Goal: Communication & Community: Ask a question

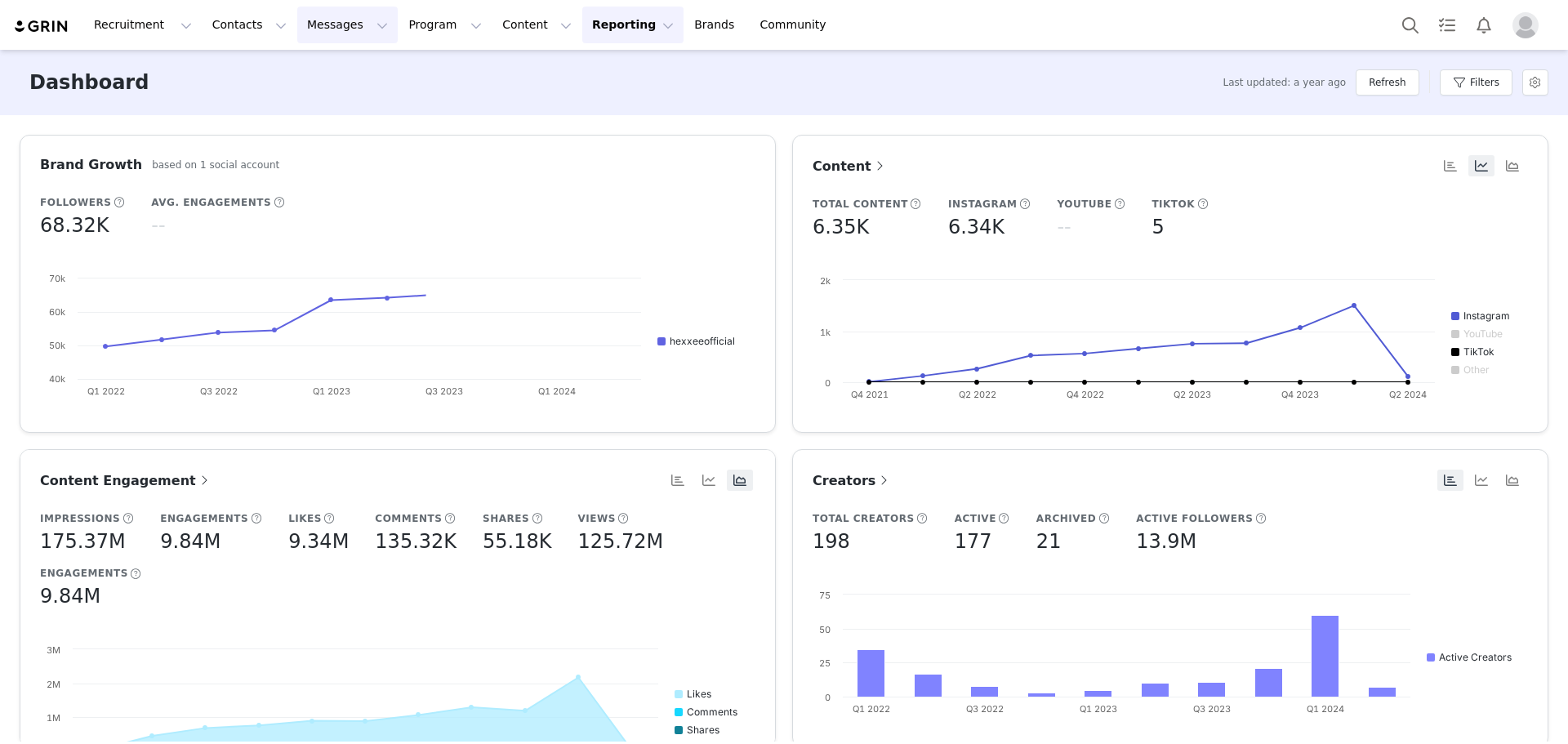
click at [313, 33] on button "Messages Messages" at bounding box center [347, 25] width 100 height 37
click at [302, 106] on p "Inbox" at bounding box center [299, 103] width 31 height 17
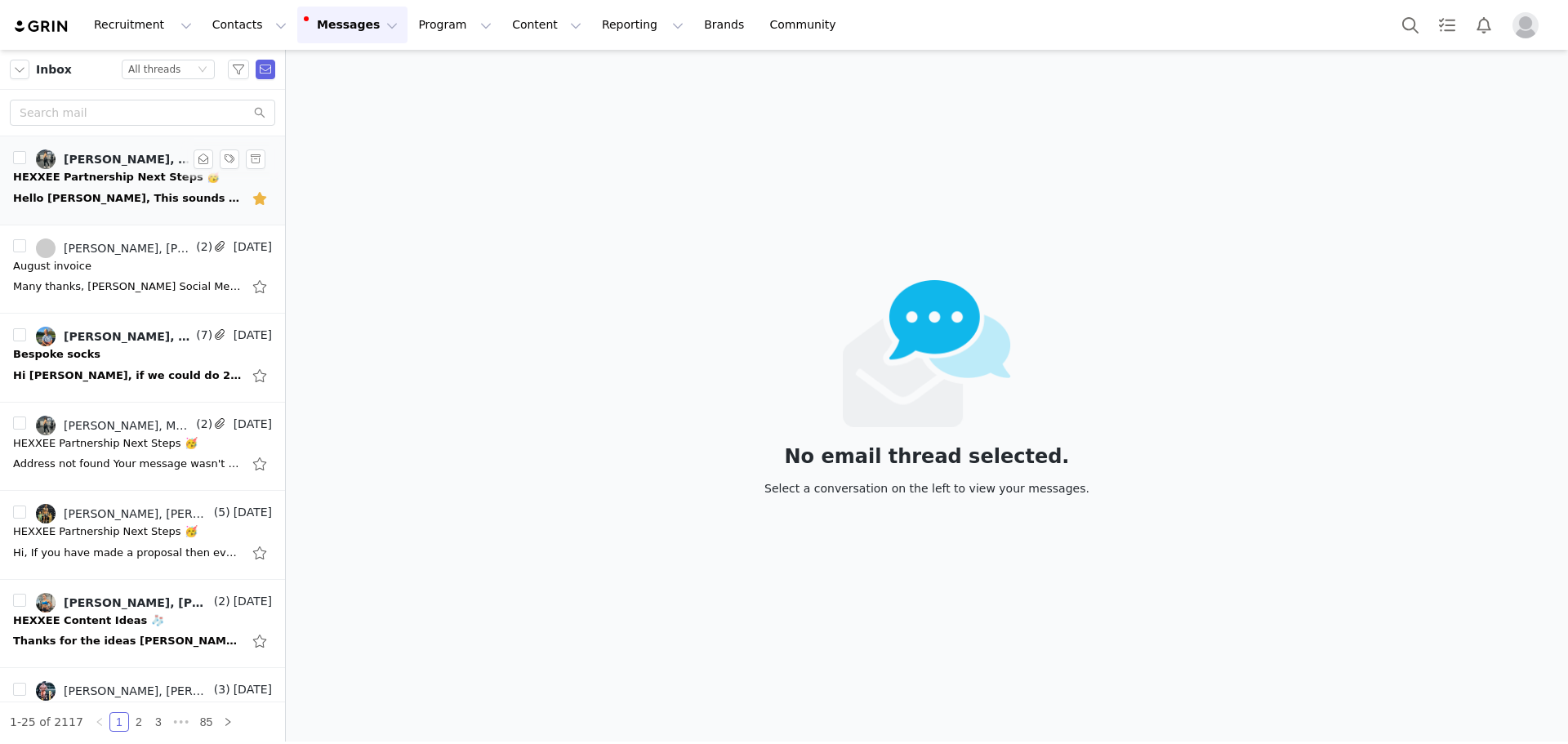
click at [109, 186] on div "Hello Ellie, This sounds great! To clarify, would this be on an affiliate type …" at bounding box center [142, 198] width 258 height 26
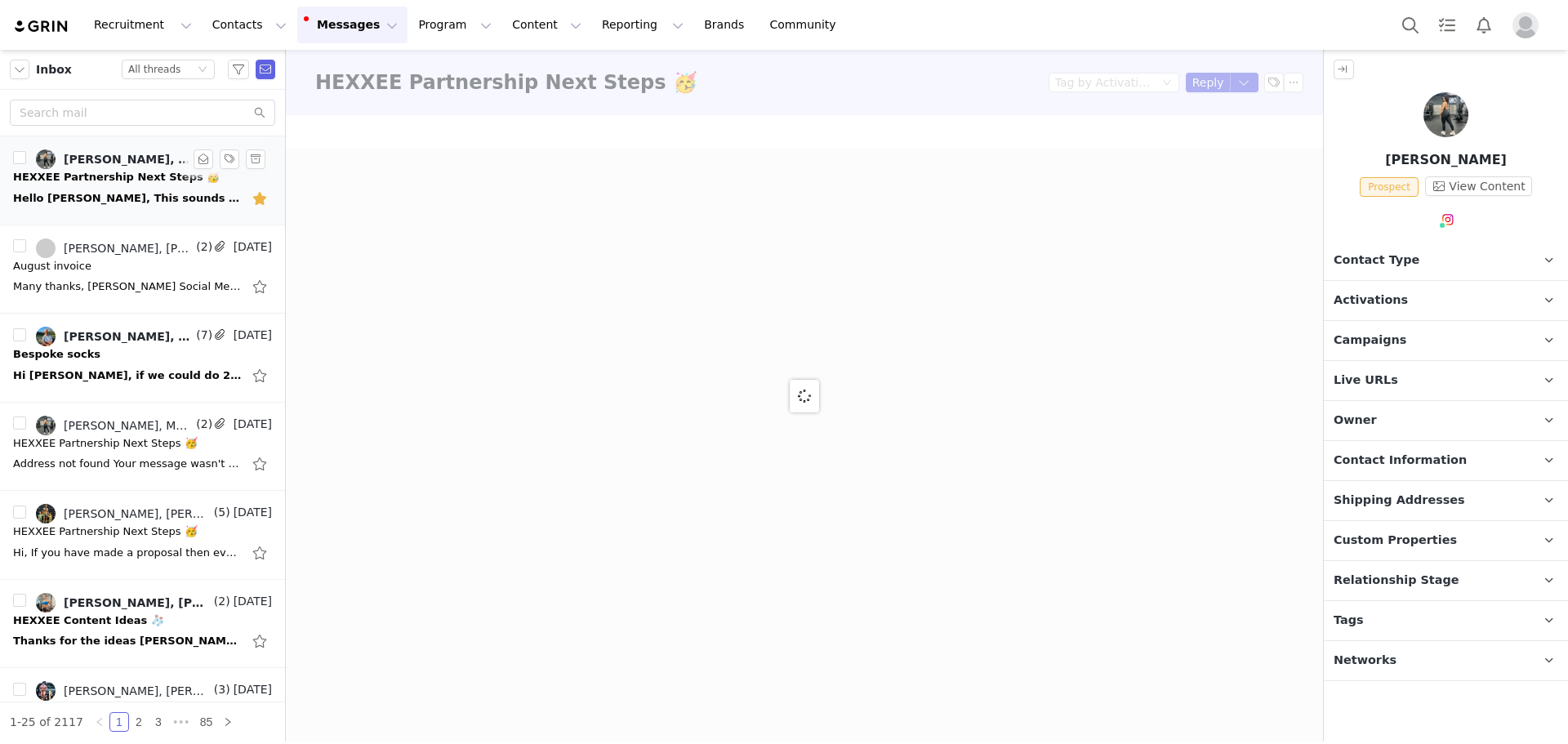
click at [251, 194] on button "button" at bounding box center [261, 198] width 21 height 26
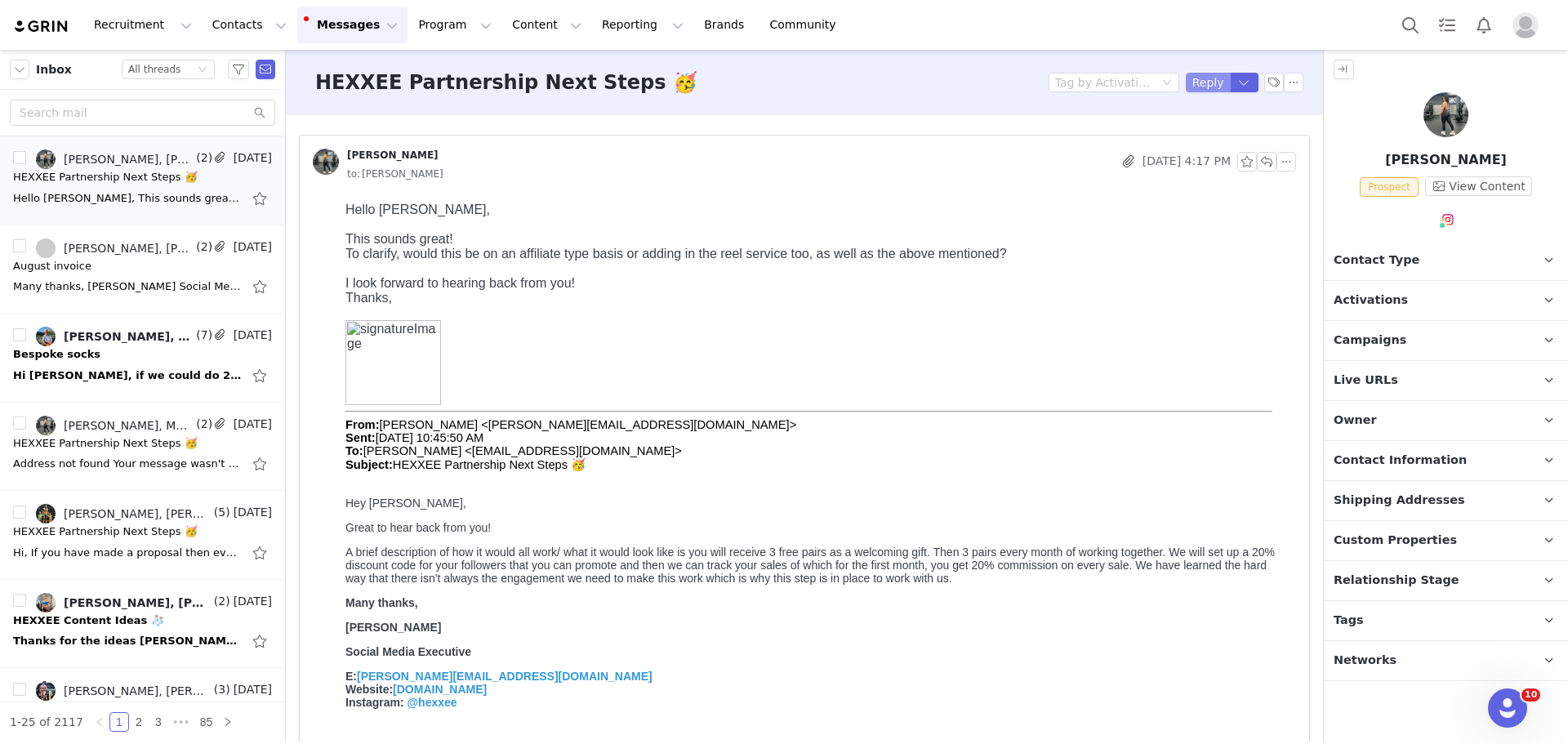
drag, startPoint x: 1203, startPoint y: 80, endPoint x: 1118, endPoint y: 140, distance: 104.0
click at [1202, 80] on button "Reply" at bounding box center [1209, 83] width 45 height 19
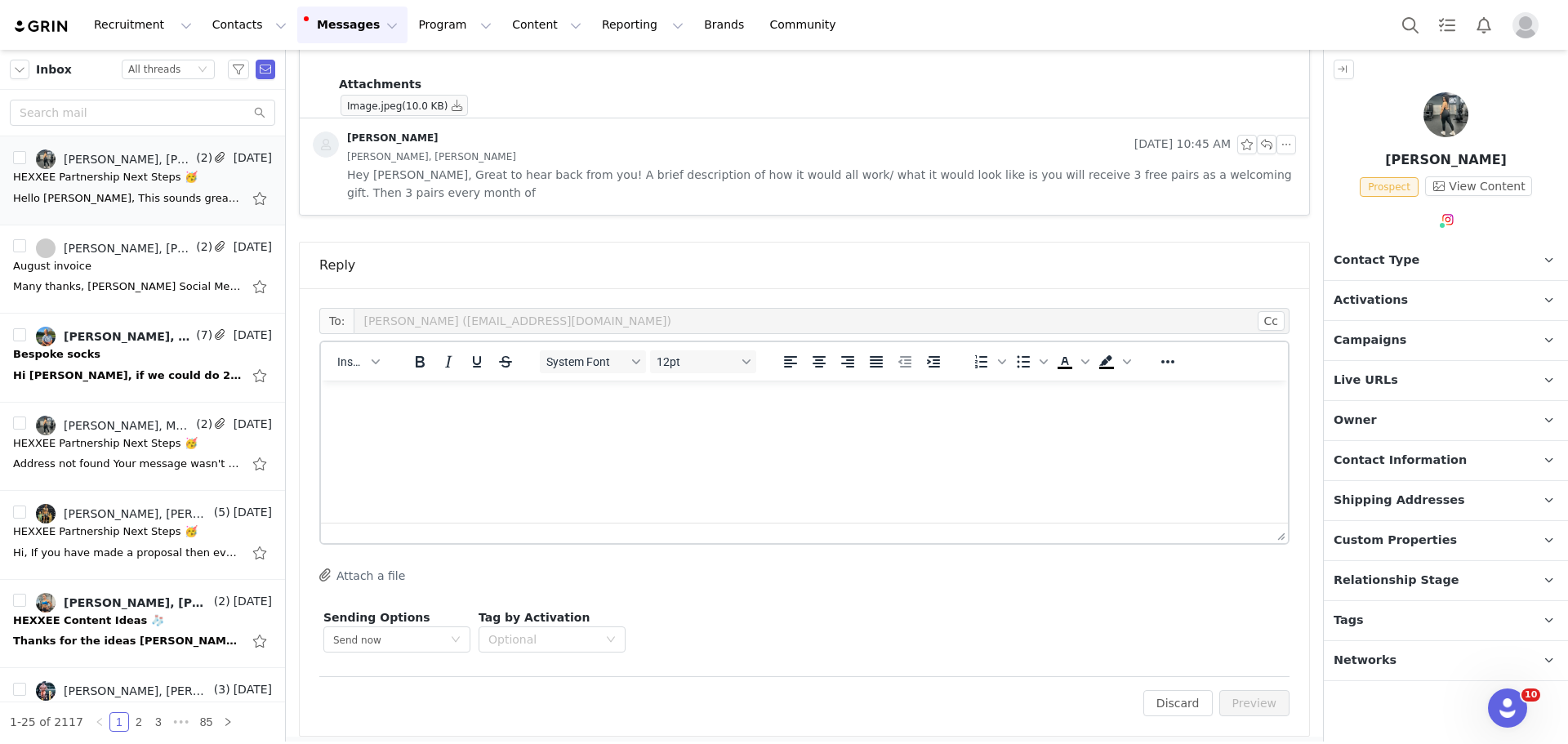
drag, startPoint x: 1402, startPoint y: 252, endPoint x: 1407, endPoint y: 282, distance: 30.4
click at [1402, 253] on span "Contact Type" at bounding box center [1377, 260] width 85 height 17
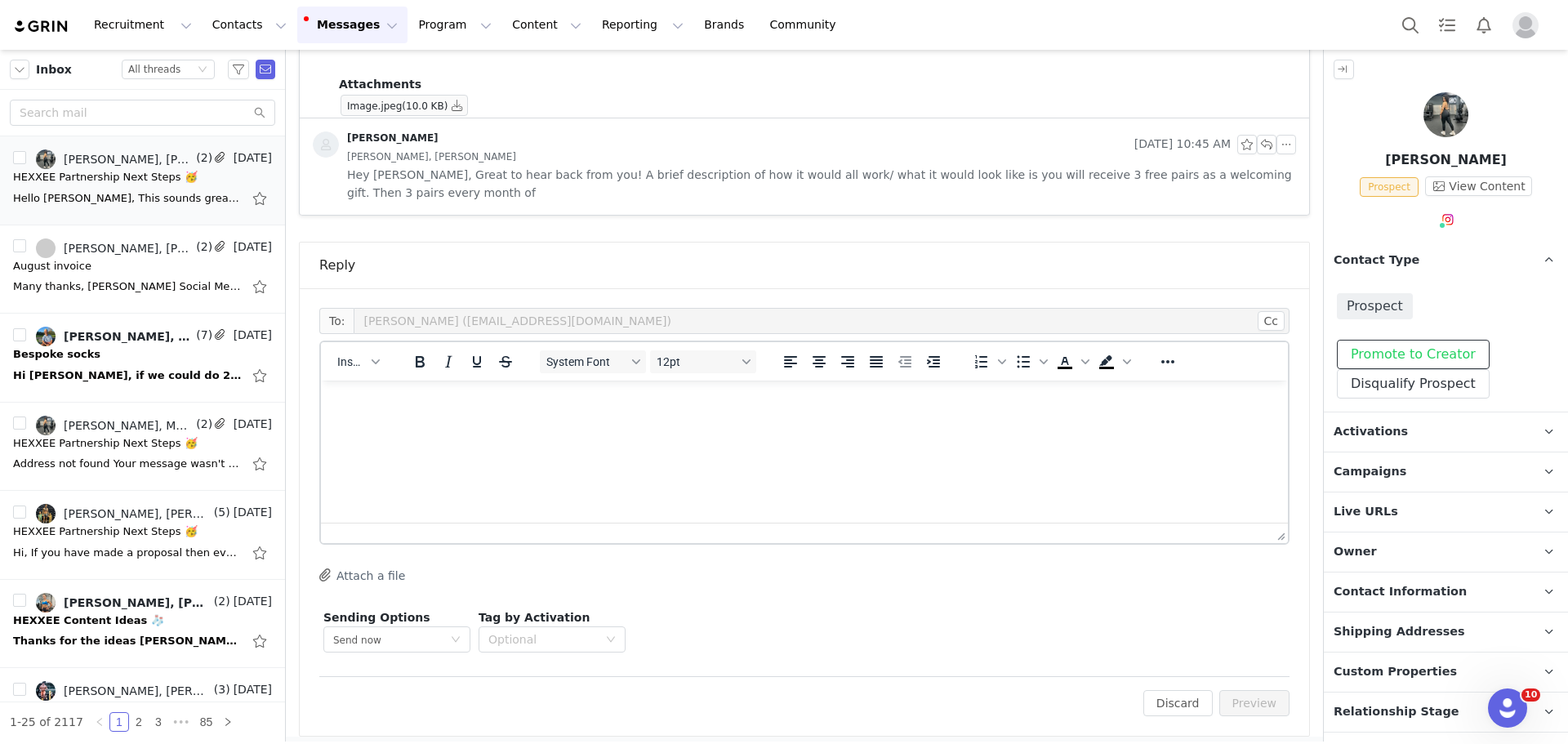
click at [1410, 352] on button "Promote to Creator" at bounding box center [1413, 355] width 153 height 29
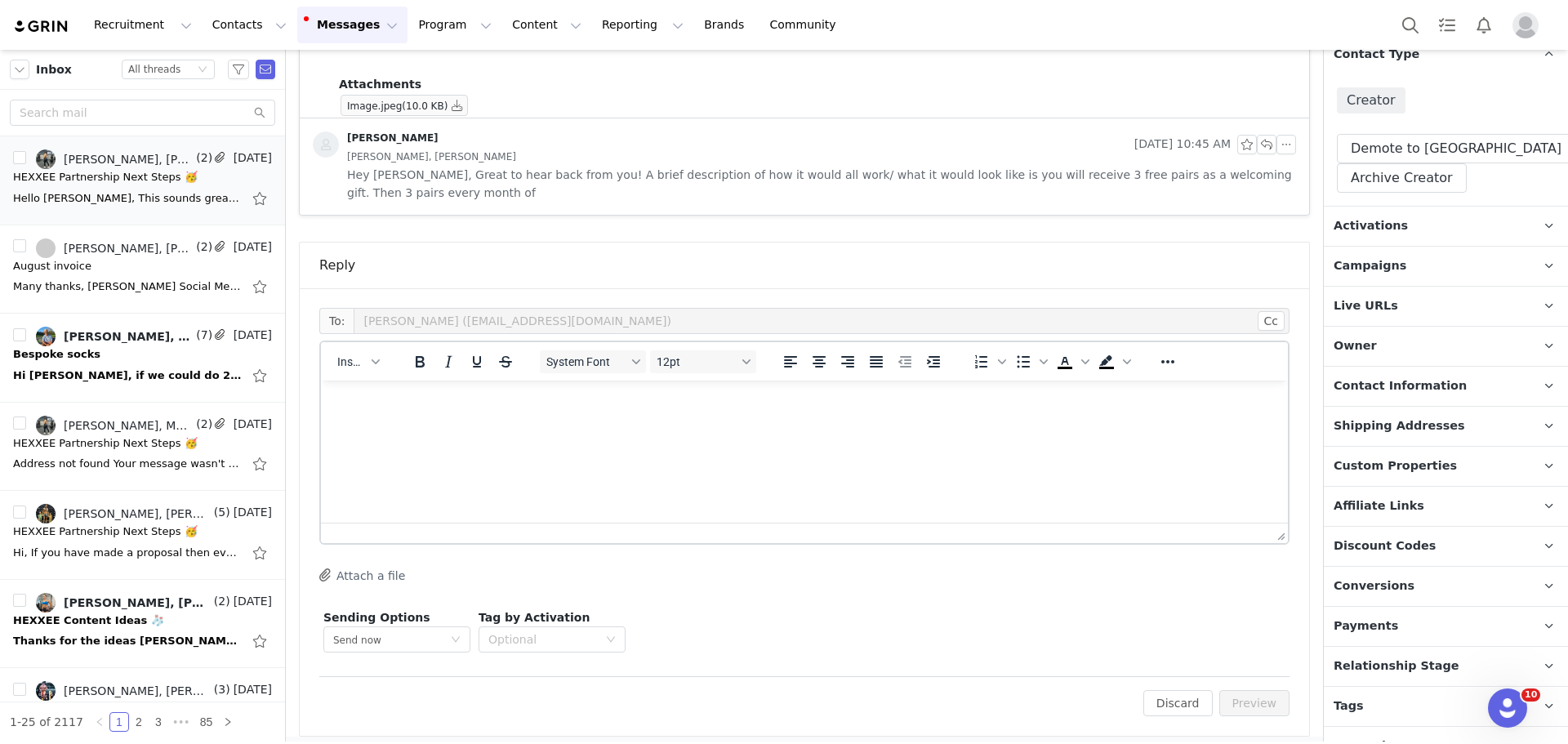
scroll to position [229, 0]
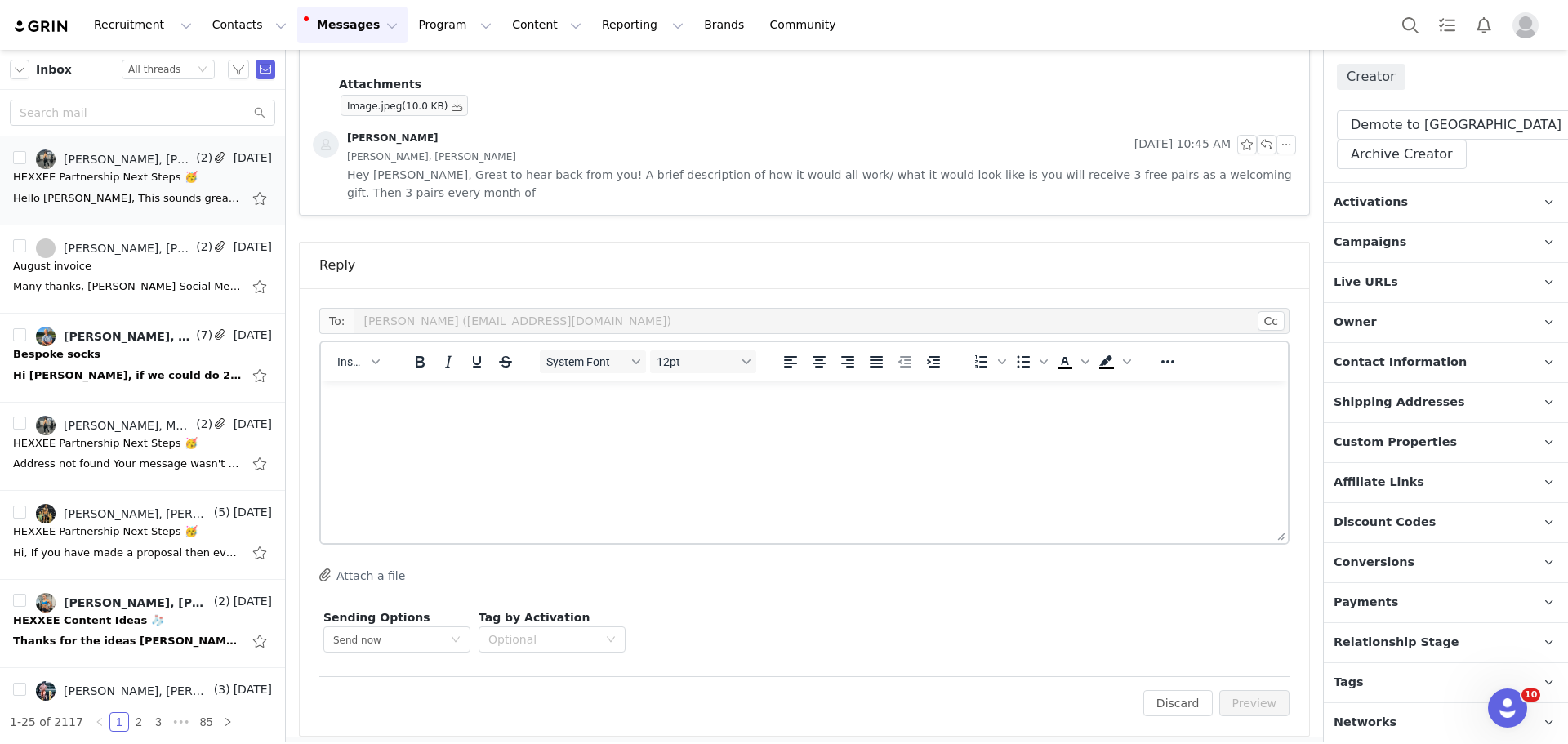
click at [1414, 518] on span "Discount Codes" at bounding box center [1384, 523] width 102 height 17
click at [1434, 592] on button "Assign New Code" at bounding box center [1407, 601] width 141 height 29
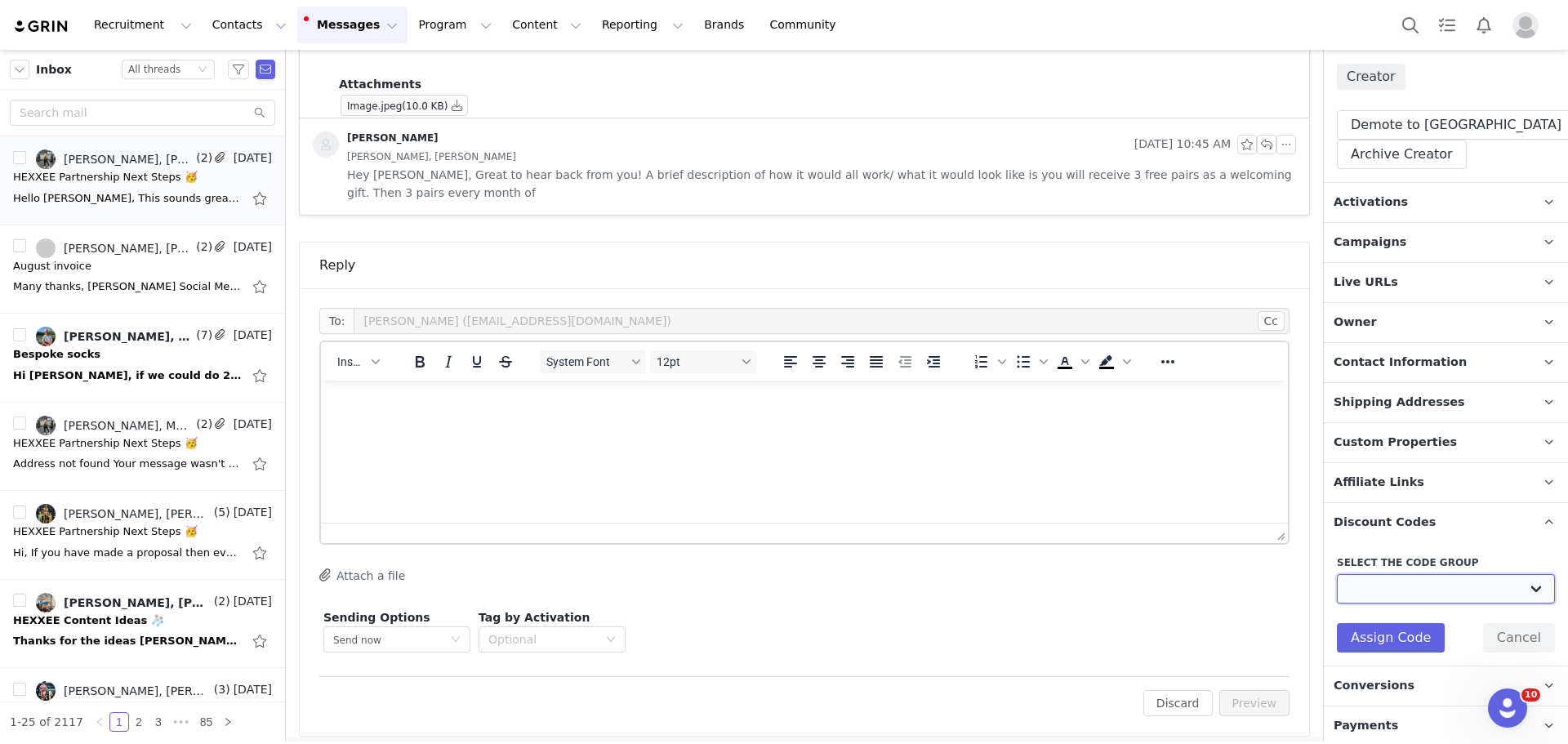
click at [1433, 589] on select "HEXXEE-FRENCH: Athlete campaign 20% HEXXEE-ITALIAN: Athlete Campaign 20% HEXXEE…" at bounding box center [1446, 589] width 218 height 29
select select "8571"
click at [1337, 574] on select "HEXXEE-FRENCH: Athlete campaign 20% HEXXEE-ITALIAN: Athlete Campaign 20% HEXXEE…" at bounding box center [1446, 589] width 218 height 29
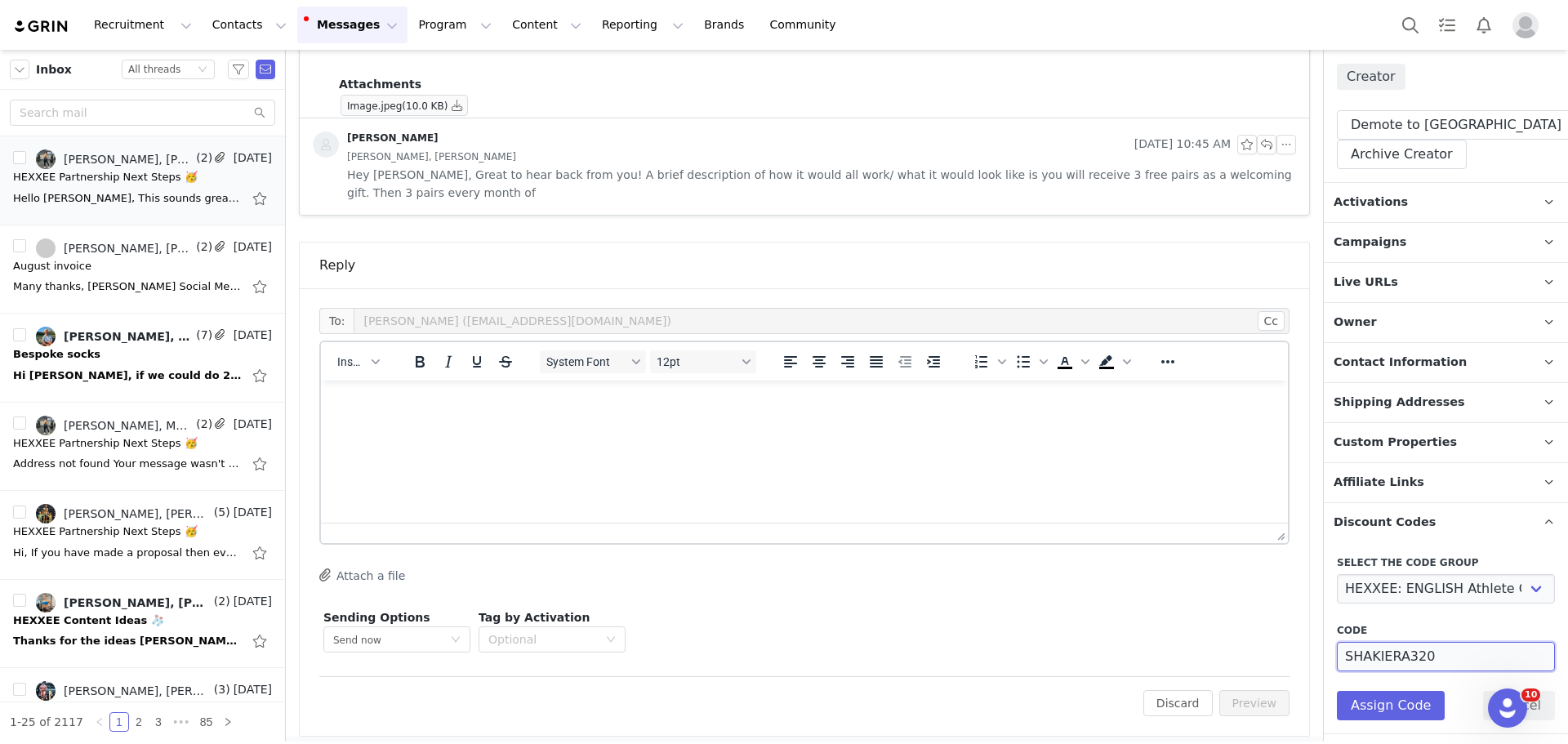
drag, startPoint x: 1410, startPoint y: 654, endPoint x: 1423, endPoint y: 654, distance: 13.0
click at [1412, 654] on input "SHAKIERA320" at bounding box center [1446, 657] width 218 height 29
type input "SHAKIERA20"
click at [1435, 711] on button "Assign Code" at bounding box center [1390, 705] width 108 height 29
click at [1426, 520] on p "Discount Codes Discount codes associated with this Influencer" at bounding box center [1426, 523] width 205 height 39
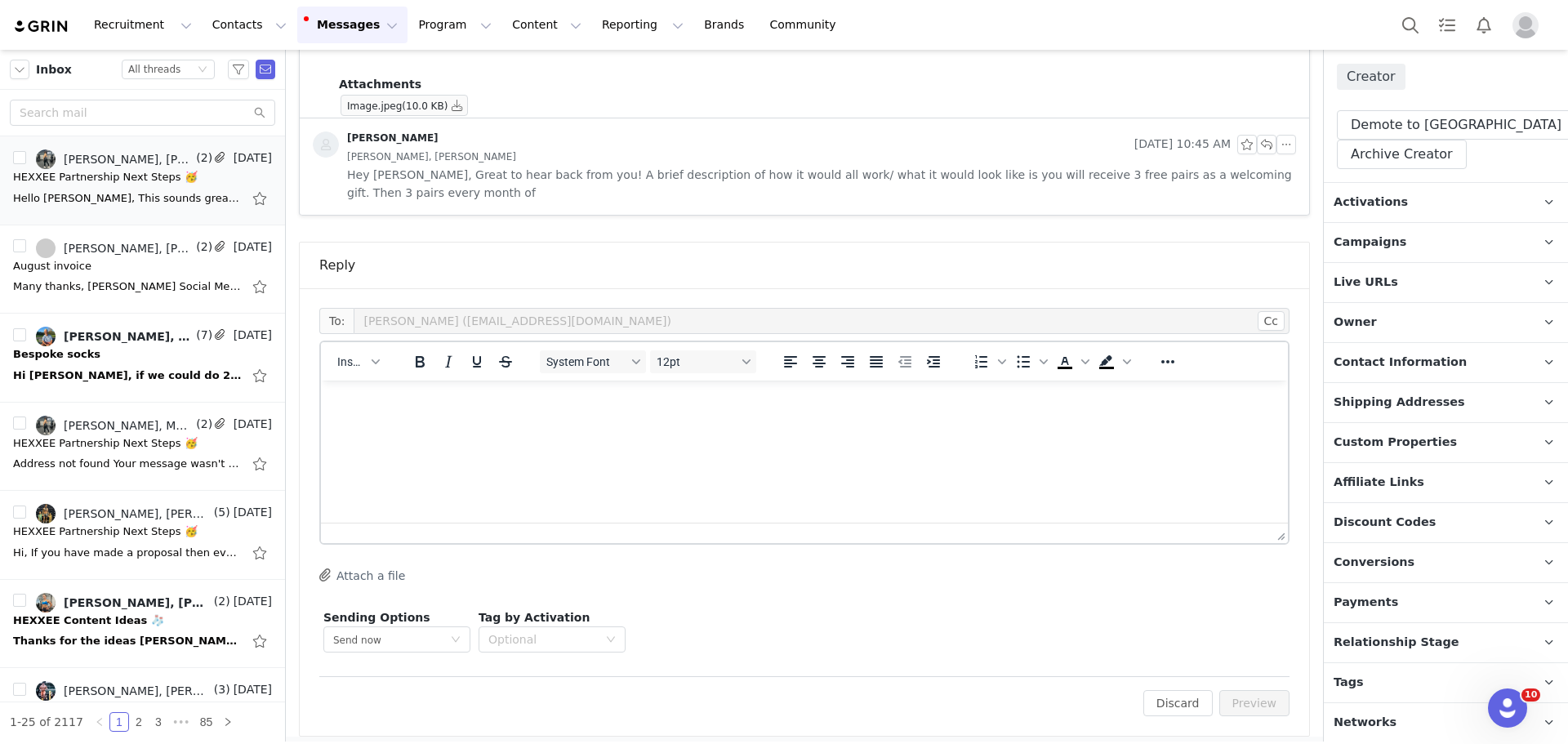
click at [1417, 521] on span "Discount Codes" at bounding box center [1384, 523] width 102 height 17
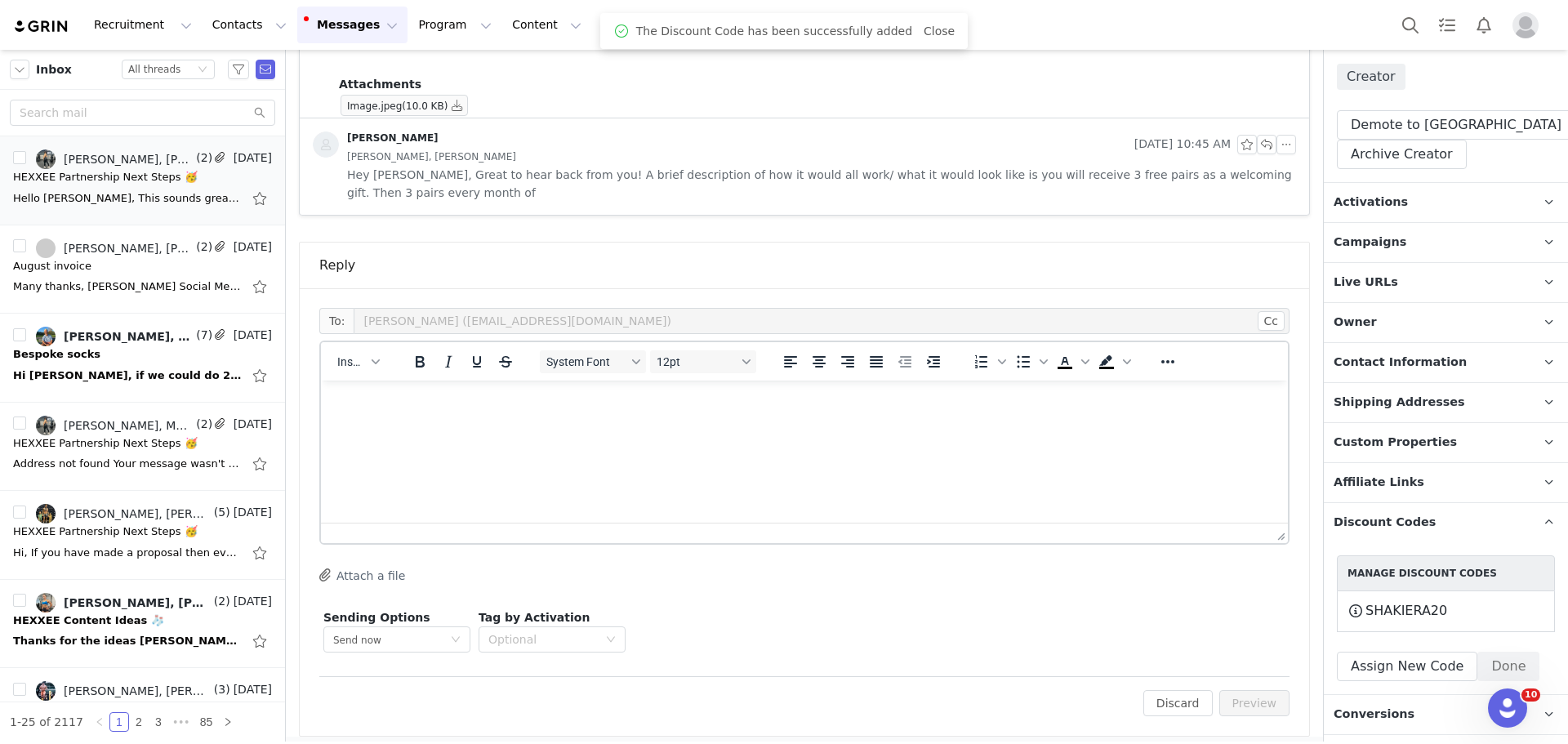
click at [1414, 484] on p "Affiliate Links Affiliate links associated with this Creator" at bounding box center [1426, 483] width 205 height 39
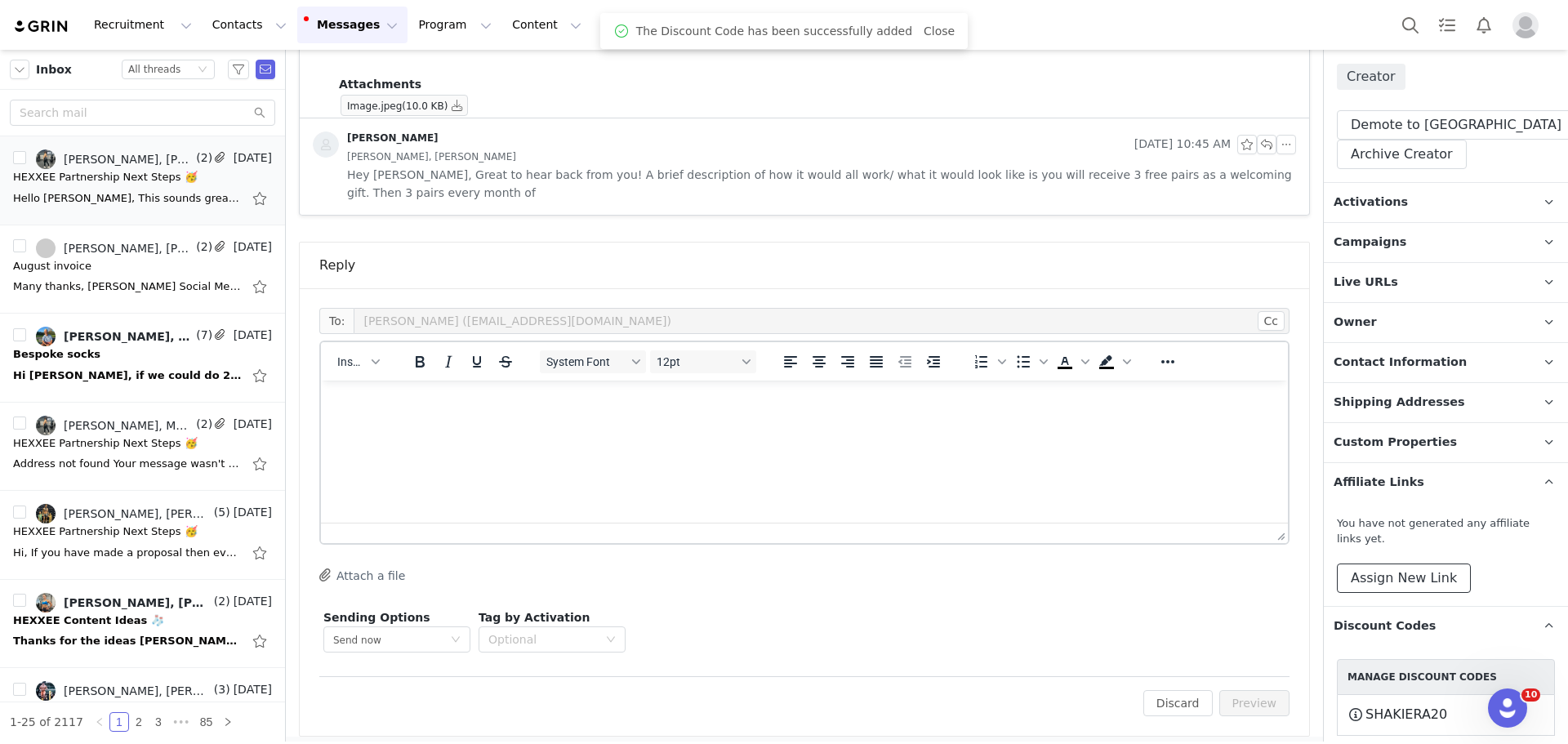
click at [1432, 582] on button "Assign New Link" at bounding box center [1404, 578] width 134 height 29
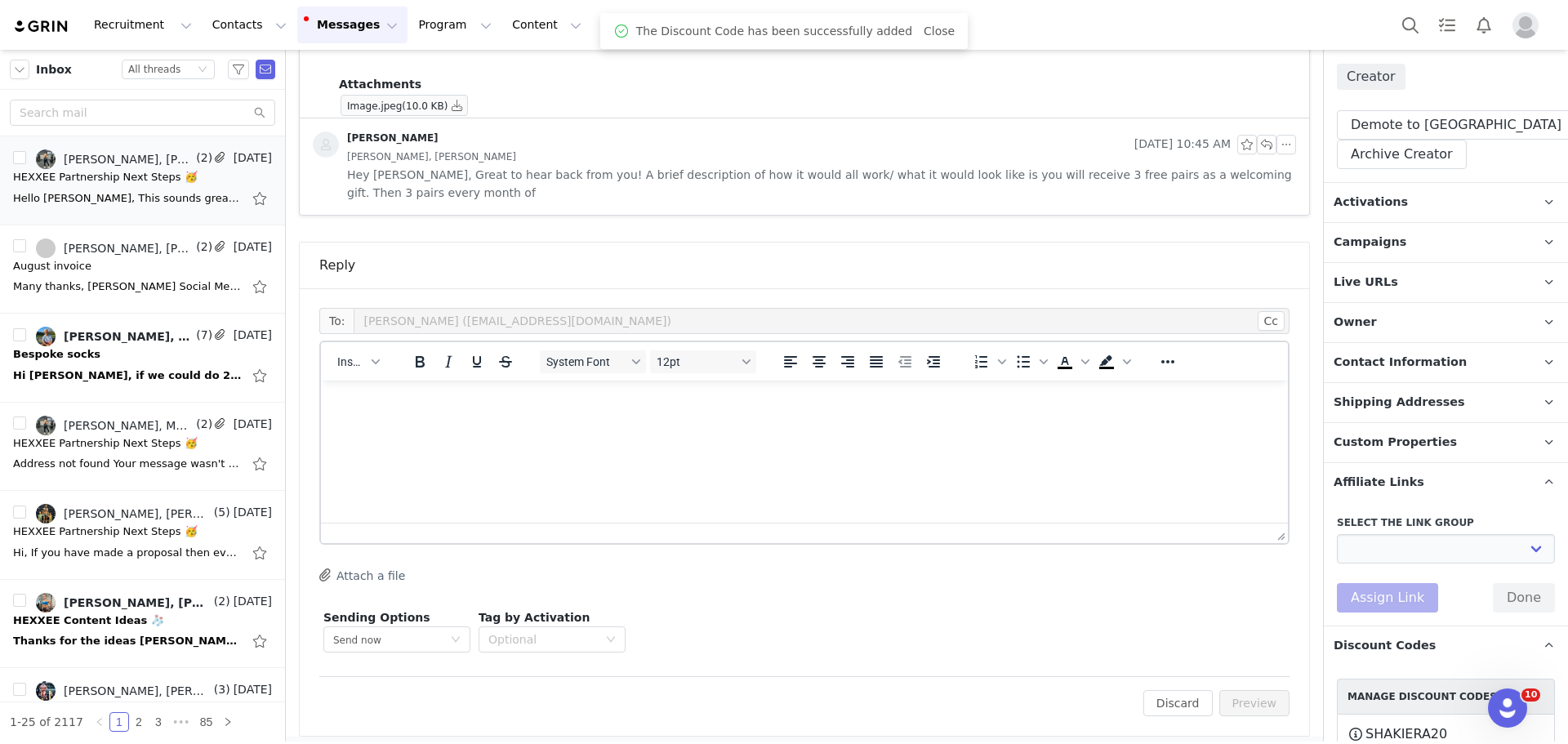
click at [1390, 561] on div "Select the link group Athlete Link English: https://www.hexxee.com/discount/[di…" at bounding box center [1446, 563] width 218 height 97
click at [1390, 555] on select "Athlete Link English: https://www.hexxee.com/discount/[discount_code_group_8571…" at bounding box center [1446, 549] width 218 height 29
select select "11312"
click at [1337, 534] on select "Athlete Link English: https://www.hexxee.com/discount/[discount_code_group_8571…" at bounding box center [1446, 549] width 218 height 29
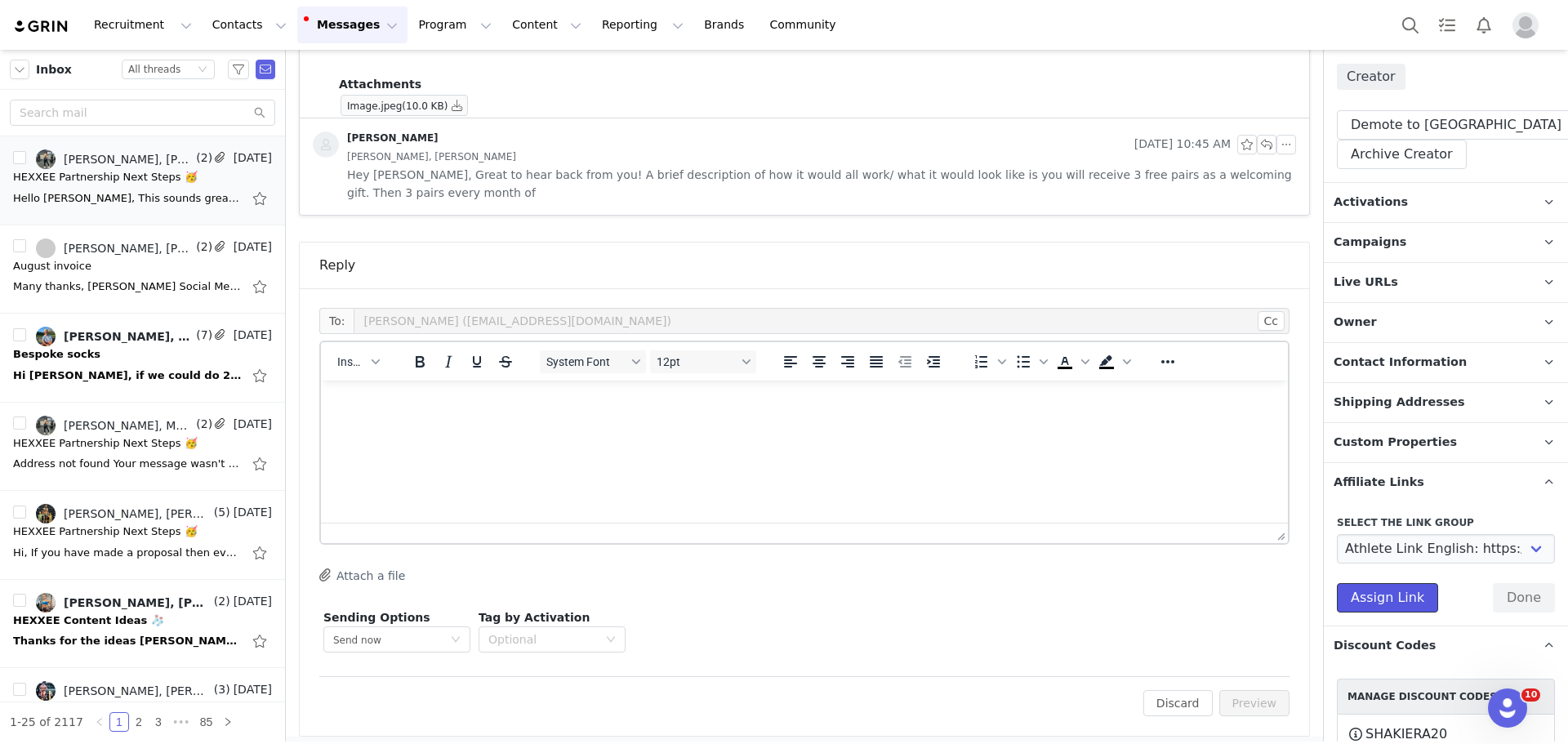
click at [1386, 597] on button "Assign Link" at bounding box center [1387, 597] width 101 height 29
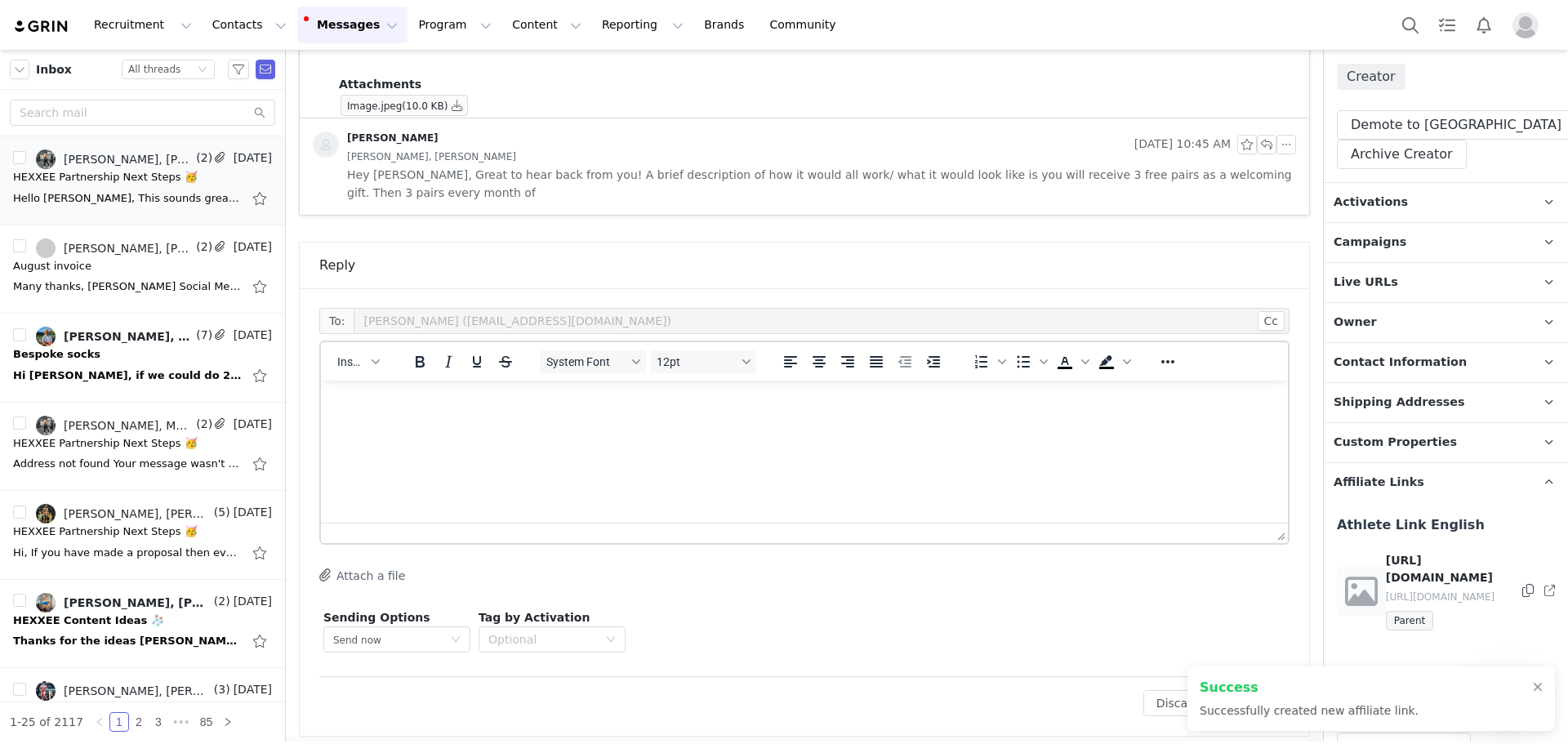
click at [1347, 263] on p "Live URLs" at bounding box center [1426, 283] width 205 height 39
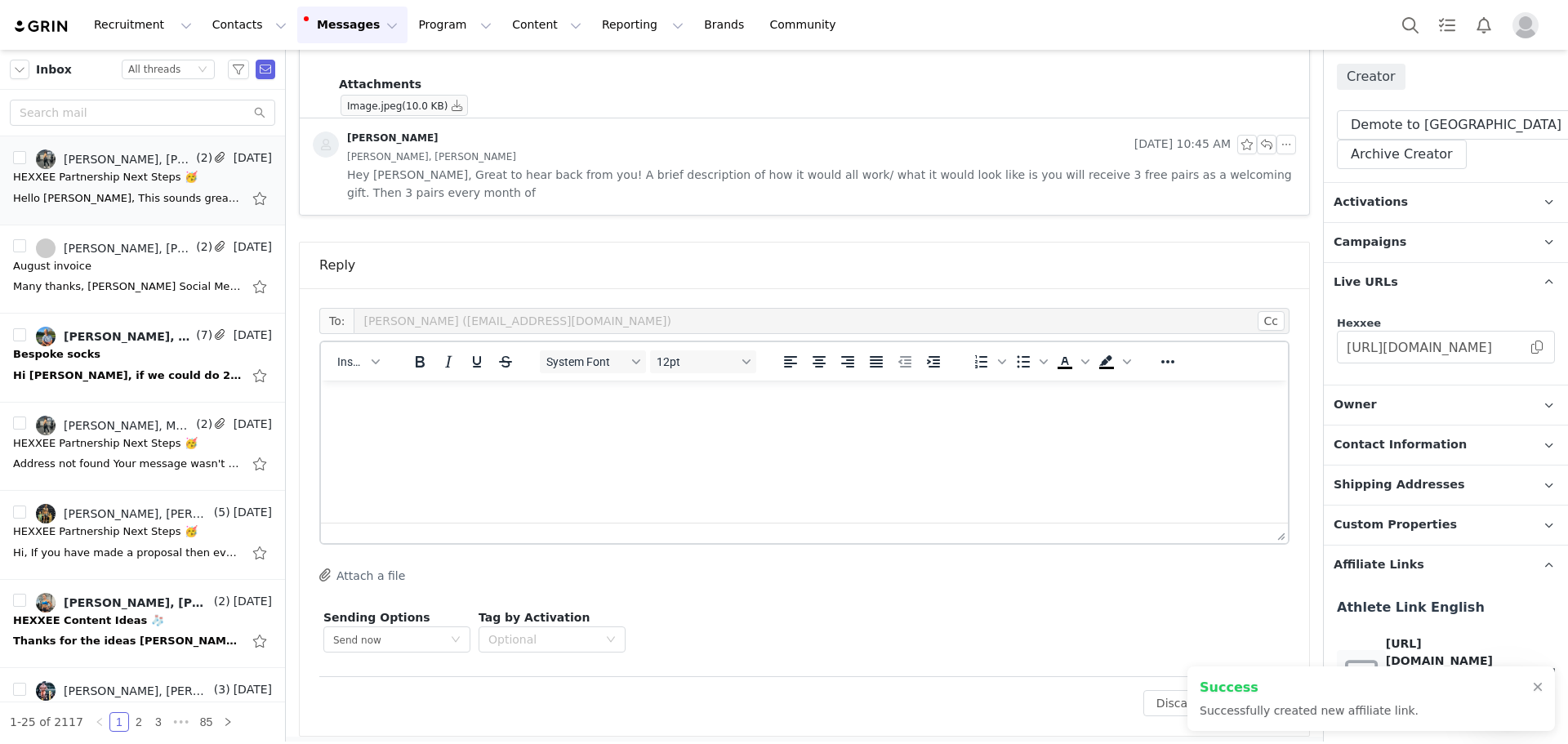
click at [1406, 233] on p "Campaigns Any campaigns associated with a contact will be available to them via…" at bounding box center [1426, 242] width 205 height 39
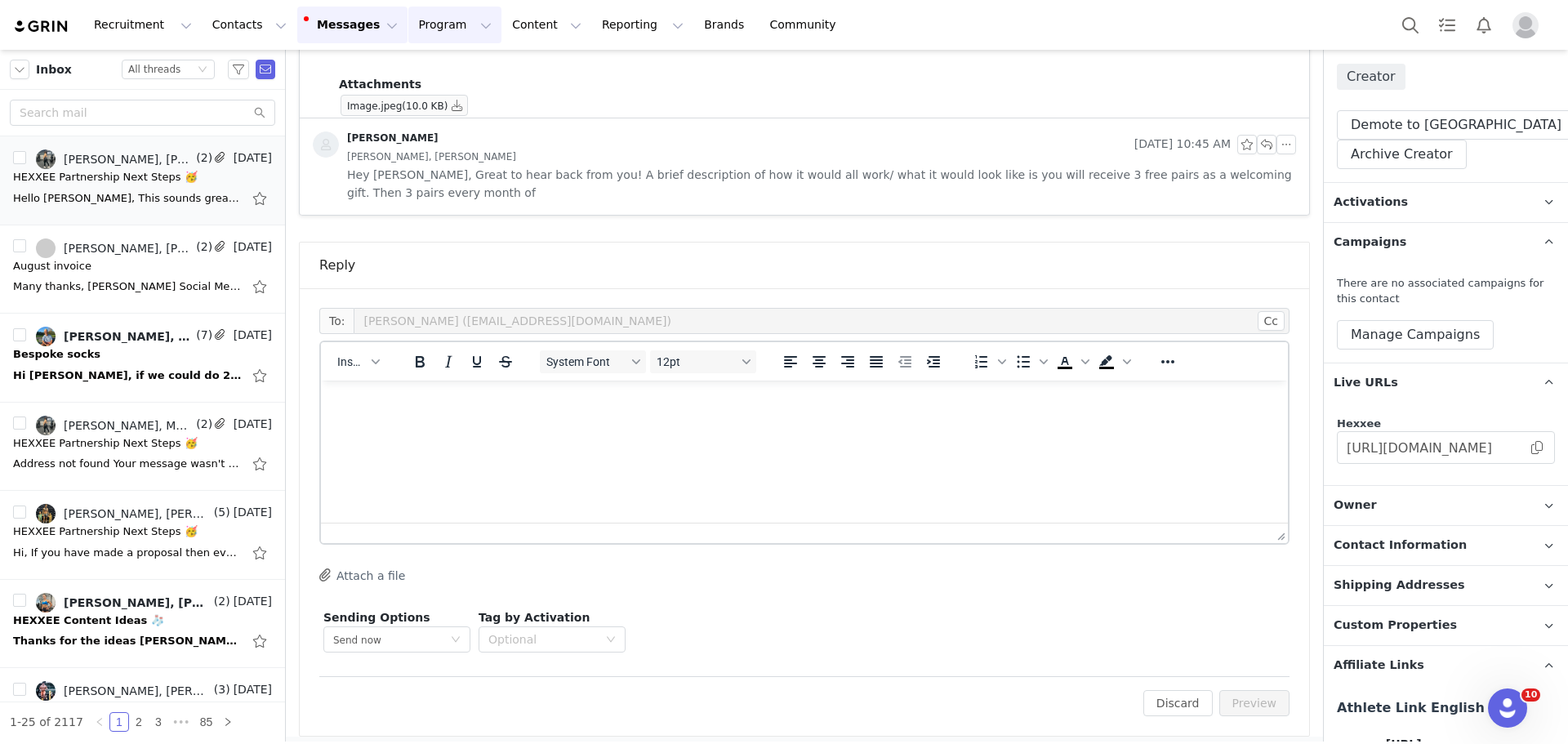
drag, startPoint x: 413, startPoint y: 38, endPoint x: 433, endPoint y: 25, distance: 23.9
click at [433, 25] on button "Program Program" at bounding box center [455, 25] width 93 height 37
click at [1408, 329] on button "Manage Campaigns" at bounding box center [1415, 335] width 156 height 29
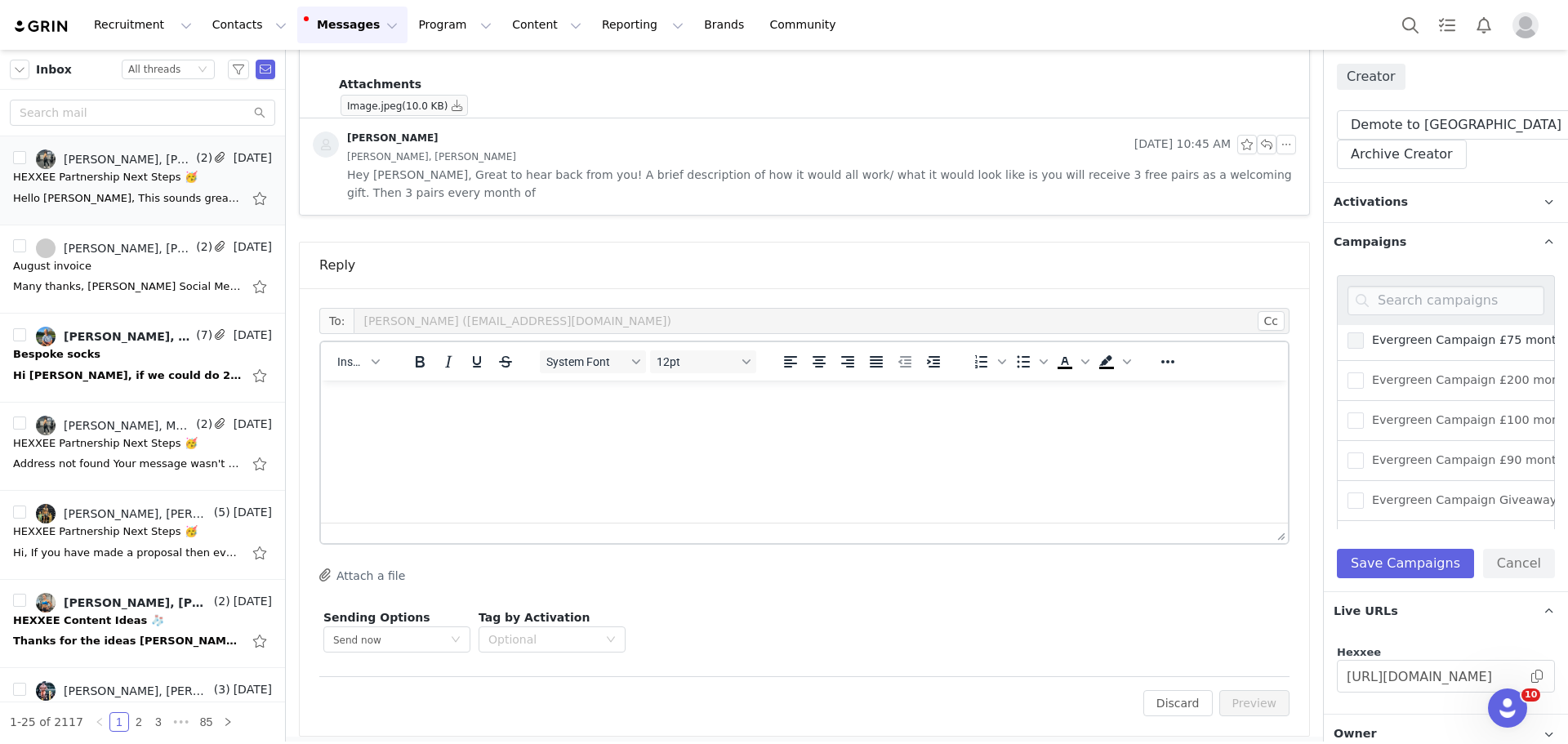
scroll to position [326, 0]
click at [1466, 385] on span "Evergreen Campaign £90 monthly fee and commission" at bounding box center [1529, 379] width 331 height 16
click at [1364, 371] on input "Evergreen Campaign £90 monthly fee and commission" at bounding box center [1364, 371] width 0 height 0
drag, startPoint x: 1419, startPoint y: 558, endPoint x: 1024, endPoint y: 596, distance: 396.8
click at [1414, 558] on button "Save Campaigns" at bounding box center [1405, 563] width 137 height 29
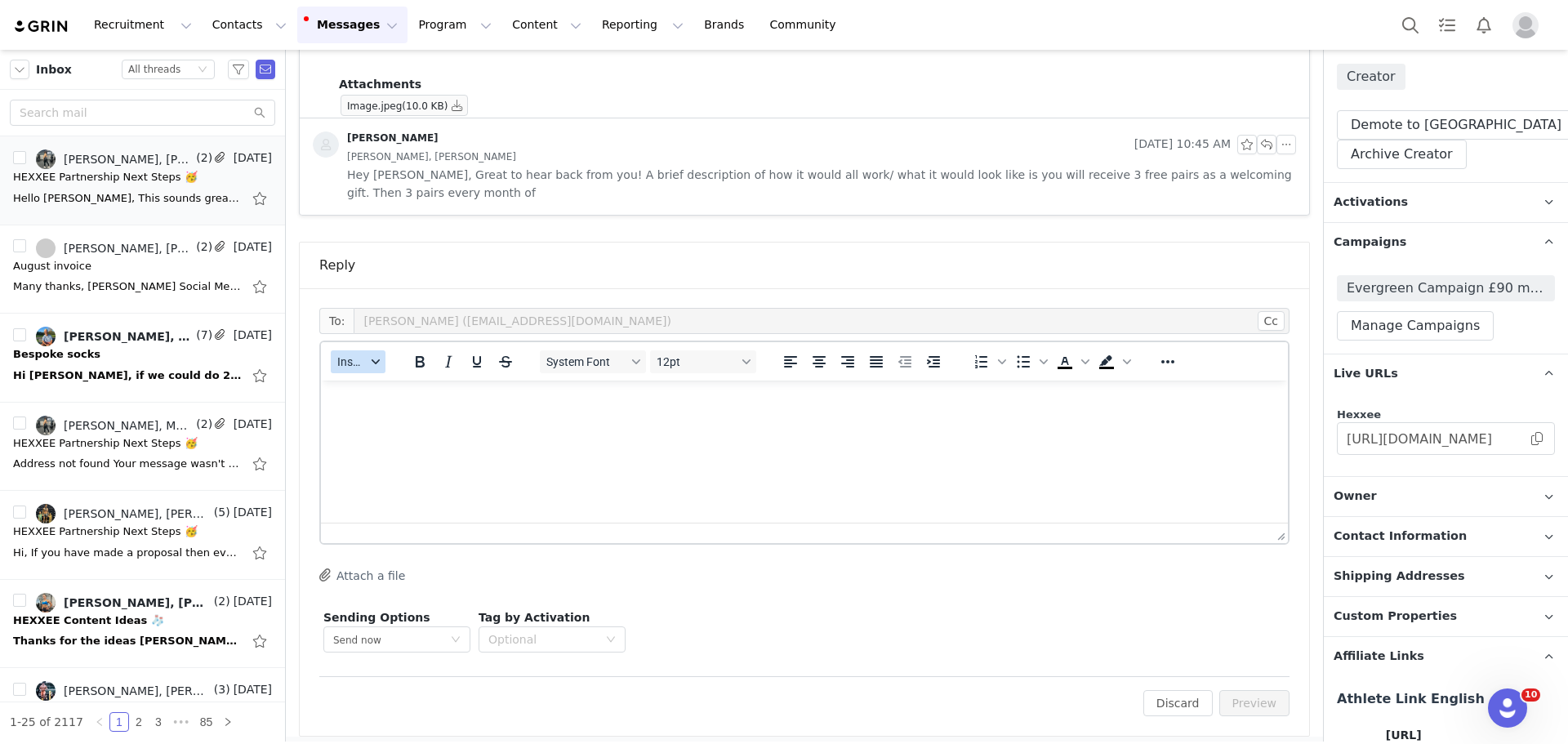
click at [346, 359] on span "Insert" at bounding box center [351, 361] width 28 height 13
click at [1433, 335] on button "Manage Campaigns" at bounding box center [1415, 325] width 156 height 29
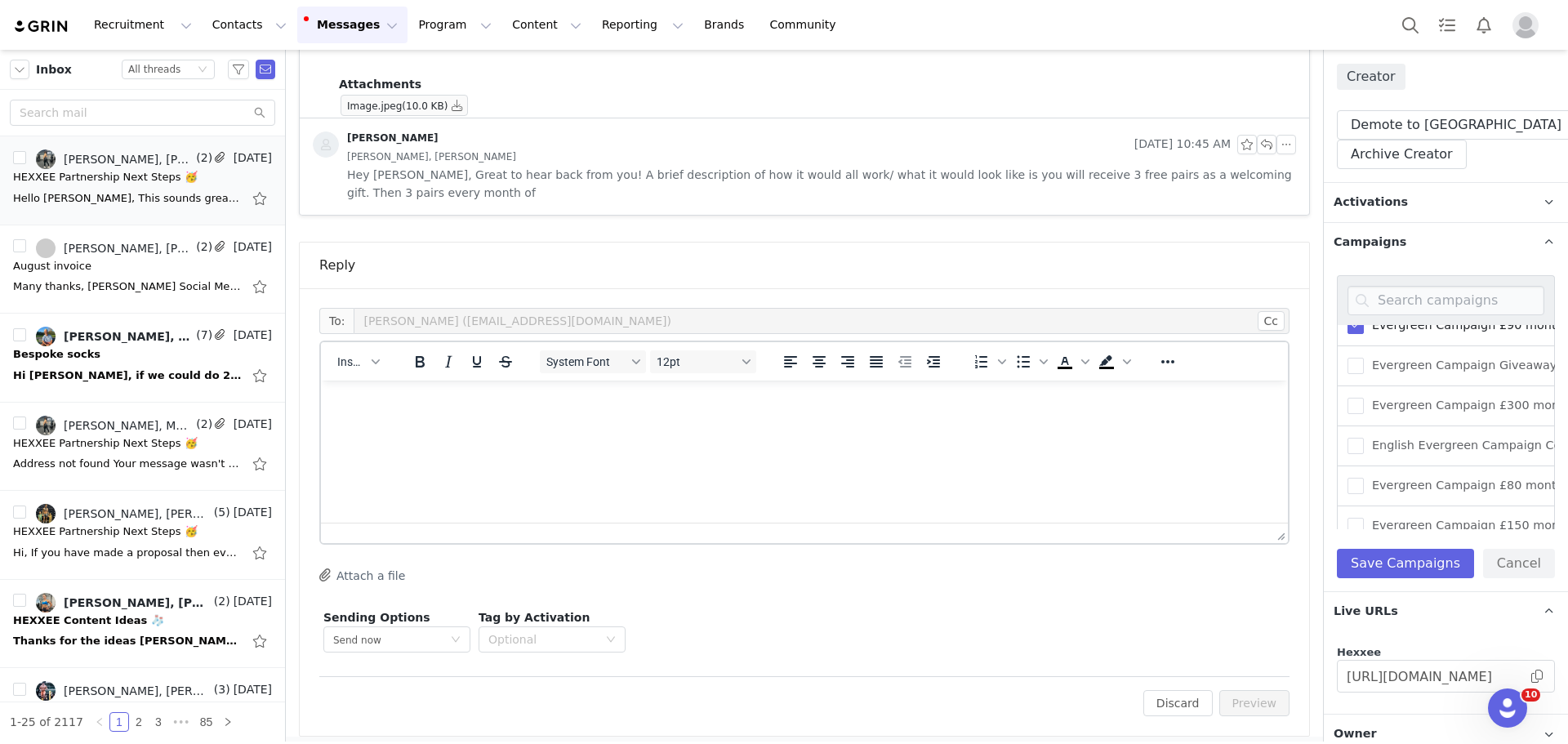
scroll to position [408, 0]
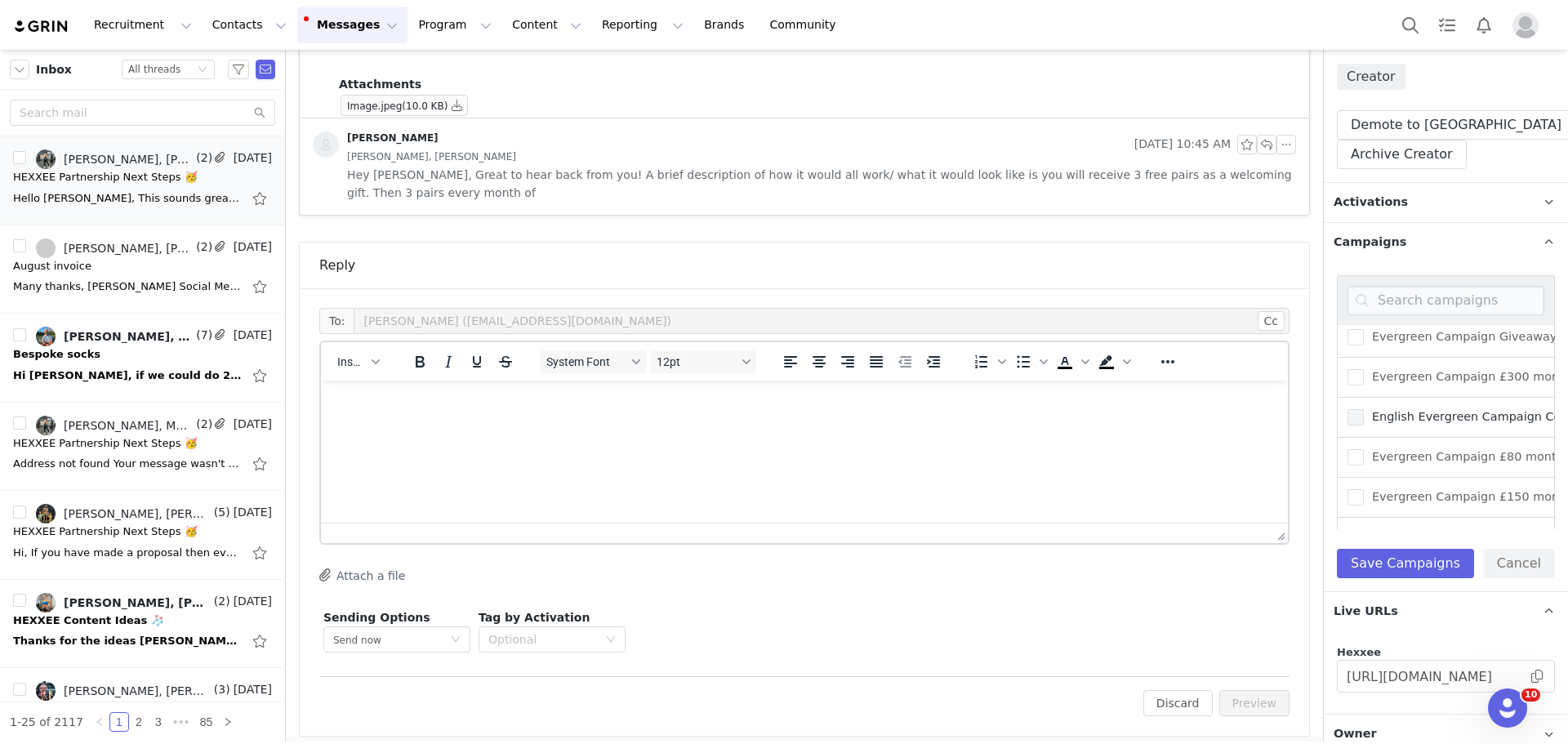
click at [1432, 427] on label "English Evergreen Campaign Commission only" at bounding box center [1496, 417] width 298 height 19
click at [1364, 409] on input "English Evergreen Campaign Commission only" at bounding box center [1364, 409] width 0 height 0
drag, startPoint x: 1437, startPoint y: 557, endPoint x: 923, endPoint y: 544, distance: 514.2
click at [1431, 558] on button "Save Campaigns" at bounding box center [1405, 563] width 137 height 29
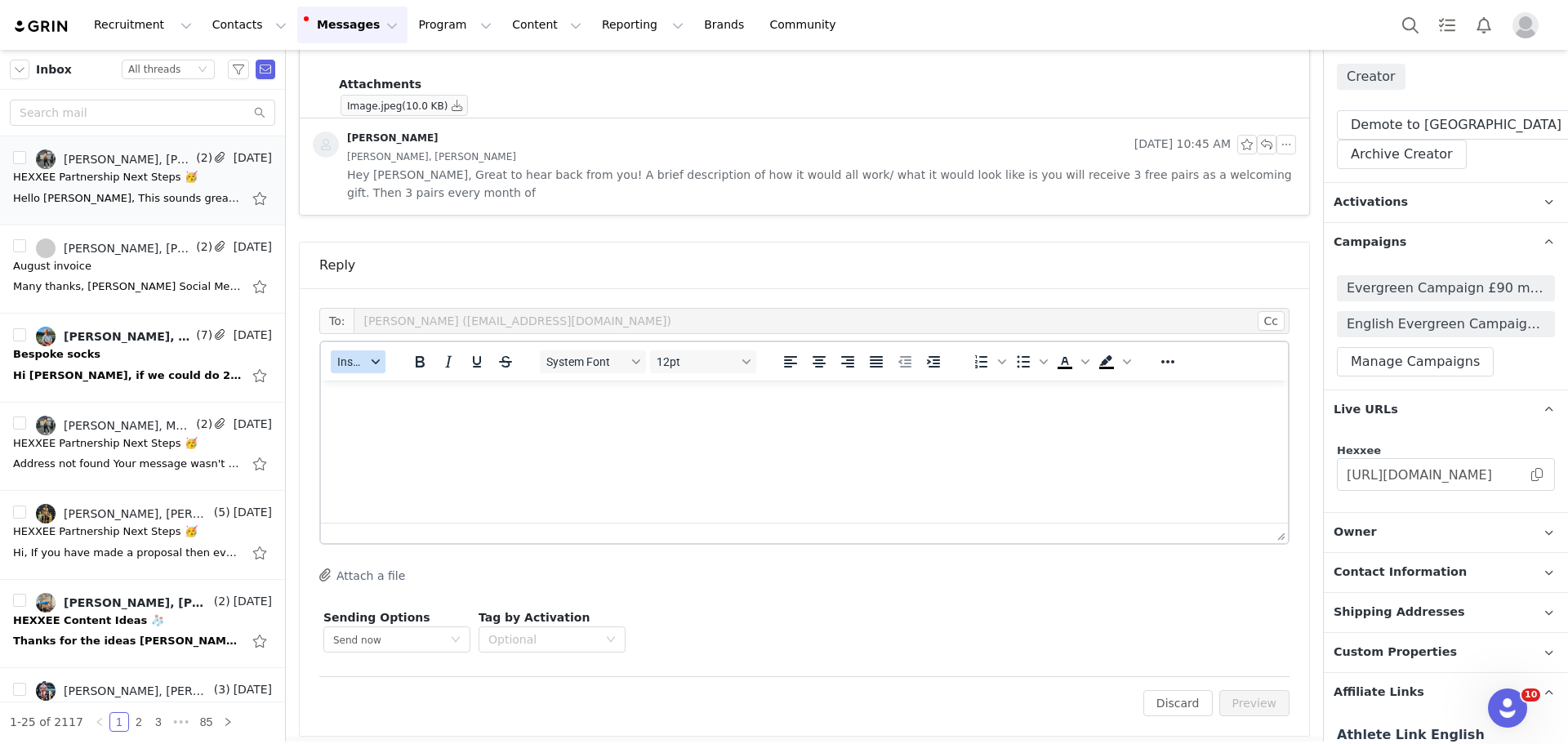
click at [358, 371] on button "Insert" at bounding box center [358, 362] width 54 height 23
click at [398, 387] on div "Insert Template" at bounding box center [418, 390] width 147 height 19
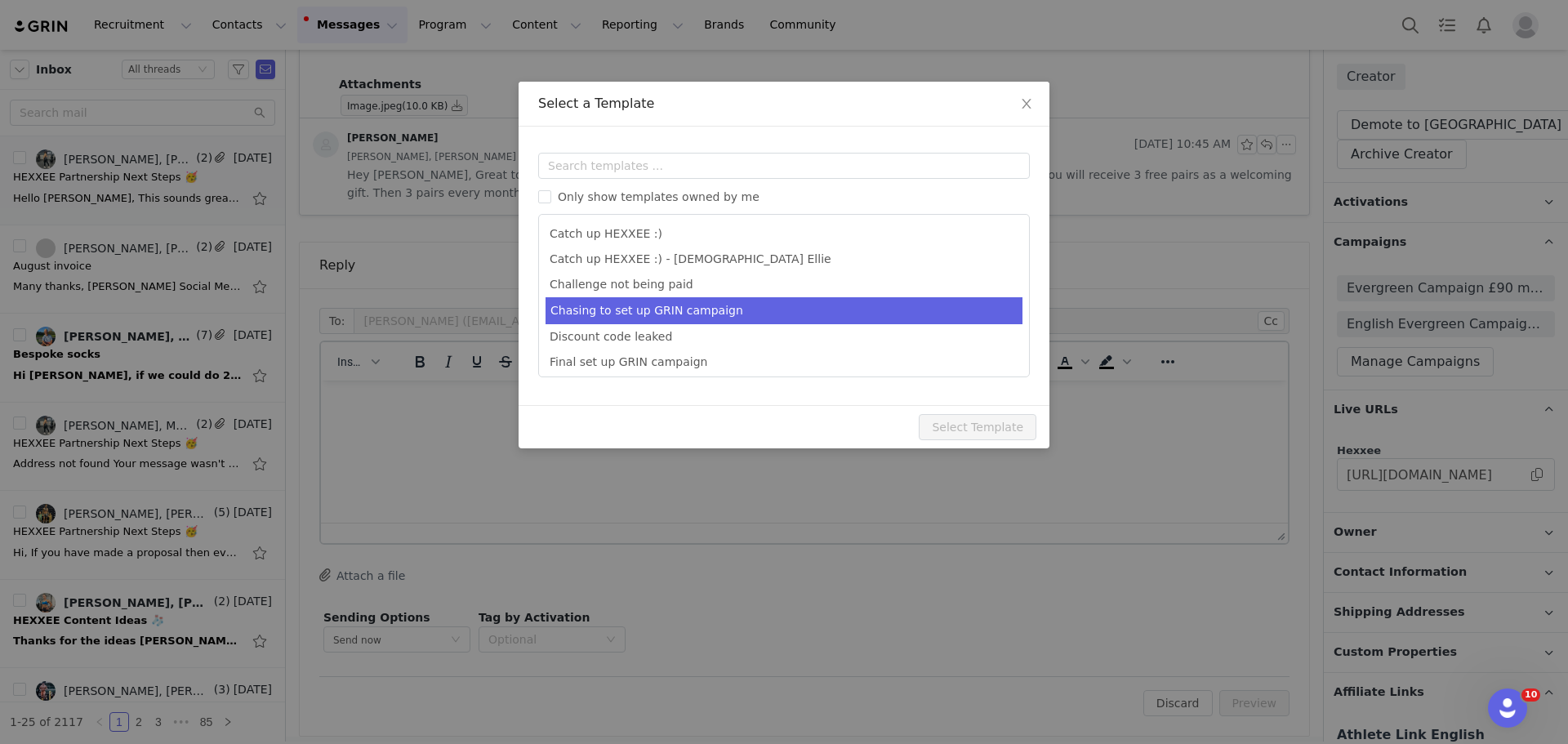
scroll to position [0, 0]
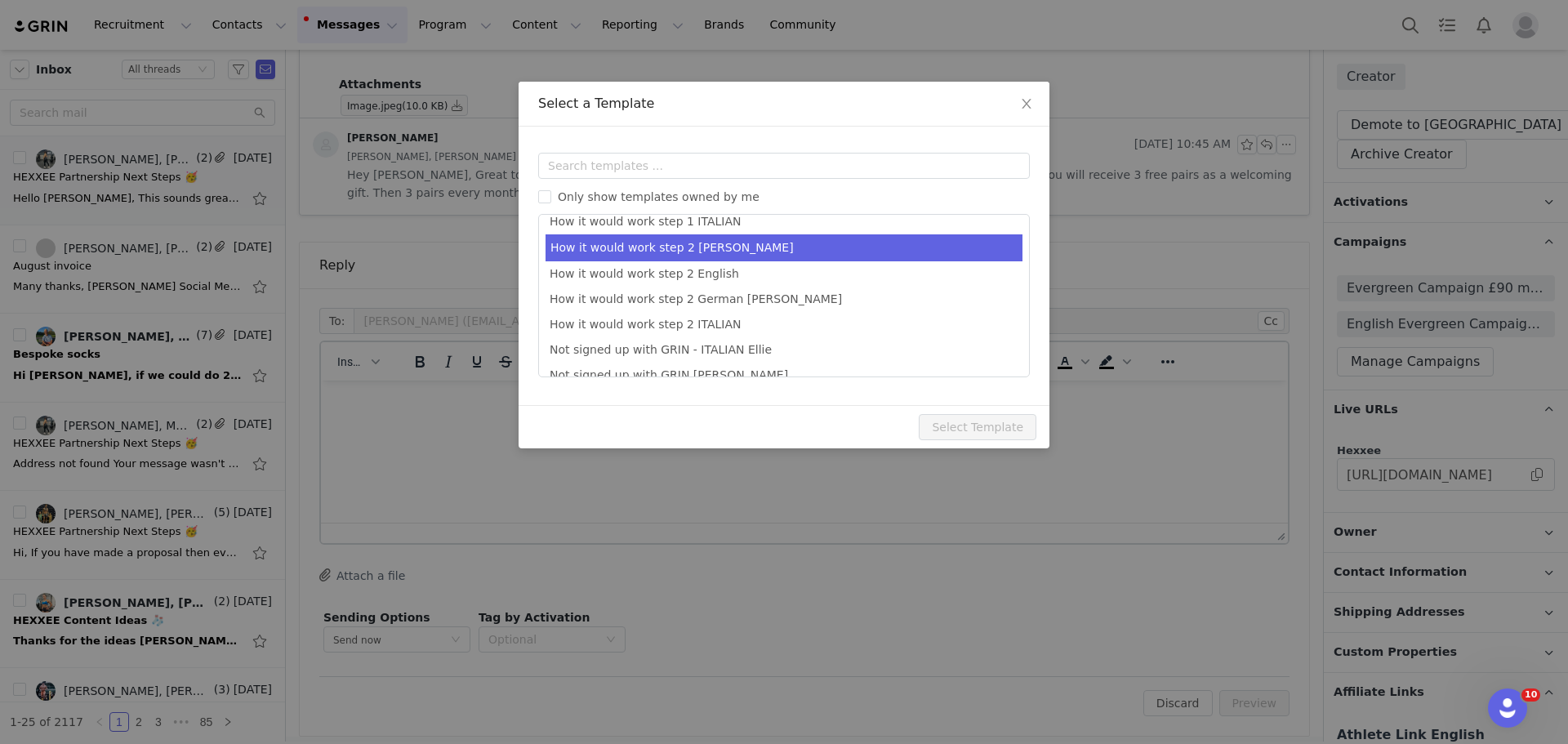
click at [698, 254] on li "How it would work step 2 Ellie" at bounding box center [784, 248] width 477 height 27
type input "HEXXEE Partnership Next Steps 🥳"
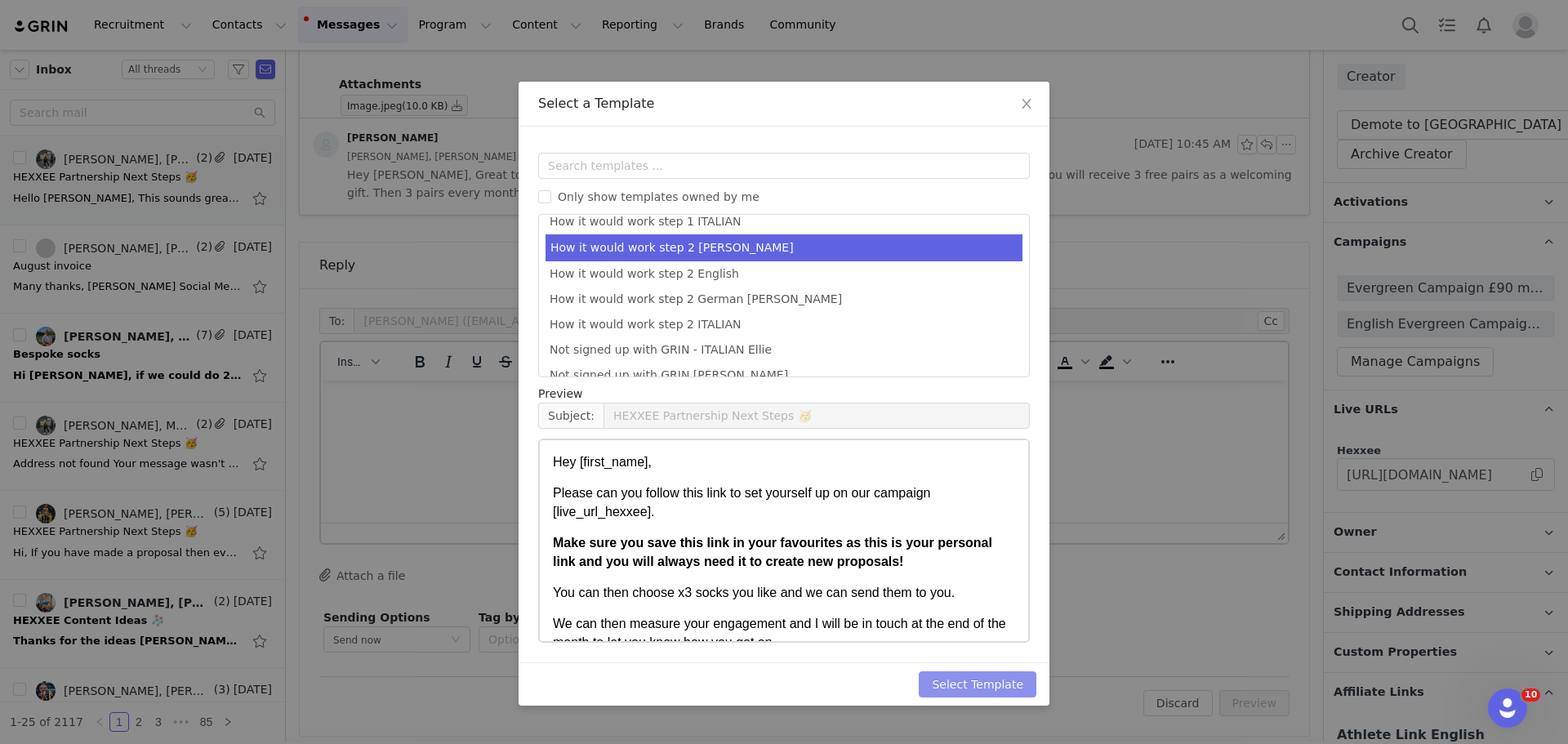
drag, startPoint x: 996, startPoint y: 694, endPoint x: 983, endPoint y: 676, distance: 22.2
click at [994, 692] on button "Select Template" at bounding box center [977, 684] width 118 height 26
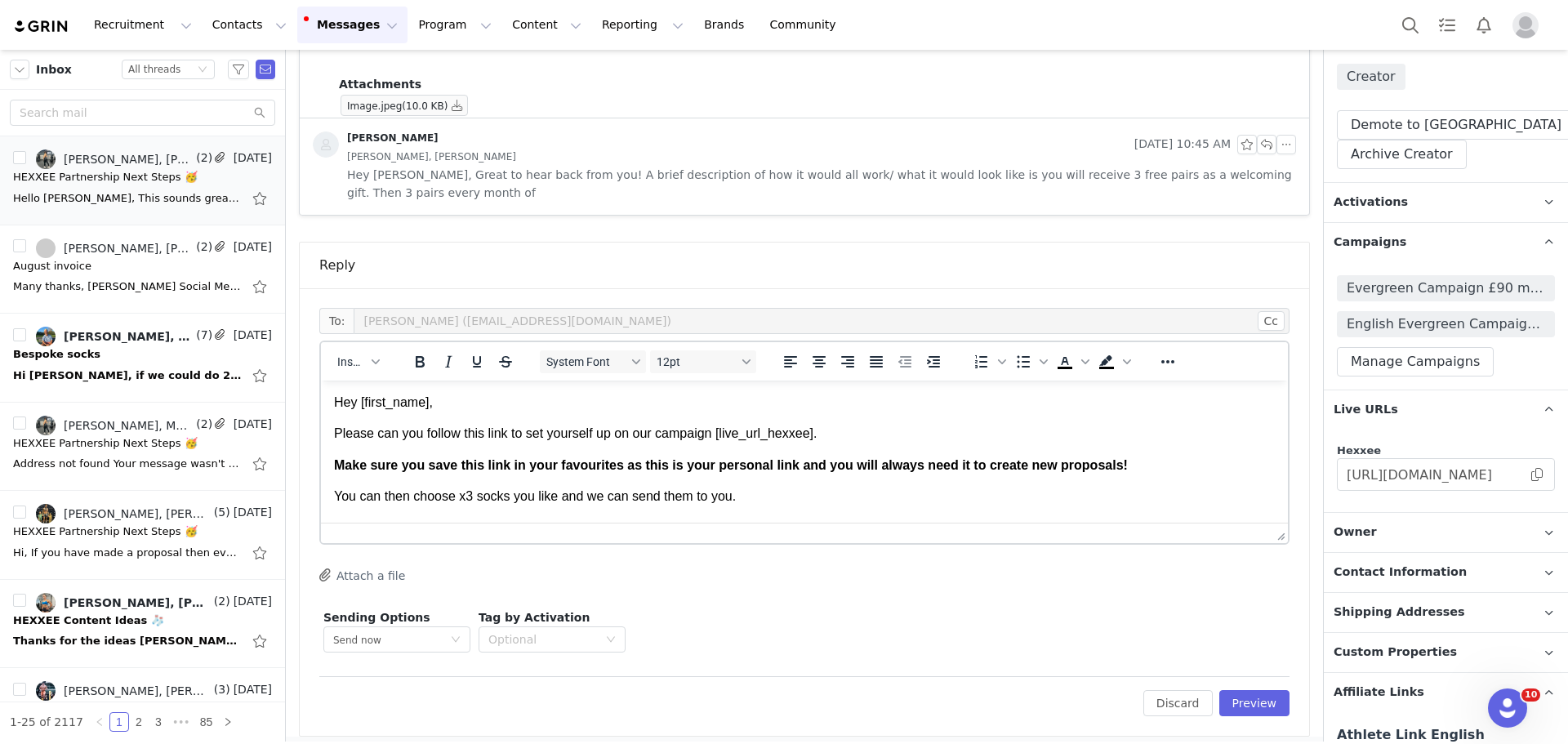
click at [468, 404] on p "Hey [first_name]," at bounding box center [804, 402] width 940 height 17
click at [468, 404] on p "Hey First Name ," at bounding box center [804, 402] width 940 height 17
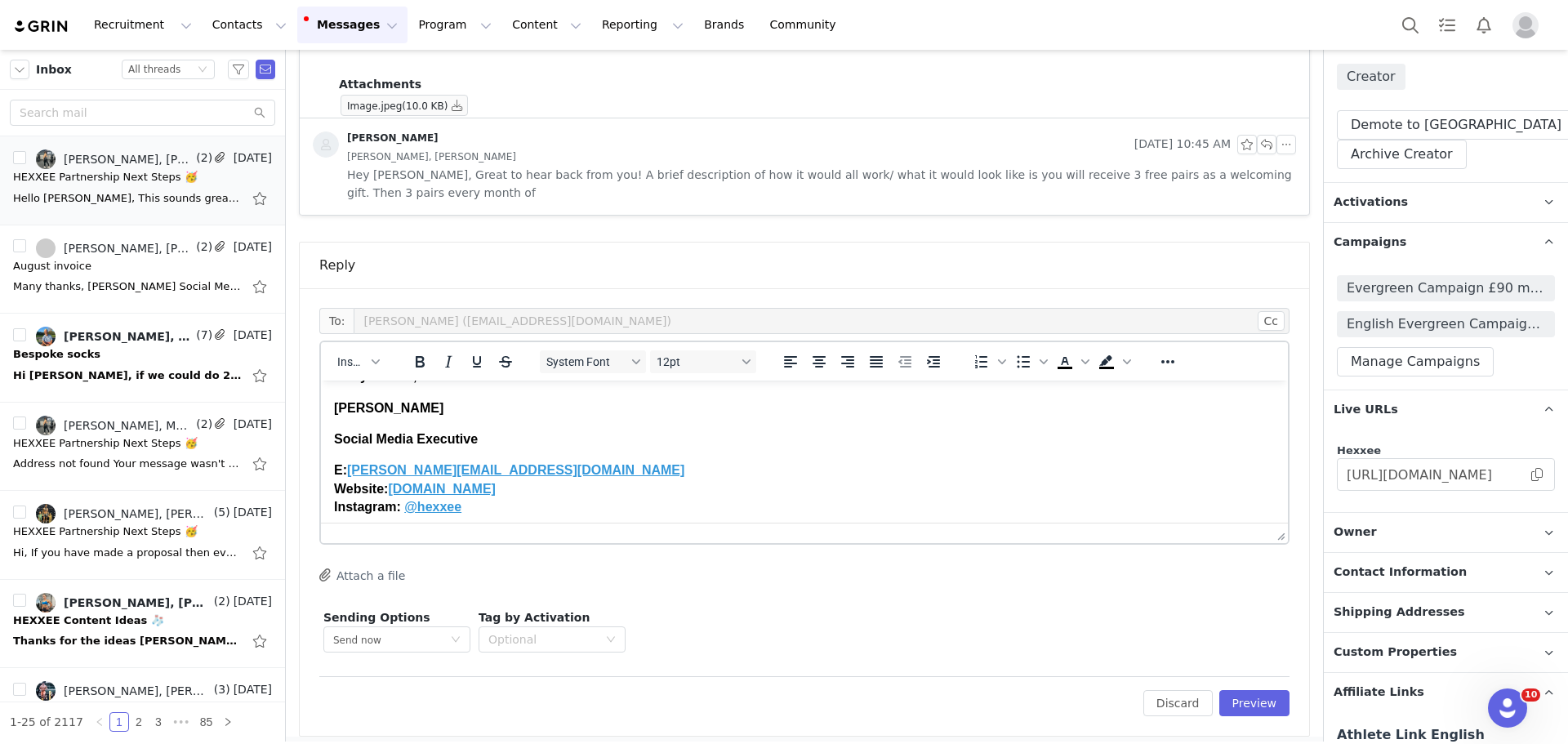
scroll to position [383, 0]
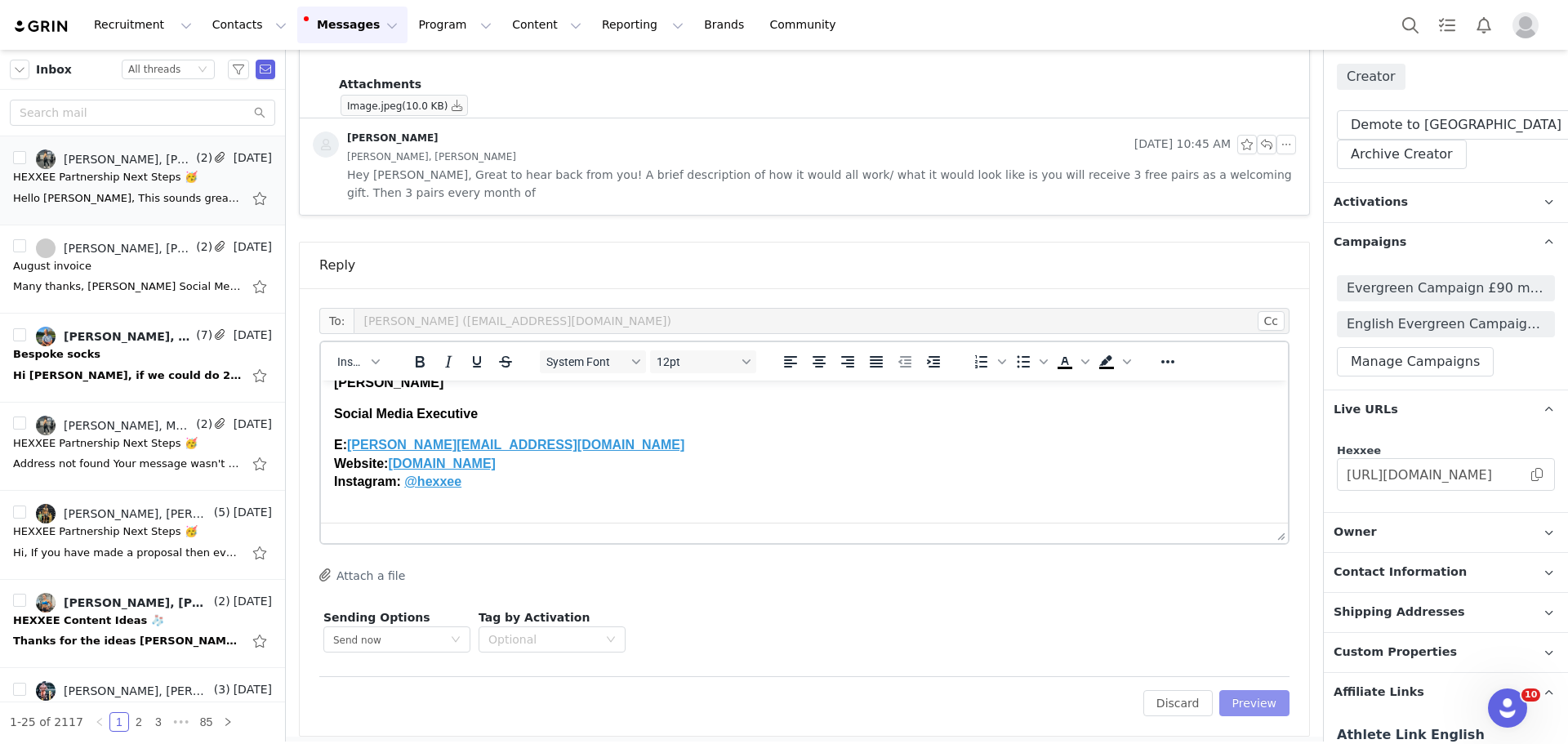
click at [1222, 693] on button "Preview" at bounding box center [1254, 702] width 71 height 26
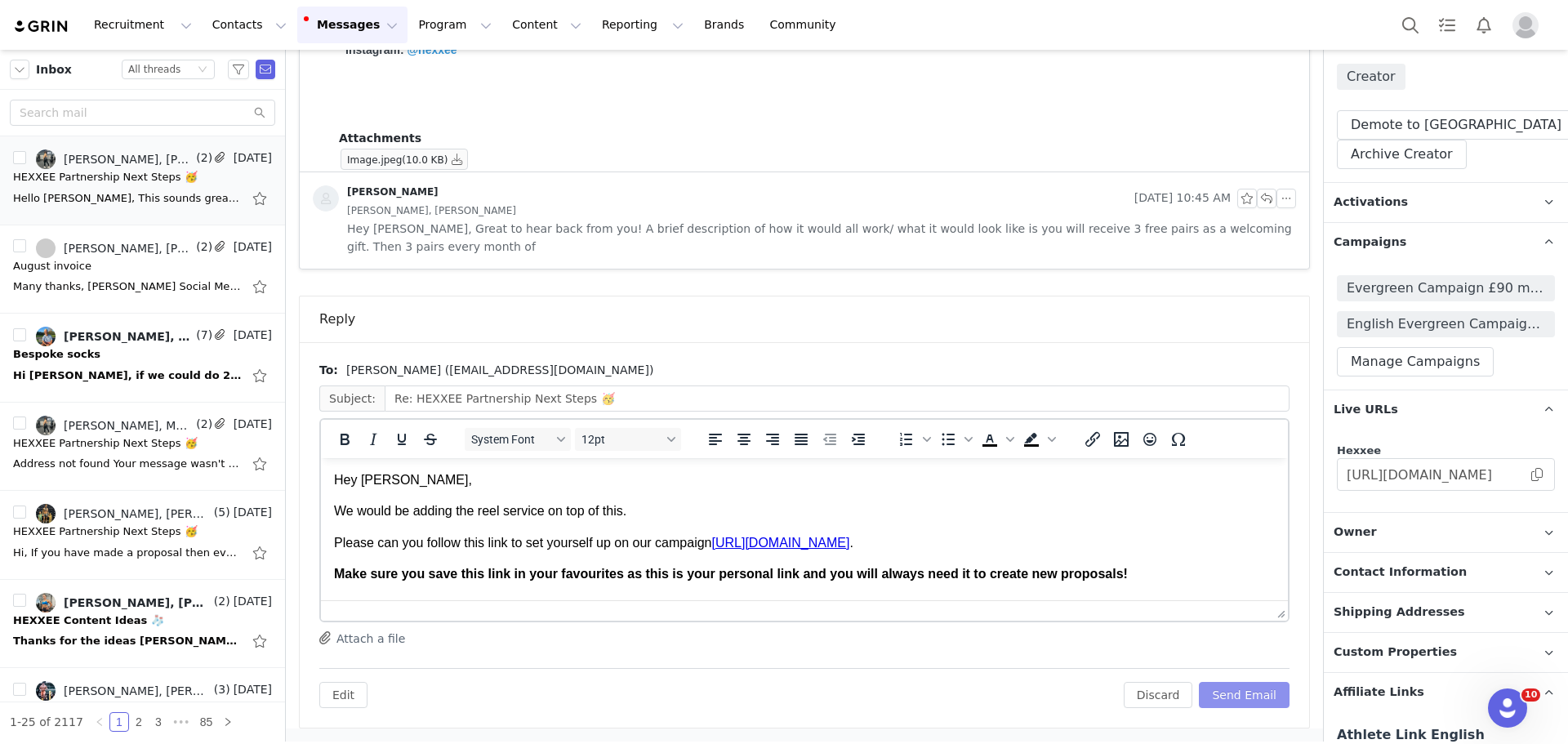
scroll to position [0, 0]
click at [1238, 699] on button "Send Email" at bounding box center [1244, 694] width 90 height 26
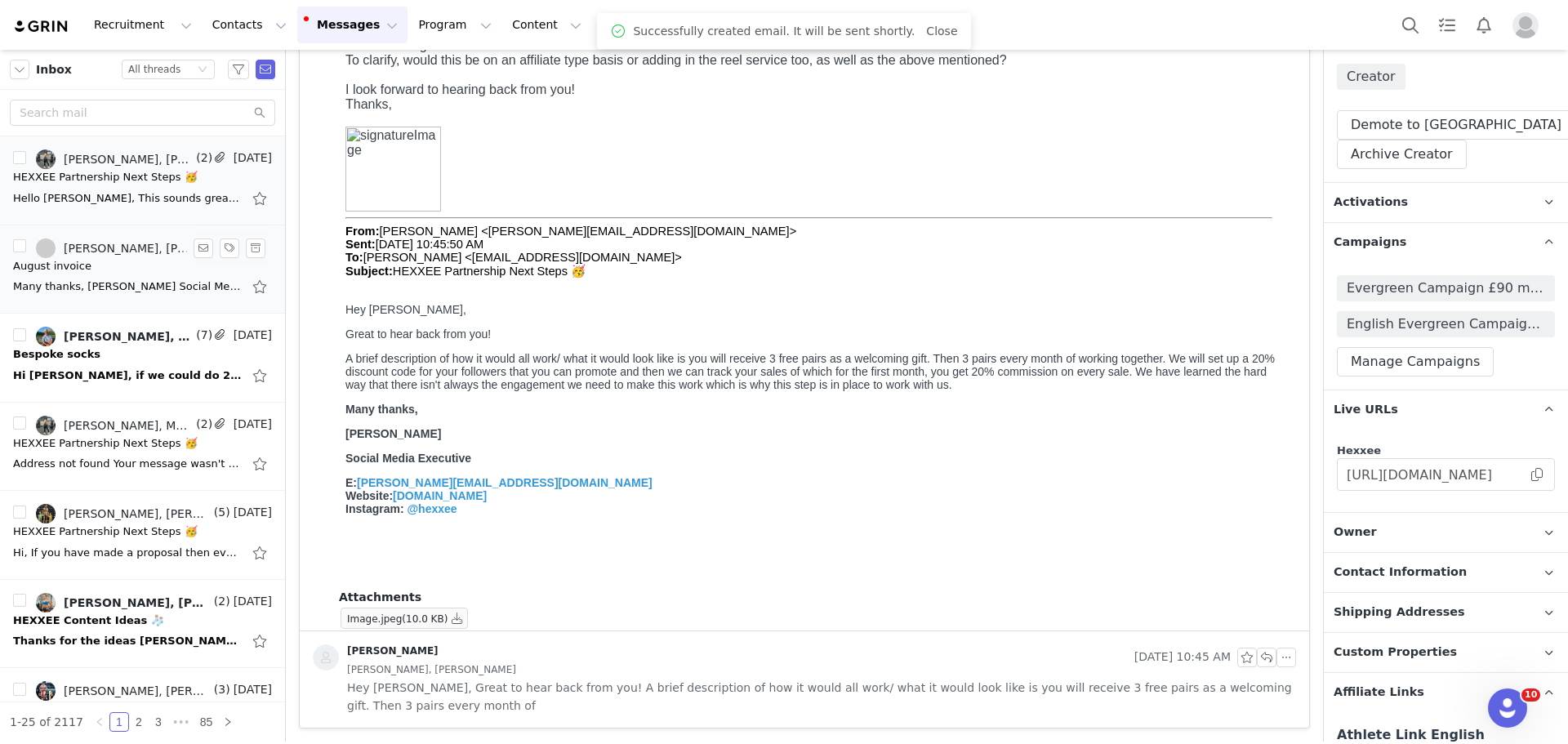
scroll to position [193, 0]
click at [432, 27] on button "Program Program" at bounding box center [455, 25] width 93 height 37
click at [426, 117] on link "Campaigns" at bounding box center [432, 102] width 129 height 30
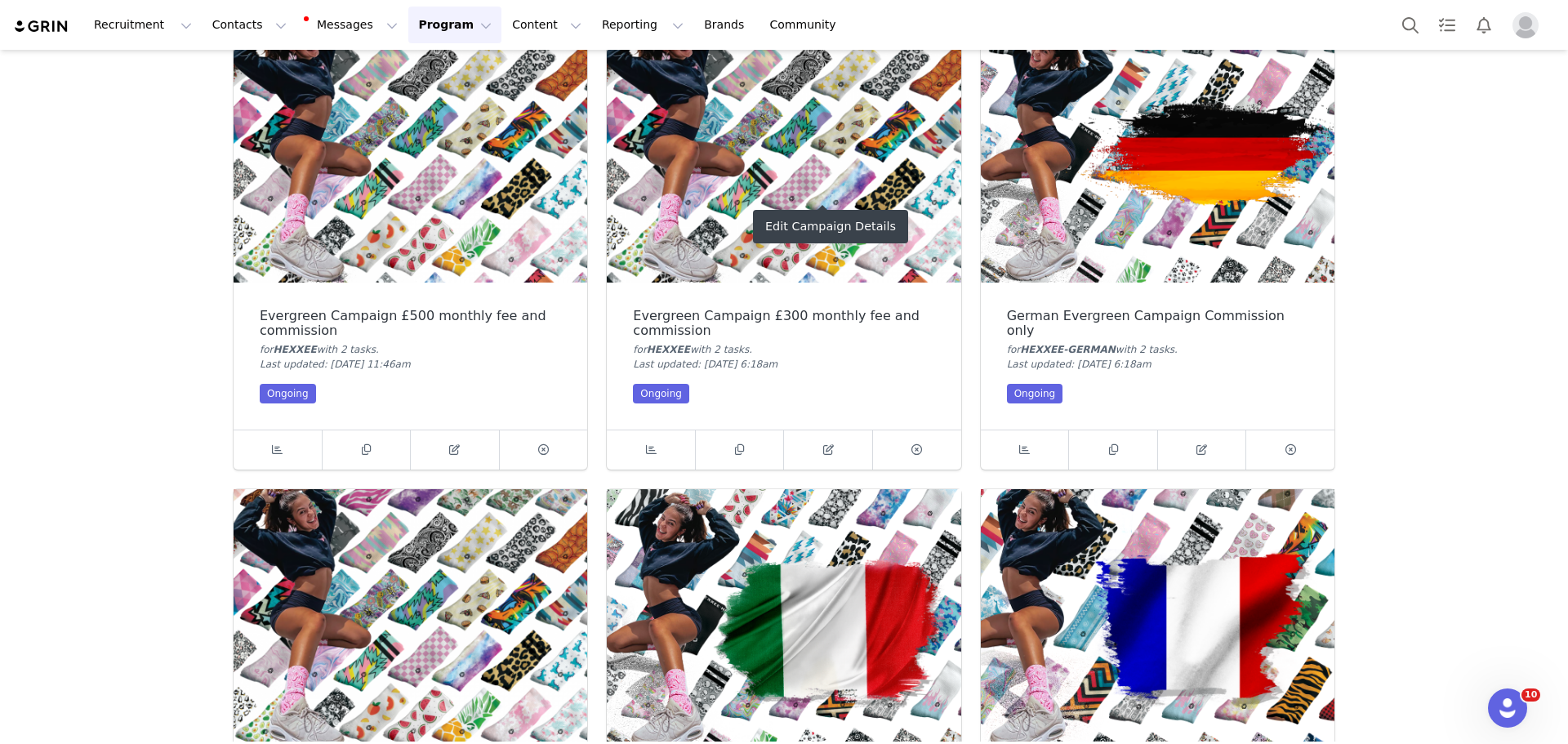
scroll to position [1062, 0]
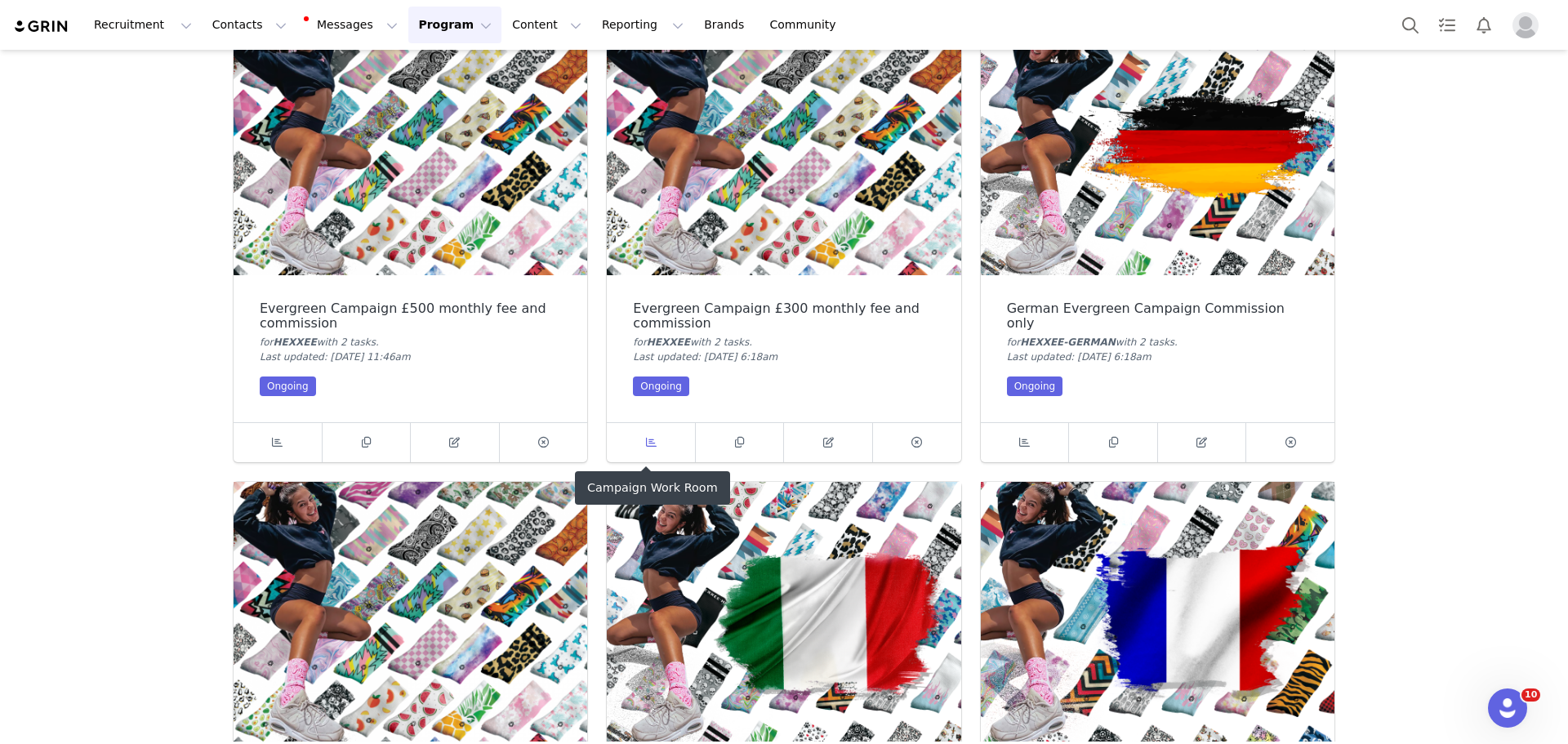
click at [658, 427] on link at bounding box center [652, 442] width 89 height 39
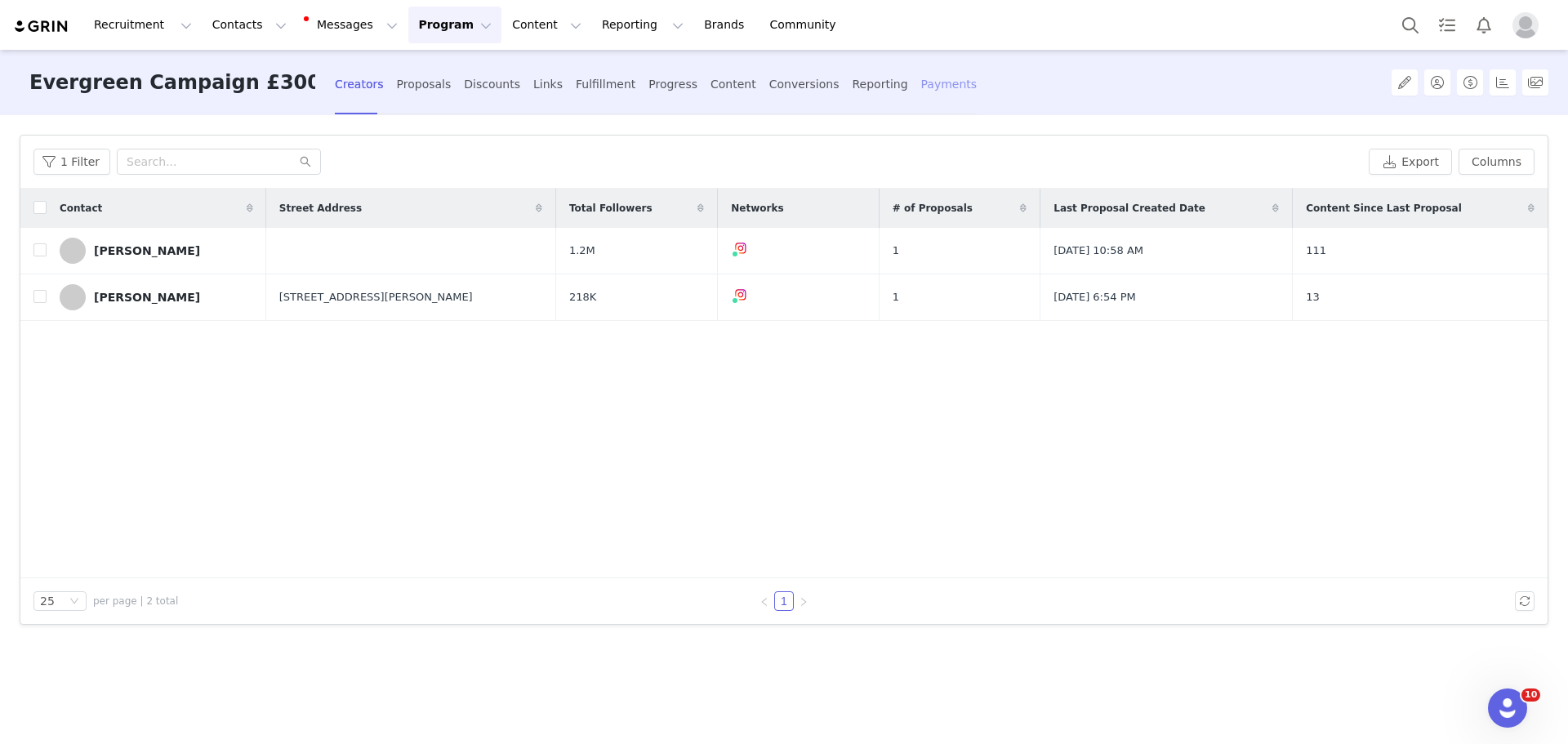
click at [921, 85] on div "Payments" at bounding box center [949, 85] width 56 height 44
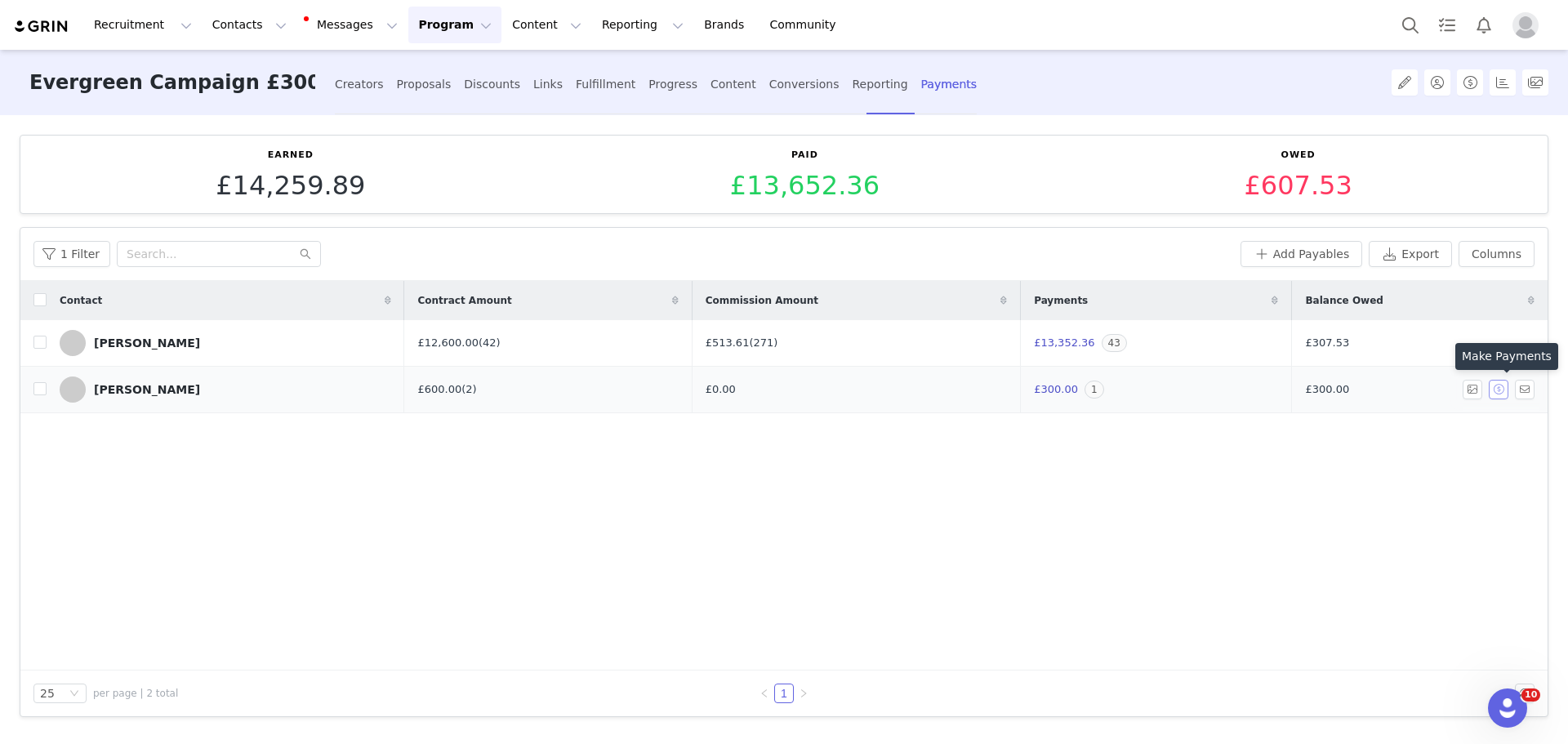
click at [1501, 390] on button "button" at bounding box center [1498, 389] width 19 height 19
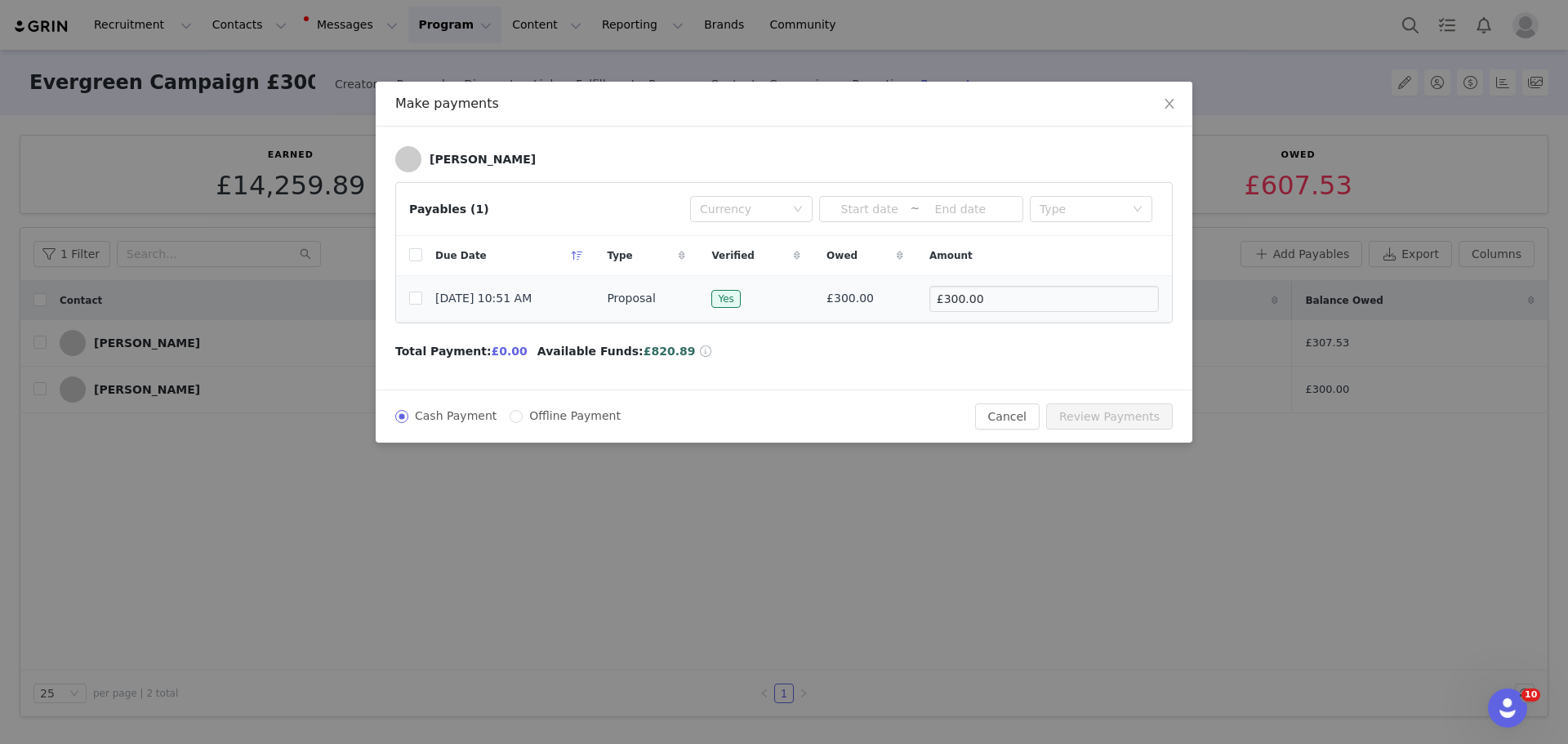
click at [699, 311] on td "Proposal" at bounding box center [646, 299] width 105 height 47
click at [419, 298] on input "checkbox" at bounding box center [415, 297] width 13 height 13
checkbox input "true"
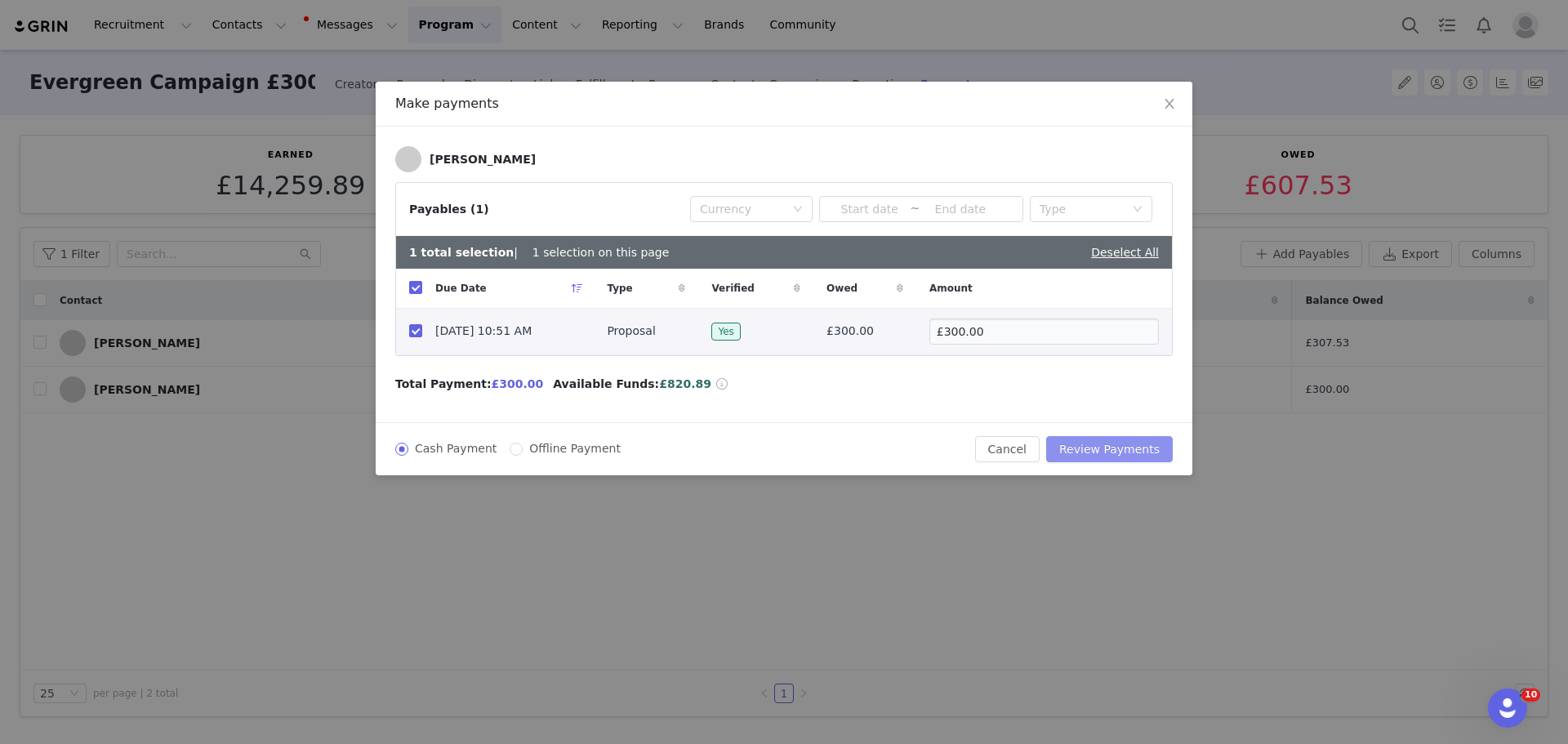
click at [1114, 444] on button "Review Payments" at bounding box center [1109, 449] width 126 height 26
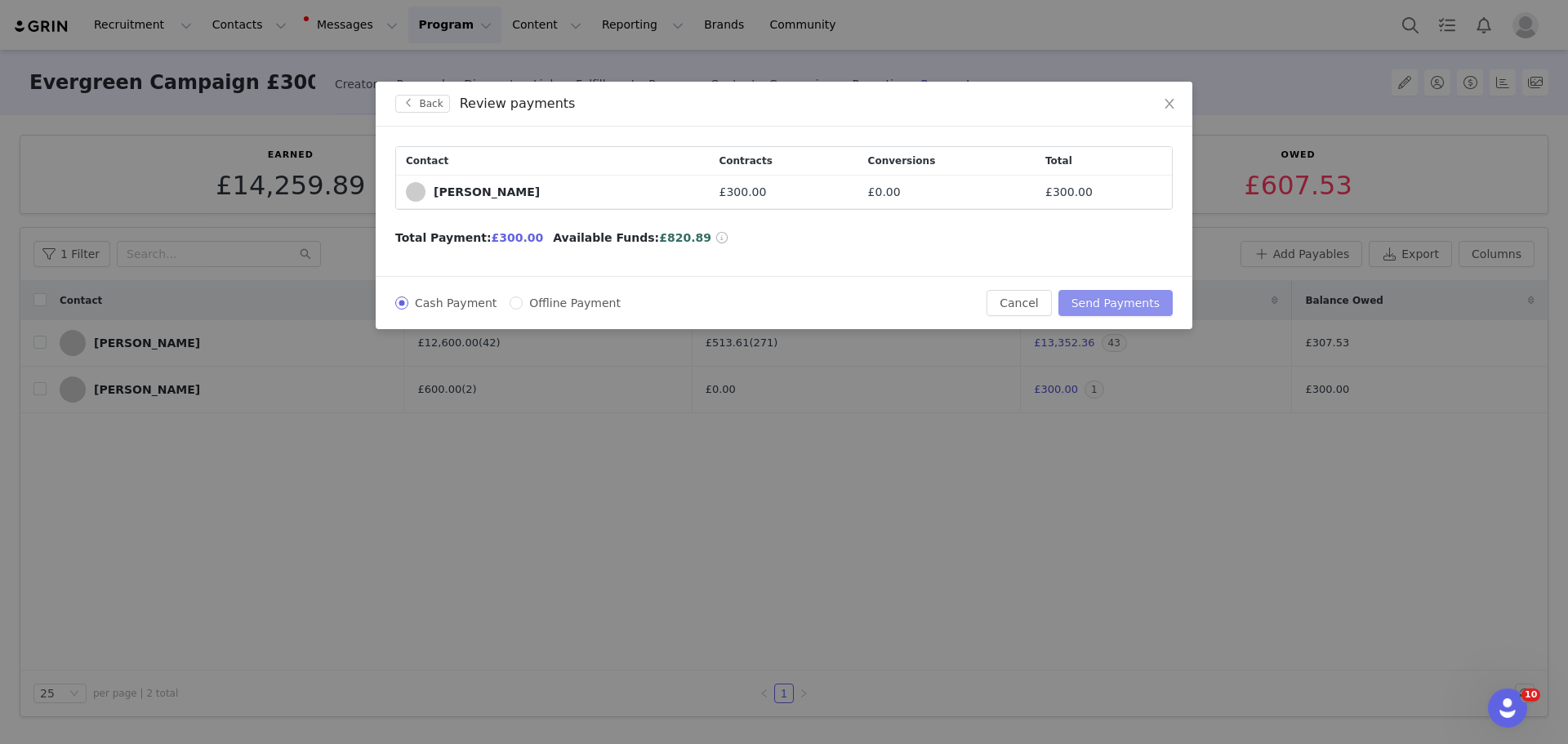
click at [1128, 294] on button "Send Payments" at bounding box center [1115, 302] width 115 height 26
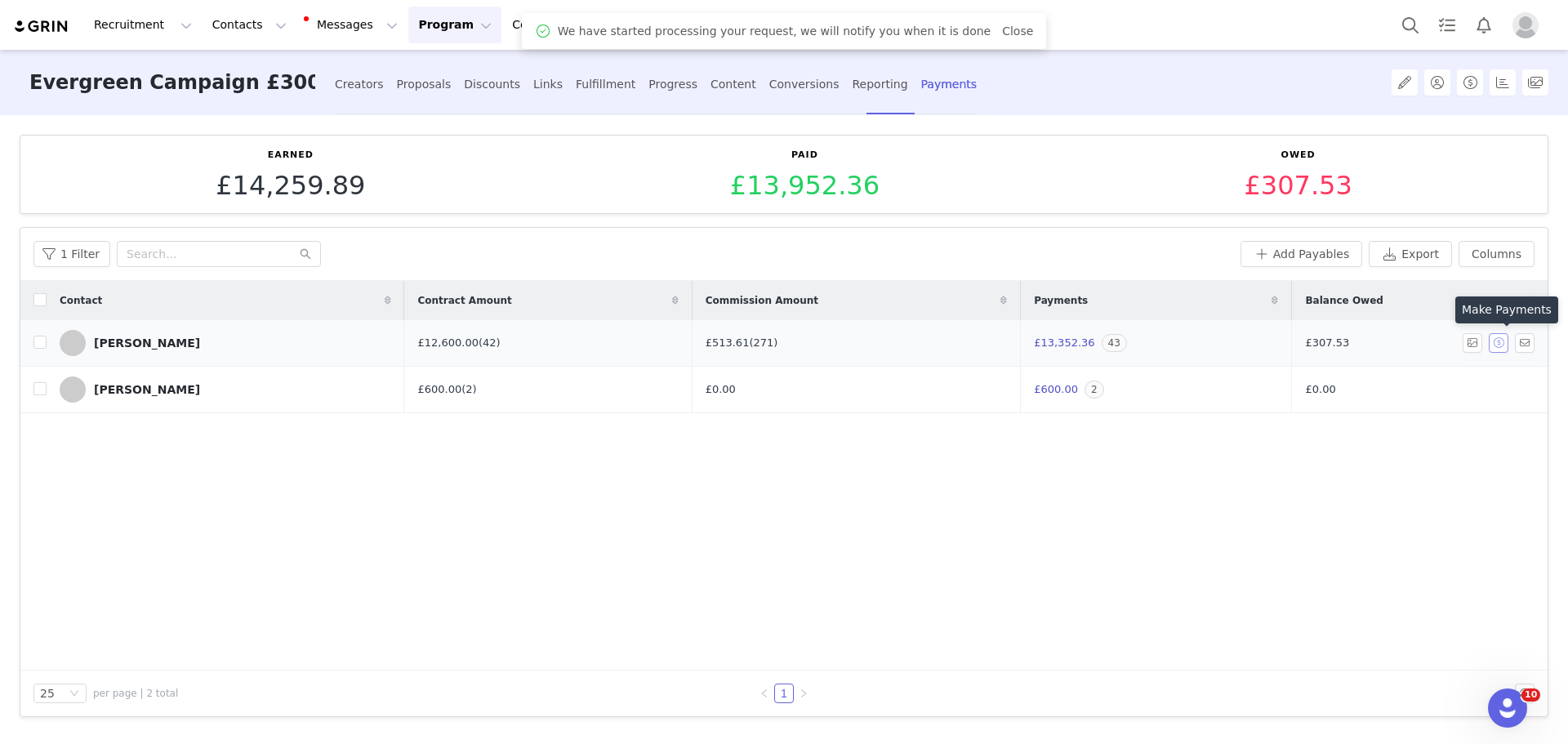
click at [1500, 346] on button "button" at bounding box center [1498, 343] width 19 height 19
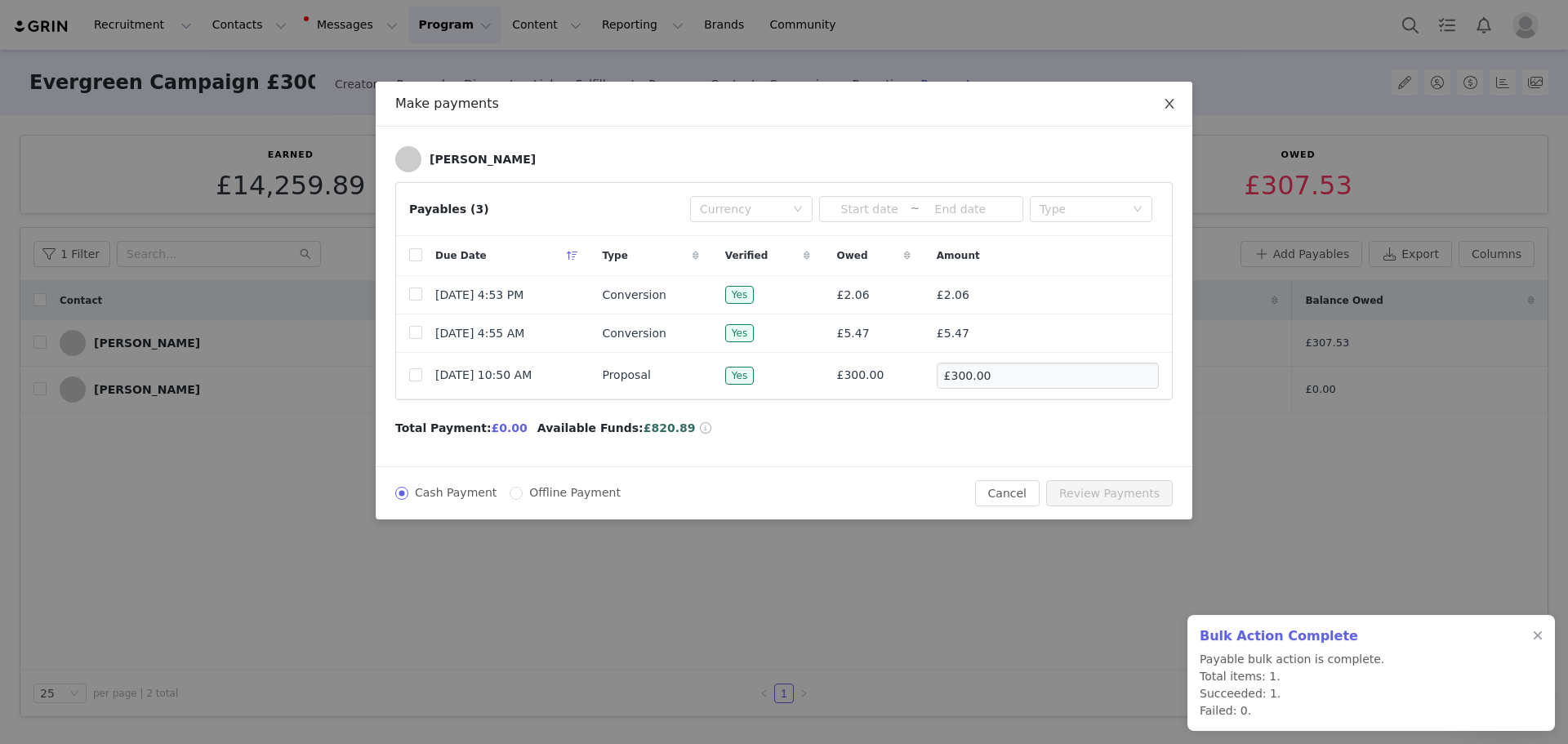
click at [1174, 110] on icon "icon: close" at bounding box center [1169, 103] width 13 height 13
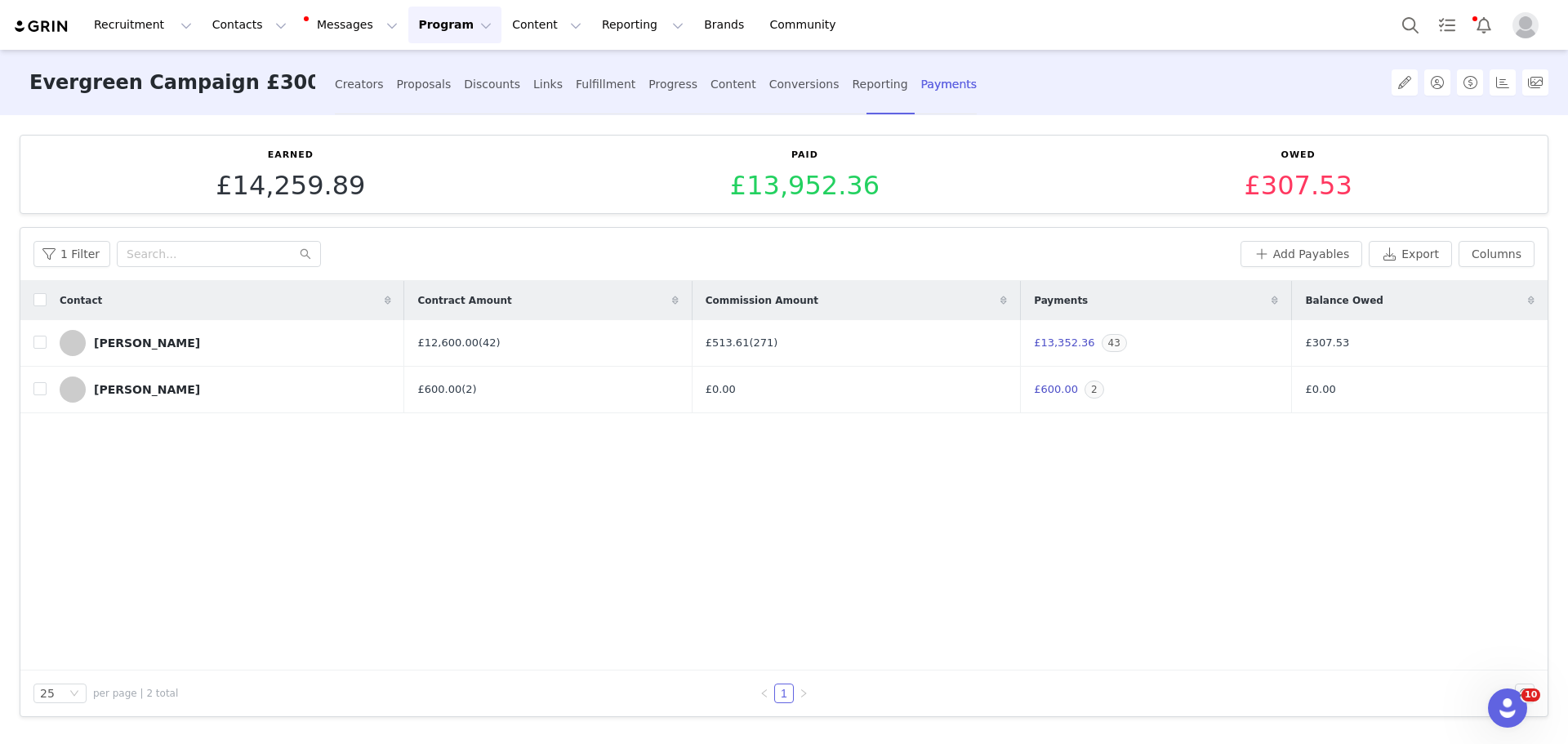
click at [408, 18] on button "Program Program" at bounding box center [455, 25] width 93 height 37
click at [443, 93] on link "Campaigns" at bounding box center [432, 102] width 129 height 30
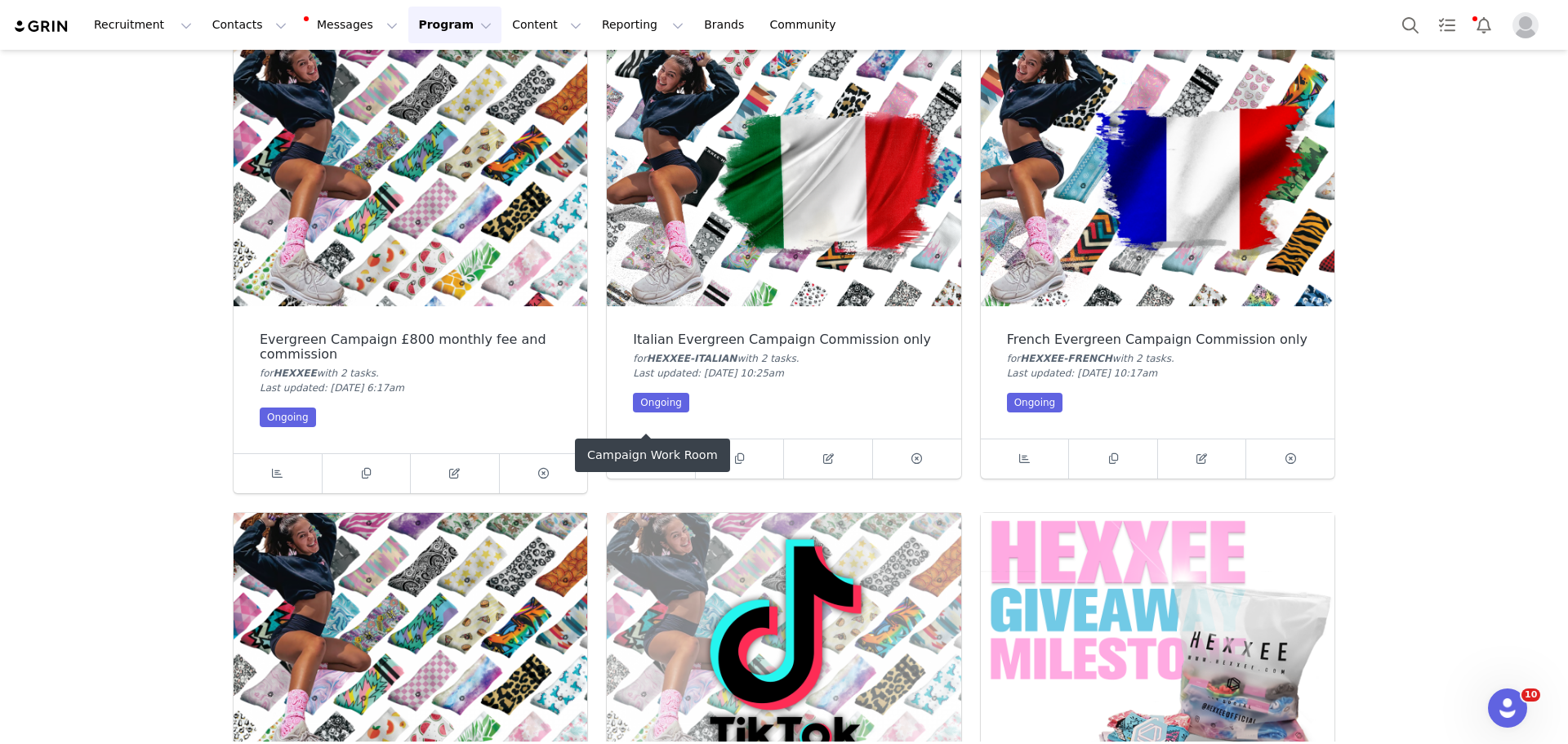
scroll to position [1551, 0]
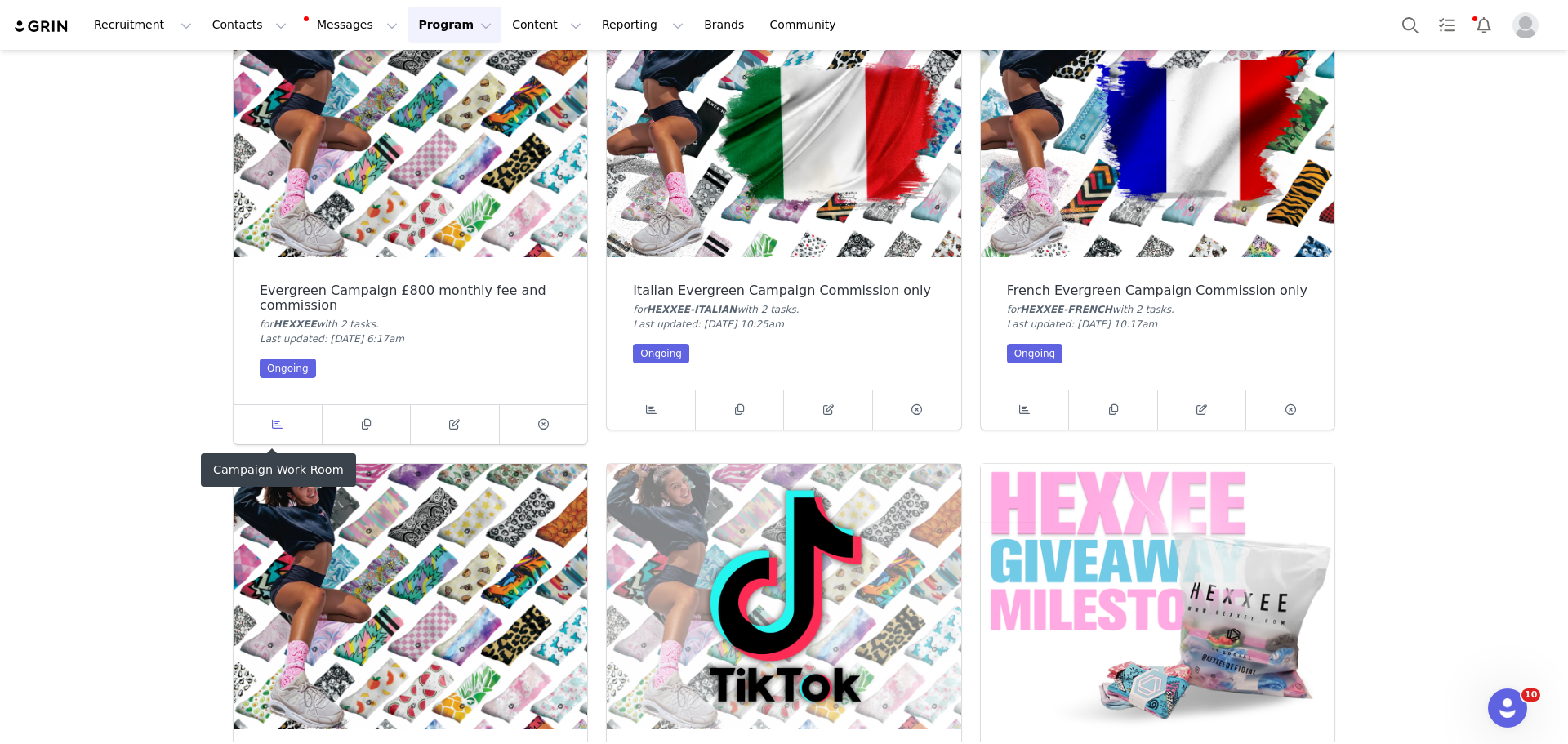
click at [280, 410] on link at bounding box center [278, 424] width 89 height 39
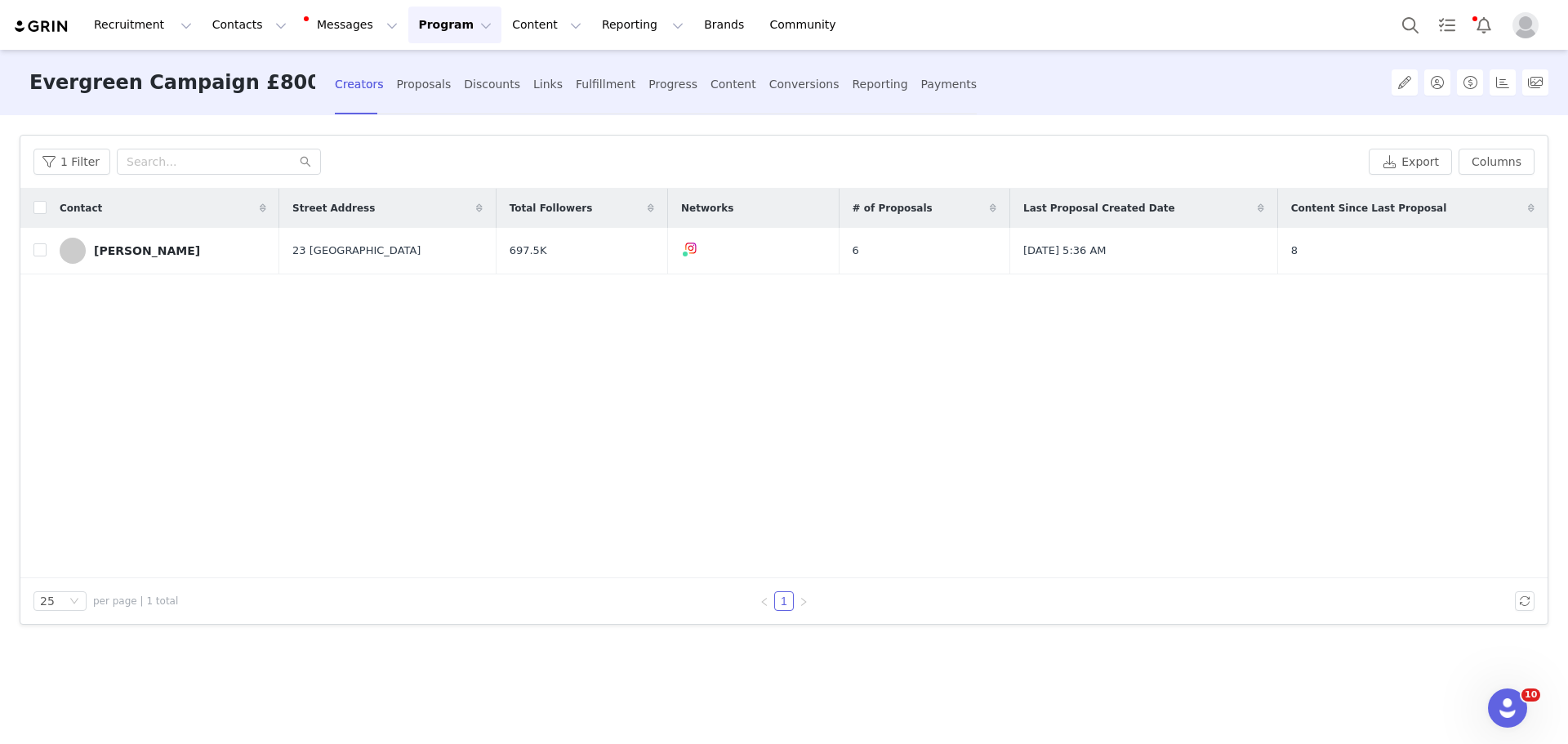
click at [426, 28] on button "Program Program" at bounding box center [455, 25] width 93 height 37
click at [441, 97] on div "Campaigns" at bounding box center [432, 103] width 110 height 17
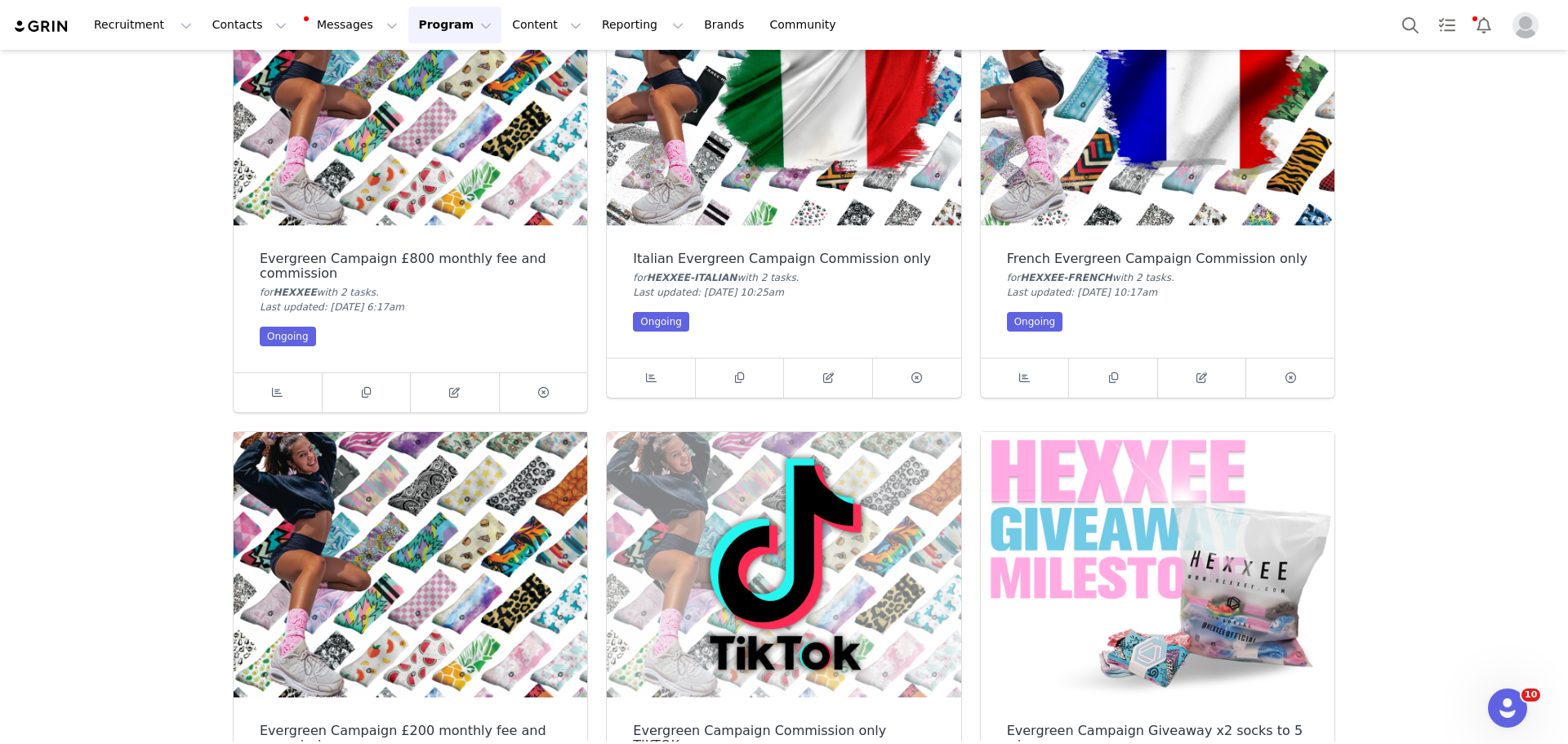
scroll to position [1877, 0]
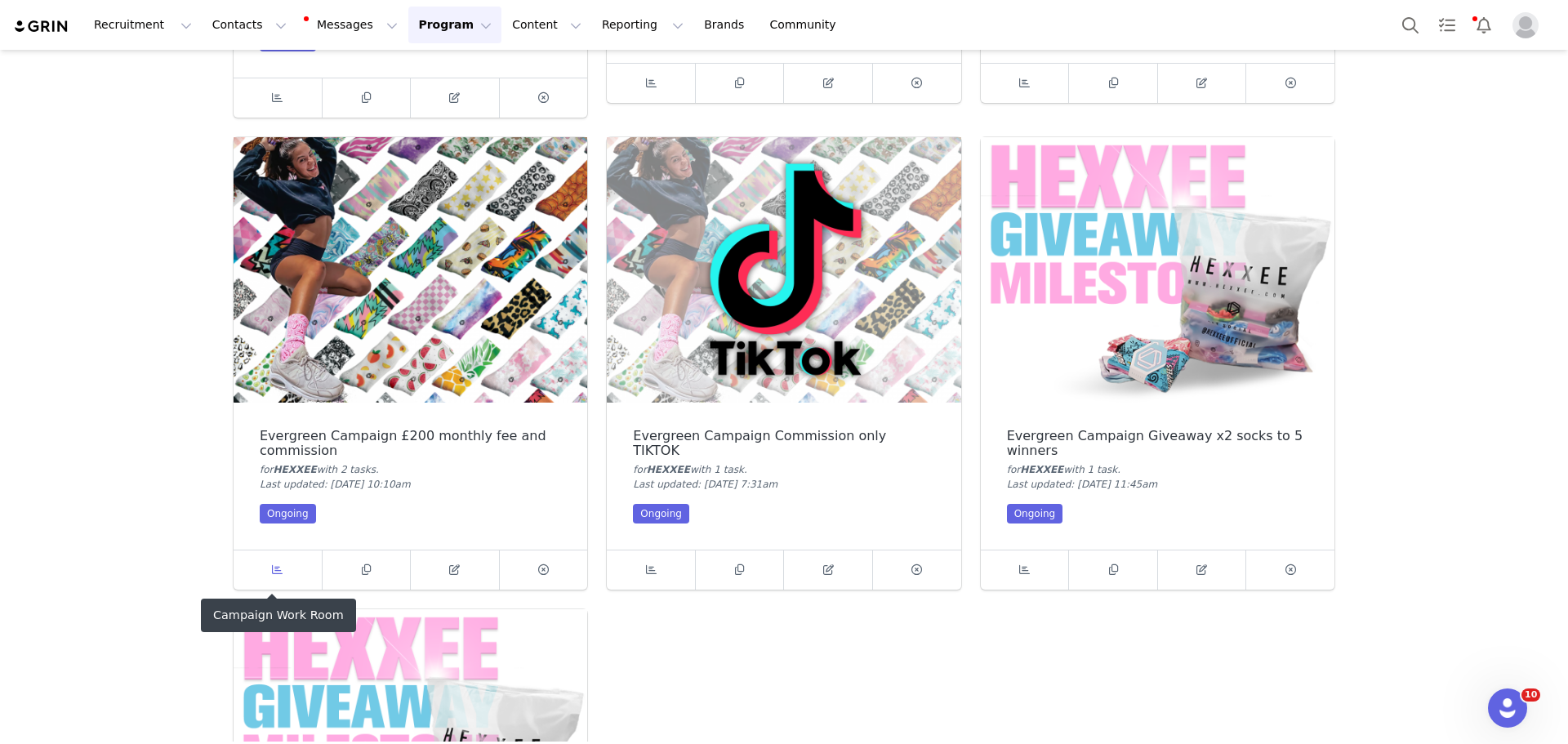
click at [290, 578] on link at bounding box center [278, 570] width 89 height 39
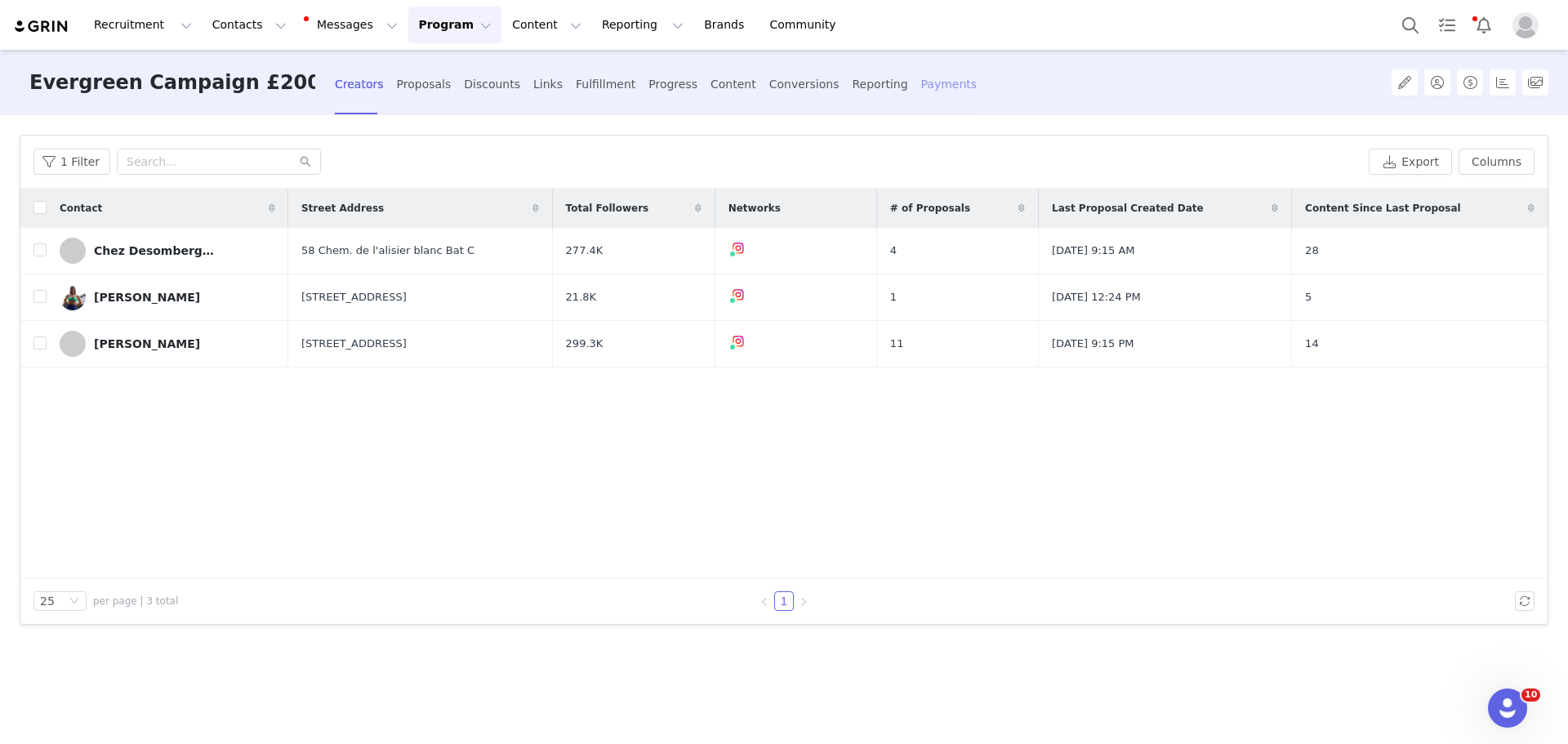
click at [921, 90] on div "Payments" at bounding box center [949, 85] width 56 height 44
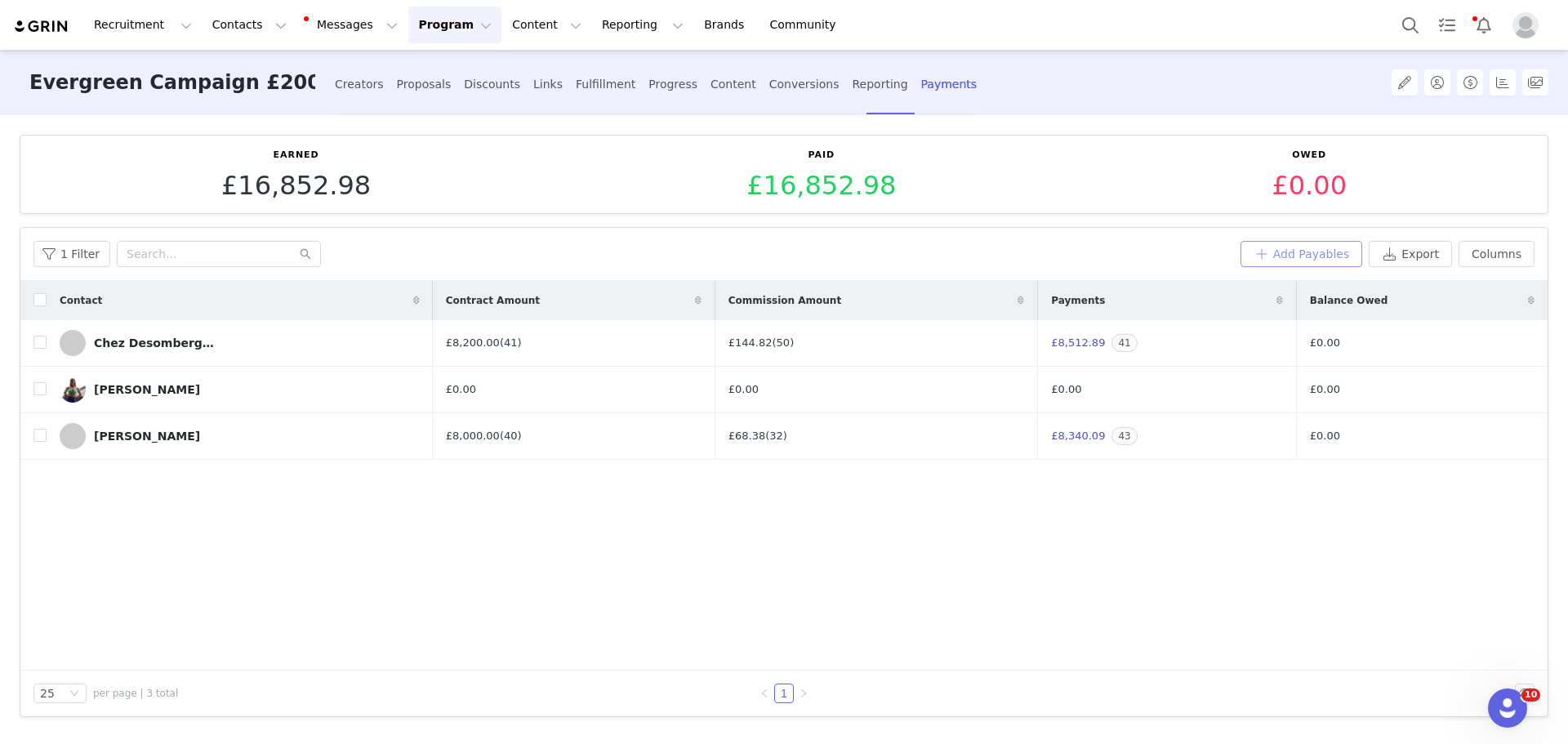
click at [1299, 251] on button "Add Payables" at bounding box center [1302, 254] width 122 height 26
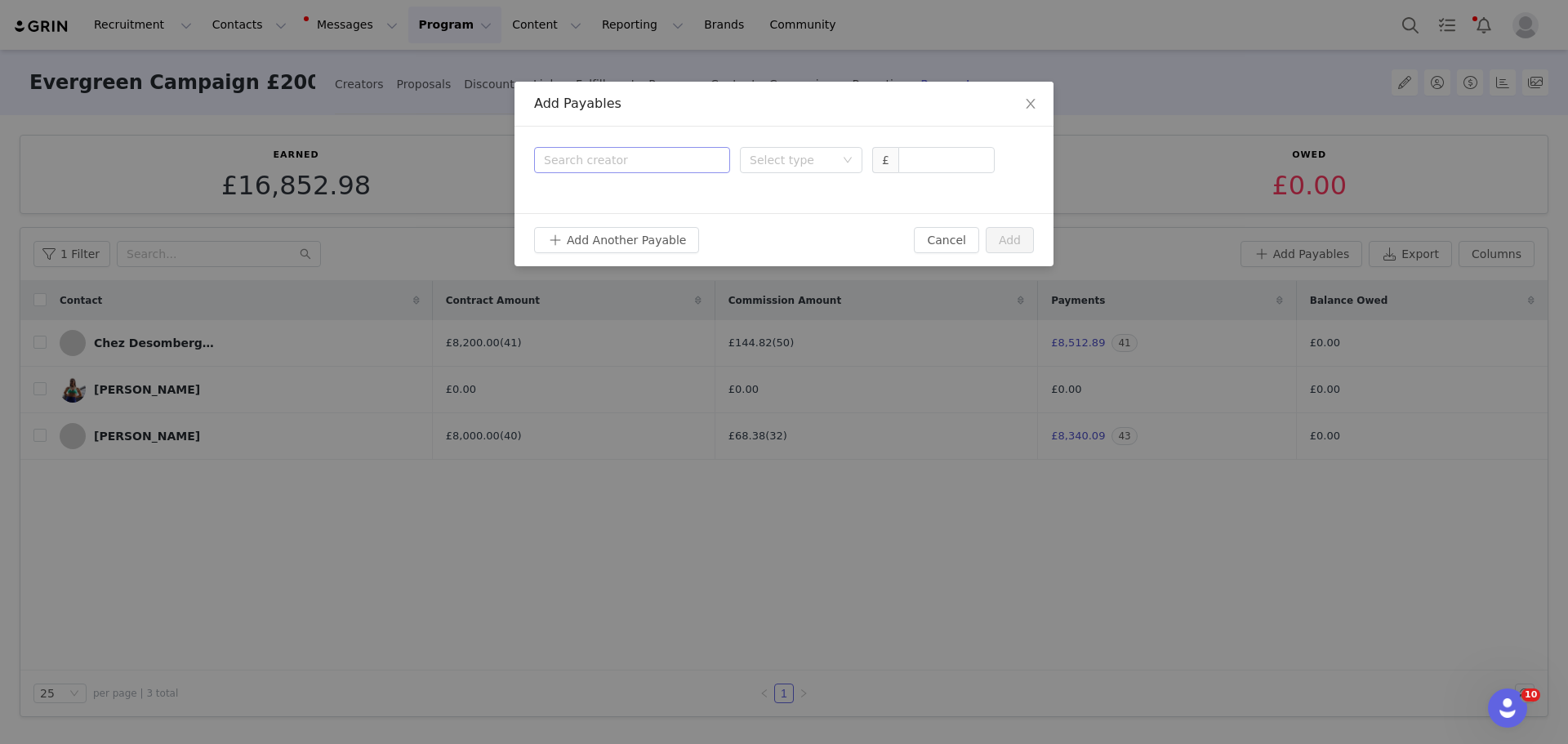
click at [664, 162] on div "Search creator" at bounding box center [632, 159] width 177 height 24
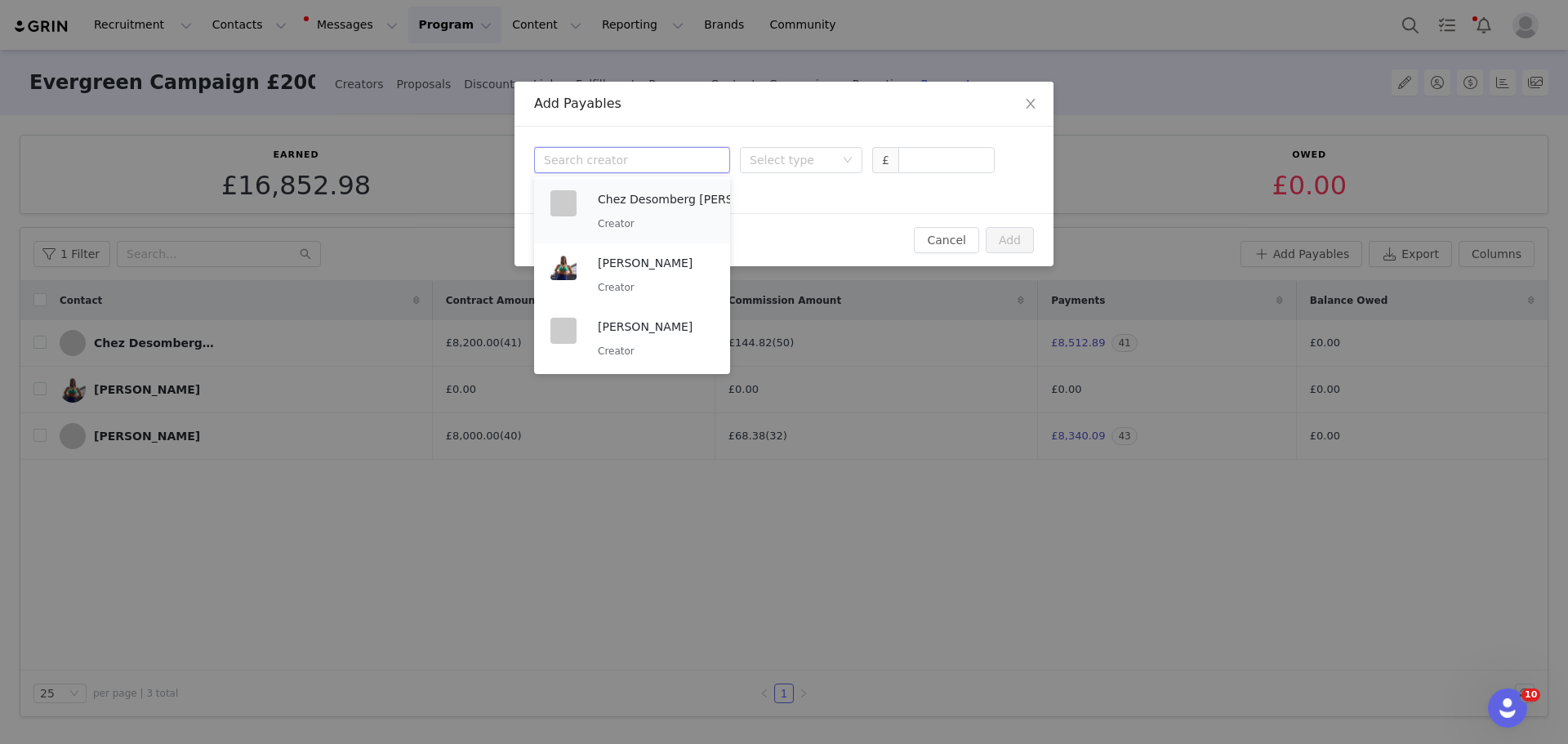
drag, startPoint x: 689, startPoint y: 220, endPoint x: 710, endPoint y: 215, distance: 21.6
click at [693, 218] on p "Creator" at bounding box center [687, 223] width 180 height 17
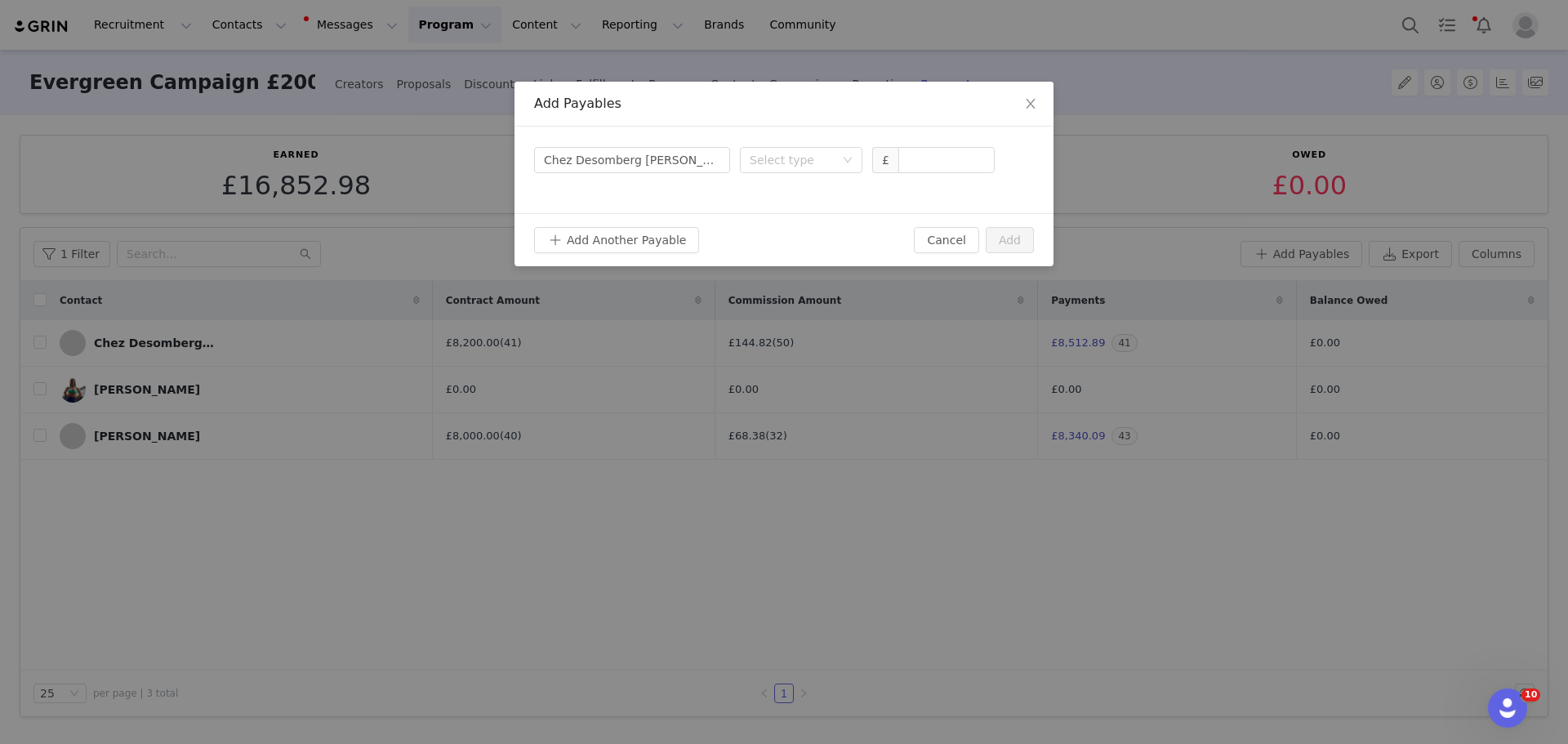
click at [816, 145] on div "Search creator Chez Desomberg Antoine Pour Andreani alizee Select type £" at bounding box center [784, 169] width 539 height 86
click at [817, 173] on div "Search creator Chez Desomberg Antoine Pour Andreani alizee Select type £" at bounding box center [784, 169] width 539 height 86
click at [824, 155] on div "Select type" at bounding box center [792, 159] width 85 height 17
click at [812, 195] on li "Proposal" at bounding box center [801, 192] width 122 height 26
click at [930, 160] on input at bounding box center [947, 159] width 95 height 24
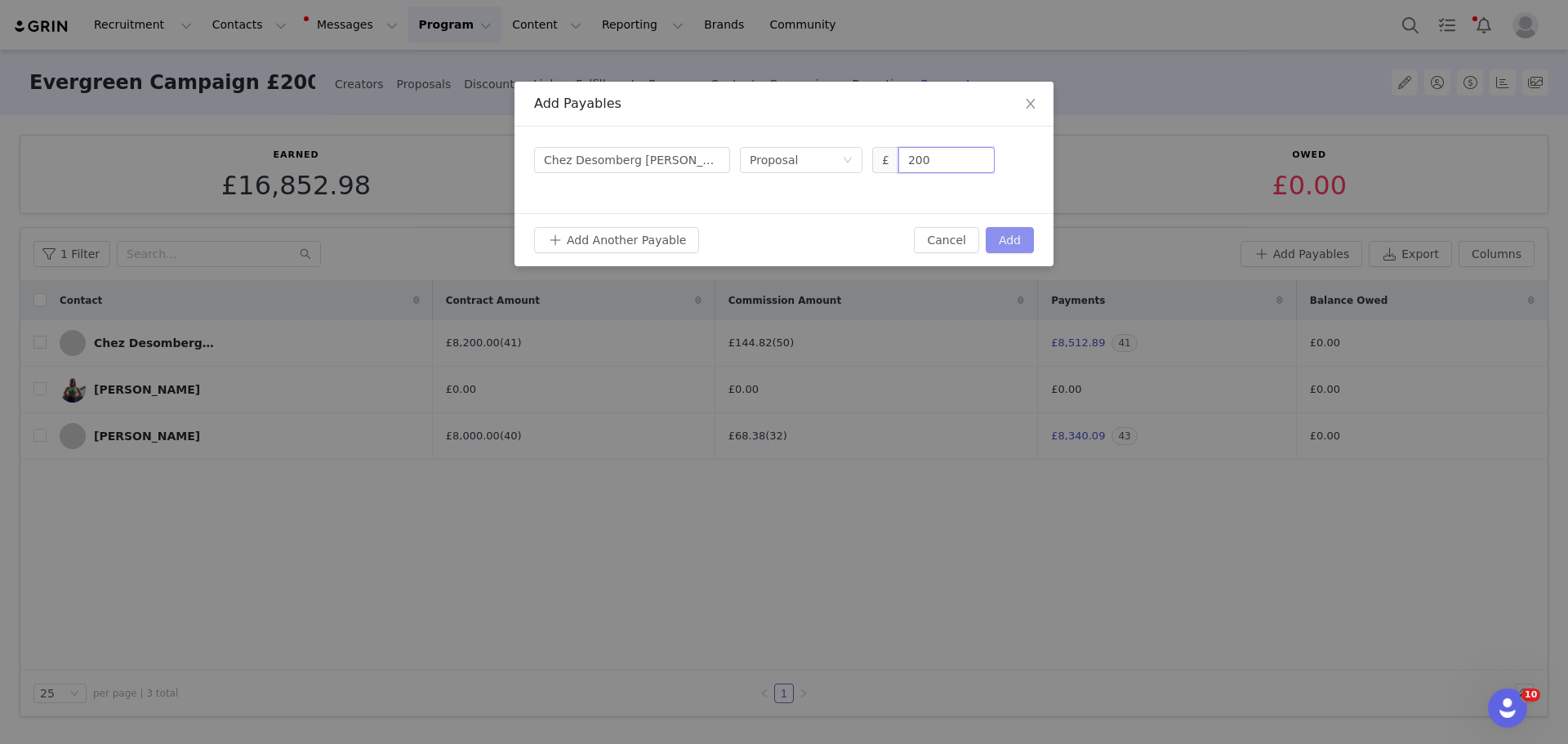
type input "200"
click at [1018, 242] on button "Add" at bounding box center [1010, 240] width 49 height 26
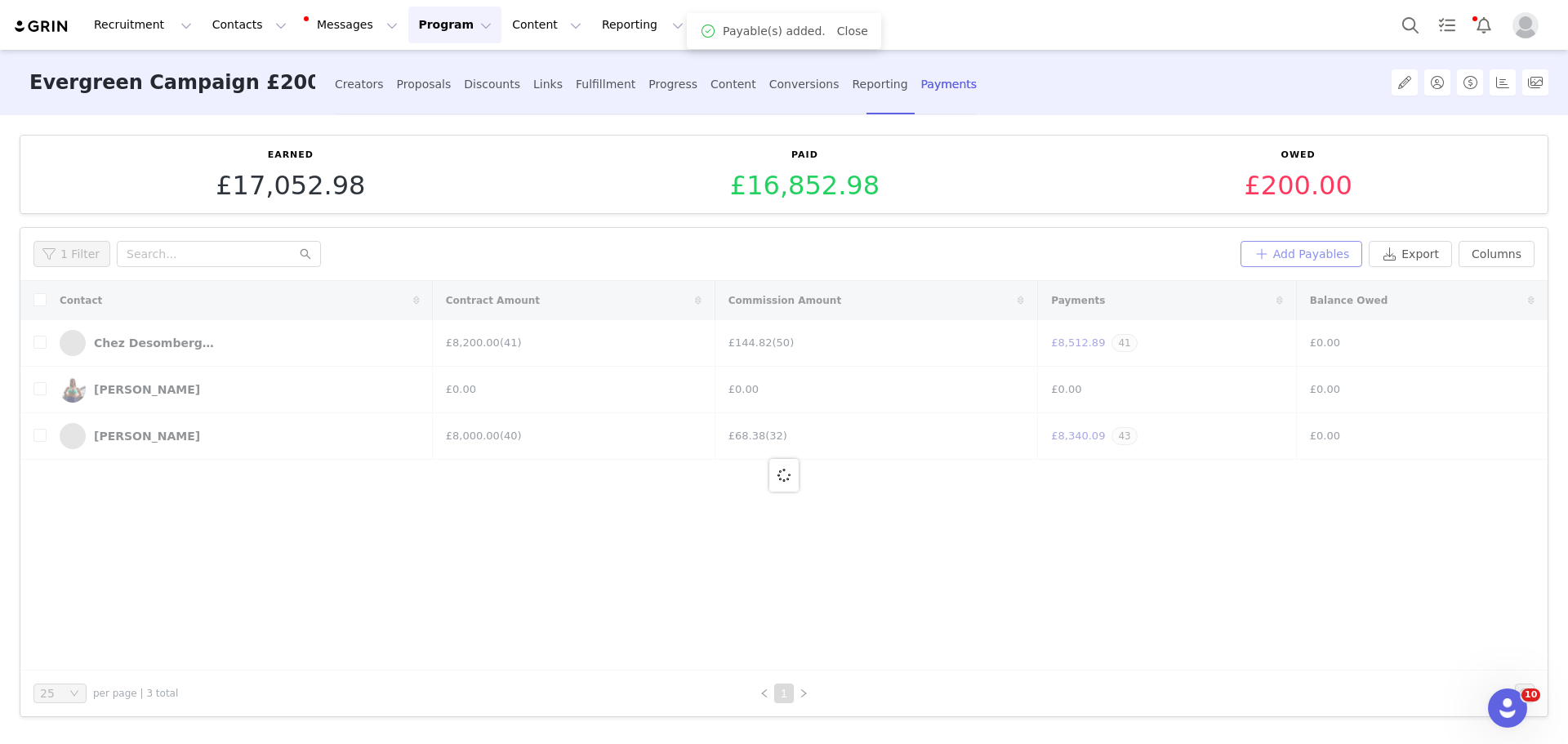
click at [1336, 259] on button "Add Payables" at bounding box center [1302, 254] width 122 height 26
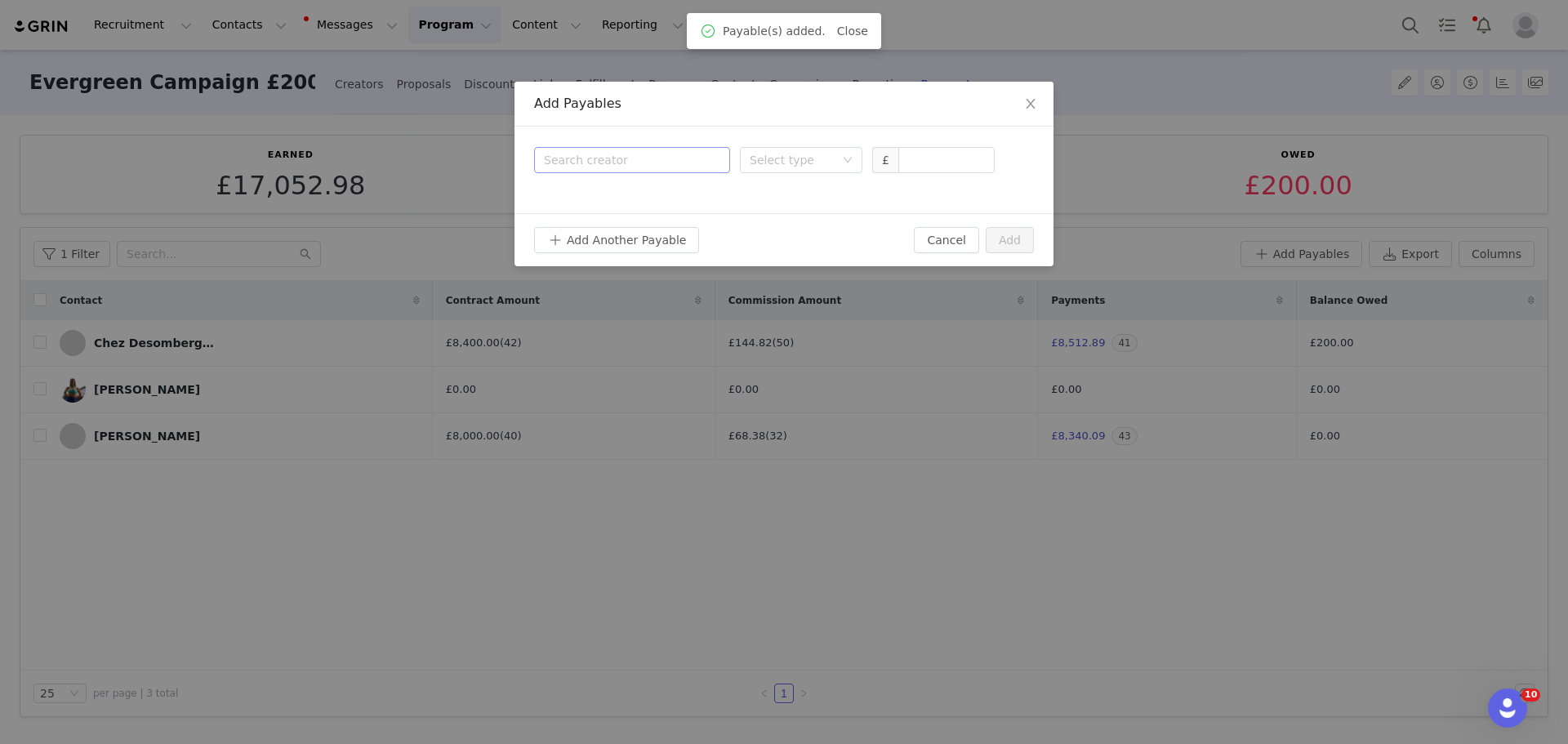
click at [651, 160] on div "Search creator" at bounding box center [629, 159] width 169 height 17
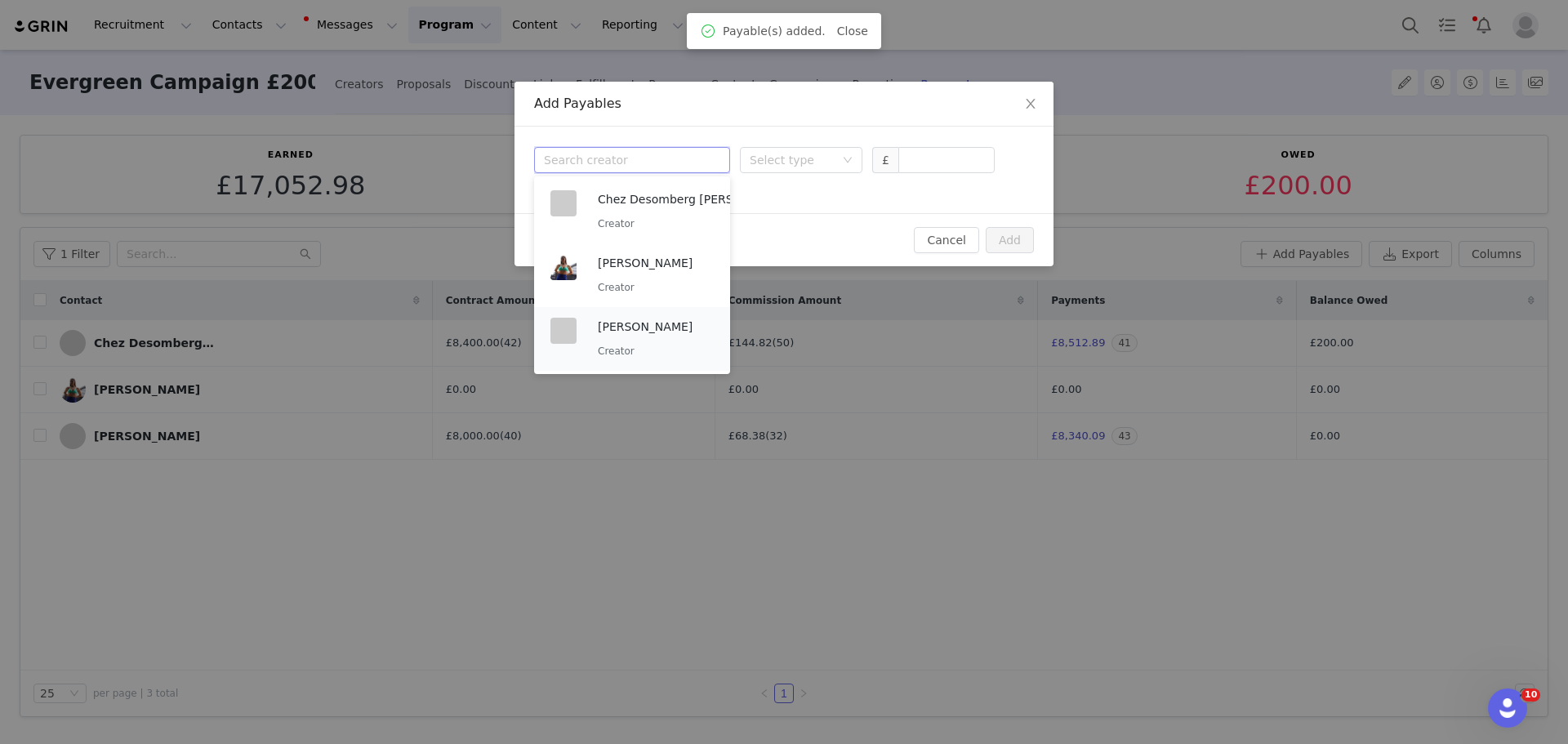
click at [643, 331] on p "Melody Andreani" at bounding box center [655, 326] width 116 height 17
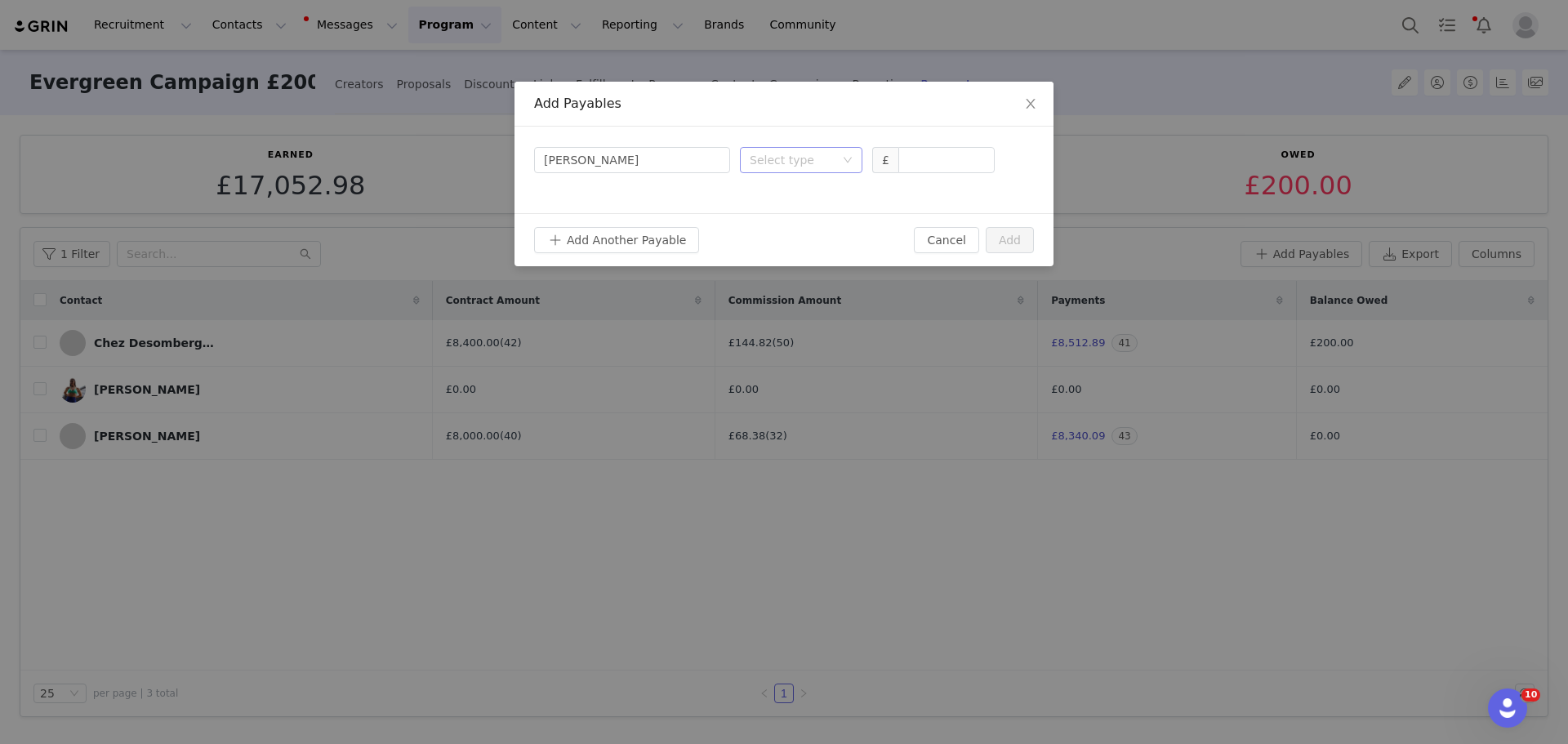
click at [782, 161] on div "Select type" at bounding box center [792, 159] width 85 height 17
drag, startPoint x: 786, startPoint y: 194, endPoint x: 805, endPoint y: 192, distance: 19.1
click at [787, 194] on li "Proposal" at bounding box center [801, 192] width 122 height 26
click at [935, 160] on input at bounding box center [947, 159] width 95 height 24
type input "200"
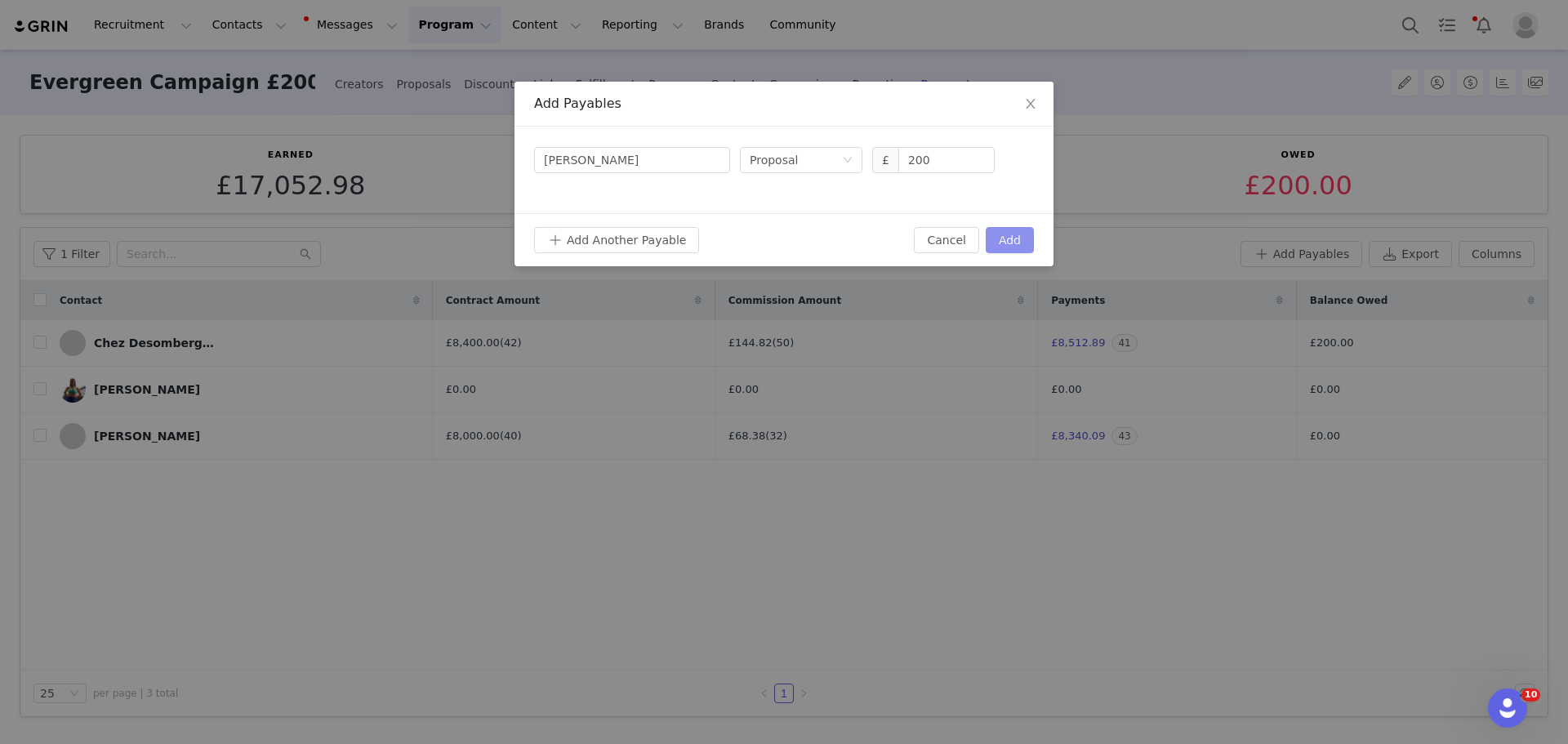
click at [1012, 247] on button "Add" at bounding box center [1010, 240] width 49 height 26
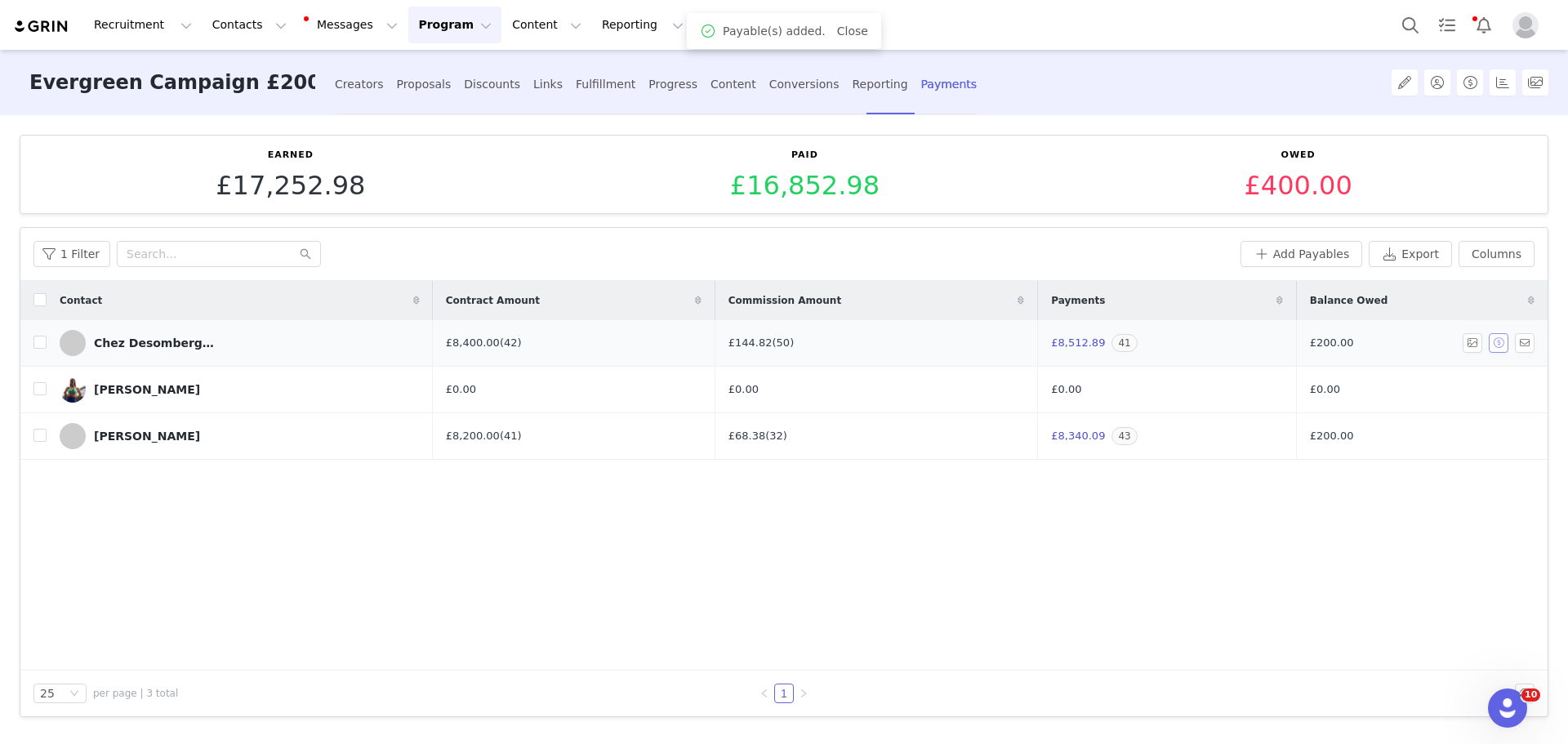
click at [1494, 341] on button "button" at bounding box center [1498, 343] width 19 height 19
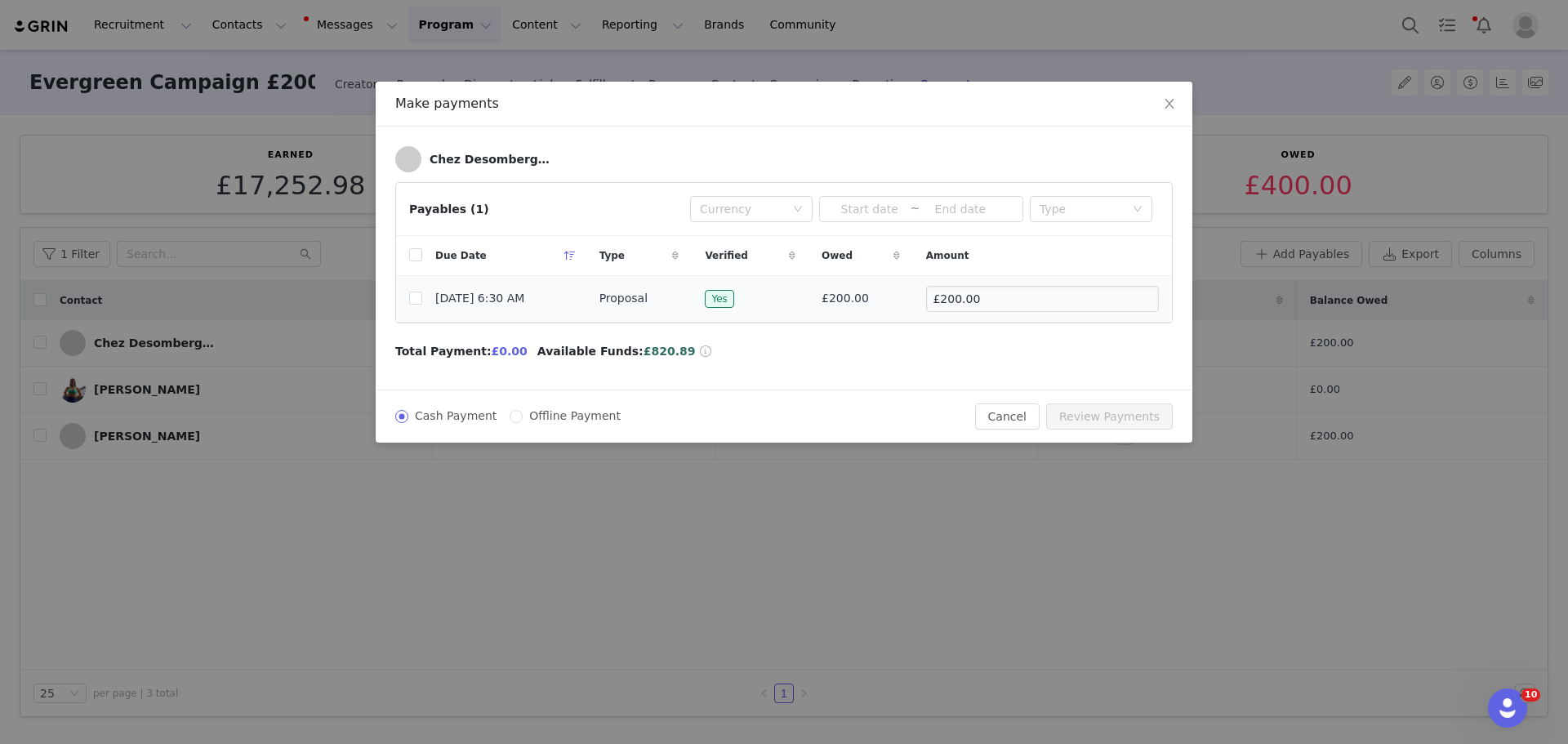
click at [499, 303] on span "Sep 2, 2025 6:30 AM" at bounding box center [480, 298] width 89 height 17
click at [408, 301] on td at bounding box center [409, 299] width 26 height 47
click at [414, 301] on input "checkbox" at bounding box center [415, 297] width 13 height 13
checkbox input "true"
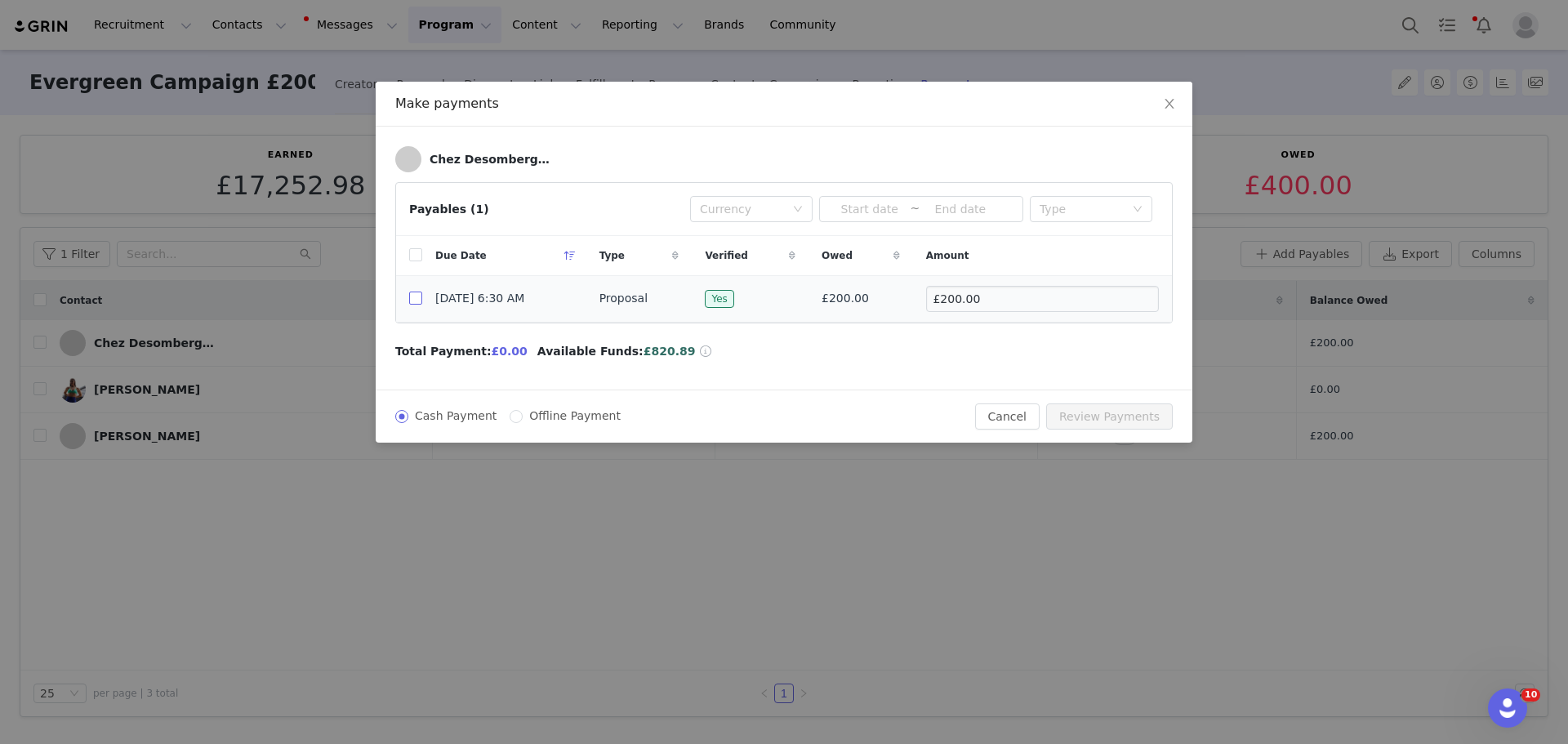
checkbox input "true"
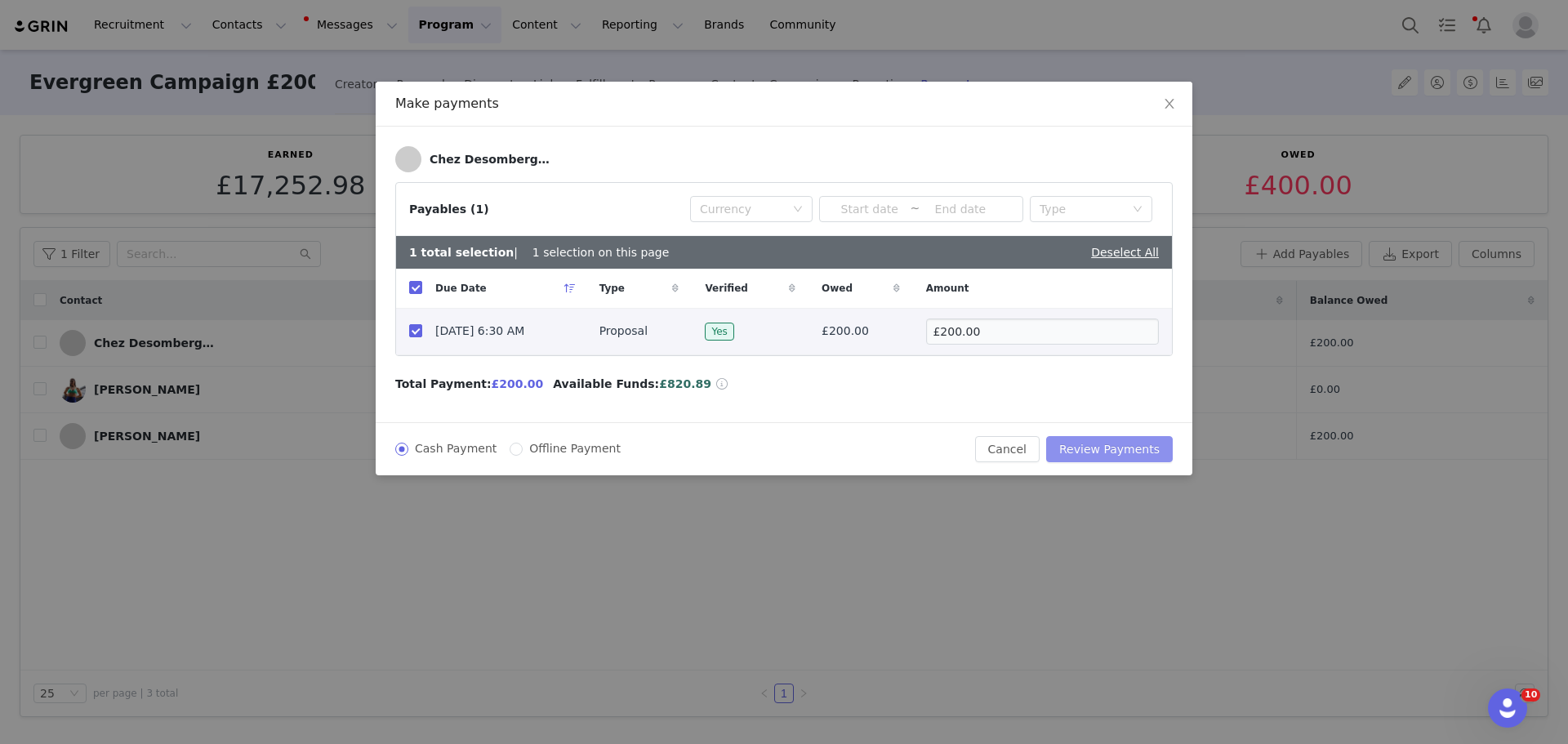
click at [1129, 454] on button "Review Payments" at bounding box center [1109, 449] width 126 height 26
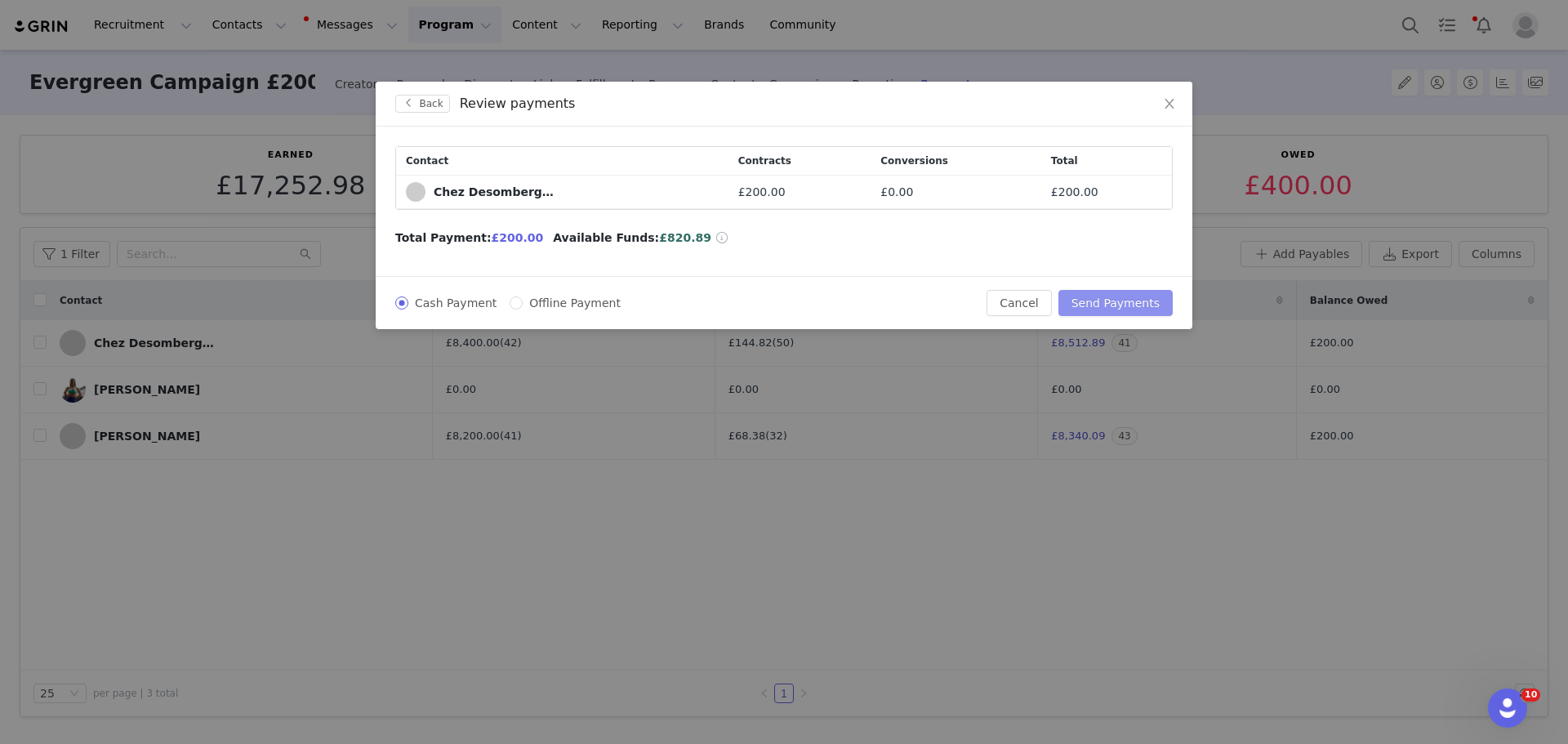
click at [1127, 310] on button "Send Payments" at bounding box center [1115, 302] width 115 height 26
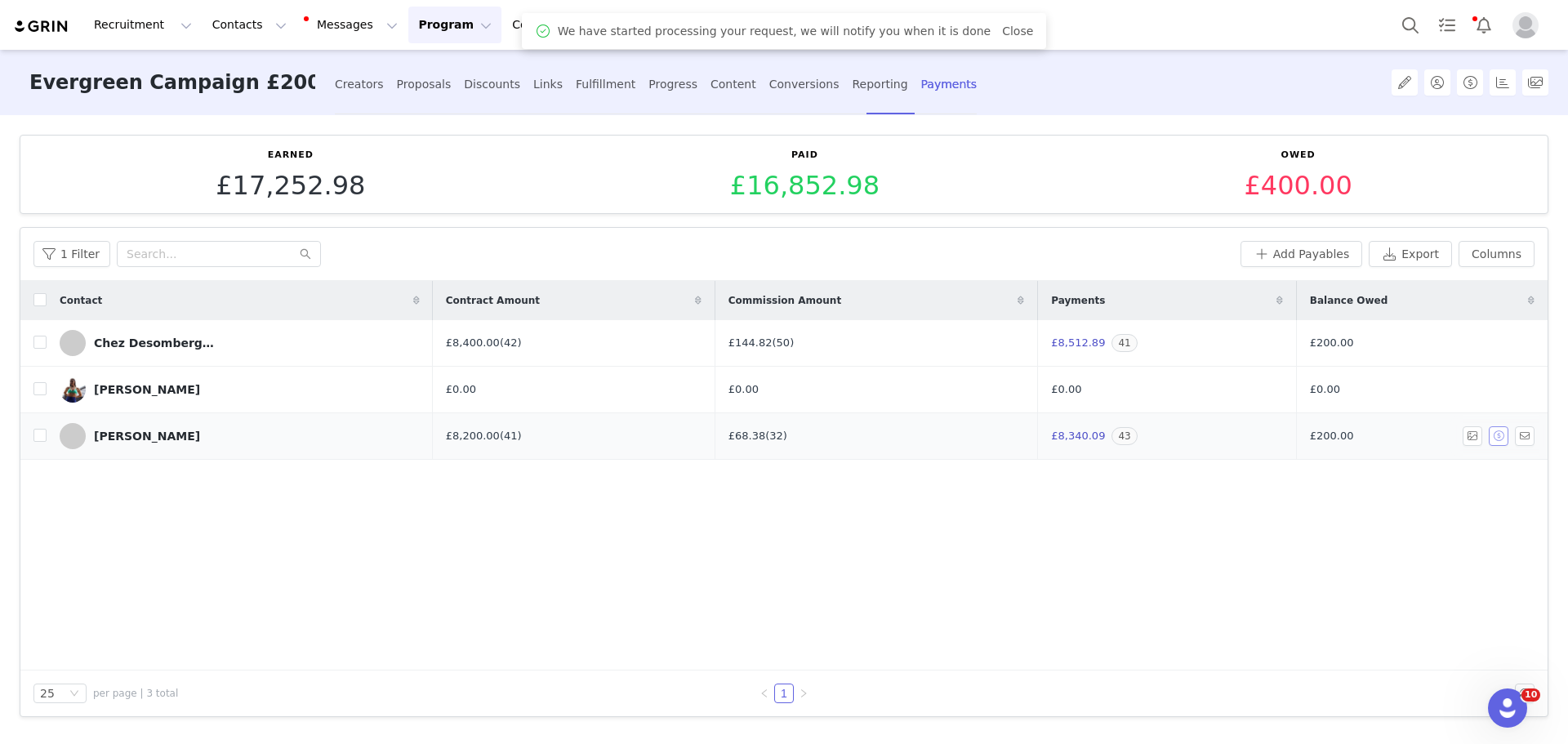
click at [1499, 438] on button "button" at bounding box center [1498, 436] width 19 height 19
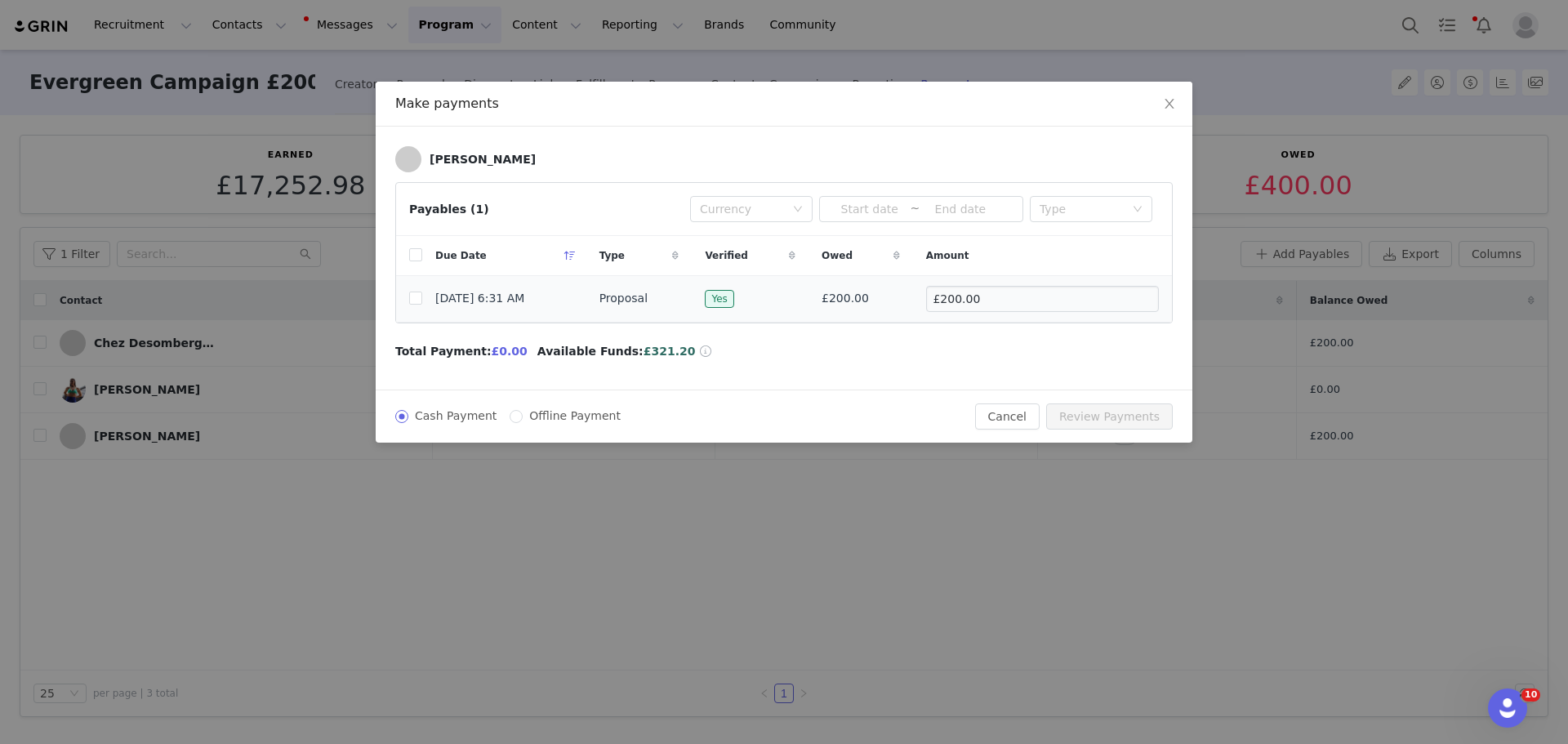
click at [407, 303] on td at bounding box center [409, 299] width 26 height 47
click at [419, 300] on input "checkbox" at bounding box center [415, 297] width 13 height 13
checkbox input "true"
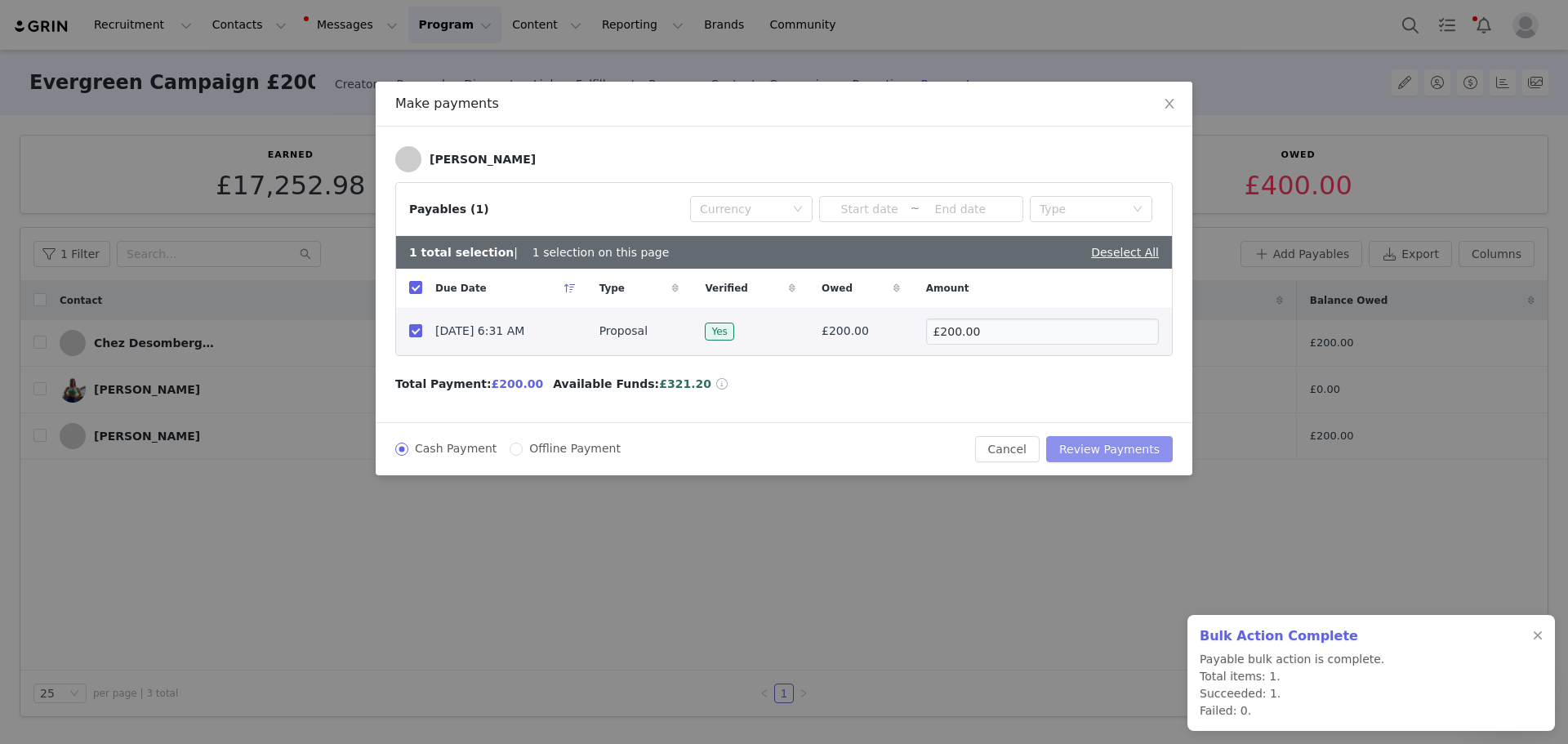
click at [1121, 454] on button "Review Payments" at bounding box center [1109, 449] width 126 height 26
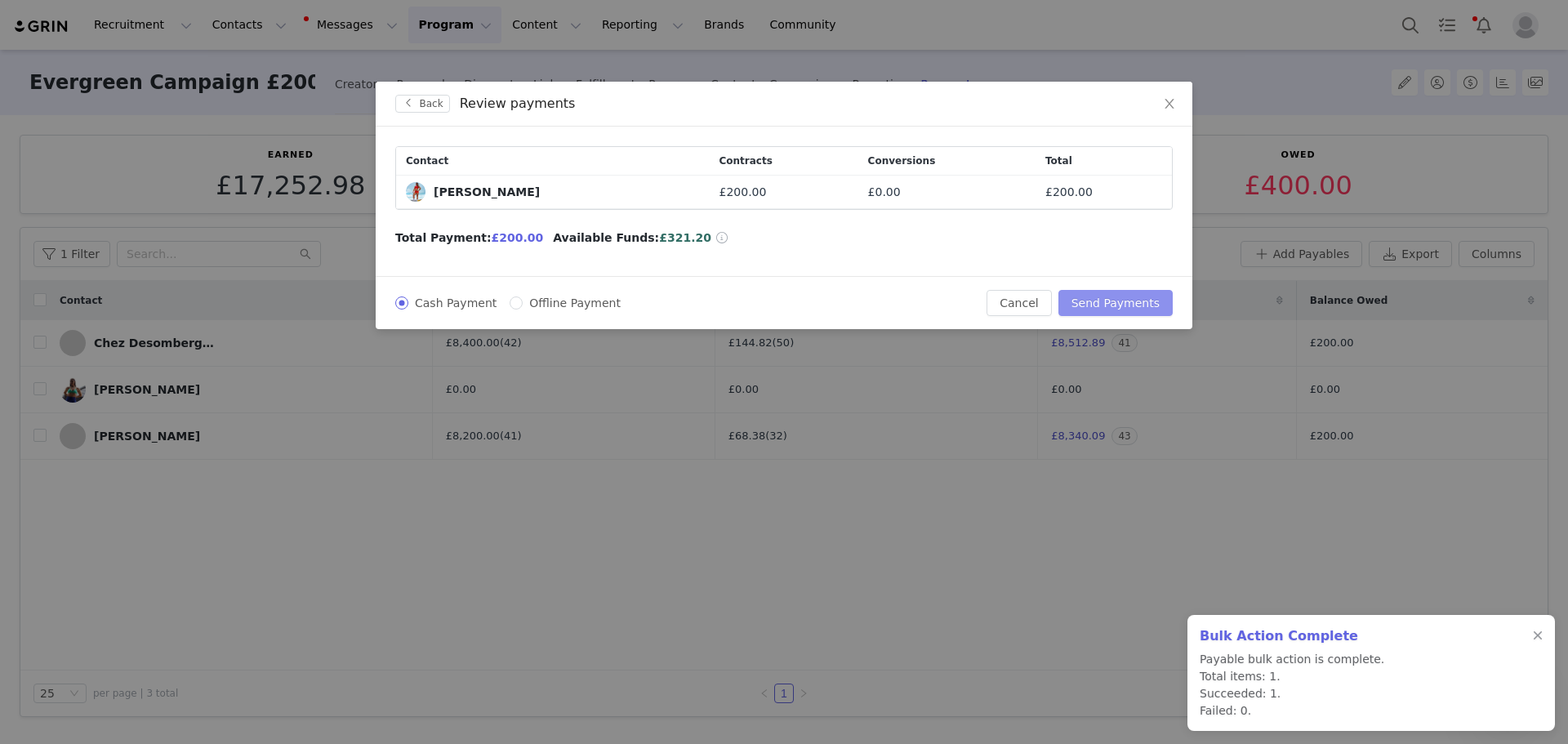
click at [1109, 289] on button "Send Payments" at bounding box center [1115, 302] width 115 height 26
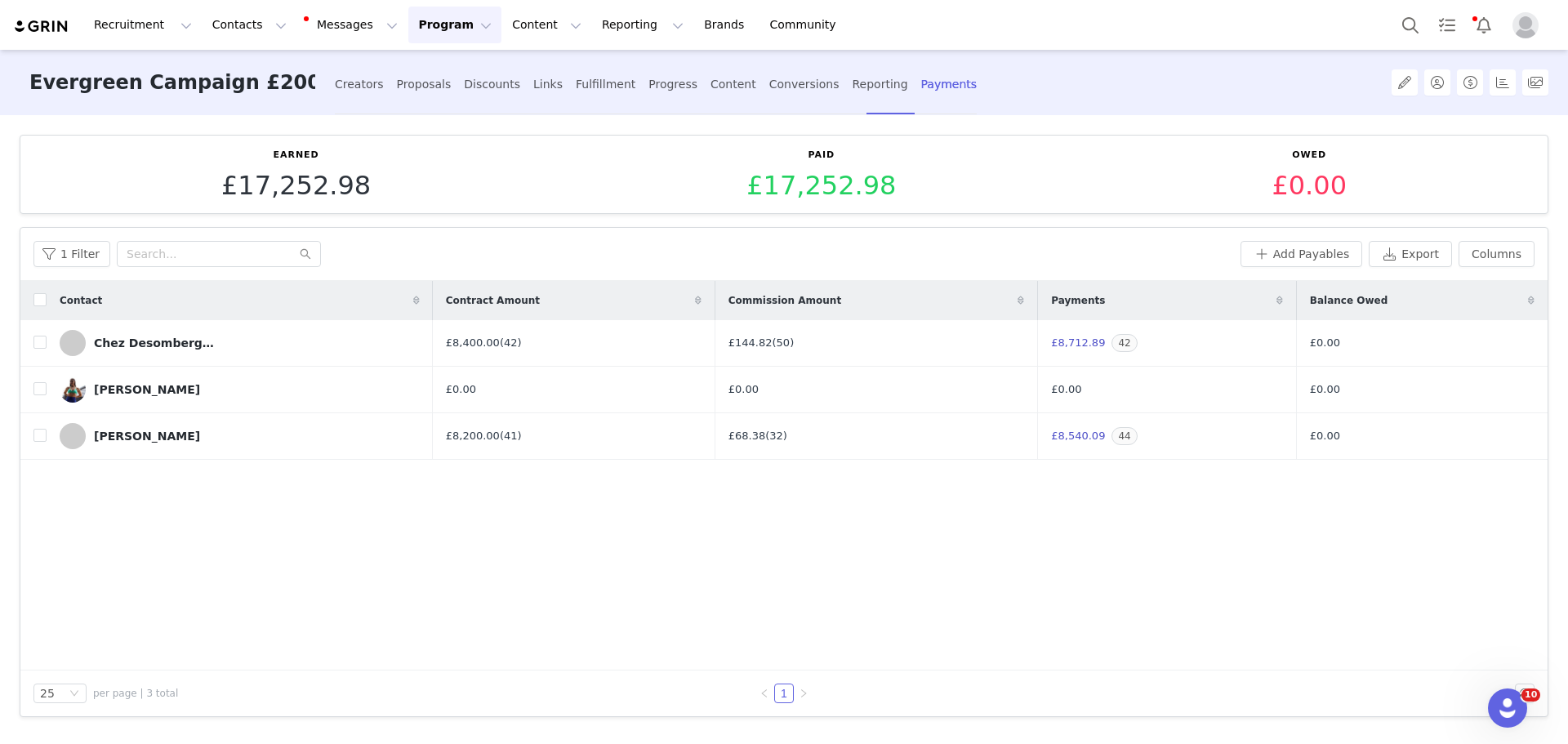
click at [408, 22] on button "Program Program" at bounding box center [455, 25] width 93 height 37
click at [416, 110] on p "Campaigns" at bounding box center [414, 103] width 64 height 17
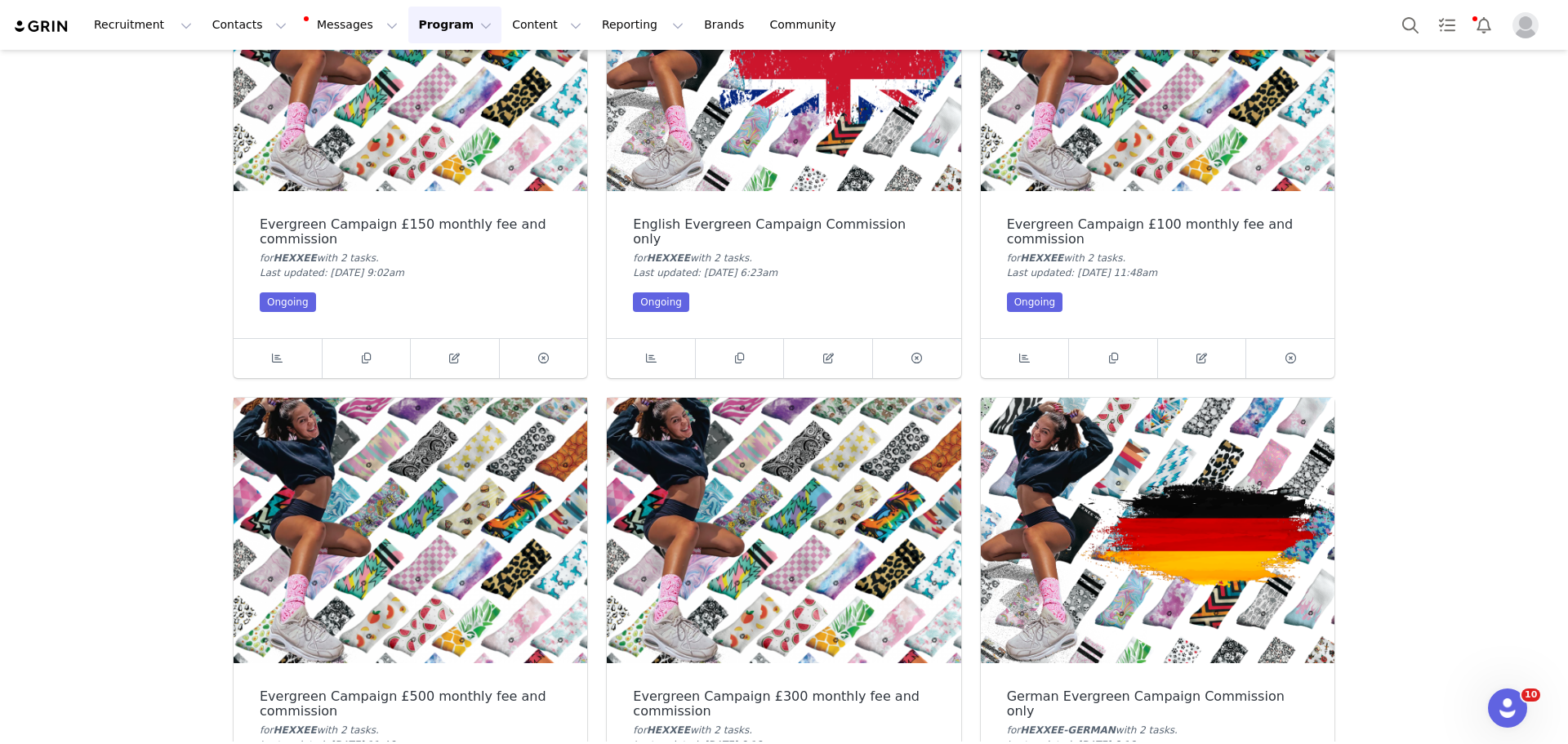
scroll to position [817, 0]
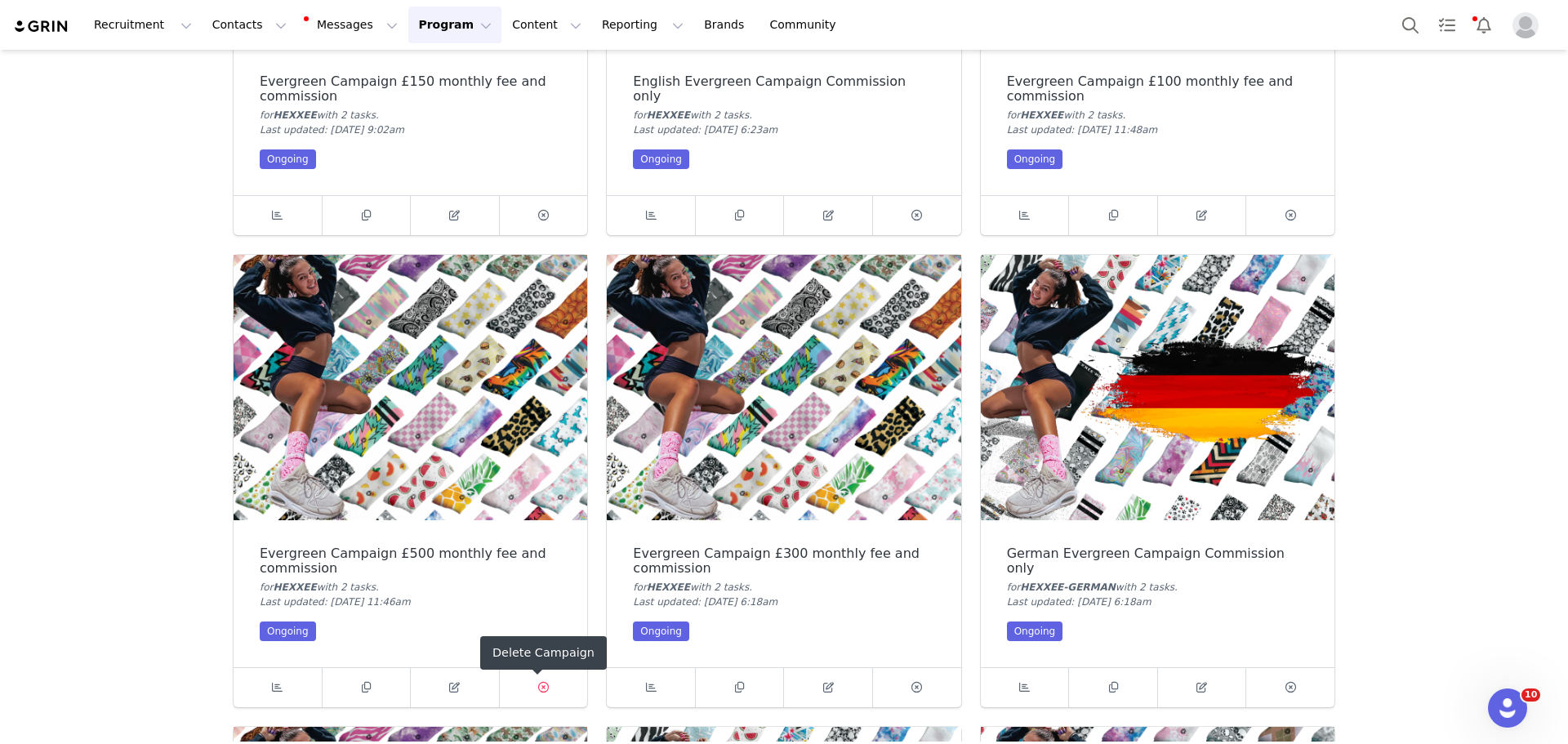
click at [539, 683] on icon at bounding box center [543, 687] width 11 height 11
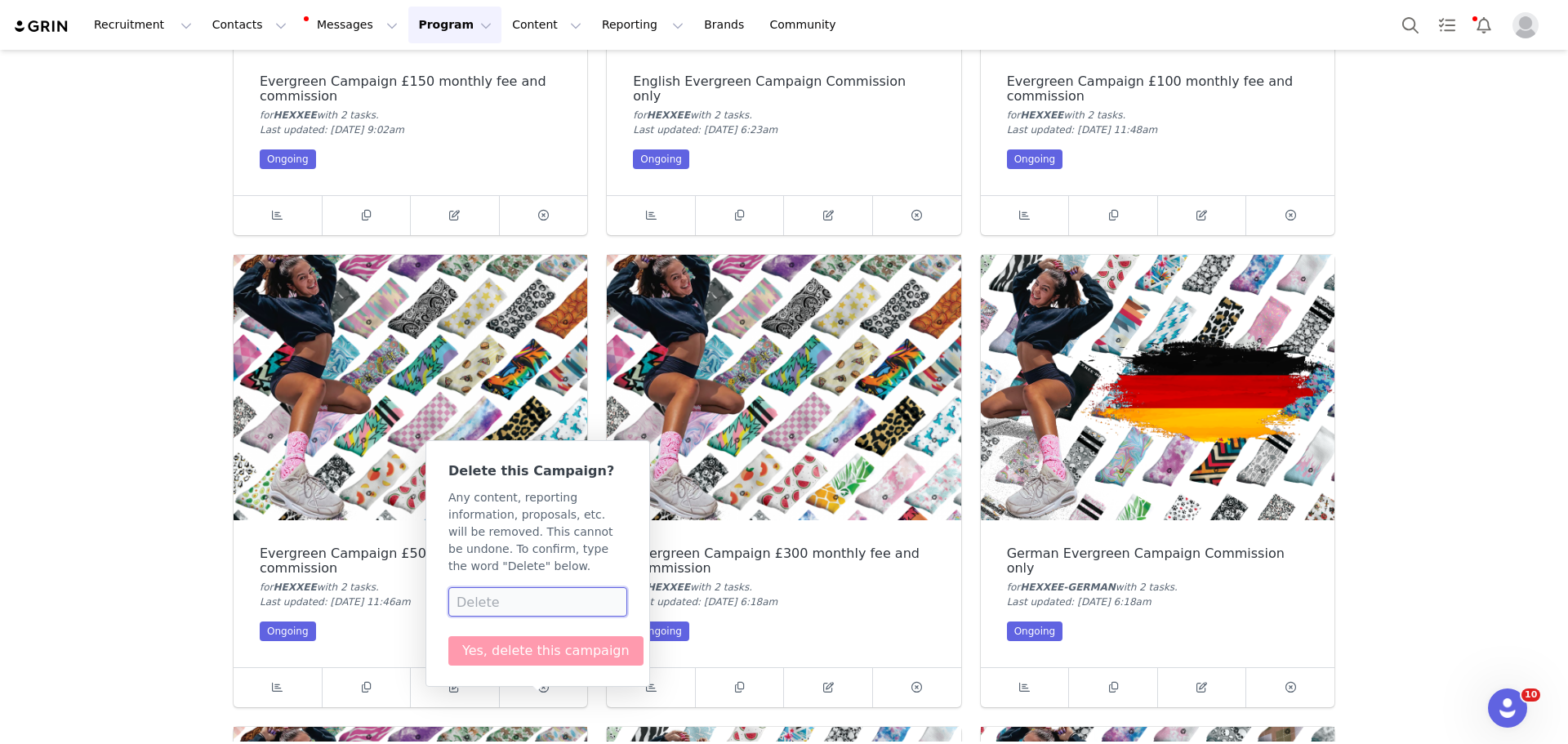
drag, startPoint x: 529, startPoint y: 592, endPoint x: 1322, endPoint y: 475, distance: 801.6
click at [530, 592] on input at bounding box center [538, 601] width 179 height 29
type input "no one in it"
drag, startPoint x: 544, startPoint y: 585, endPoint x: 382, endPoint y: 607, distance: 163.5
click at [382, 607] on body "Recruitment Recruitment Creator Search Curated Lists Landing Pages Web Extensio…" at bounding box center [784, 372] width 1568 height 744
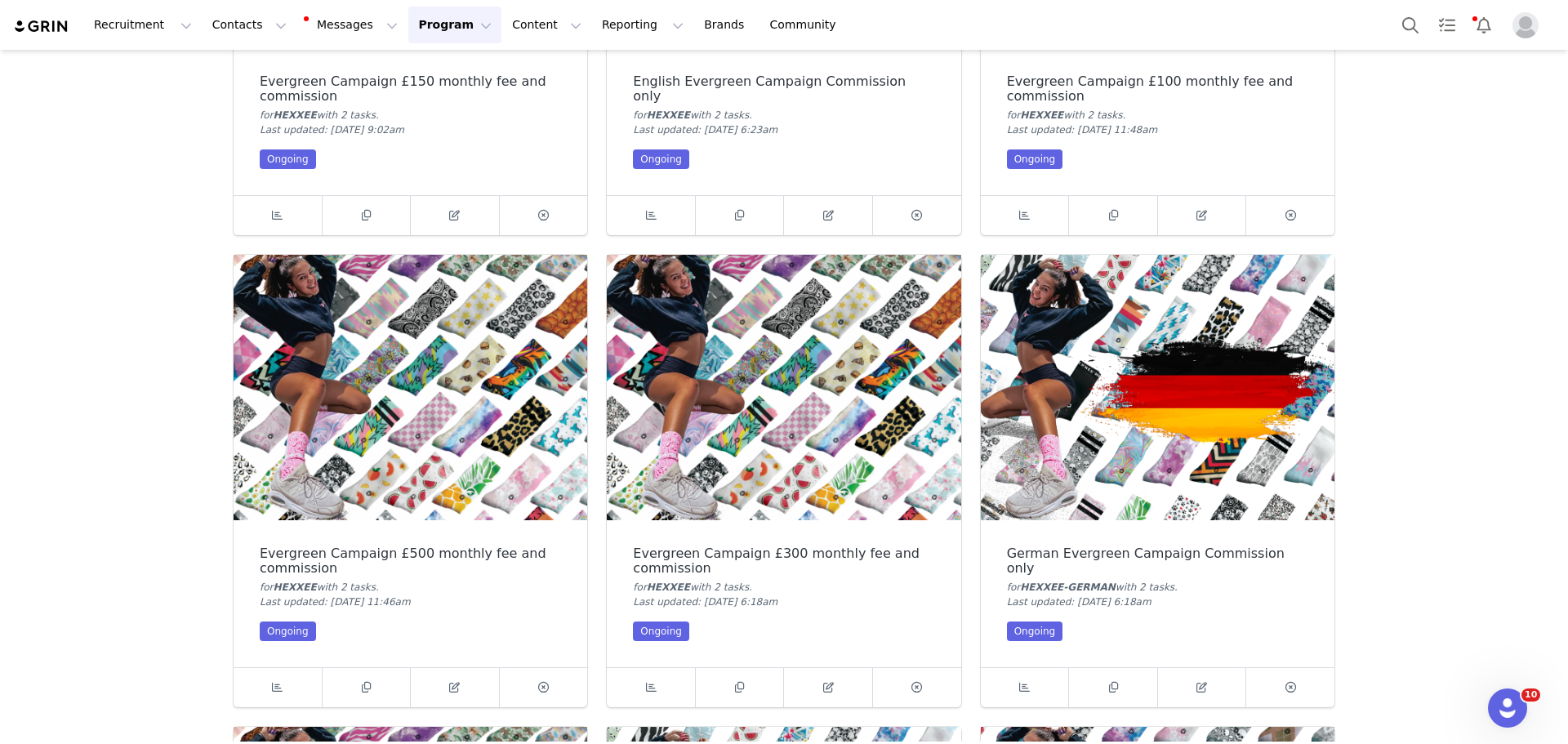
click at [519, 689] on span at bounding box center [543, 688] width 88 height 39
click at [545, 689] on span at bounding box center [544, 688] width 19 height 19
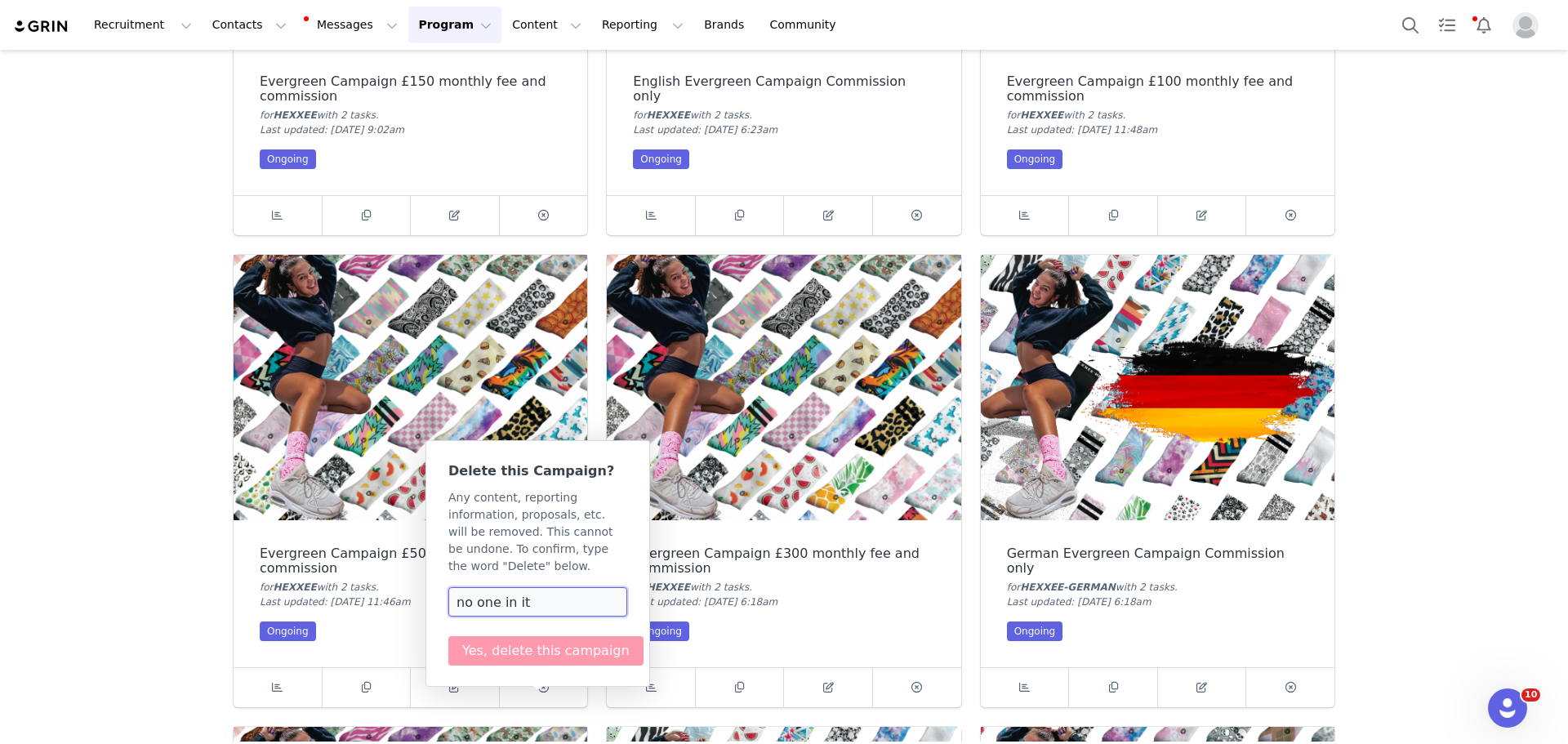
click at [557, 593] on input "no one in it" at bounding box center [538, 601] width 179 height 29
click at [537, 592] on input "no one in it" at bounding box center [538, 601] width 179 height 29
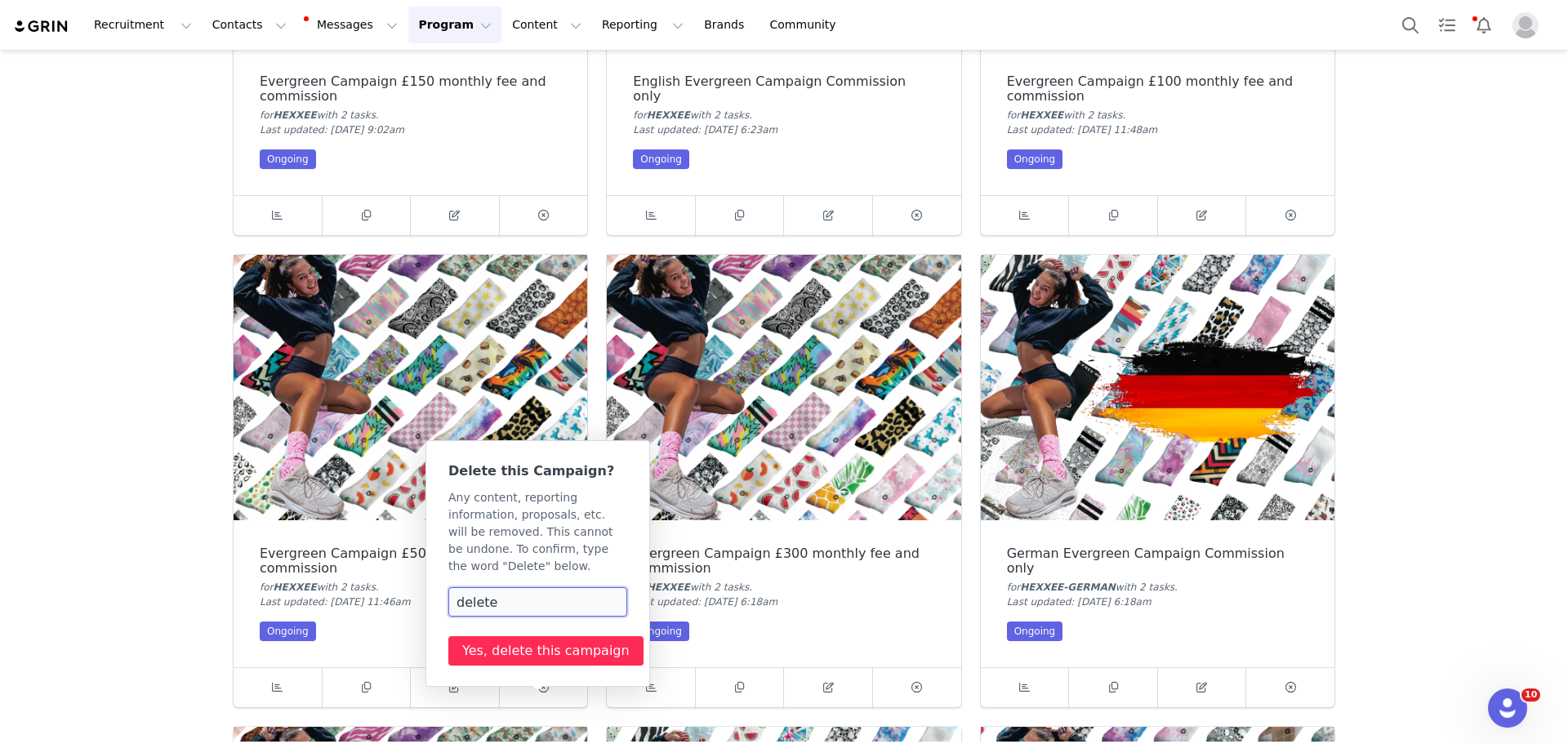
type input "delete"
click at [543, 639] on button "Yes, delete this campaign" at bounding box center [546, 651] width 195 height 29
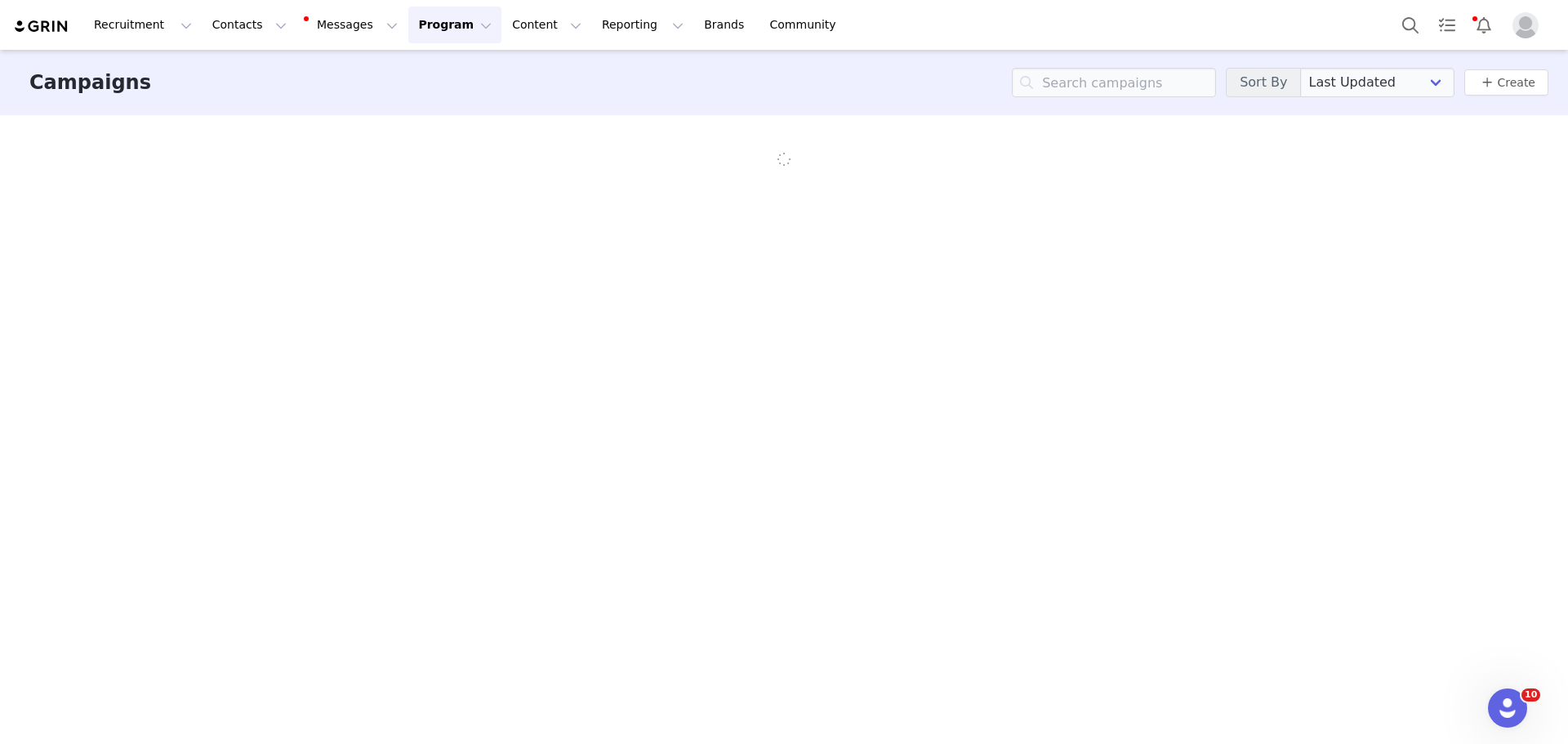
scroll to position [0, 0]
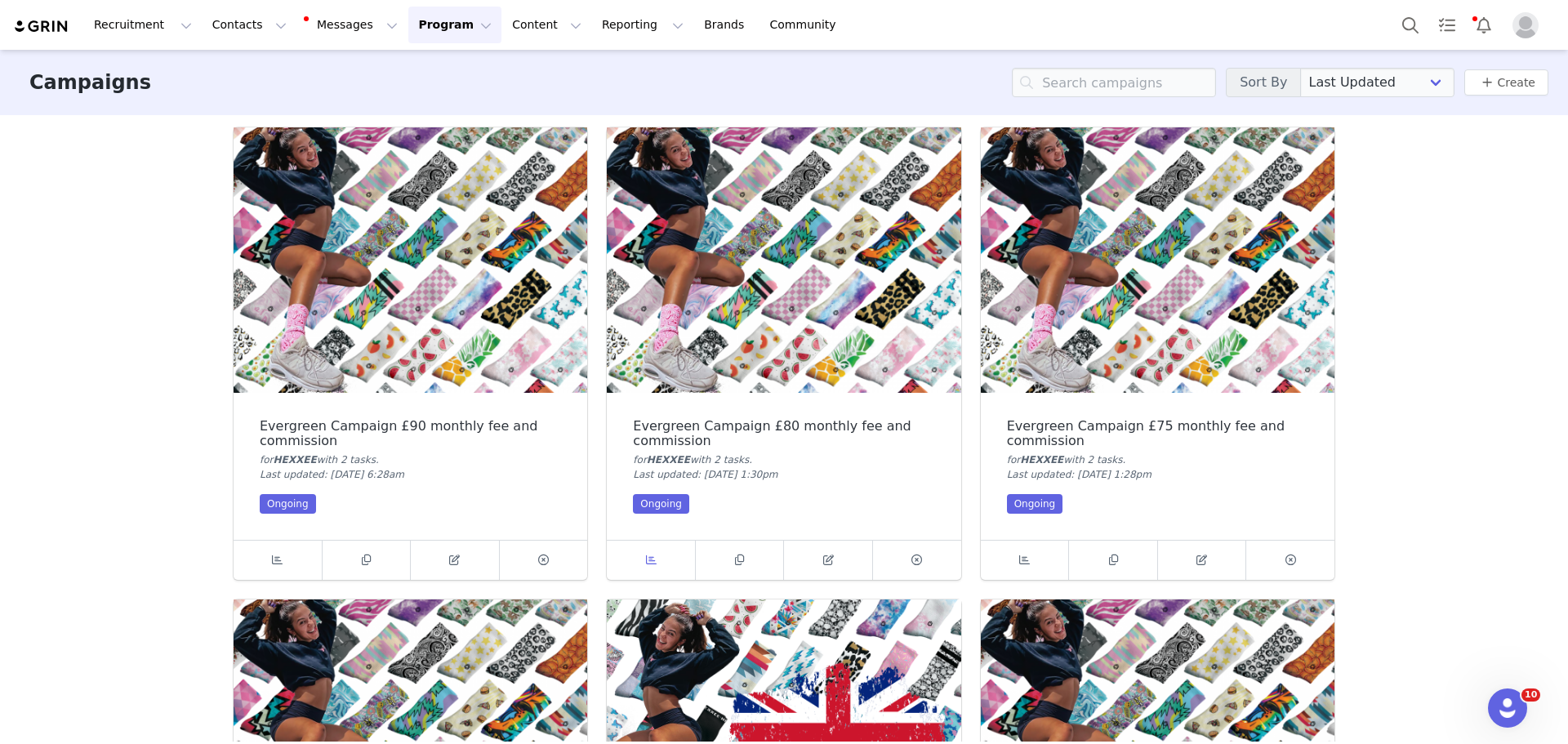
click at [650, 566] on span at bounding box center [651, 560] width 19 height 19
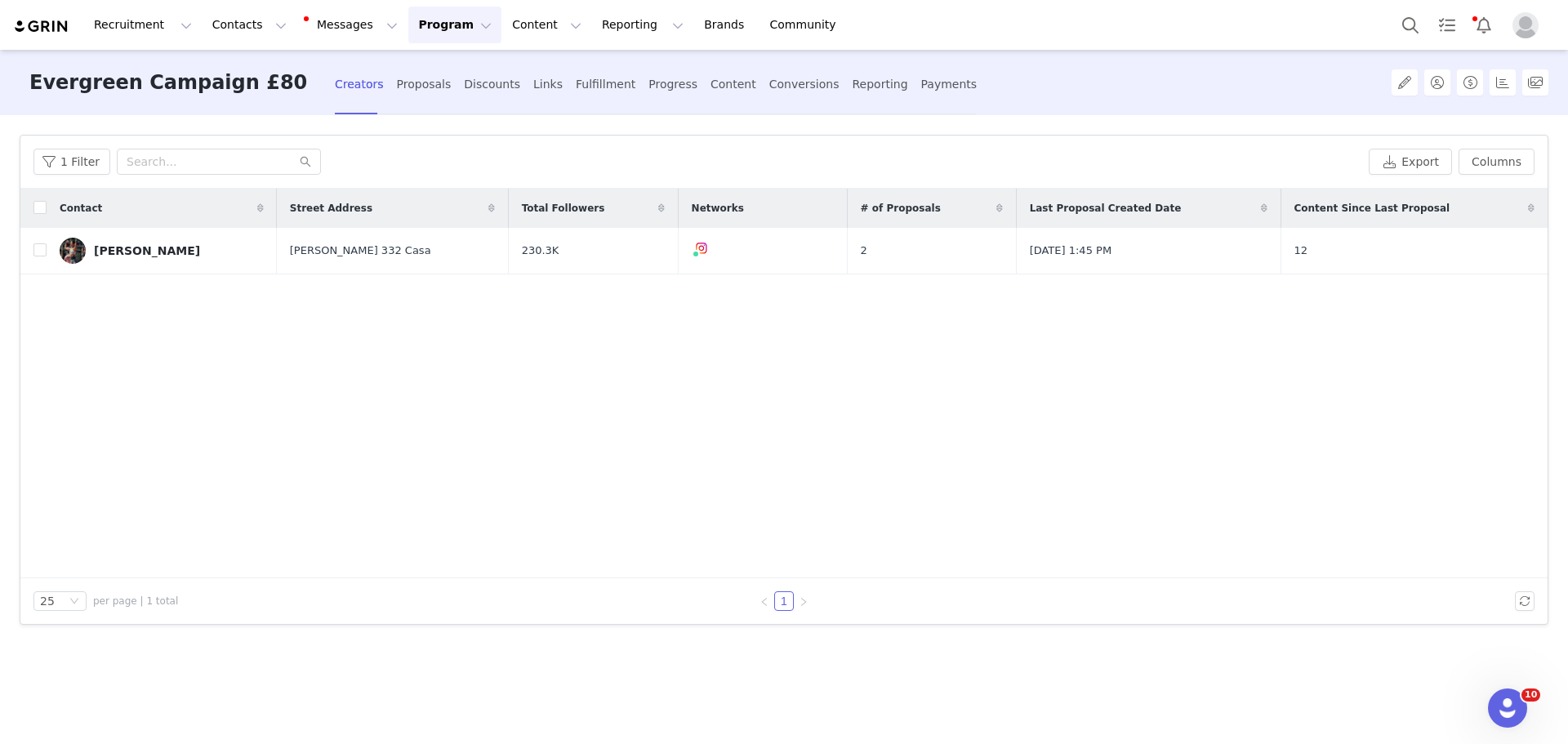
click at [417, 34] on button "Program Program" at bounding box center [455, 25] width 93 height 37
click at [430, 110] on p "Campaigns" at bounding box center [414, 103] width 64 height 17
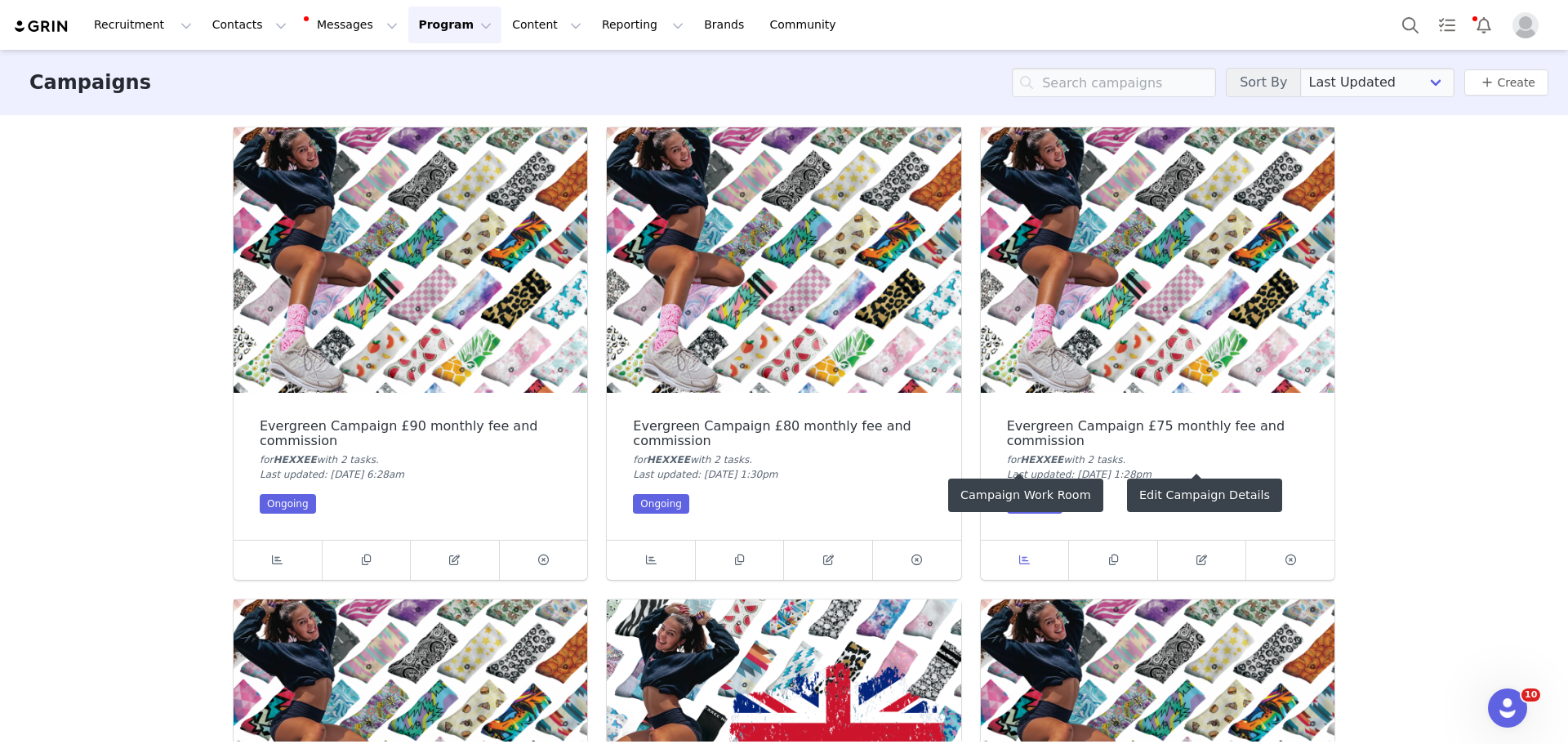
scroll to position [571, 0]
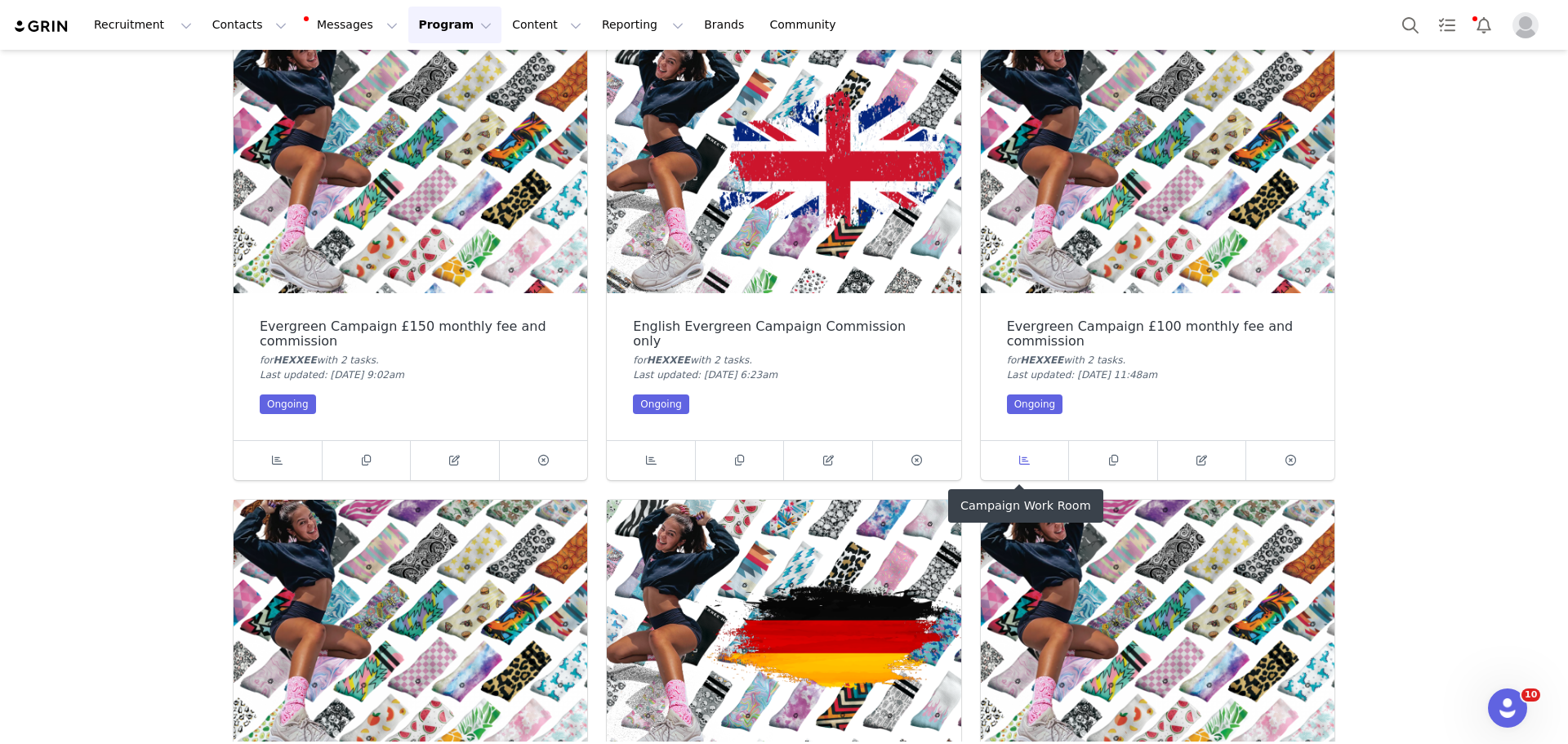
click at [1004, 445] on link at bounding box center [1026, 460] width 89 height 39
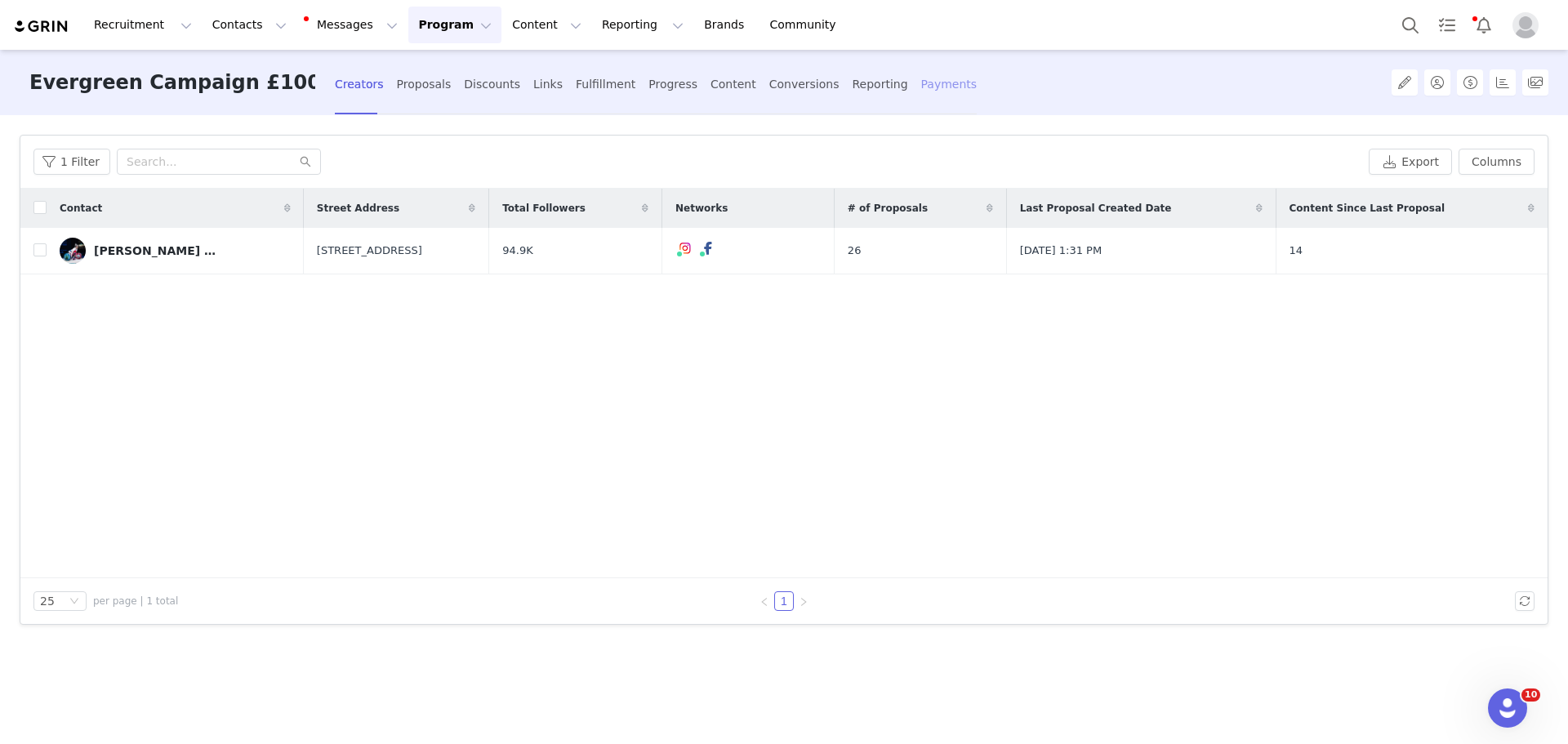
click at [921, 84] on div "Payments" at bounding box center [949, 85] width 56 height 44
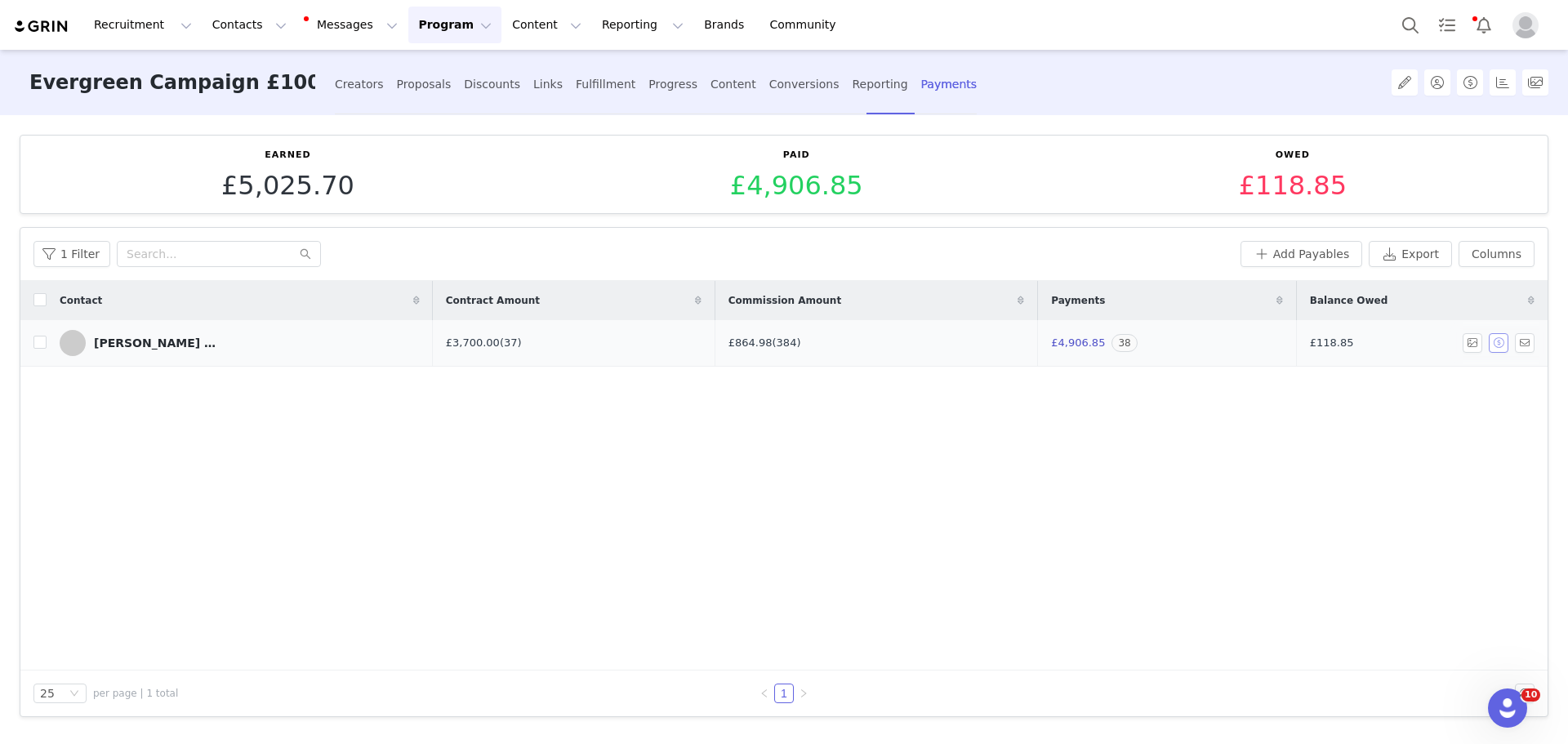
click at [1505, 346] on button "button" at bounding box center [1498, 343] width 19 height 19
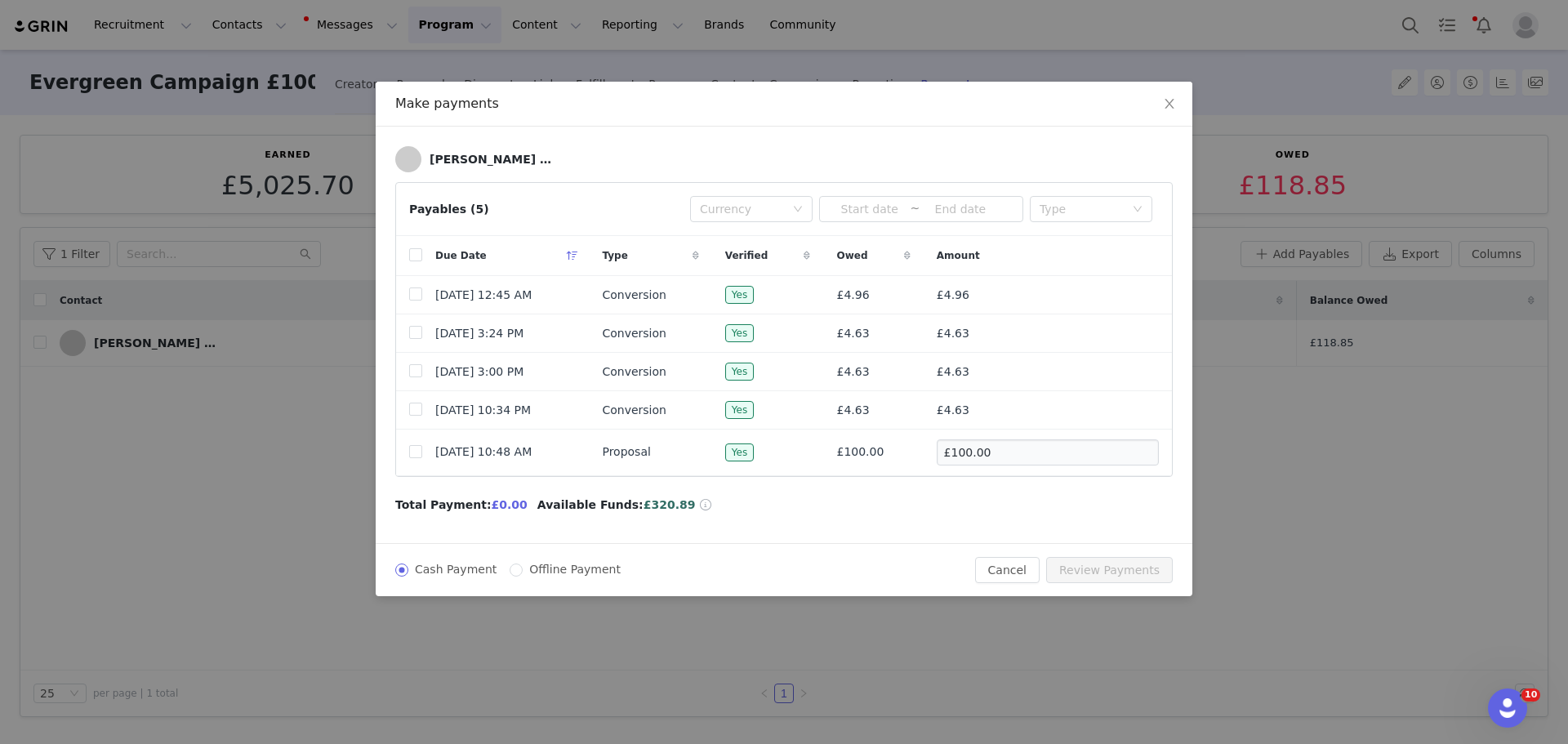
click at [1344, 421] on div "Make payments Fraer Morrow Payables (5) Currency ~ Type Due Date Type Verified …" at bounding box center [784, 372] width 1568 height 744
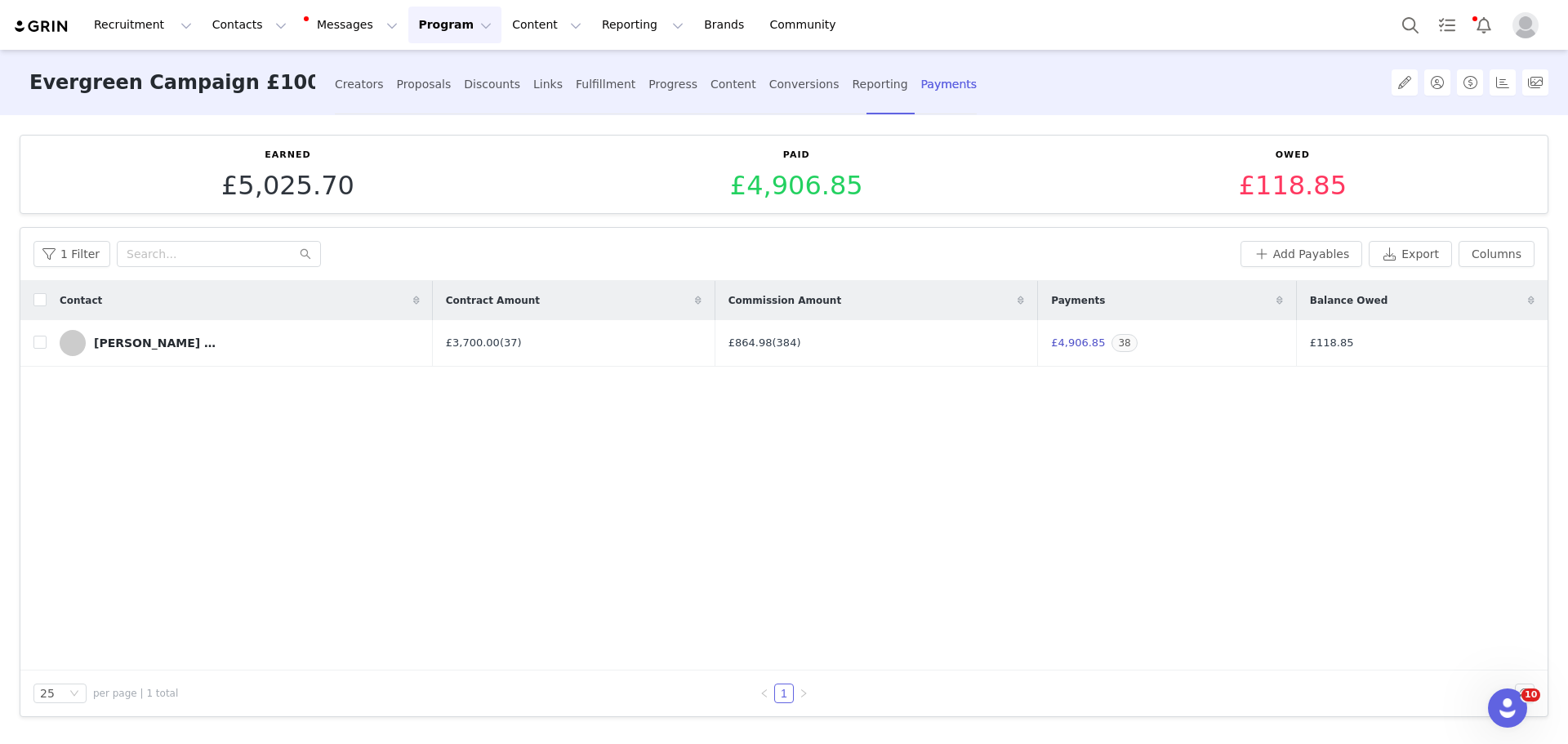
click at [1540, 33] on button "Profile" at bounding box center [1529, 25] width 52 height 26
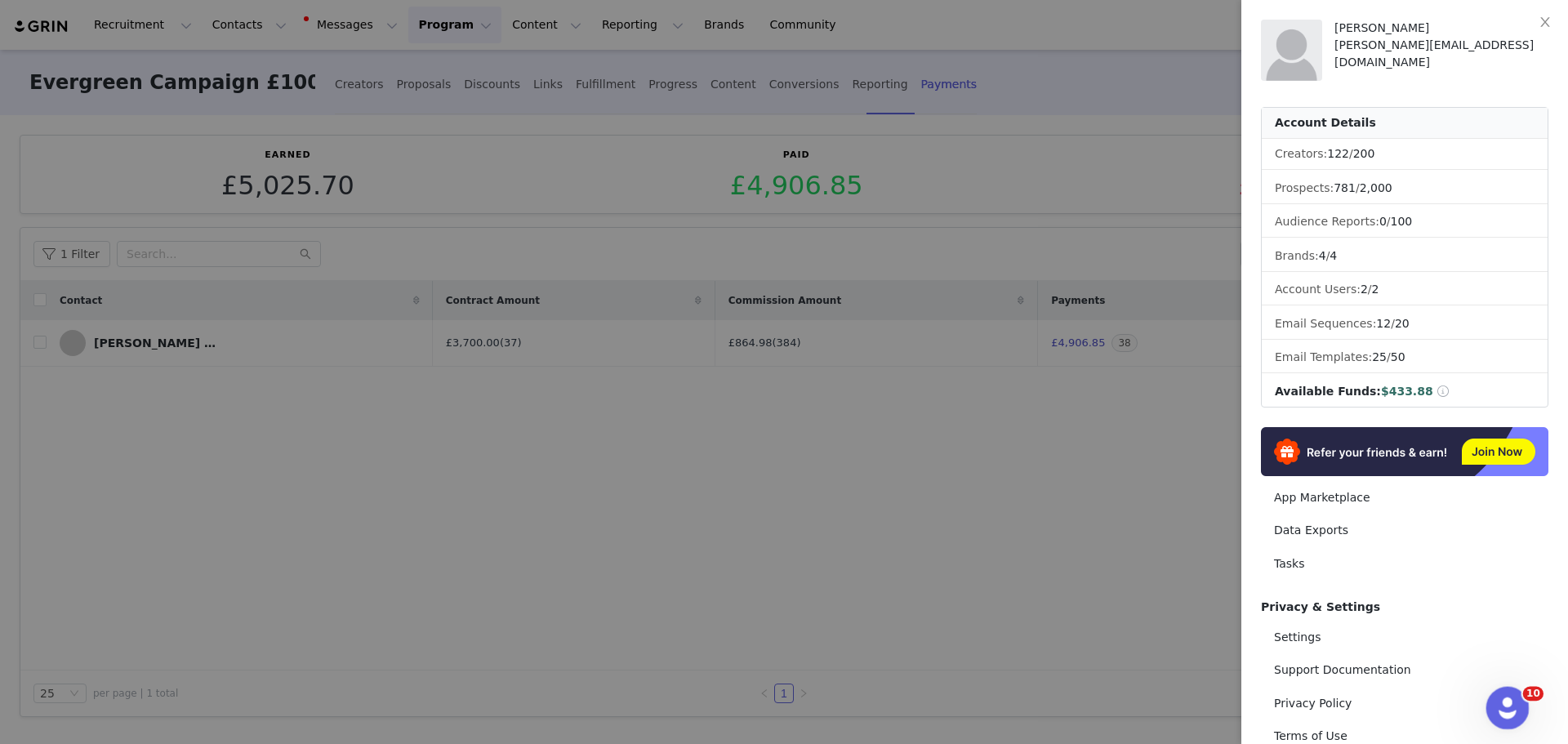
drag, startPoint x: 2493, startPoint y: 1262, endPoint x: 1515, endPoint y: 709, distance: 1123.5
click at [1515, 709] on div "Open Intercom Messenger" at bounding box center [1505, 705] width 53 height 53
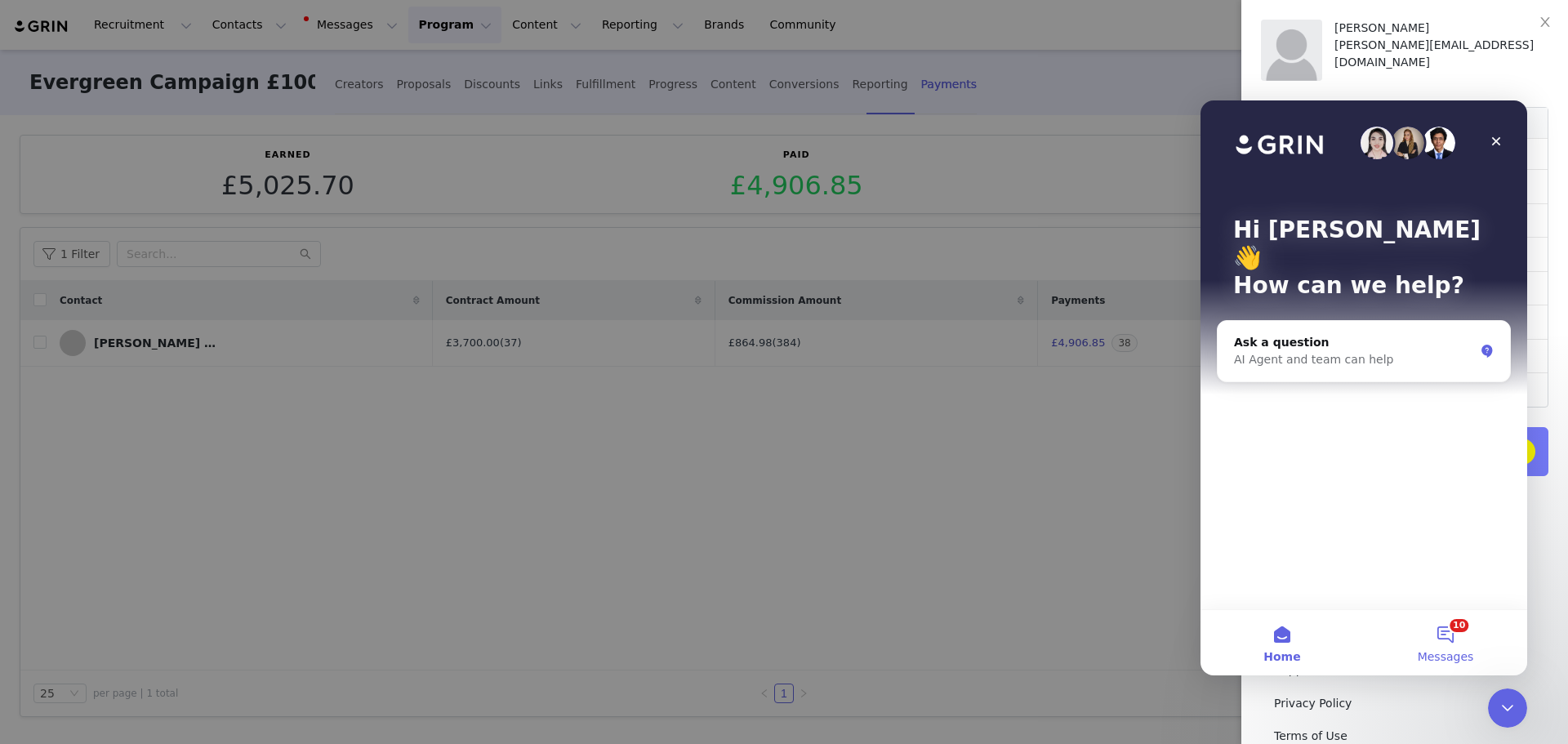
click at [1446, 629] on button "10 Messages" at bounding box center [1446, 642] width 163 height 65
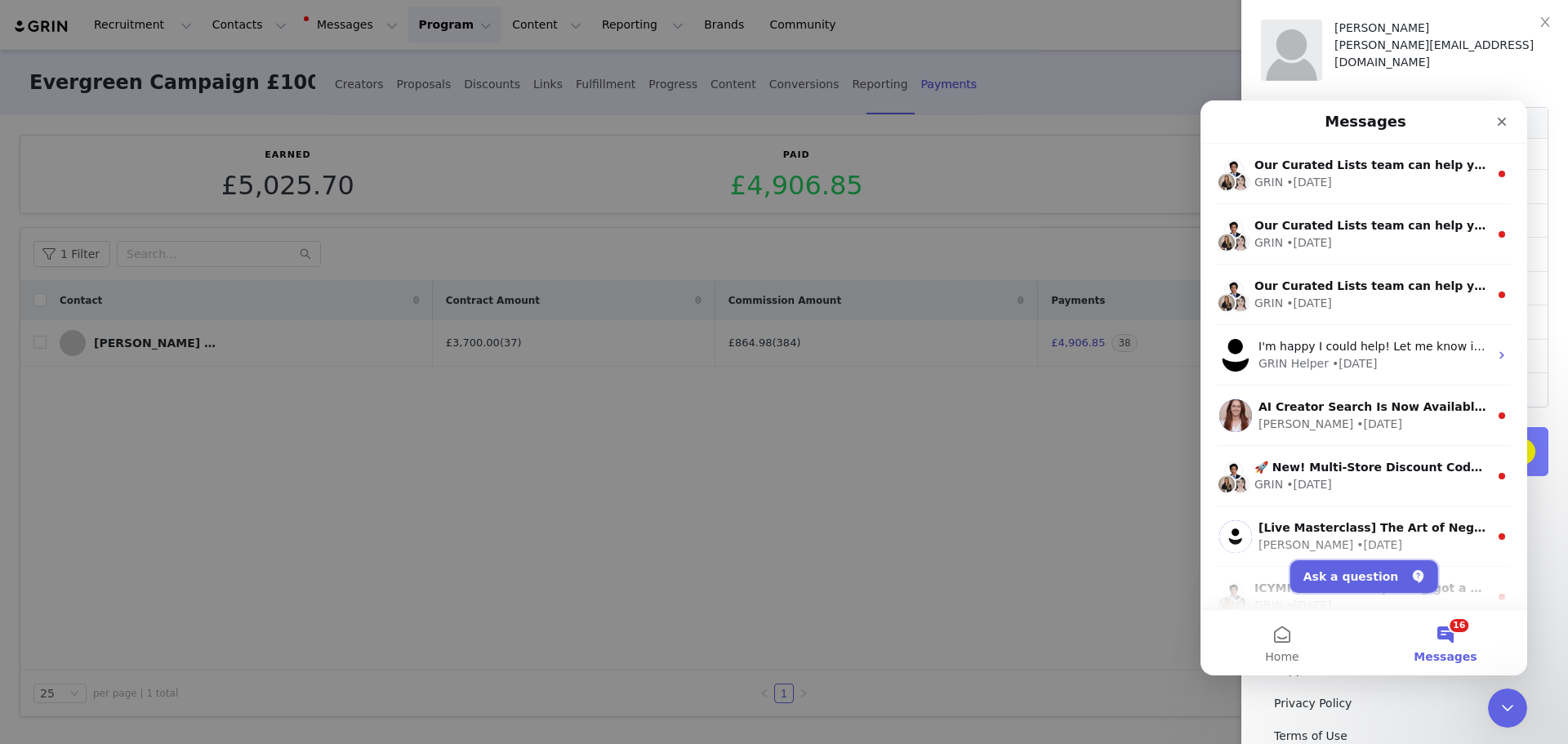
click at [1353, 571] on button "Ask a question" at bounding box center [1364, 577] width 148 height 33
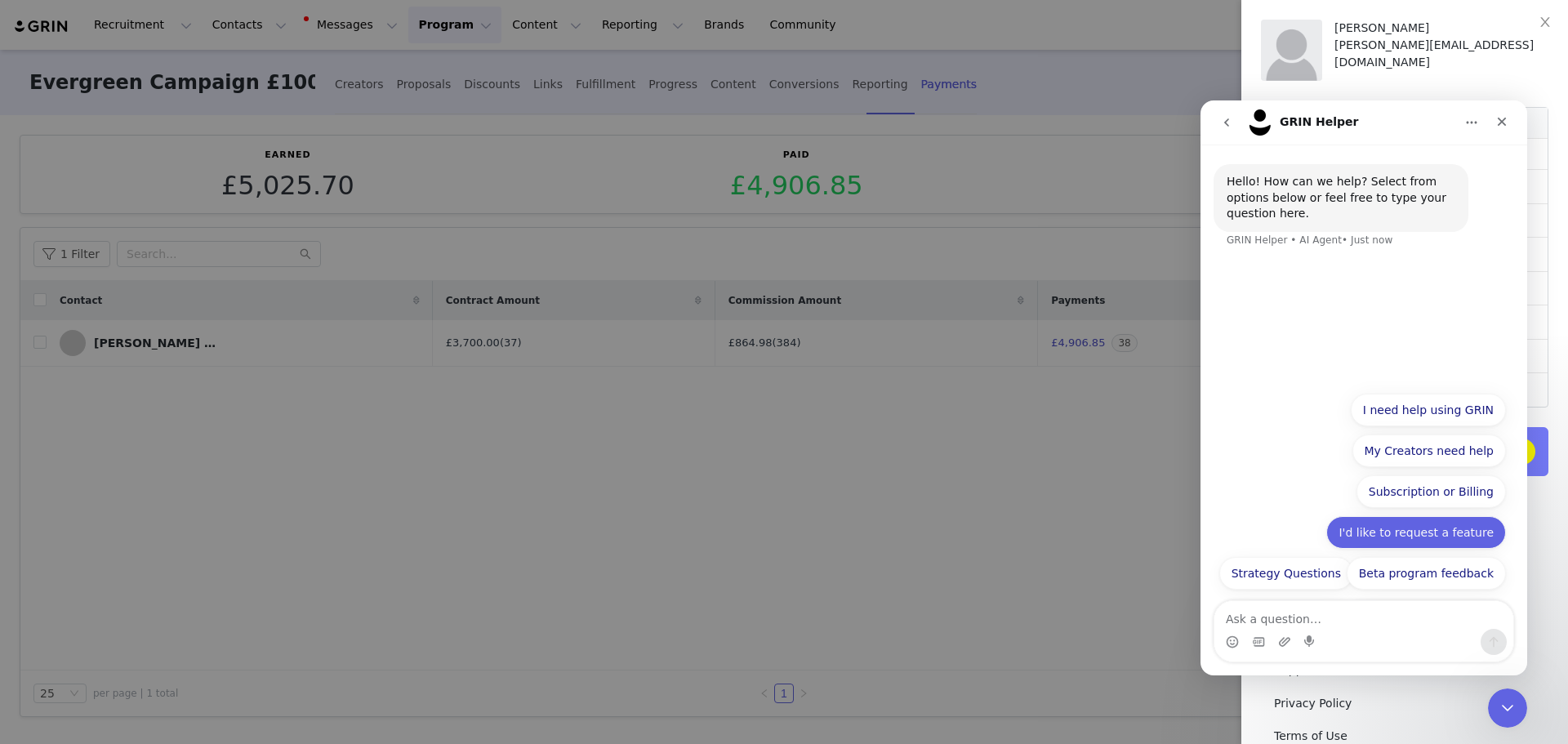
scroll to position [82, 0]
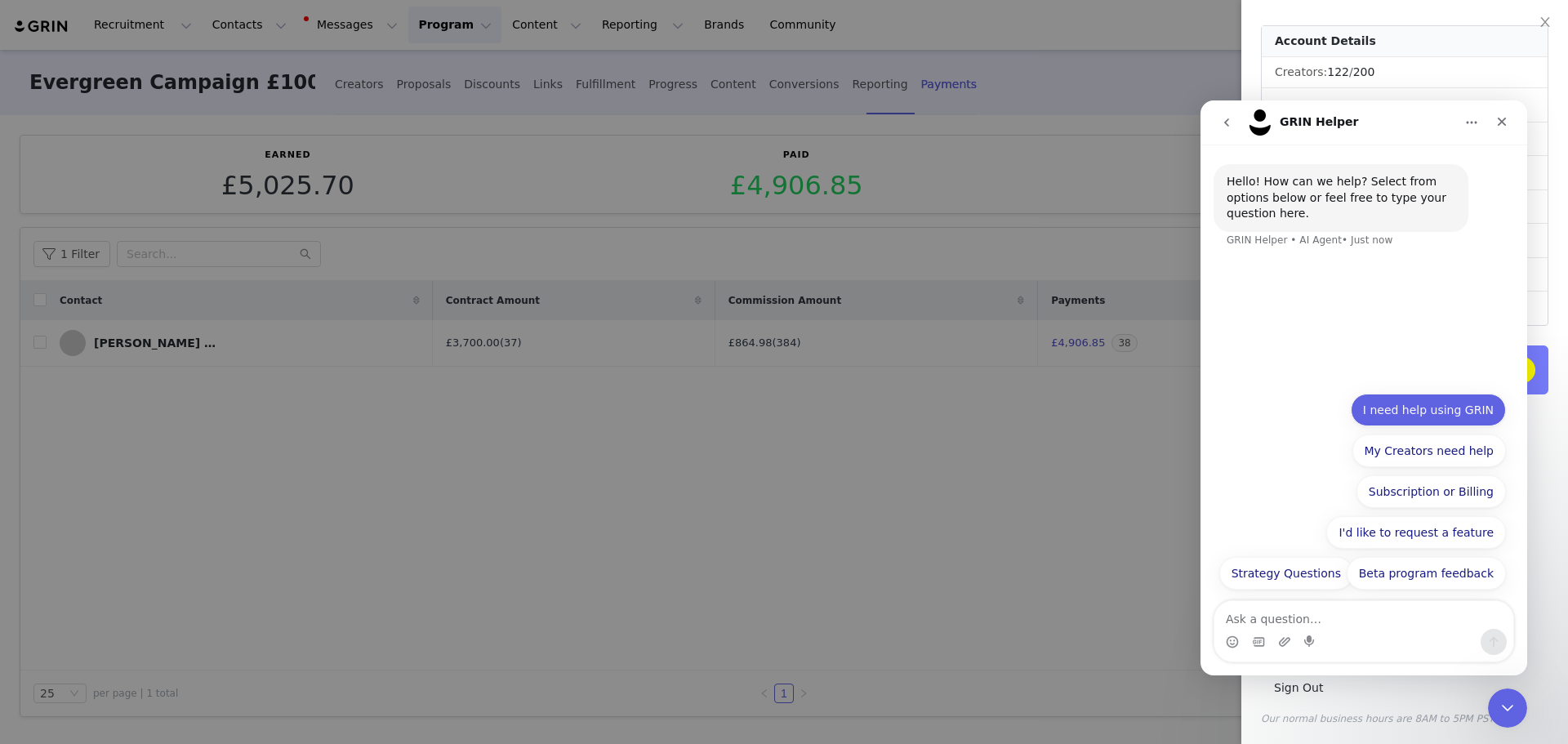
click at [1439, 418] on button "I need help using GRIN" at bounding box center [1428, 410] width 155 height 33
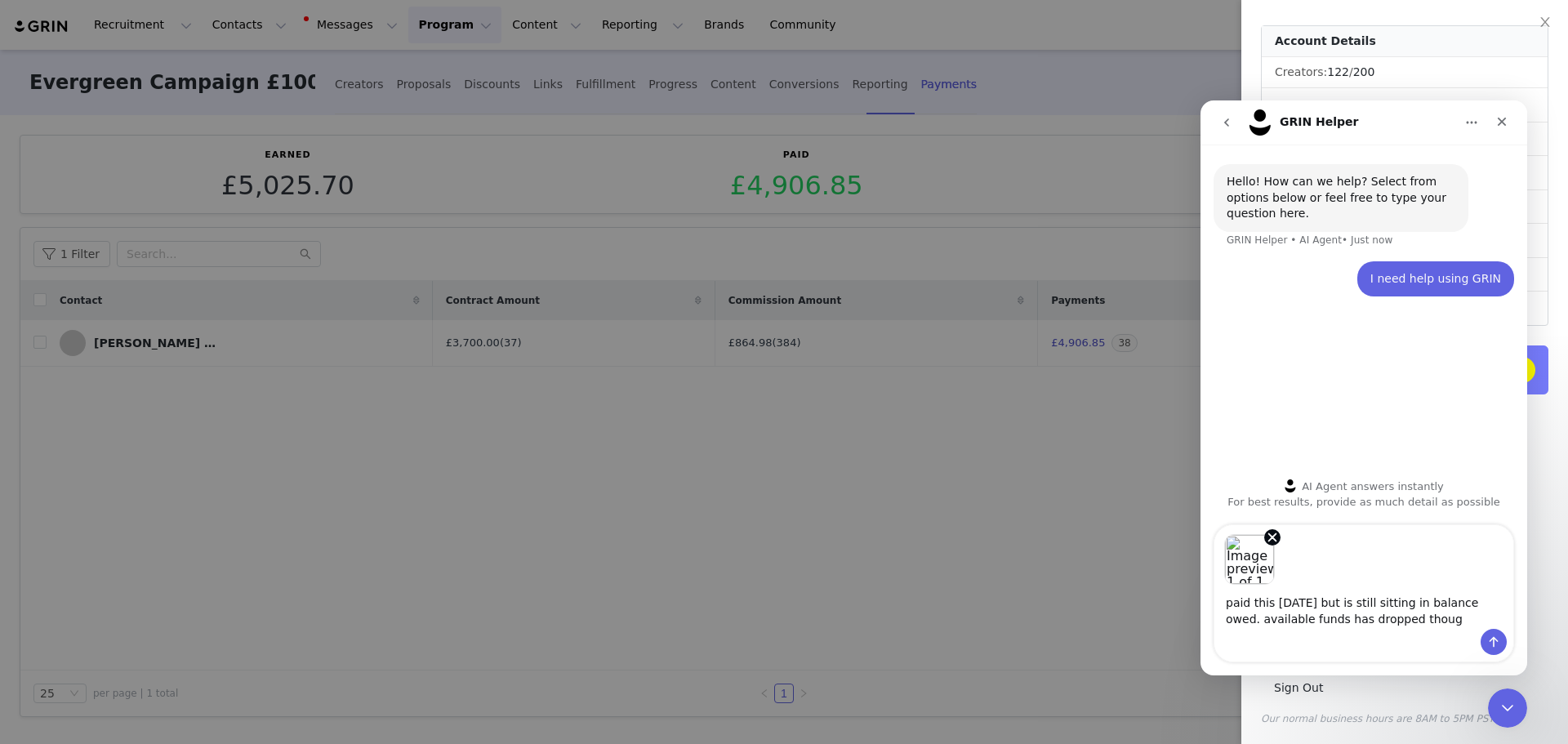
type textarea "paid this yesterday but is still sitting in balance owed. available funds has d…"
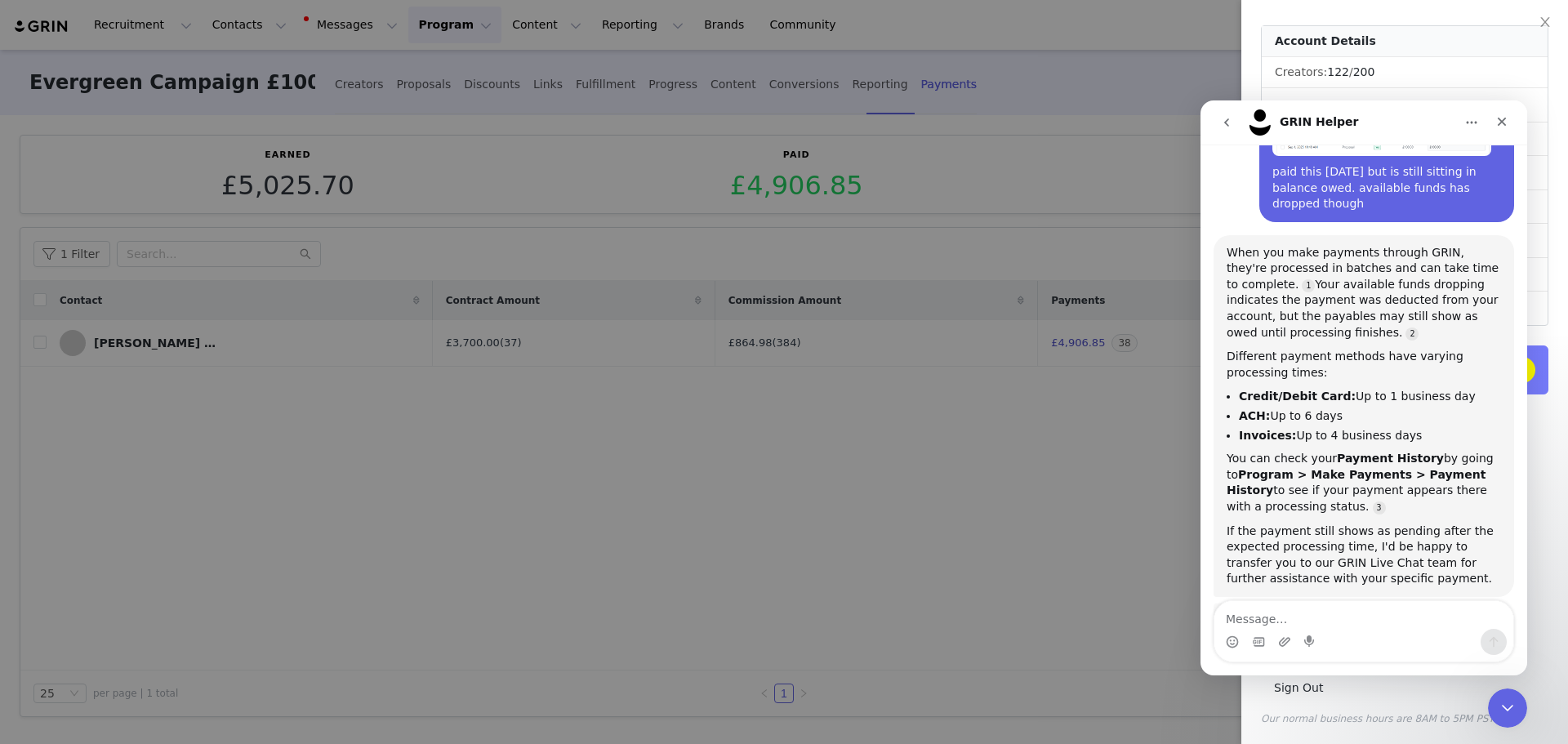
scroll to position [287, 0]
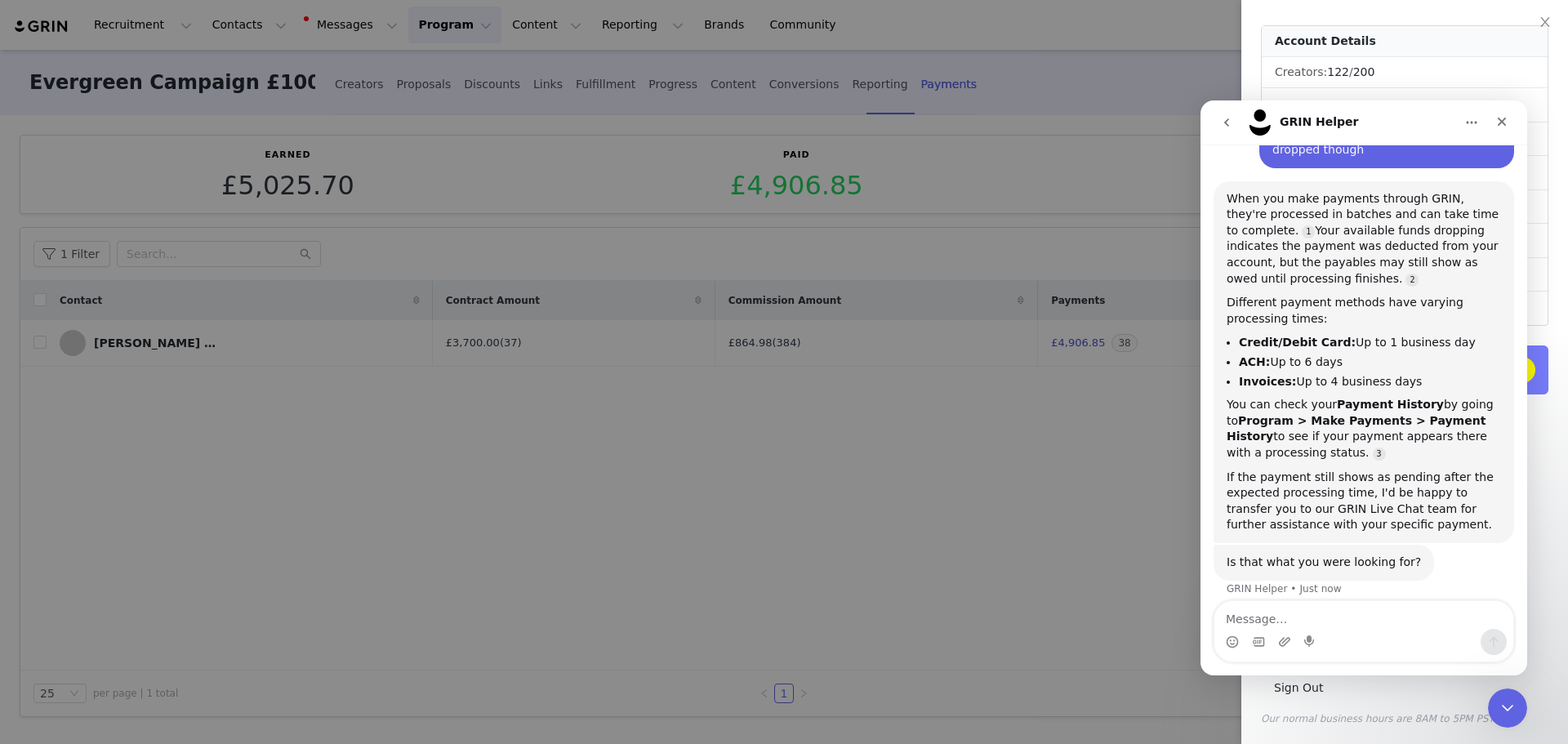
drag, startPoint x: 1051, startPoint y: 459, endPoint x: 667, endPoint y: 285, distance: 421.6
click at [1046, 456] on div at bounding box center [784, 372] width 1568 height 744
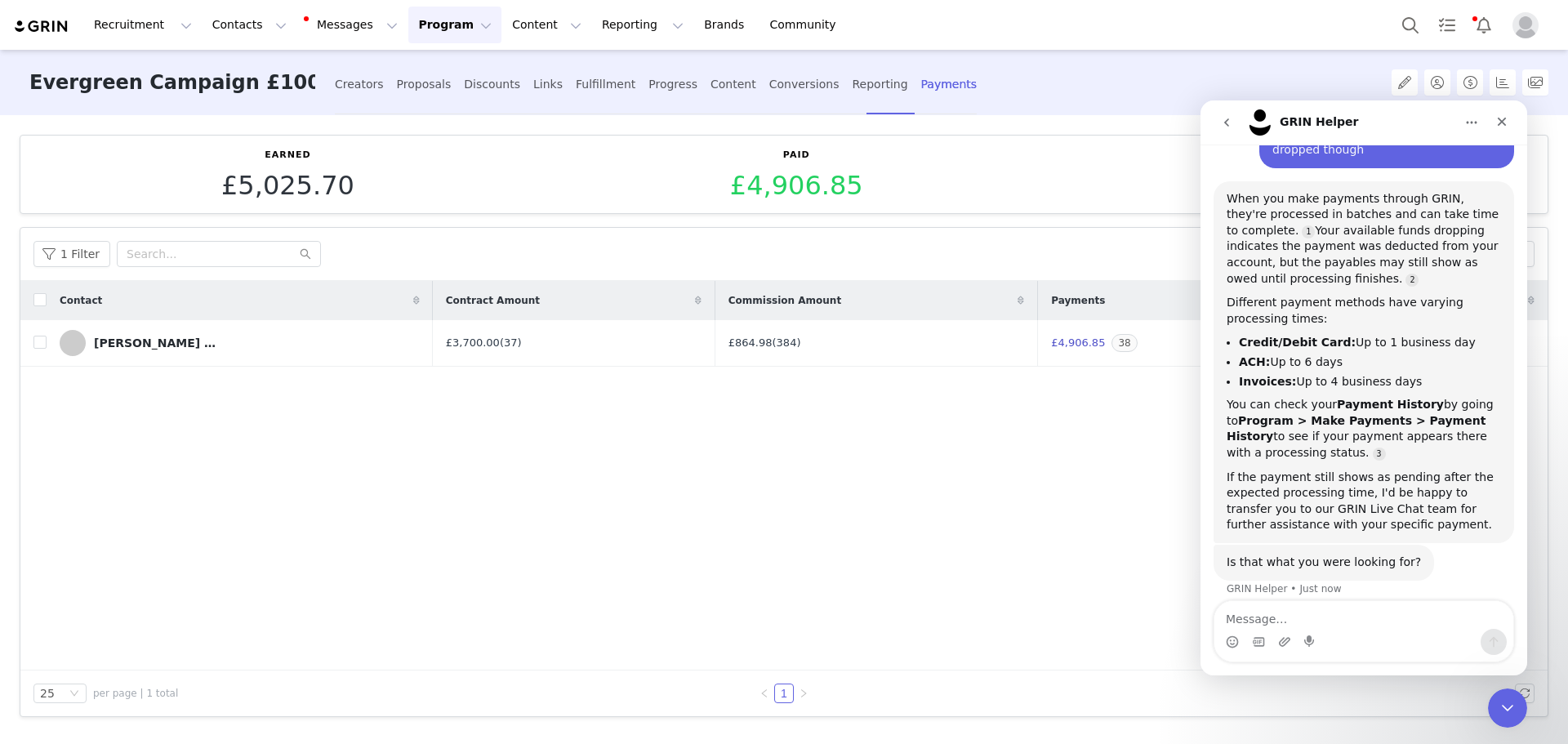
click at [422, 21] on button "Program Program" at bounding box center [455, 25] width 93 height 37
click at [443, 169] on div "Payments" at bounding box center [432, 163] width 110 height 17
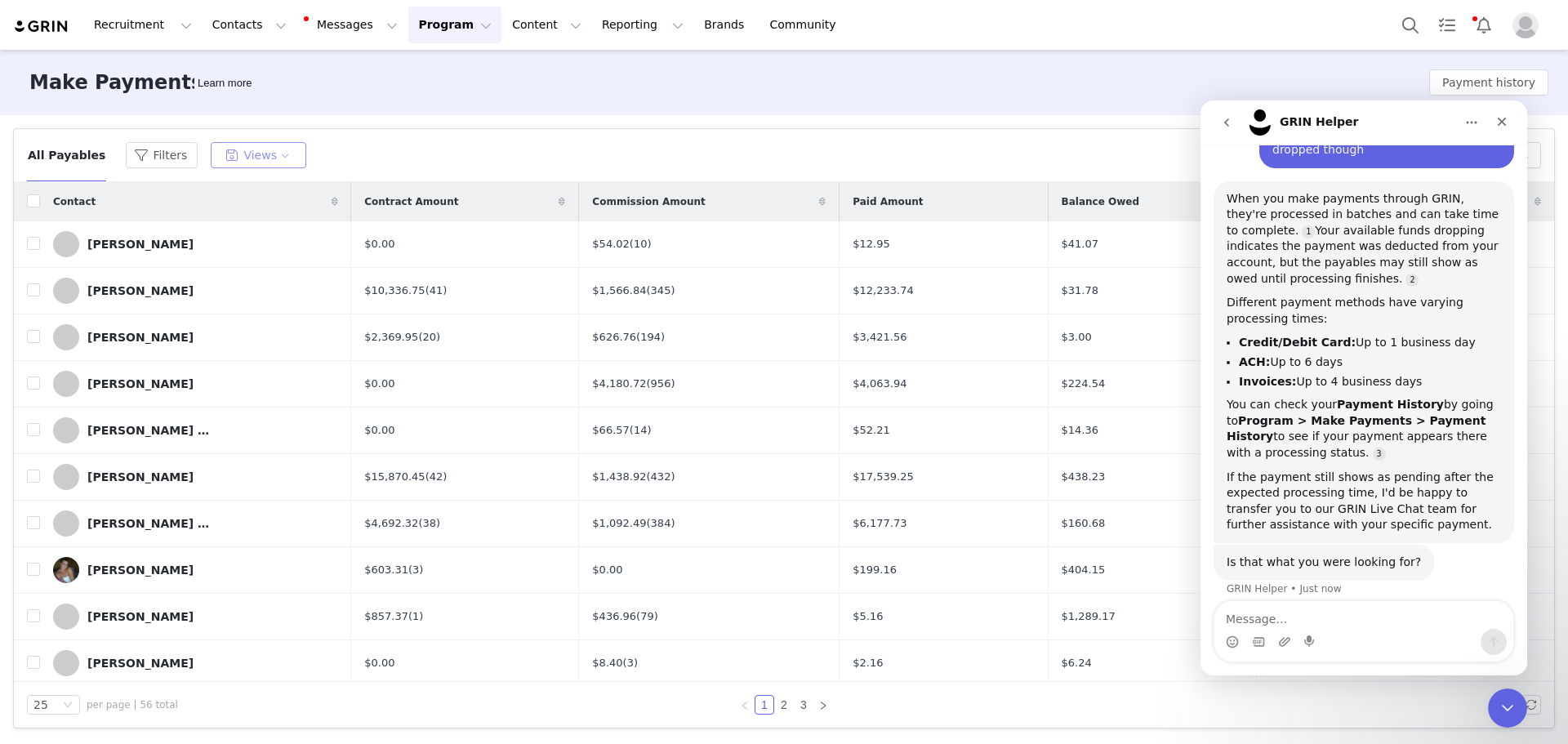
click at [249, 161] on button "Views" at bounding box center [258, 154] width 95 height 26
click at [151, 157] on button "Filters" at bounding box center [161, 154] width 72 height 26
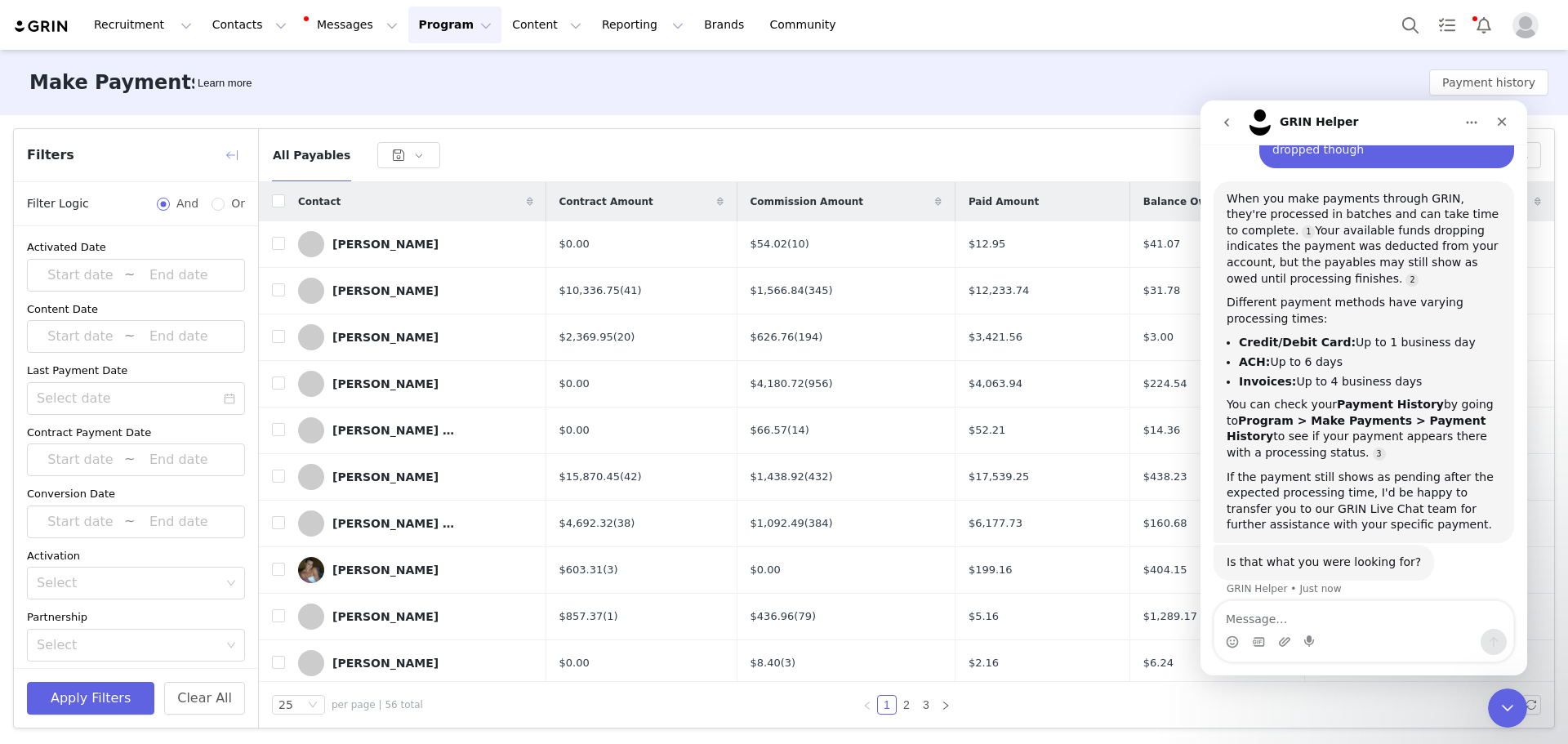
click at [233, 152] on button "button" at bounding box center [231, 154] width 26 height 26
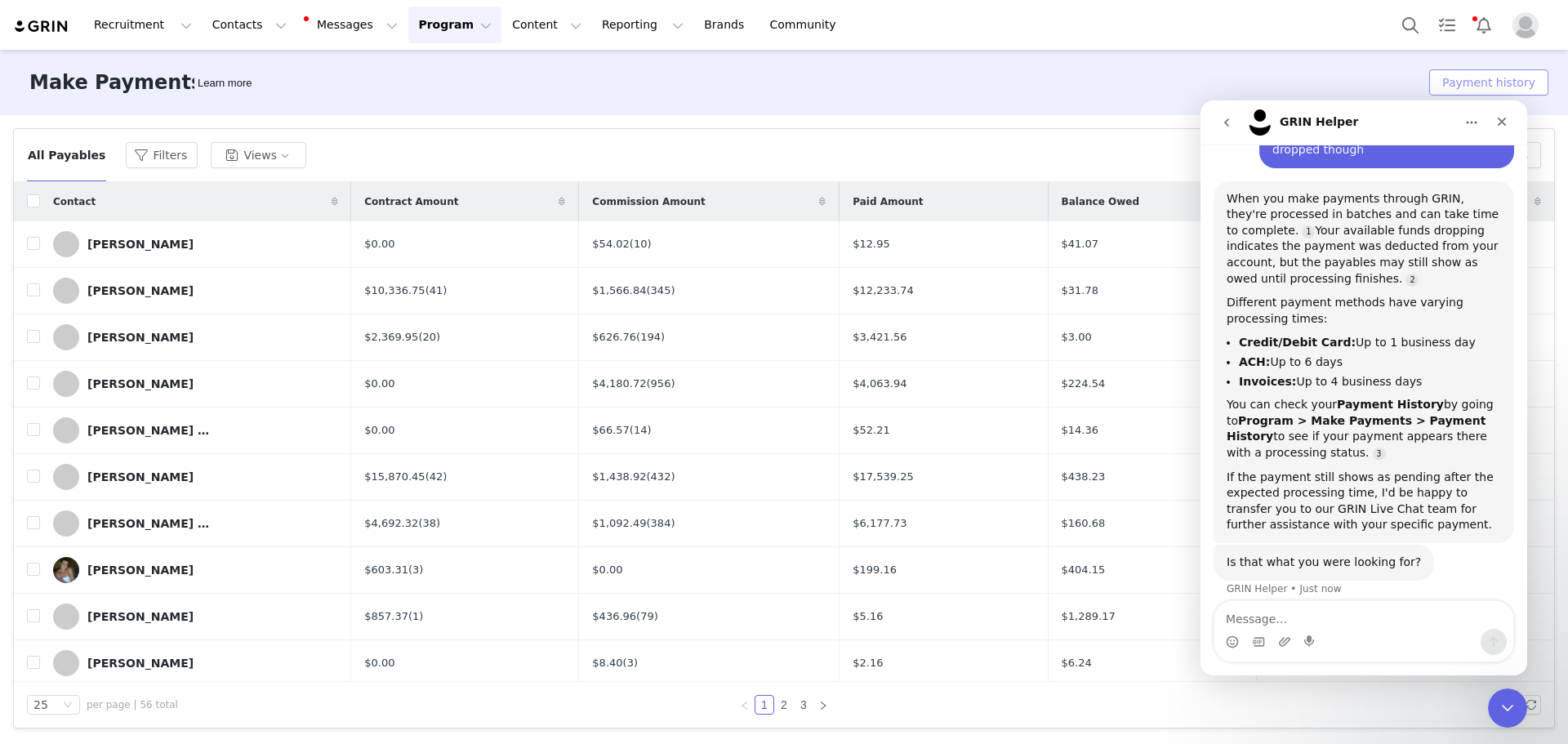
click at [1513, 82] on button "Payment history" at bounding box center [1488, 82] width 119 height 26
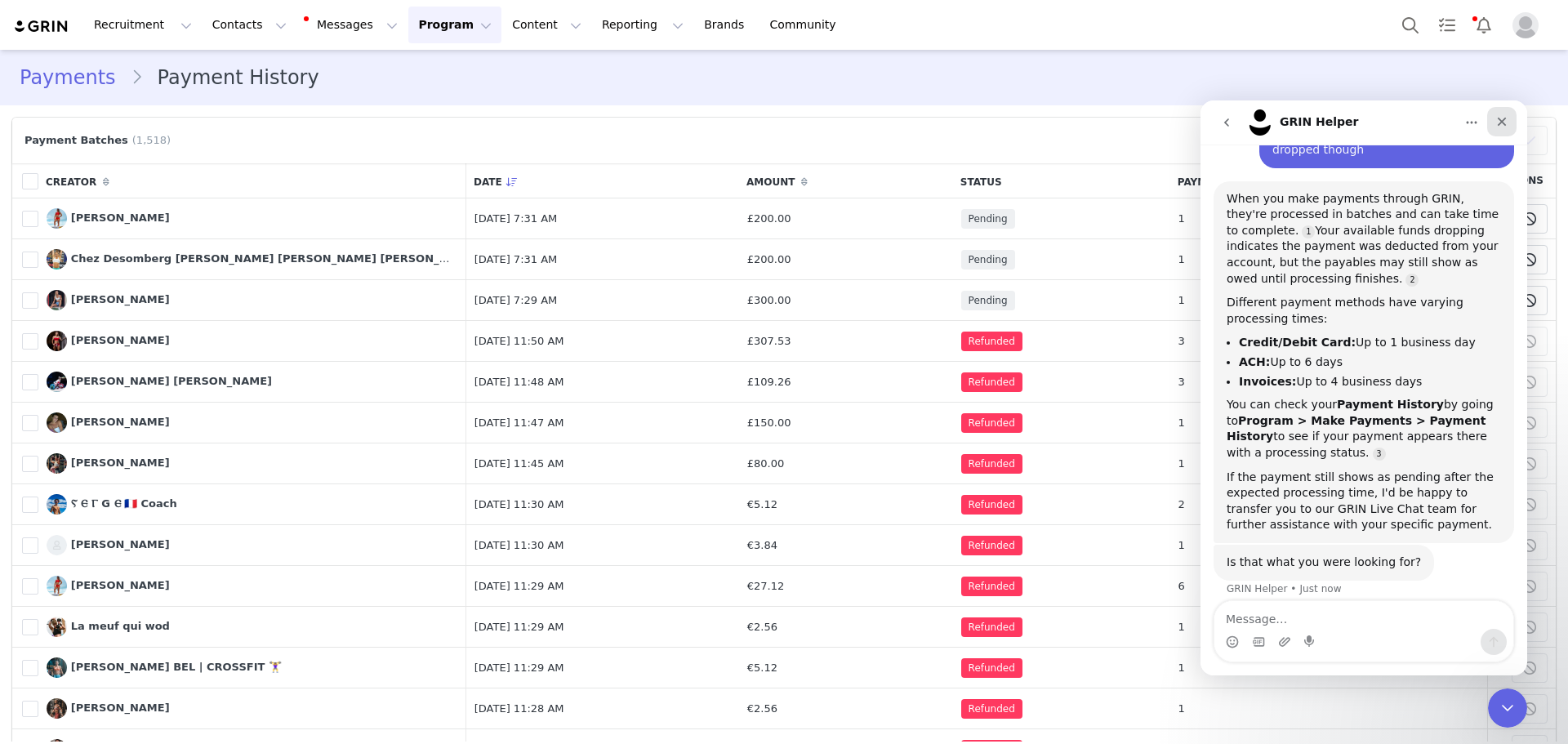
click at [1494, 117] on div "Close" at bounding box center [1502, 121] width 29 height 29
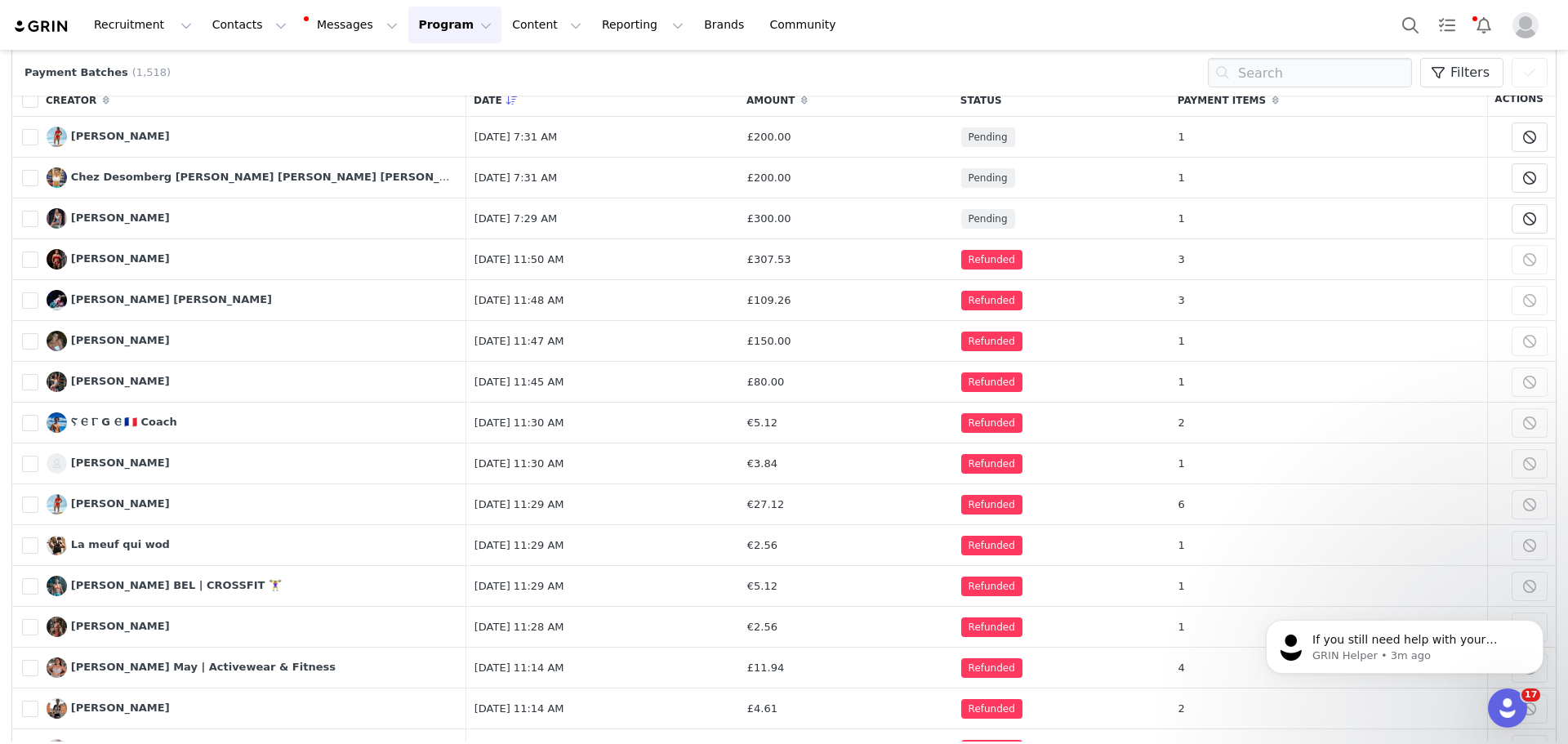
scroll to position [379, 0]
click at [1541, 627] on icon "Dismiss notification" at bounding box center [1538, 625] width 6 height 6
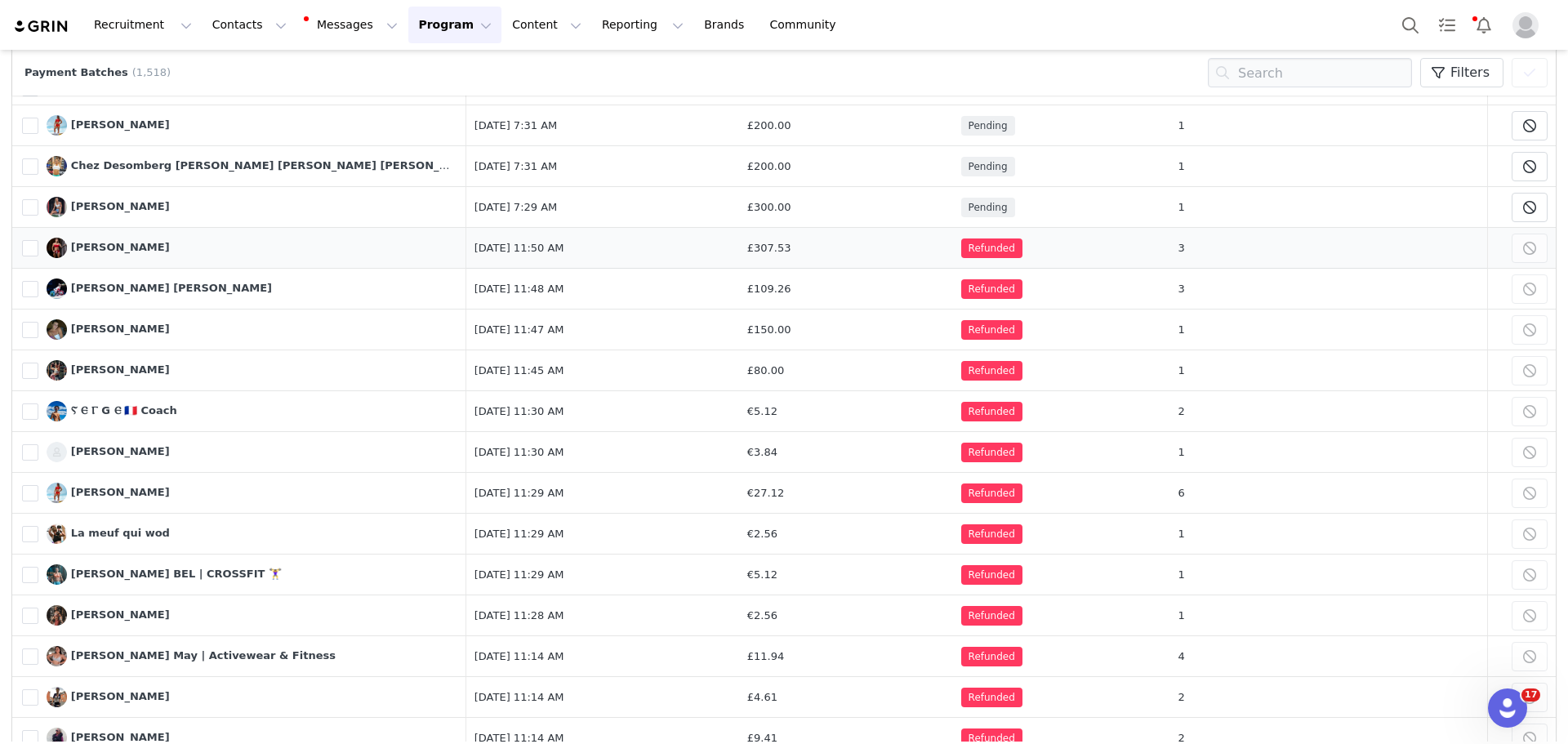
scroll to position [0, 0]
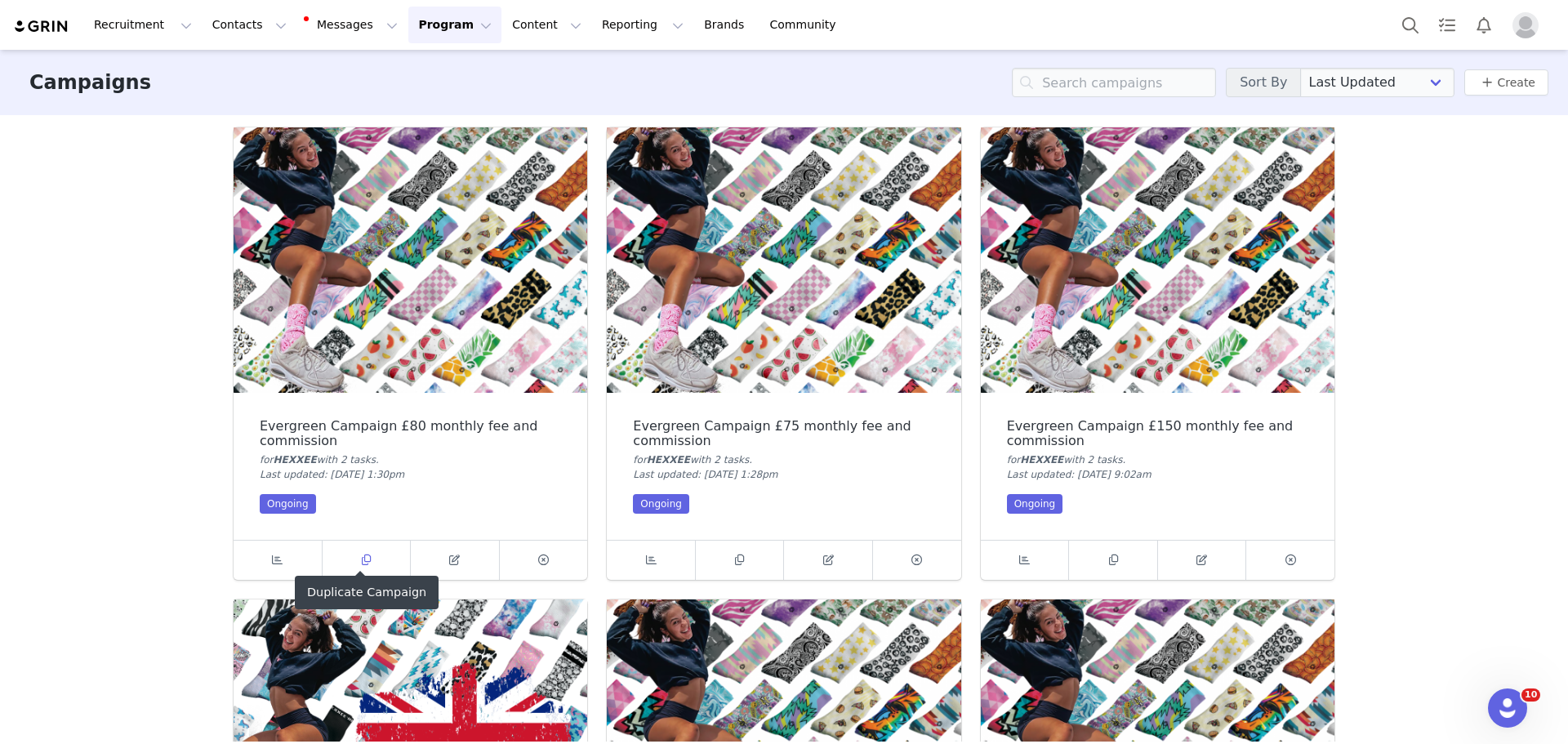
click at [361, 560] on icon at bounding box center [365, 559] width 9 height 11
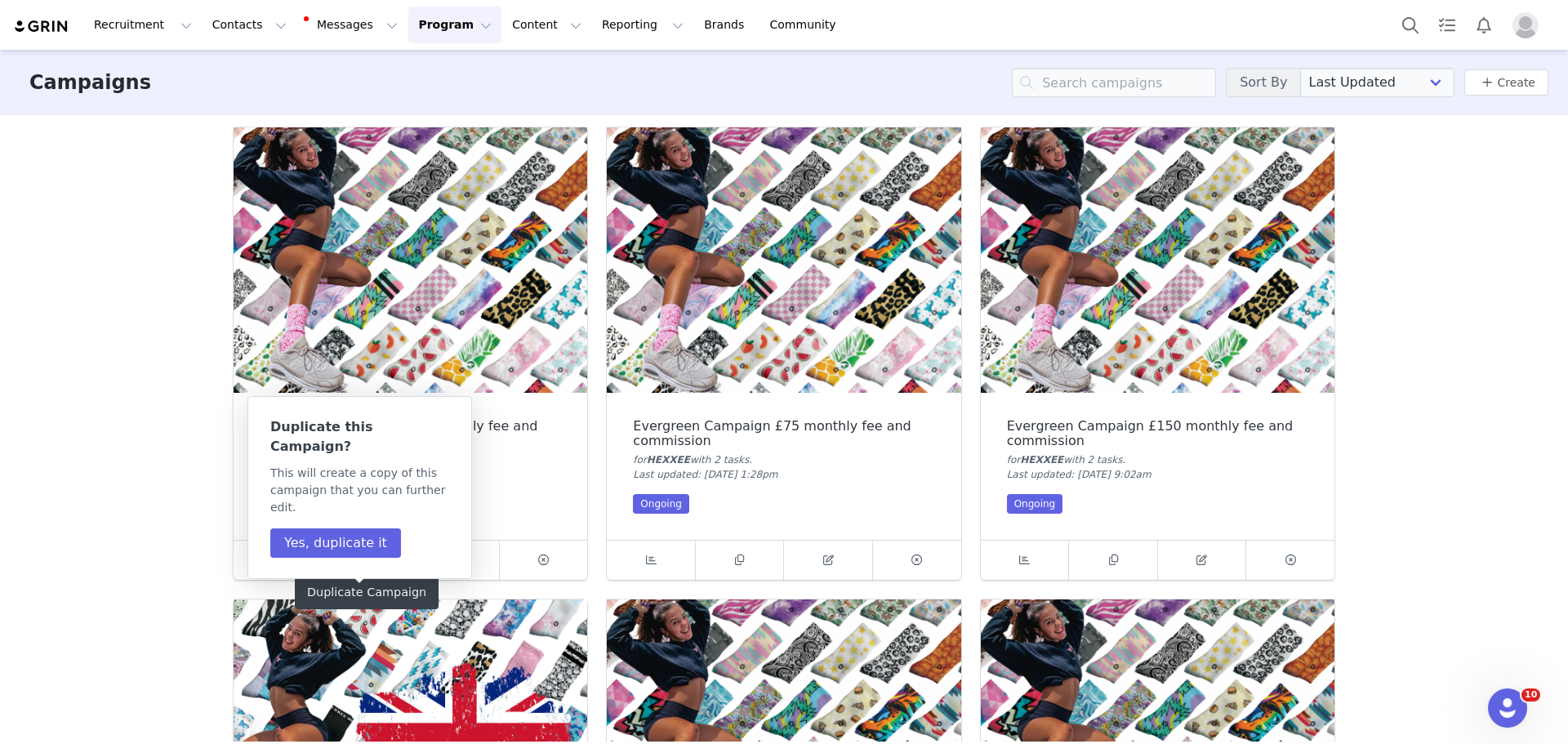
click at [352, 490] on div "Duplicate this Campaign? This will create a copy of this campaign that you can …" at bounding box center [359, 488] width 179 height 141
click at [357, 528] on button "Yes, duplicate it" at bounding box center [335, 543] width 130 height 29
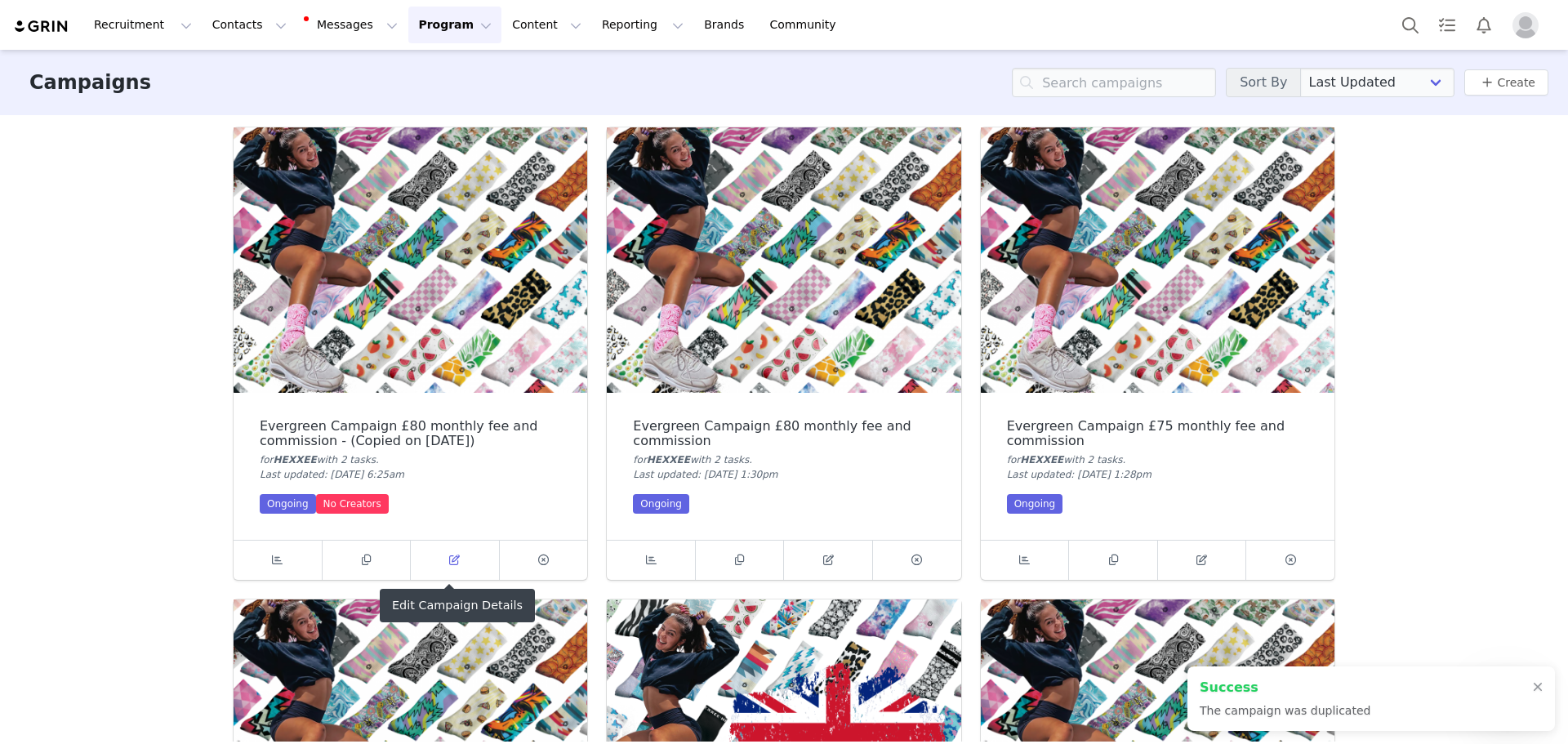
click at [449, 561] on icon at bounding box center [454, 559] width 11 height 11
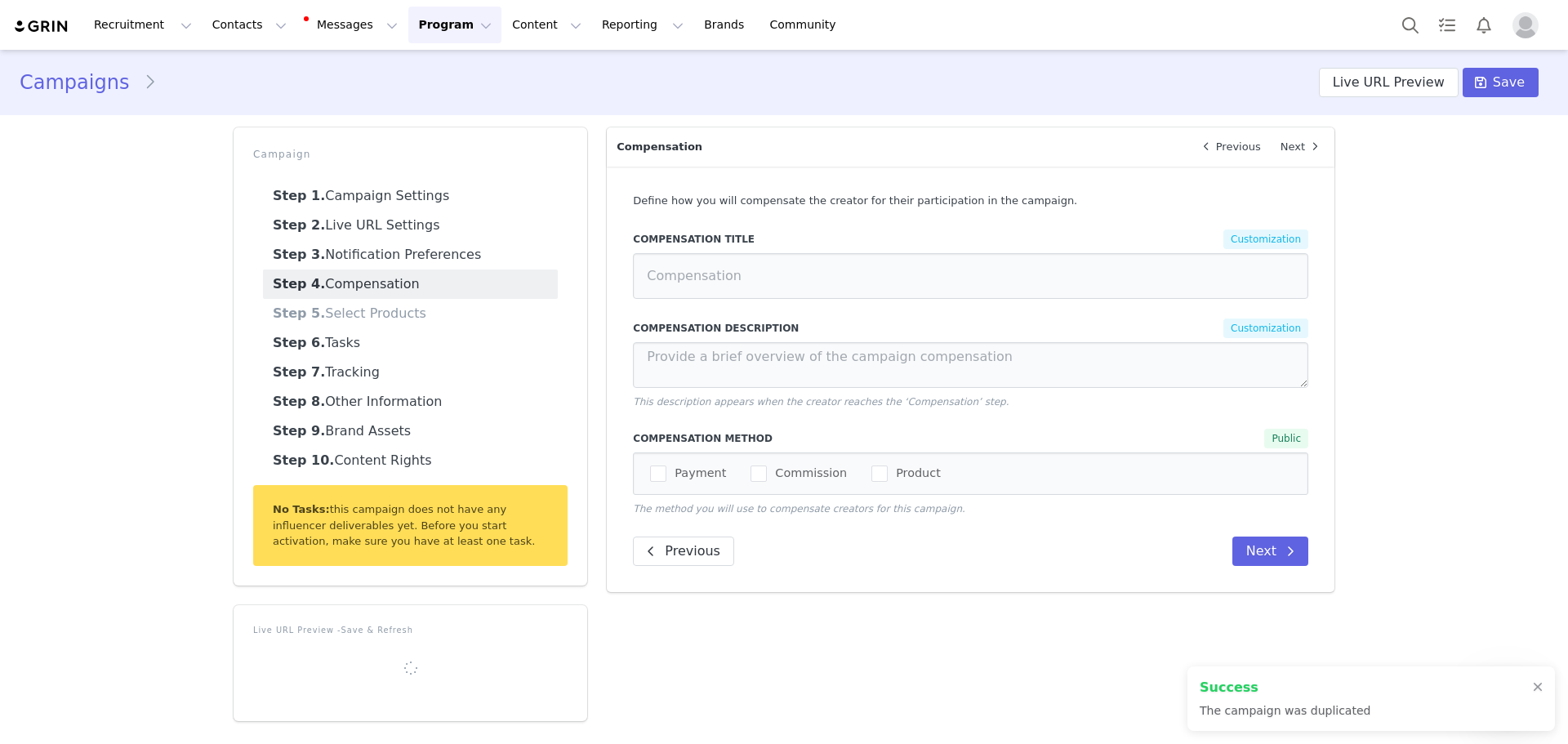
select select "8571"
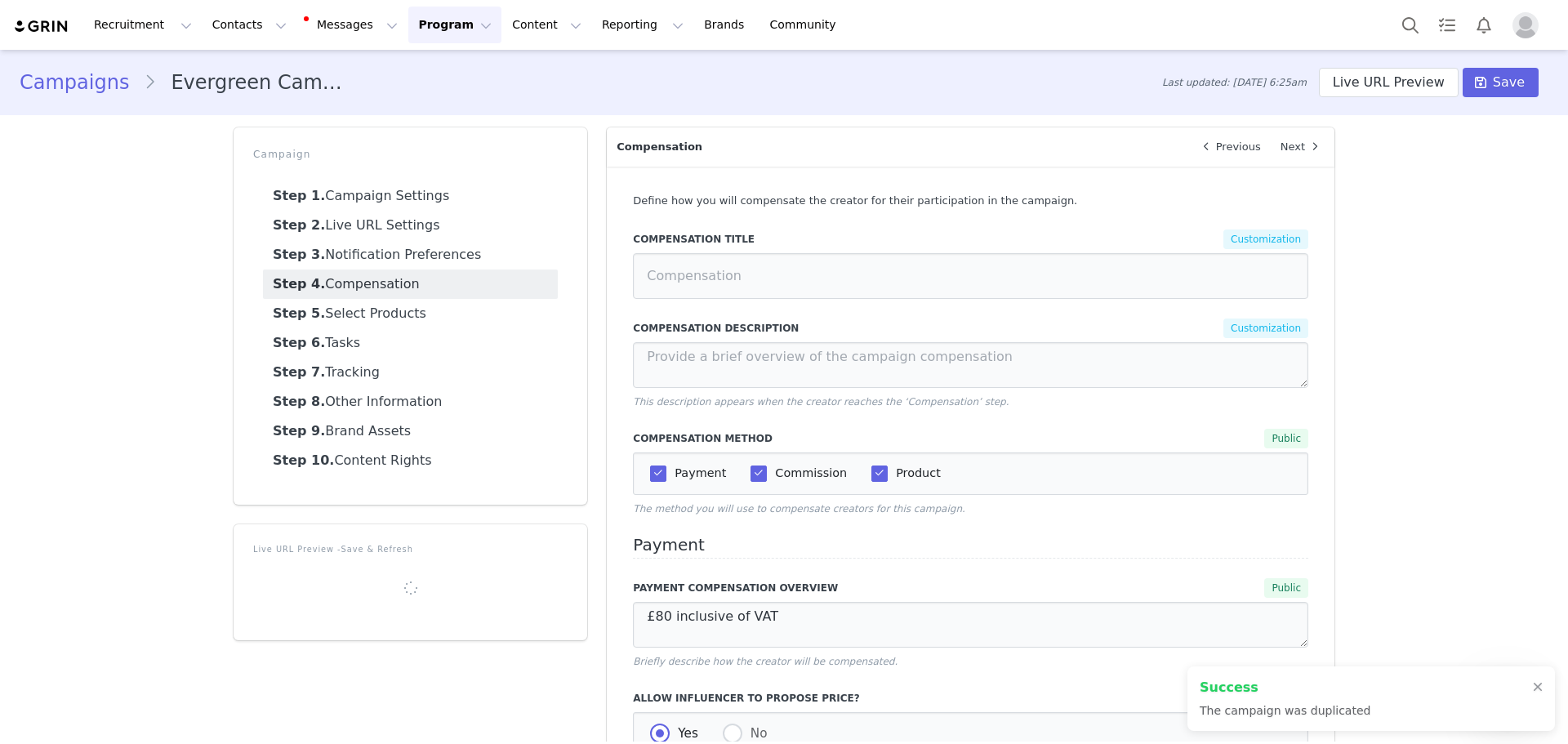
type input "£80+ Commission"
type textarea "You will receive £80 inclusive of VAT and 20% commission at the end of the mont…"
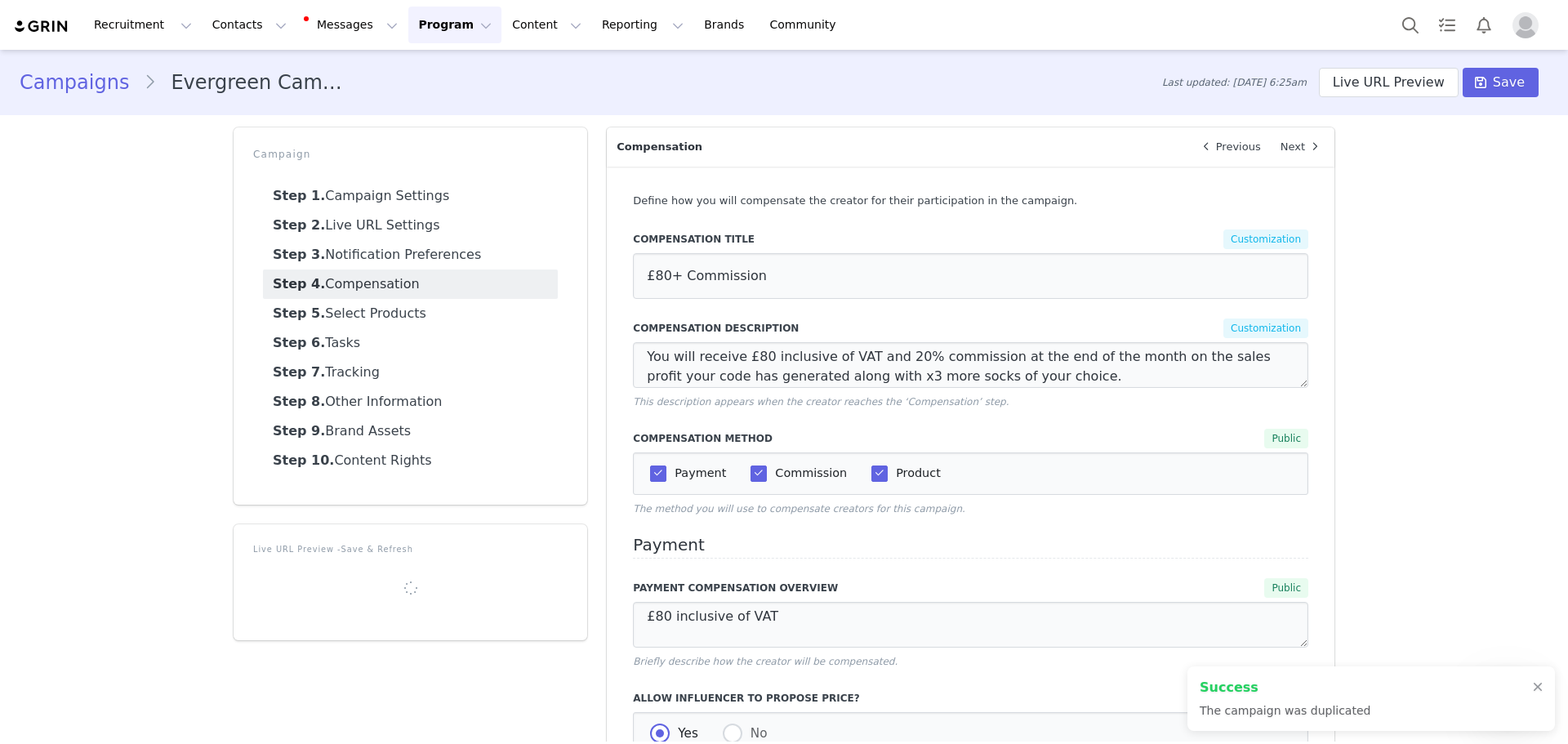
select select "11312"
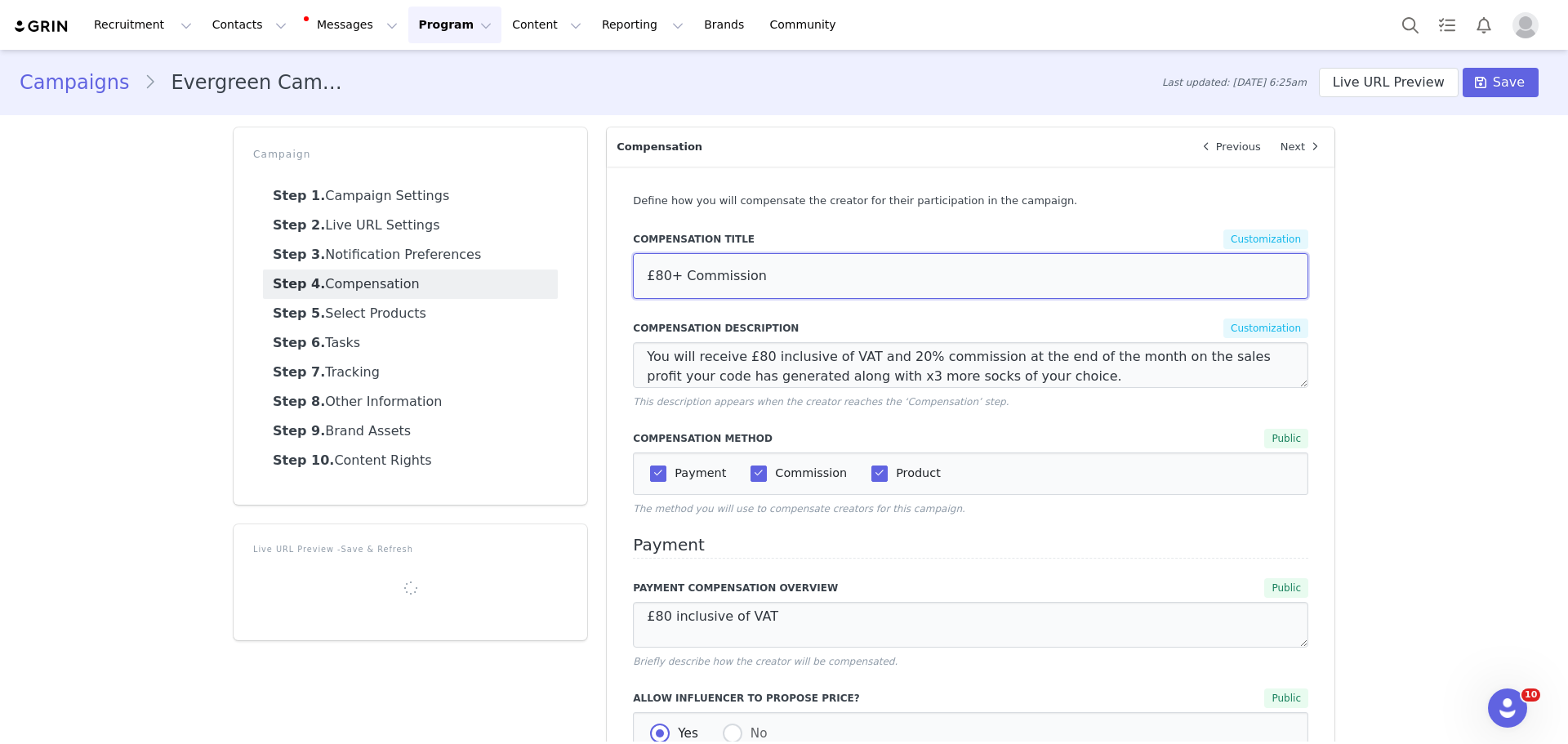
click at [652, 279] on input "£80+ Commission" at bounding box center [970, 276] width 675 height 46
type input "£90+ Commission"
click at [745, 353] on textarea "You will receive £80 inclusive of VAT and 20% commission at the end of the mont…" at bounding box center [970, 364] width 675 height 46
type textarea "You will receive £90 inclusive of VAT and 20% commission at the end of the mont…"
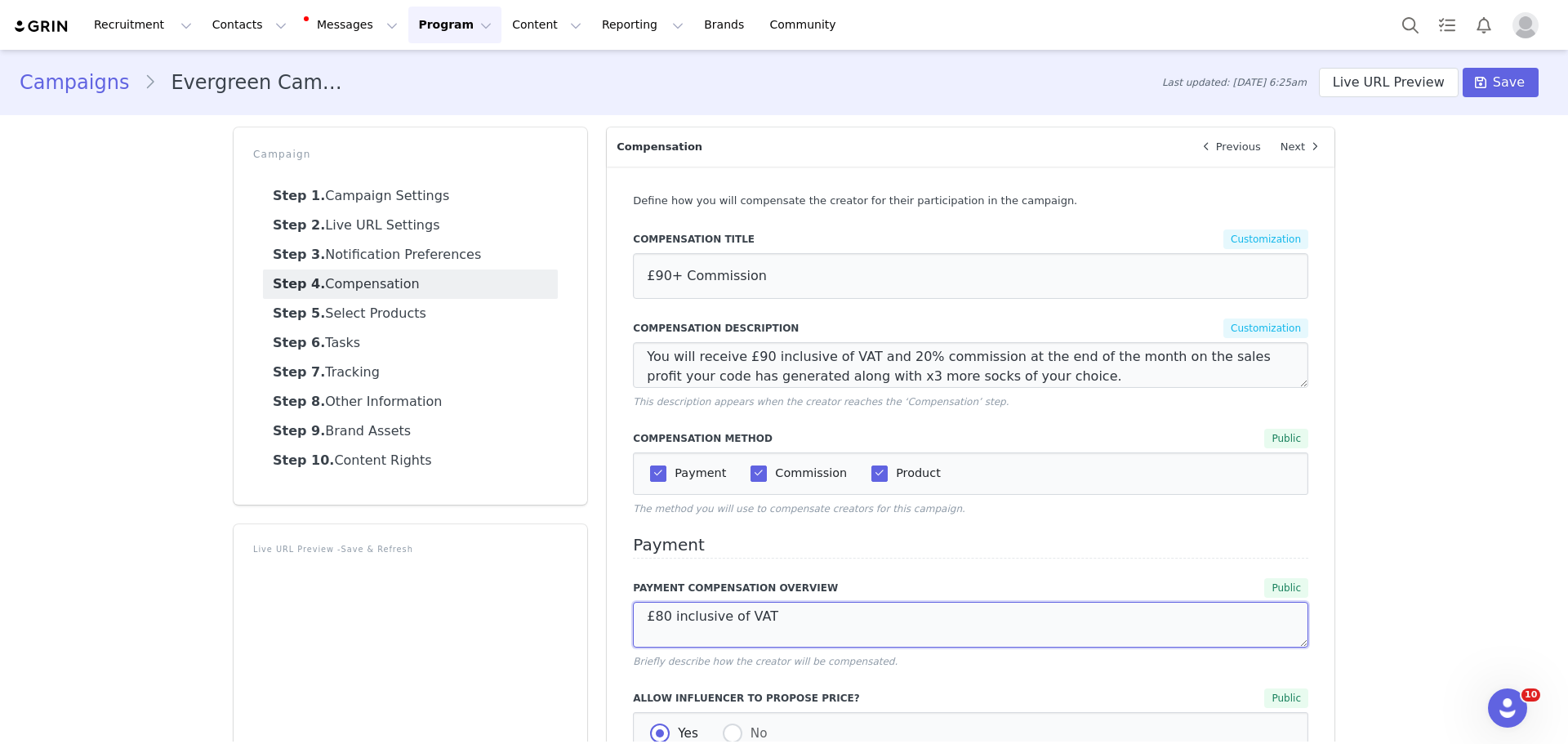
click at [659, 617] on textarea "£80 inclusive of VAT" at bounding box center [970, 625] width 675 height 46
type textarea "£90 inclusive of VAT"
click at [1493, 85] on span "Save" at bounding box center [1509, 83] width 32 height 19
click at [371, 193] on link "Step 1. Campaign Settings" at bounding box center [410, 196] width 294 height 29
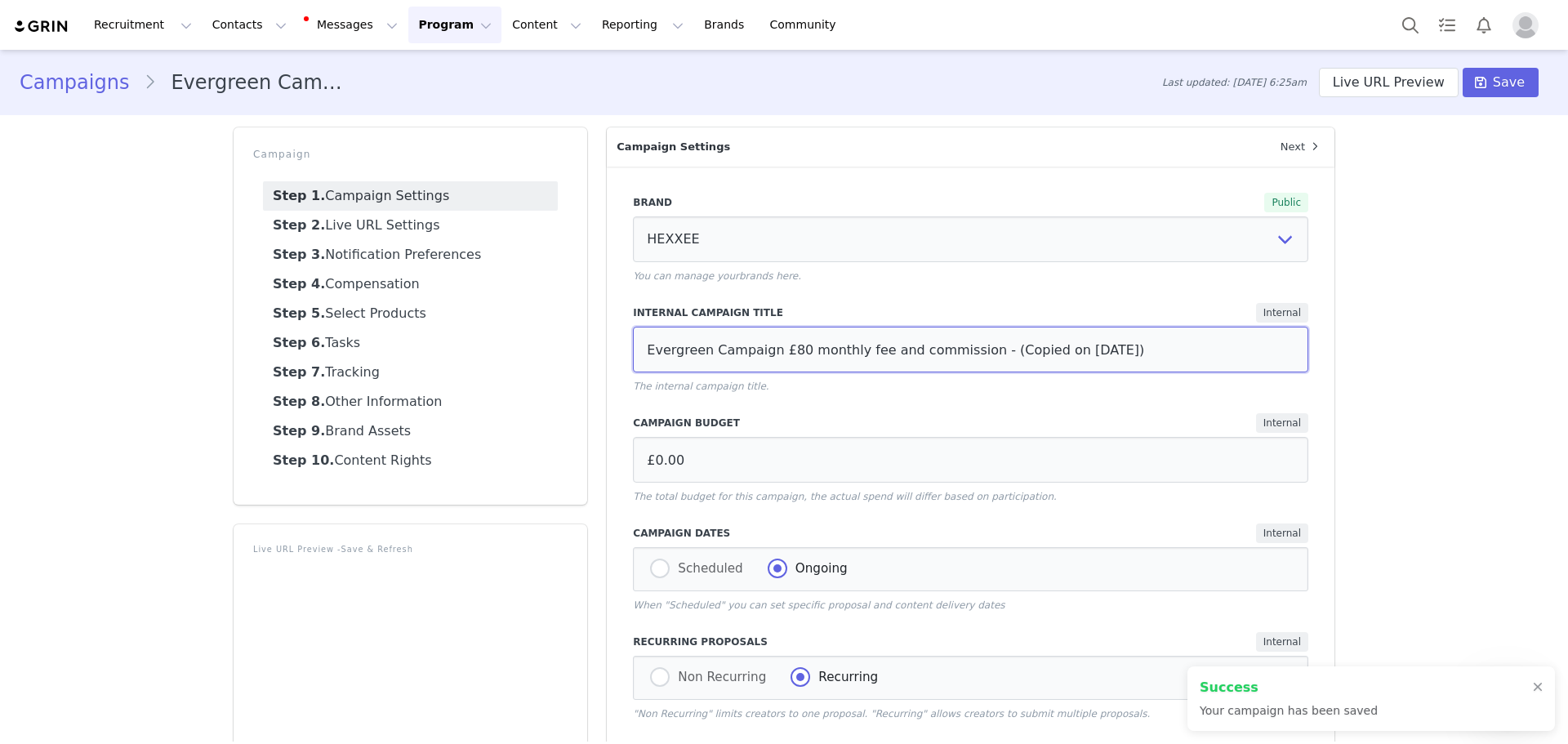
click at [774, 354] on input "Evergreen Campaign £80 monthly fee and commission - (Copied on [DATE])" at bounding box center [970, 349] width 675 height 46
drag, startPoint x: 1114, startPoint y: 355, endPoint x: 960, endPoint y: 357, distance: 154.0
click at [959, 357] on input "Evergreen Campaign £90 monthly fee and commission - (Copied on [DATE])" at bounding box center [970, 349] width 675 height 46
type input "Evergreen Campaign £90 monthly fee and commission"
click at [1503, 86] on span "Save" at bounding box center [1509, 83] width 32 height 19
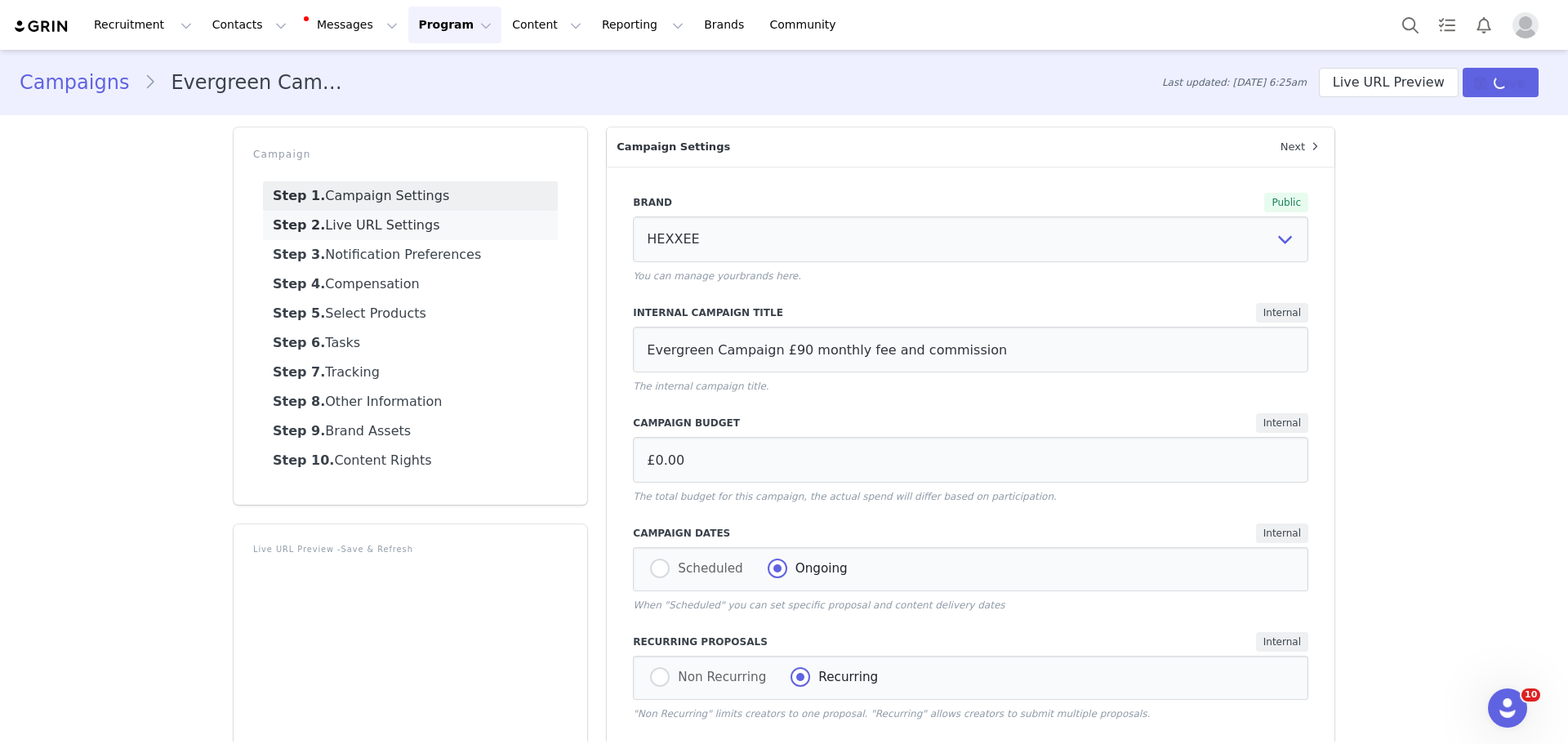
click at [375, 227] on link "Step 2. Live URL Settings" at bounding box center [410, 225] width 294 height 29
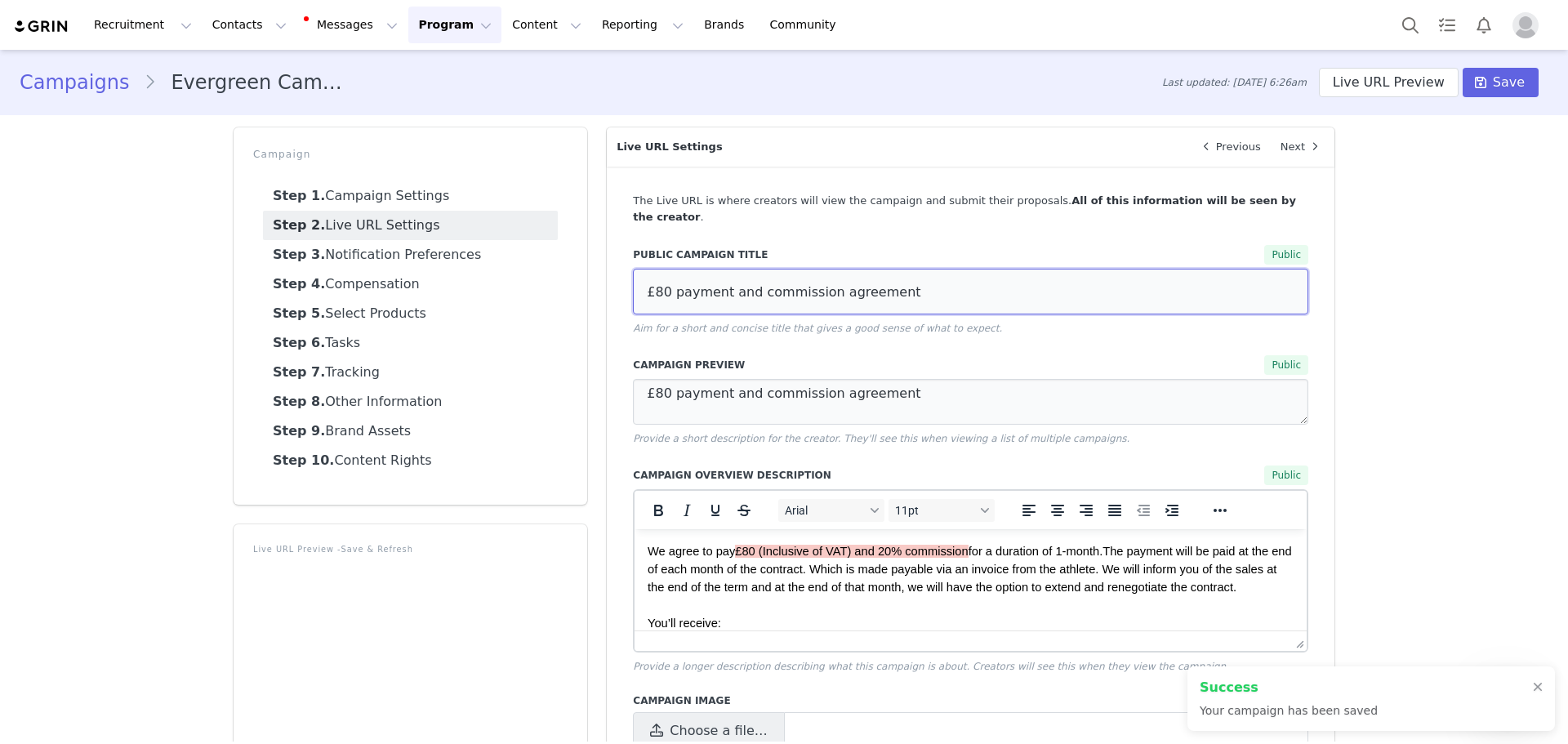
click at [656, 277] on input "£80 payment and commission agreement" at bounding box center [970, 291] width 675 height 46
type input "£90 payment and commission agreement"
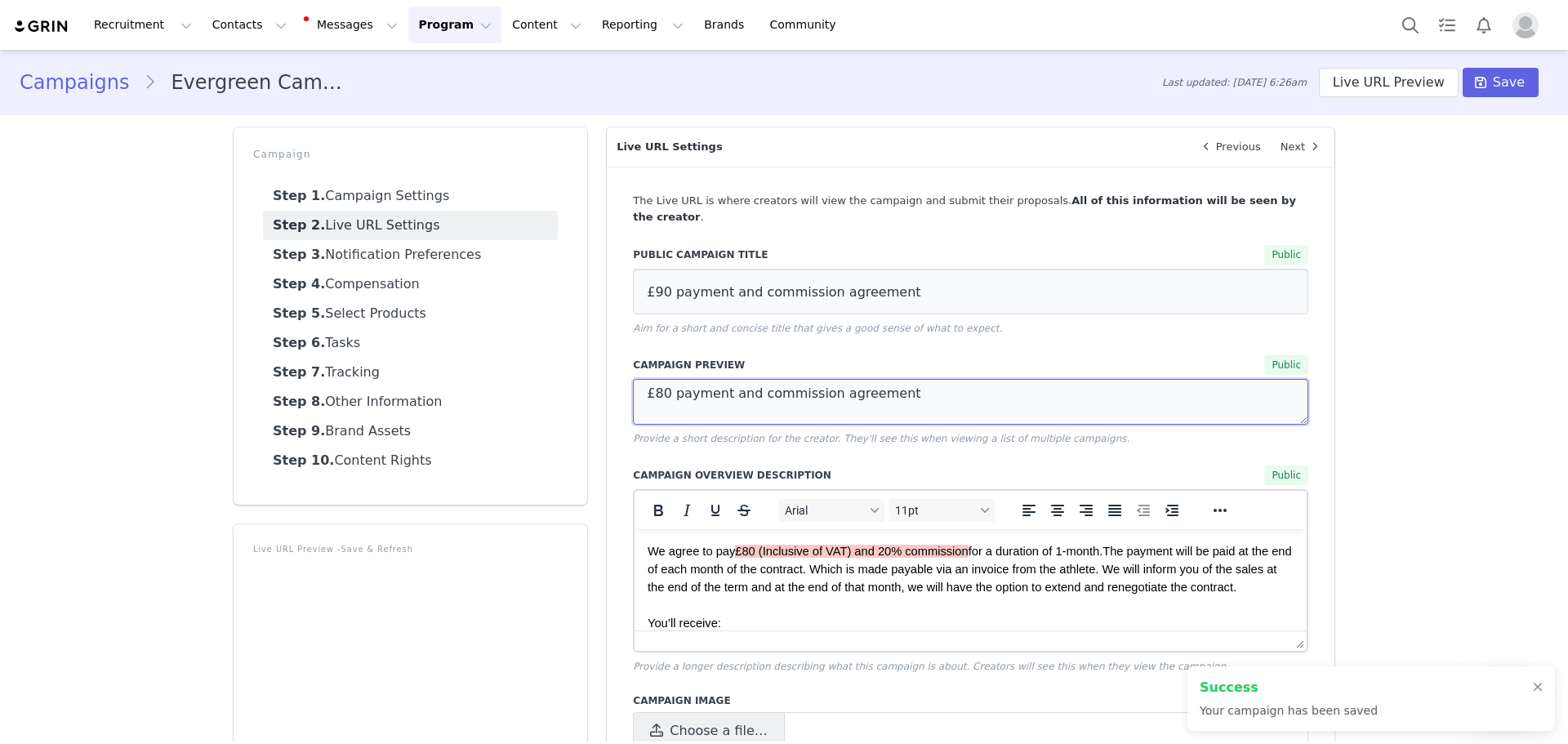
click at [653, 385] on textarea "£80 payment and commission agreement" at bounding box center [970, 401] width 675 height 46
type textarea "£90 payment and commission agreement"
click at [755, 553] on span "£80 (Inclusive of VAT) and 20% commission" at bounding box center [852, 551] width 233 height 13
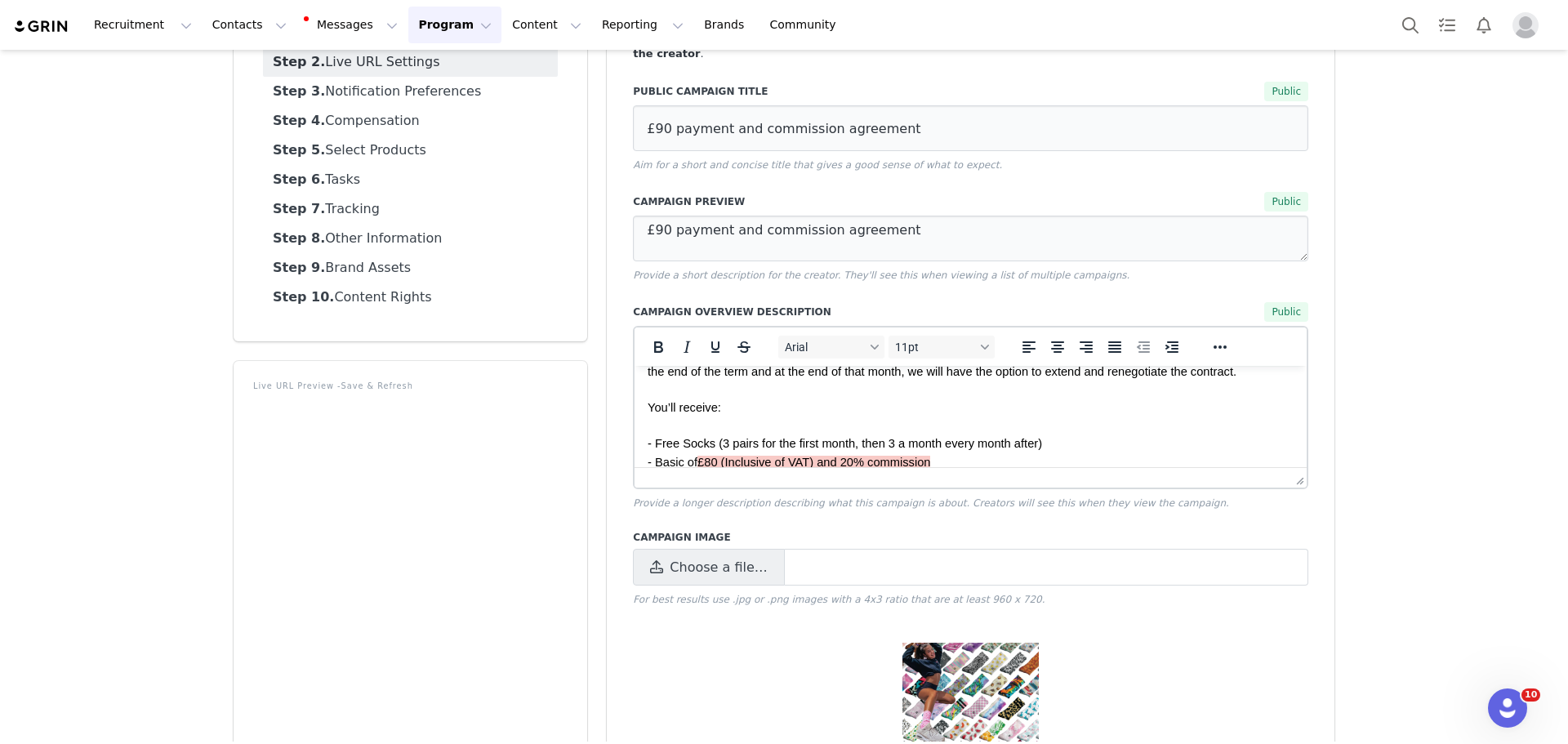
scroll to position [82, 0]
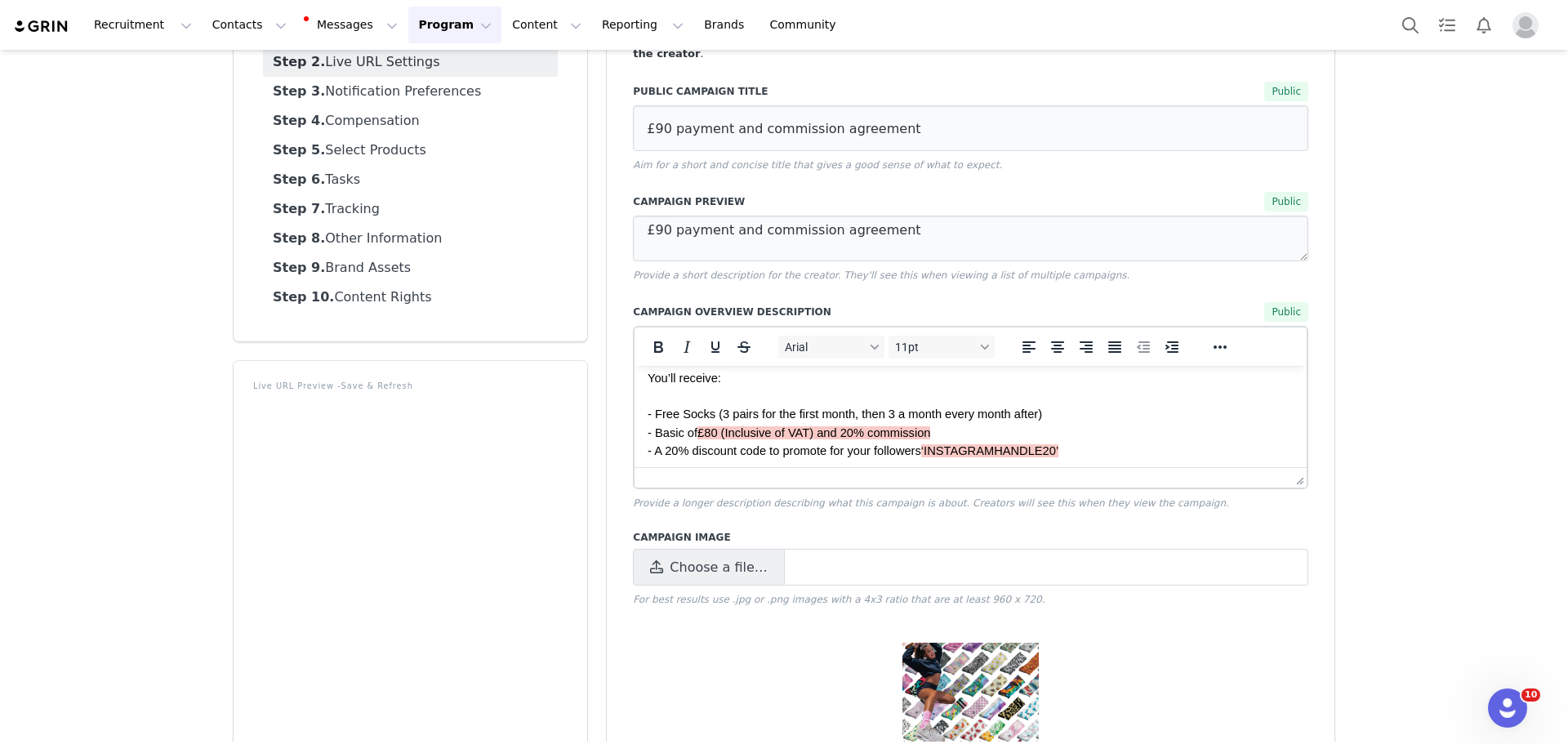
click at [712, 435] on span "£80 (Inclusive of VAT) and 20% commission" at bounding box center [814, 432] width 233 height 13
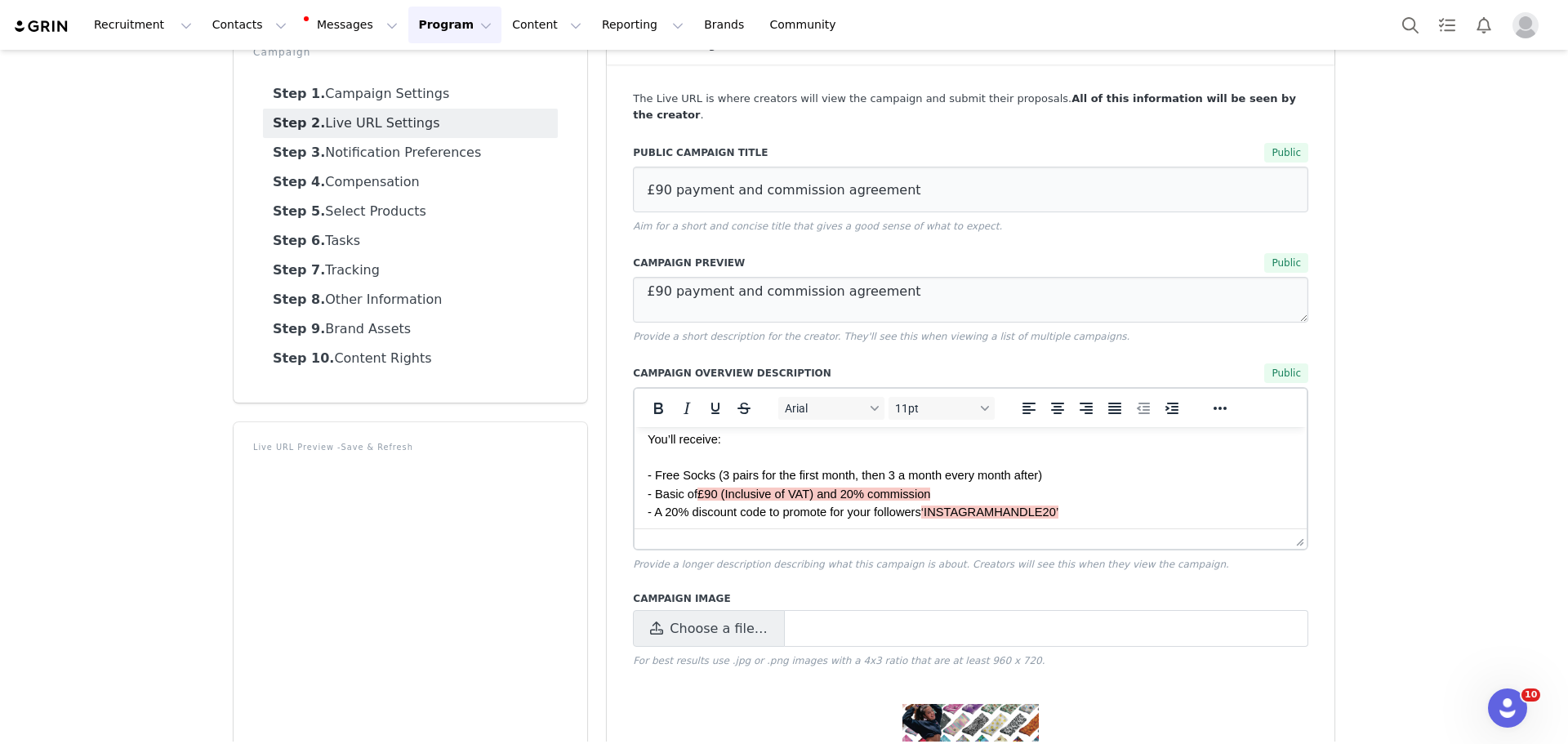
scroll to position [0, 0]
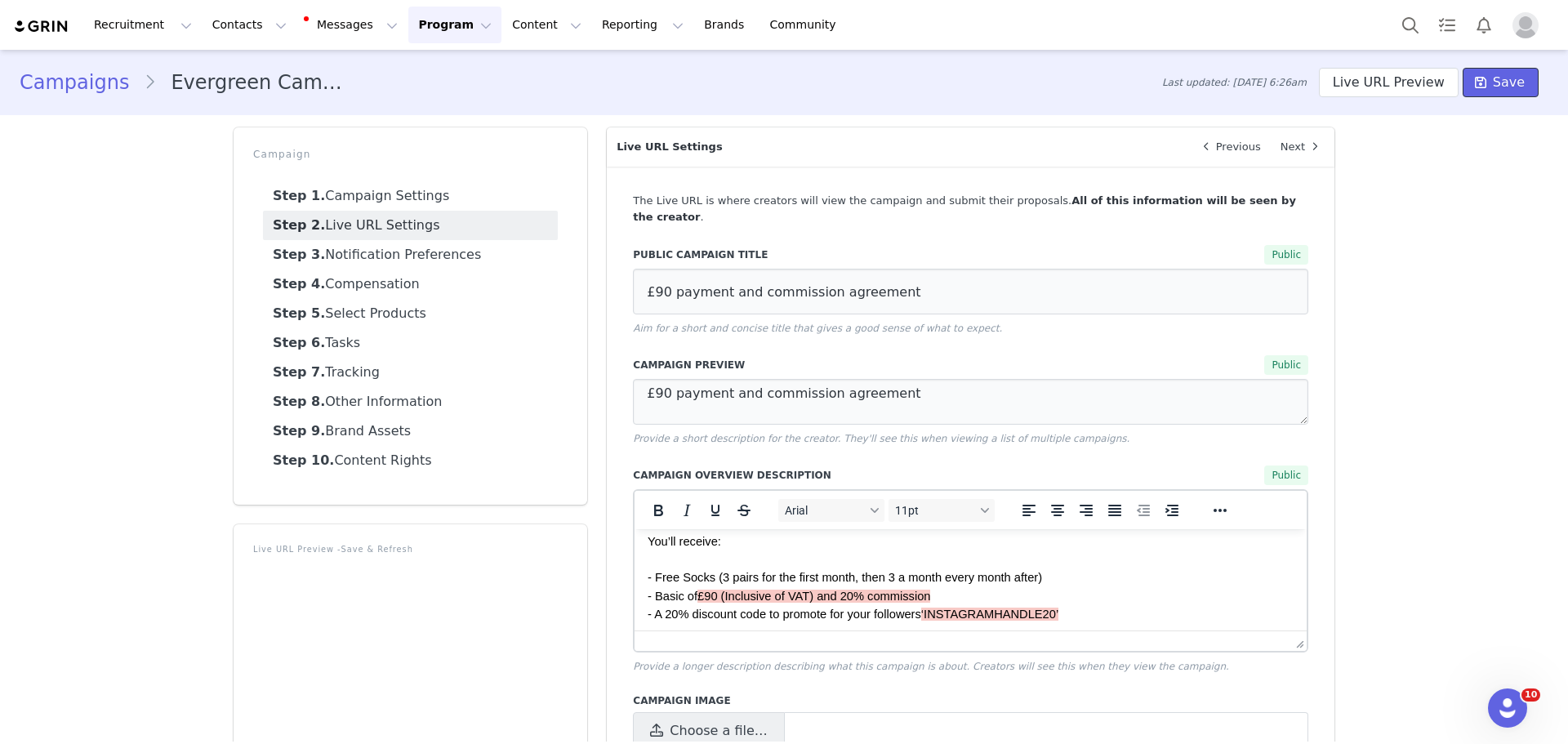
click at [1496, 86] on span "Save" at bounding box center [1509, 83] width 32 height 19
click at [371, 257] on link "Step 3. Notification Preferences" at bounding box center [410, 254] width 294 height 29
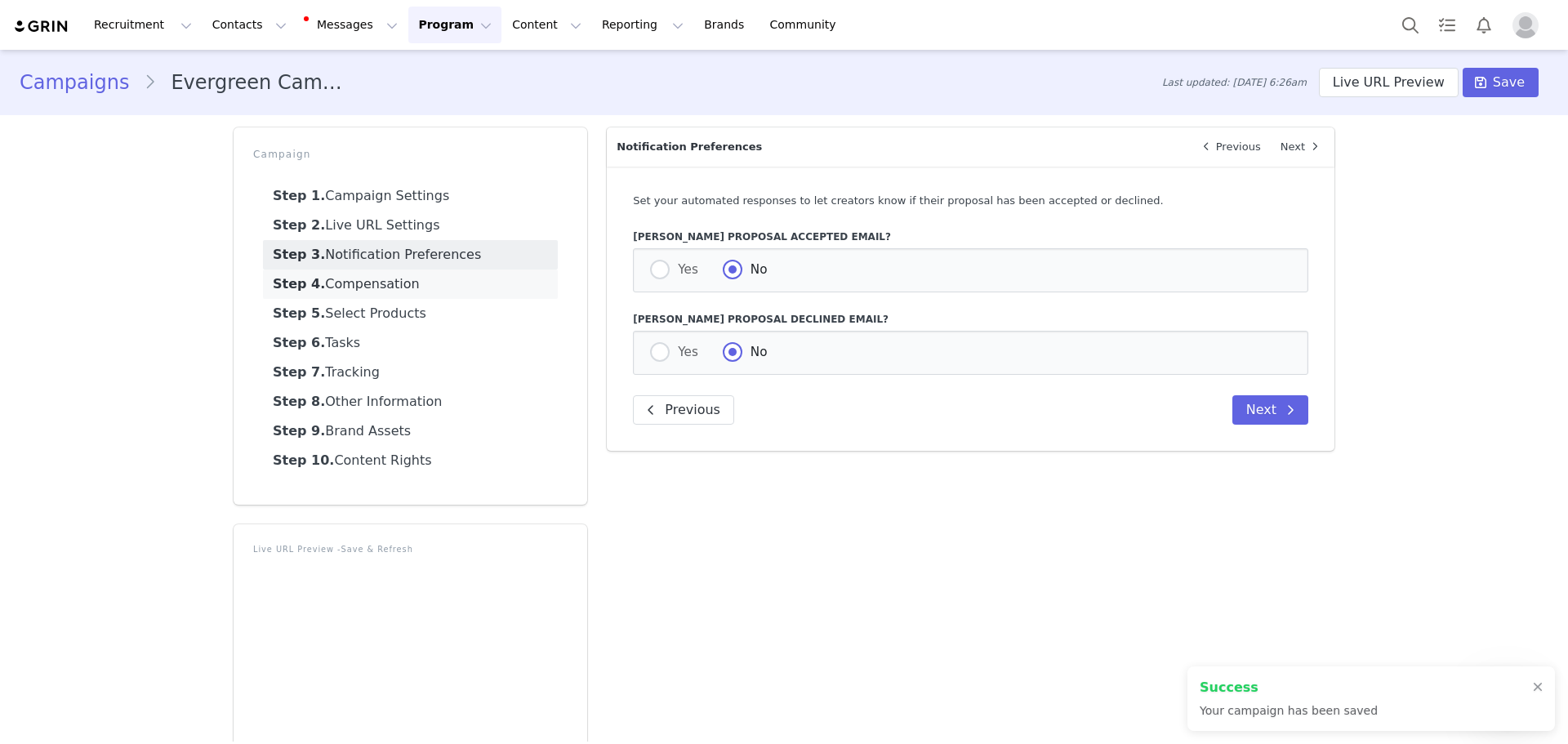
click at [377, 290] on link "Step 4. Compensation" at bounding box center [410, 284] width 294 height 29
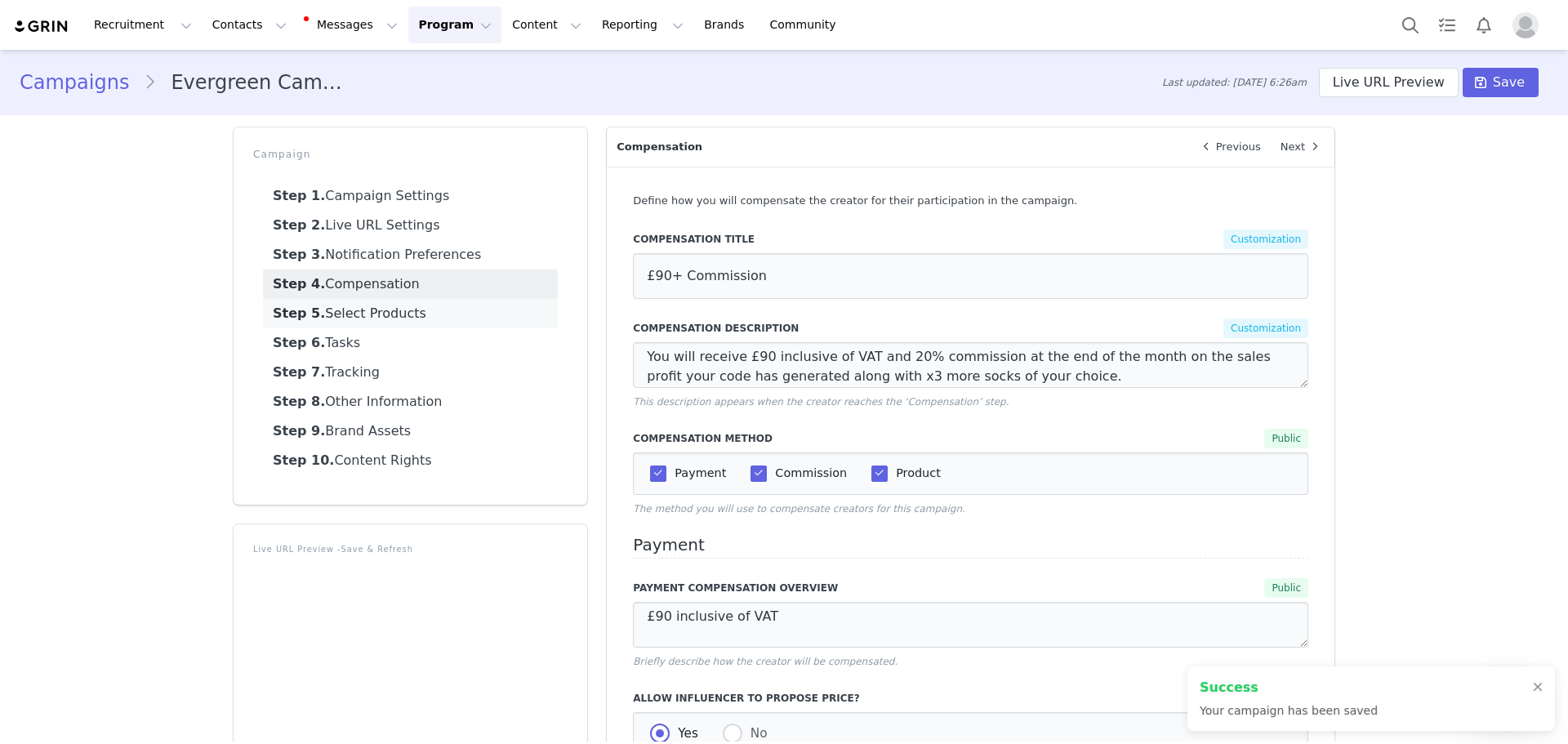
click at [375, 312] on link "Step 5. Select Products" at bounding box center [410, 314] width 294 height 29
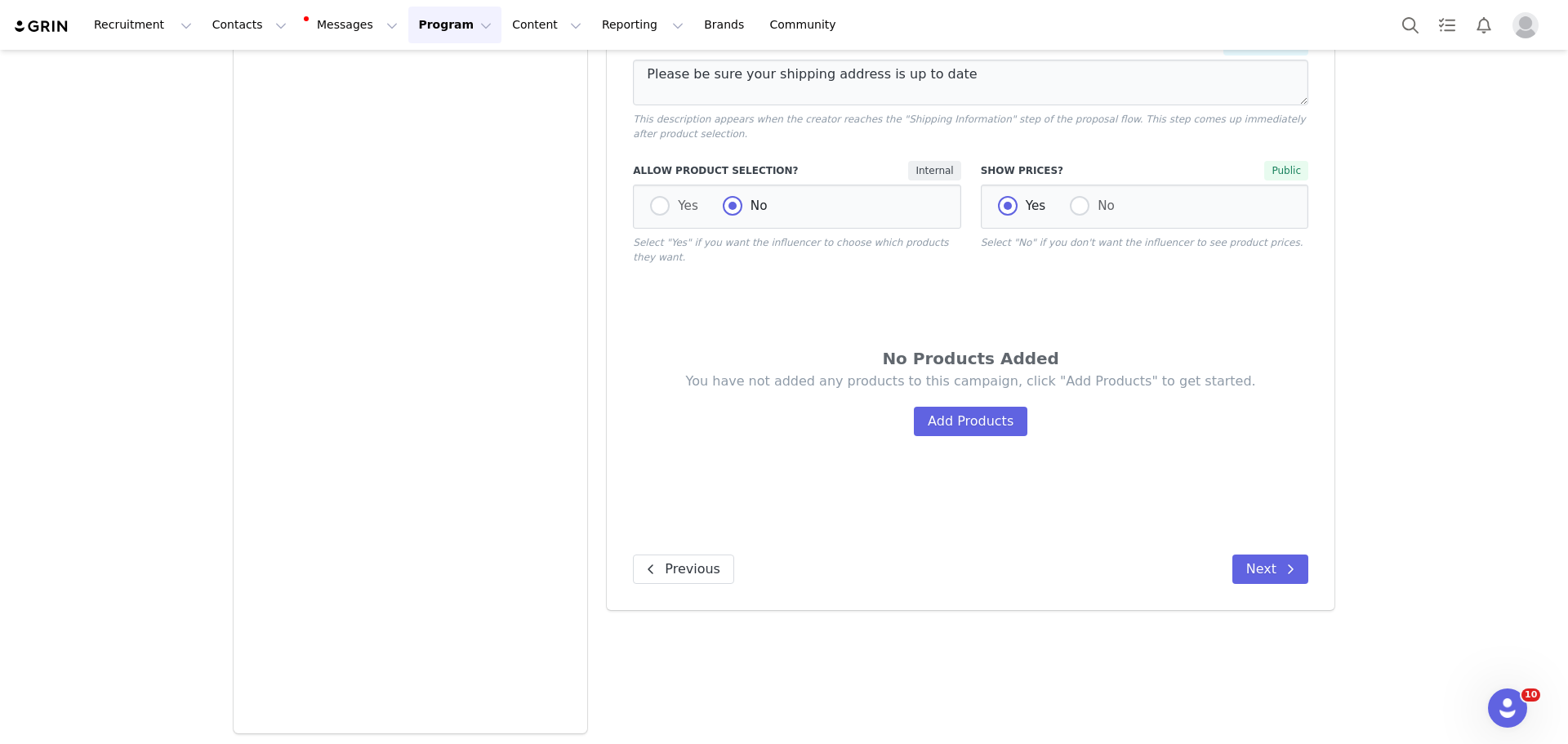
scroll to position [507, 0]
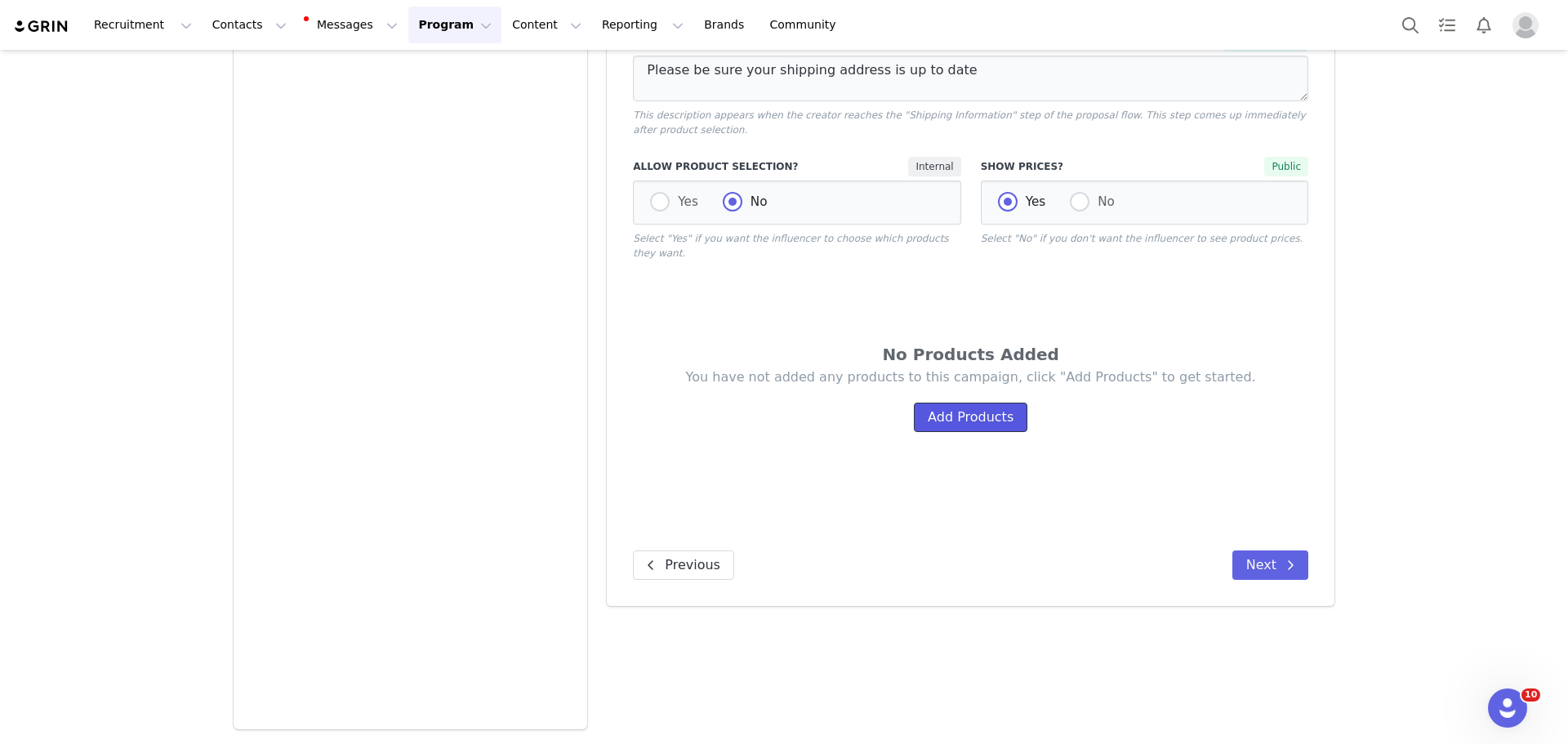
click at [968, 402] on button "Add Products" at bounding box center [971, 417] width 114 height 29
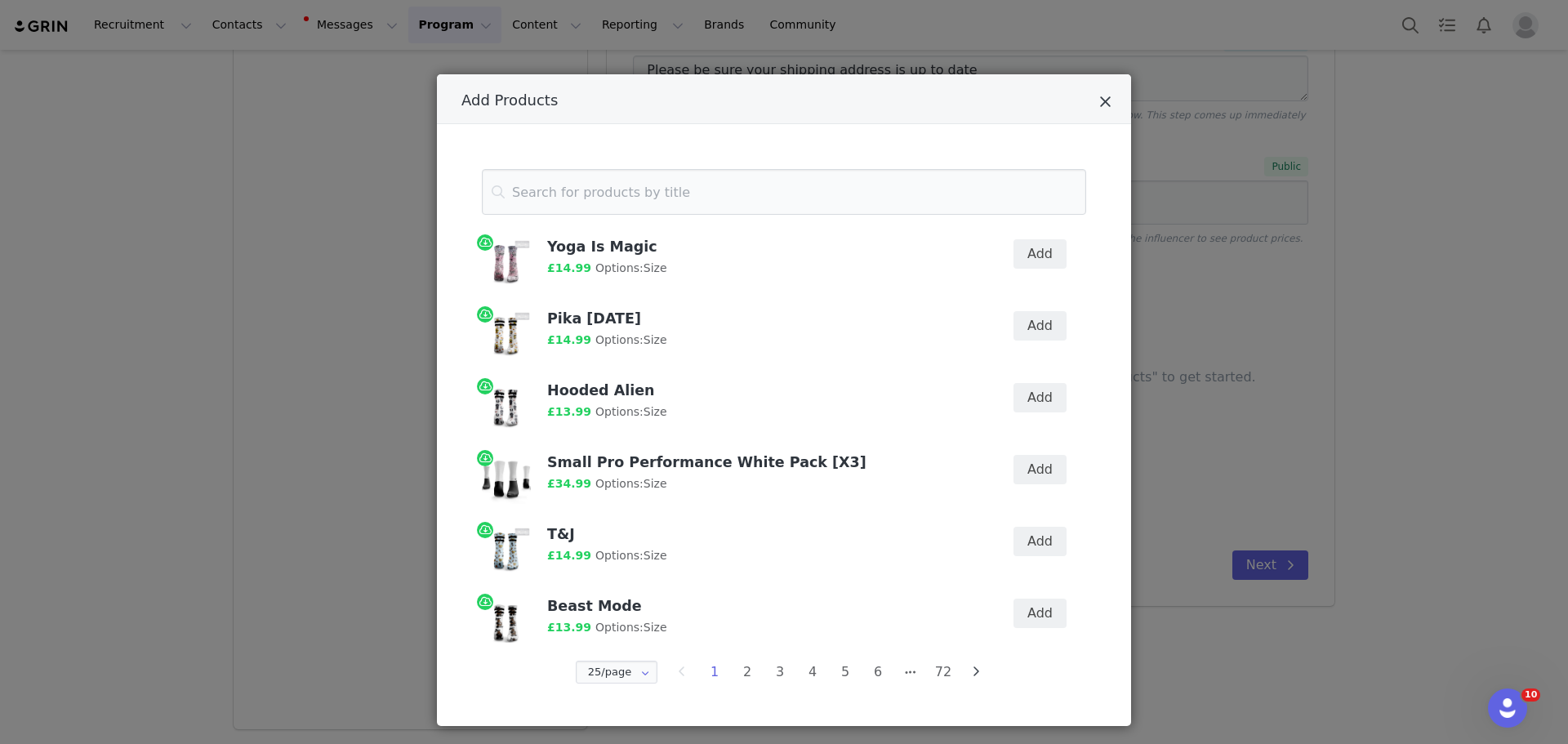
click at [1099, 103] on icon "Close" at bounding box center [1105, 102] width 13 height 17
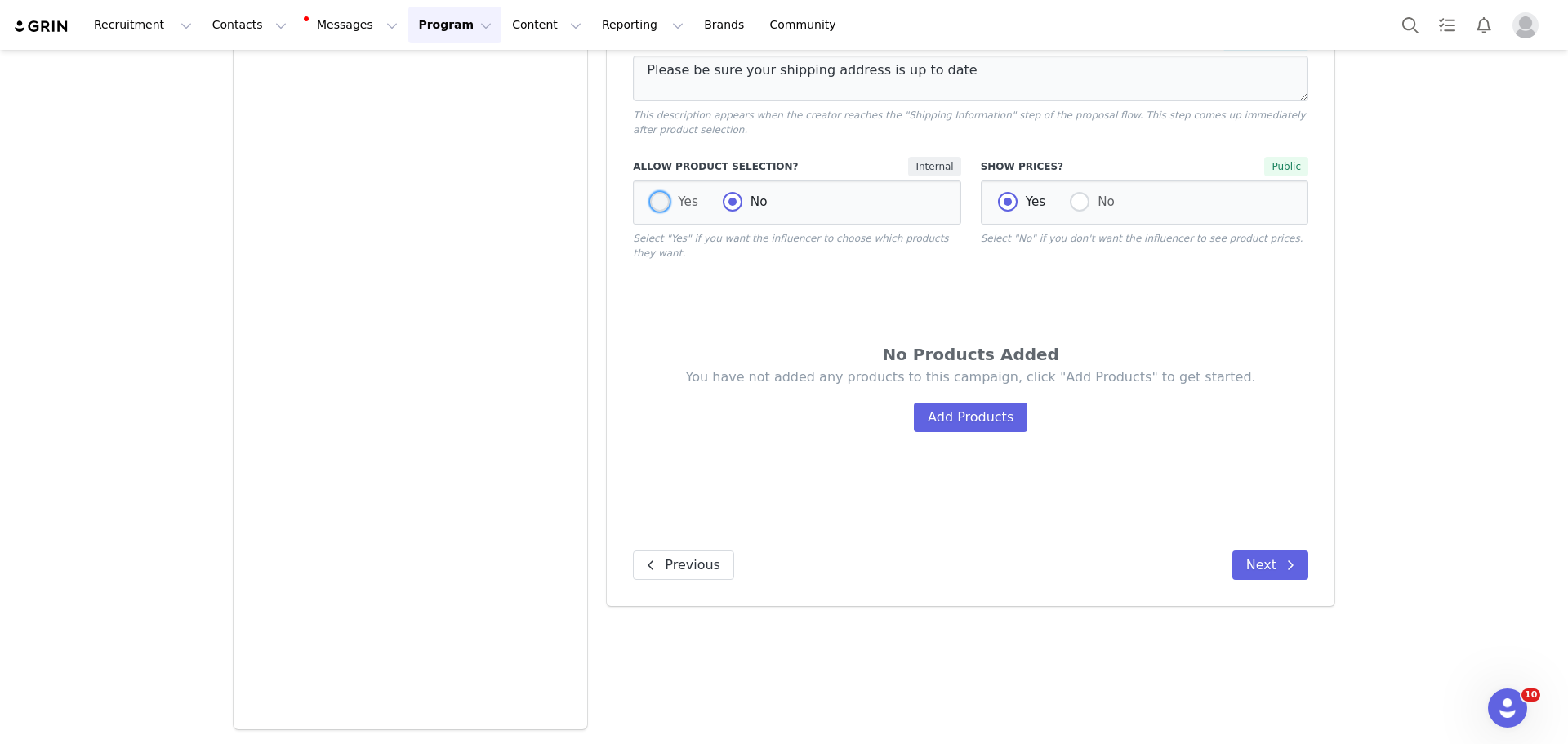
drag, startPoint x: 645, startPoint y: 184, endPoint x: 658, endPoint y: 187, distance: 13.3
click at [650, 192] on span at bounding box center [660, 202] width 19 height 19
click at [650, 192] on input "Yes" at bounding box center [660, 203] width 19 height 21
radio input "true"
radio input "false"
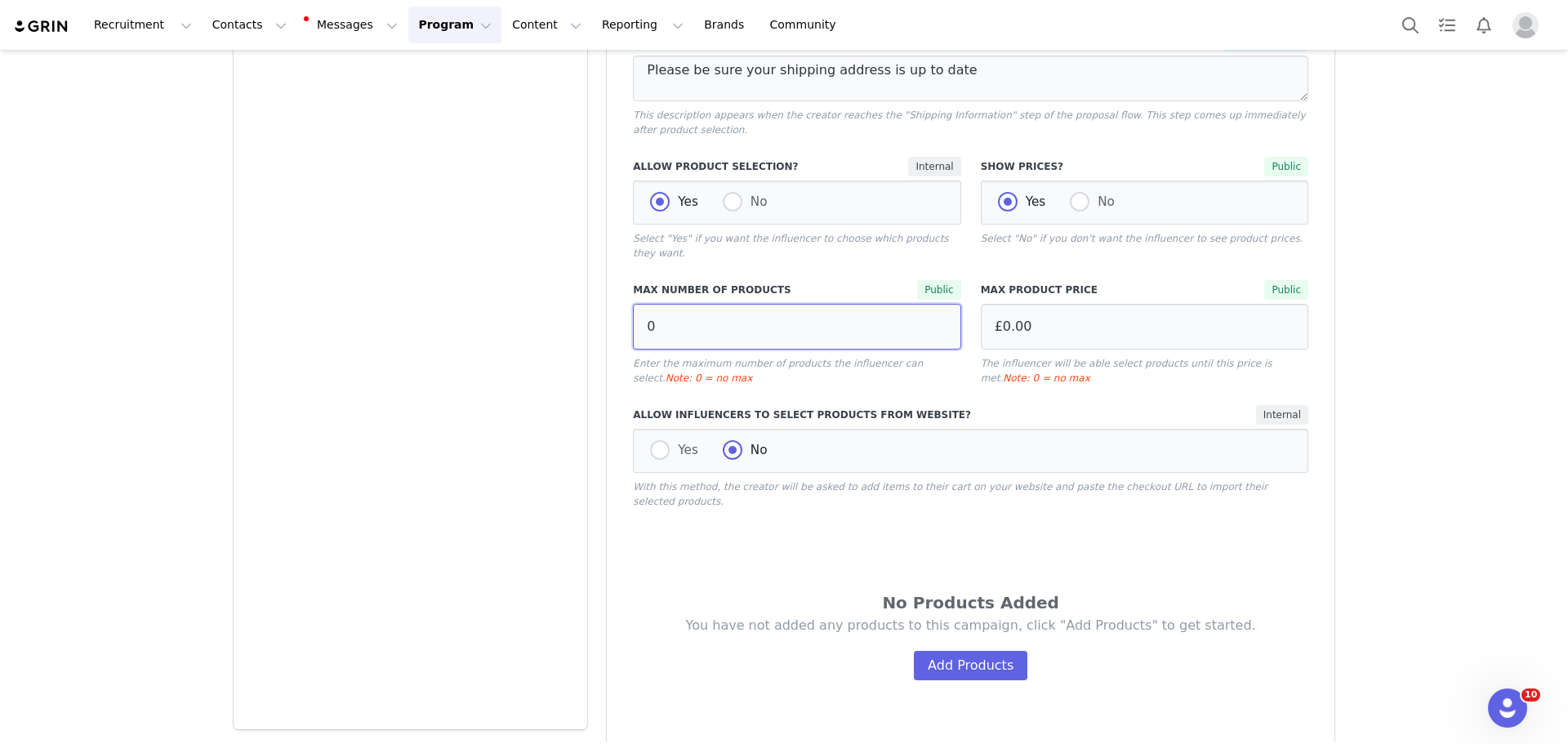
drag, startPoint x: 659, startPoint y: 311, endPoint x: 614, endPoint y: 305, distance: 45.4
click at [614, 305] on div "Choose the products that creators will be able to select from when completing t…" at bounding box center [971, 256] width 728 height 1195
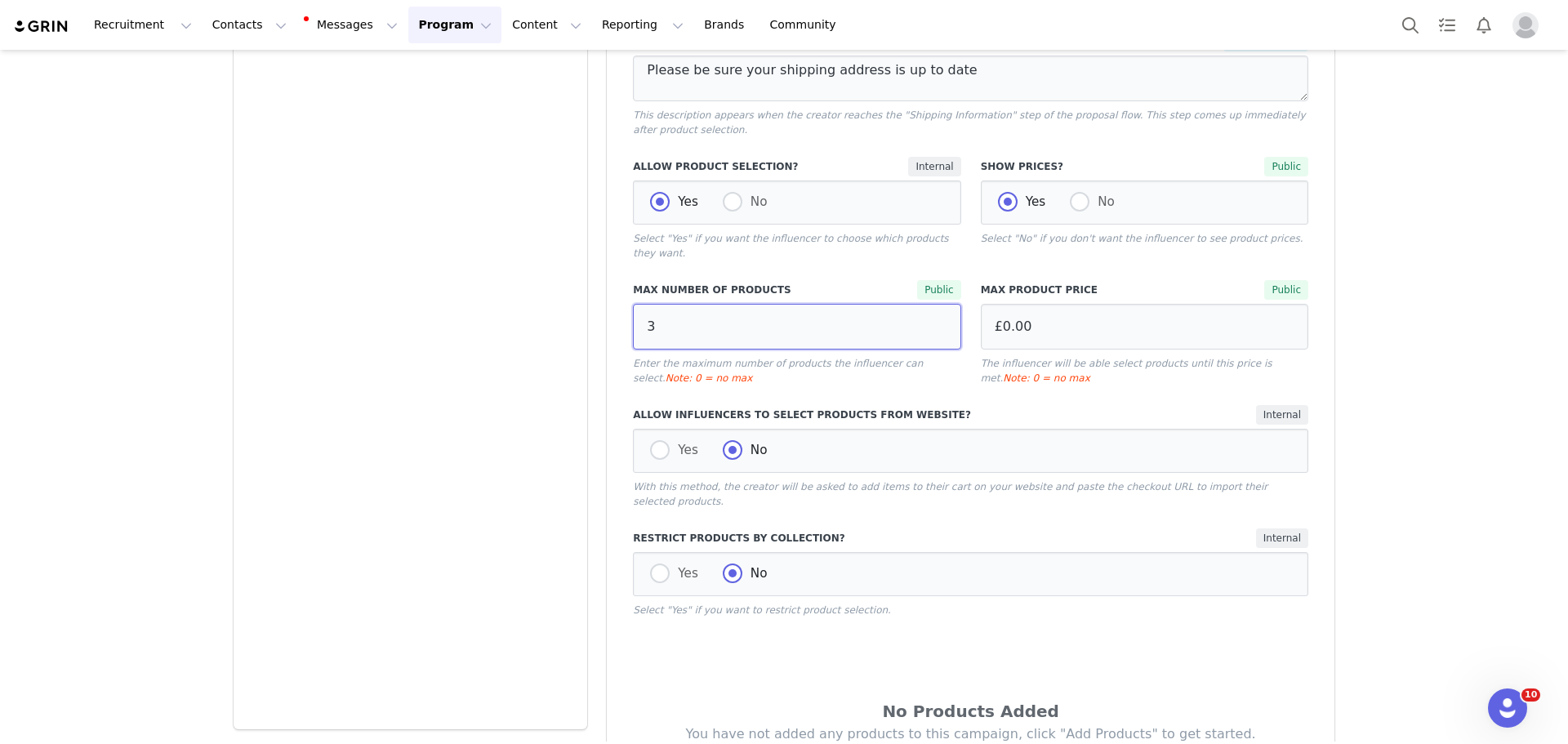
type input "3"
click at [958, 360] on div "Max Number of Products Public 3 Enter the maximum number of products the influe…" at bounding box center [796, 332] width 347 height 125
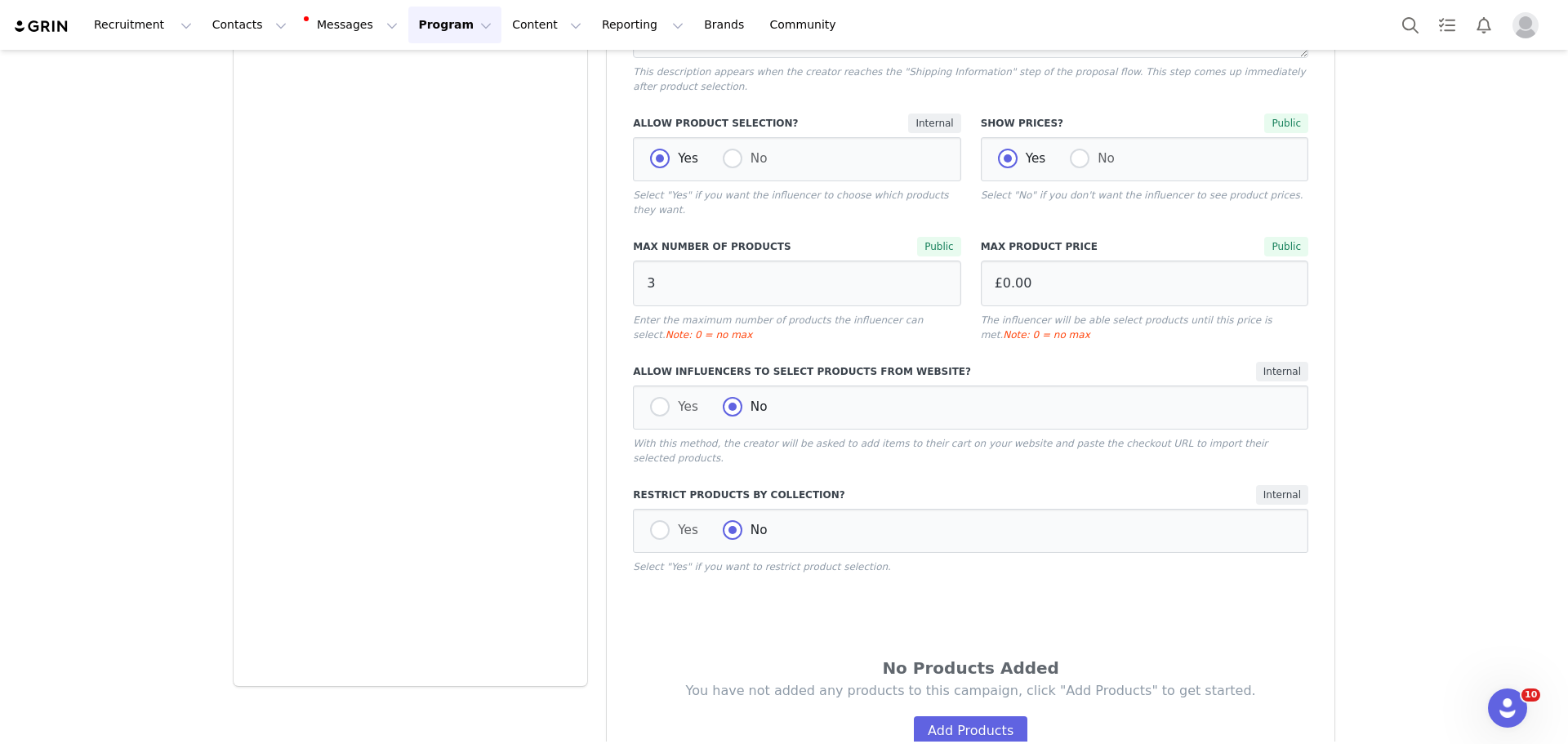
scroll to position [589, 0]
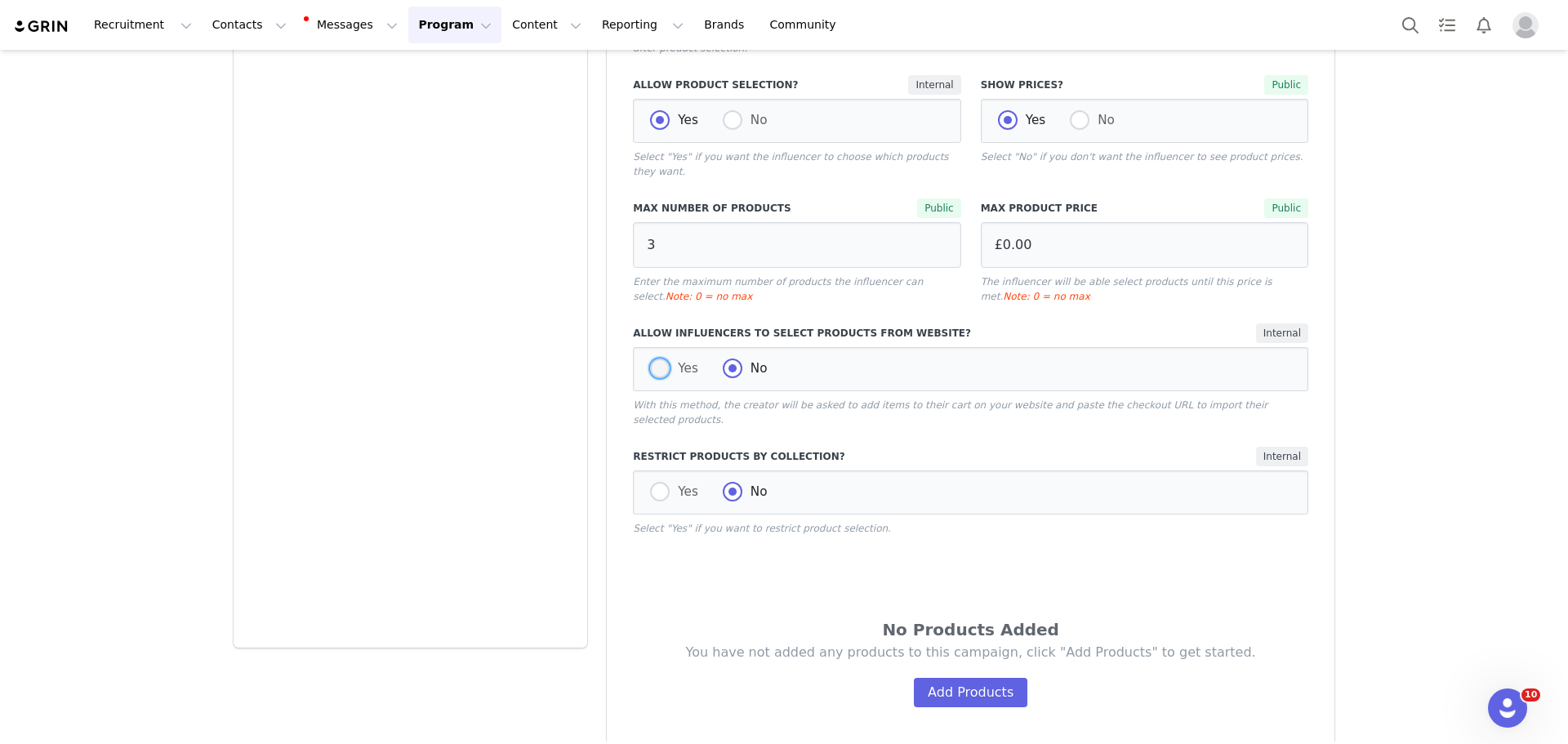
click at [660, 358] on span at bounding box center [660, 368] width 19 height 19
click at [660, 358] on input "Yes" at bounding box center [660, 369] width 19 height 21
radio input "true"
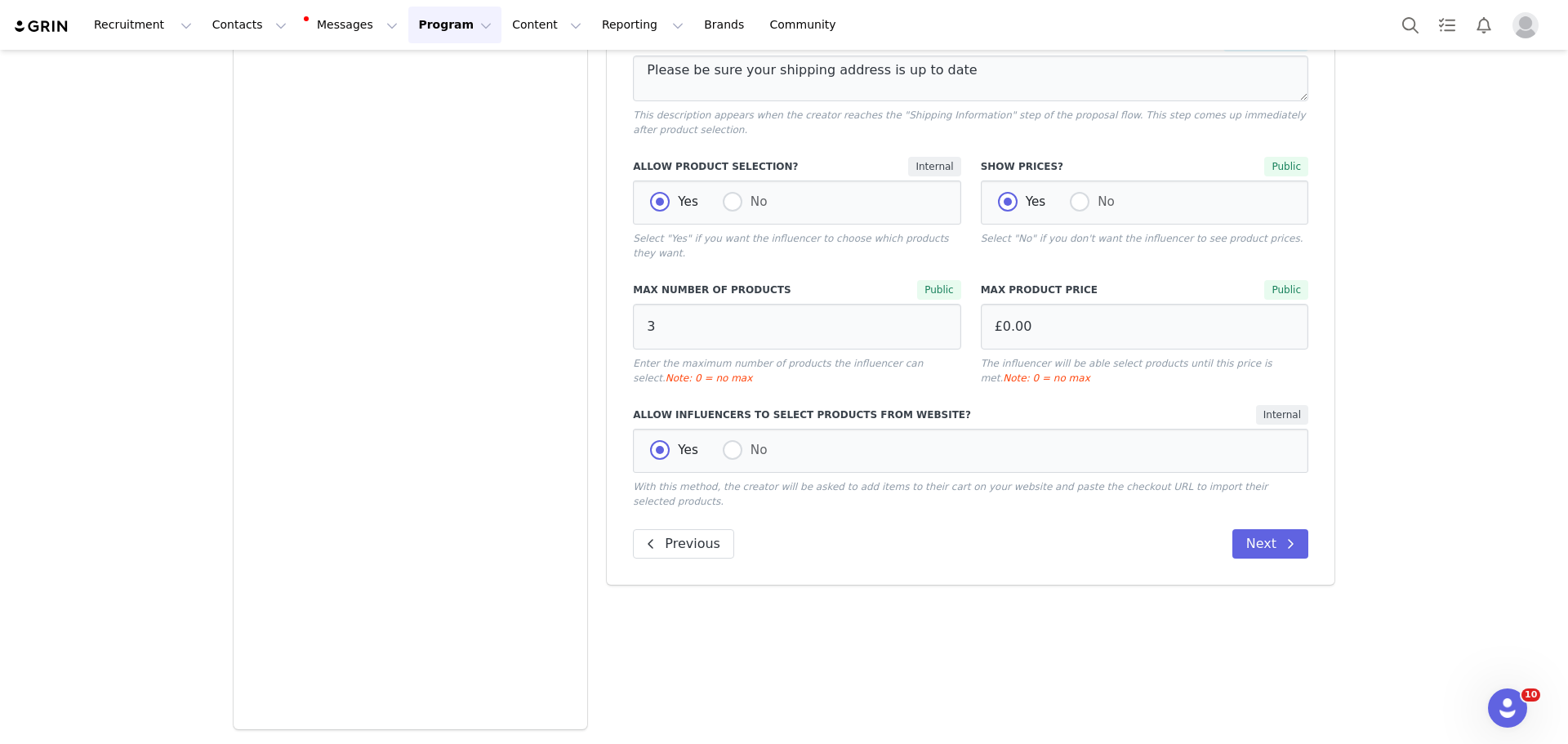
scroll to position [507, 0]
click at [710, 428] on div "Yes No" at bounding box center [970, 450] width 675 height 44
click at [723, 440] on span at bounding box center [733, 450] width 19 height 19
click at [723, 440] on input "No" at bounding box center [733, 451] width 19 height 21
radio input "true"
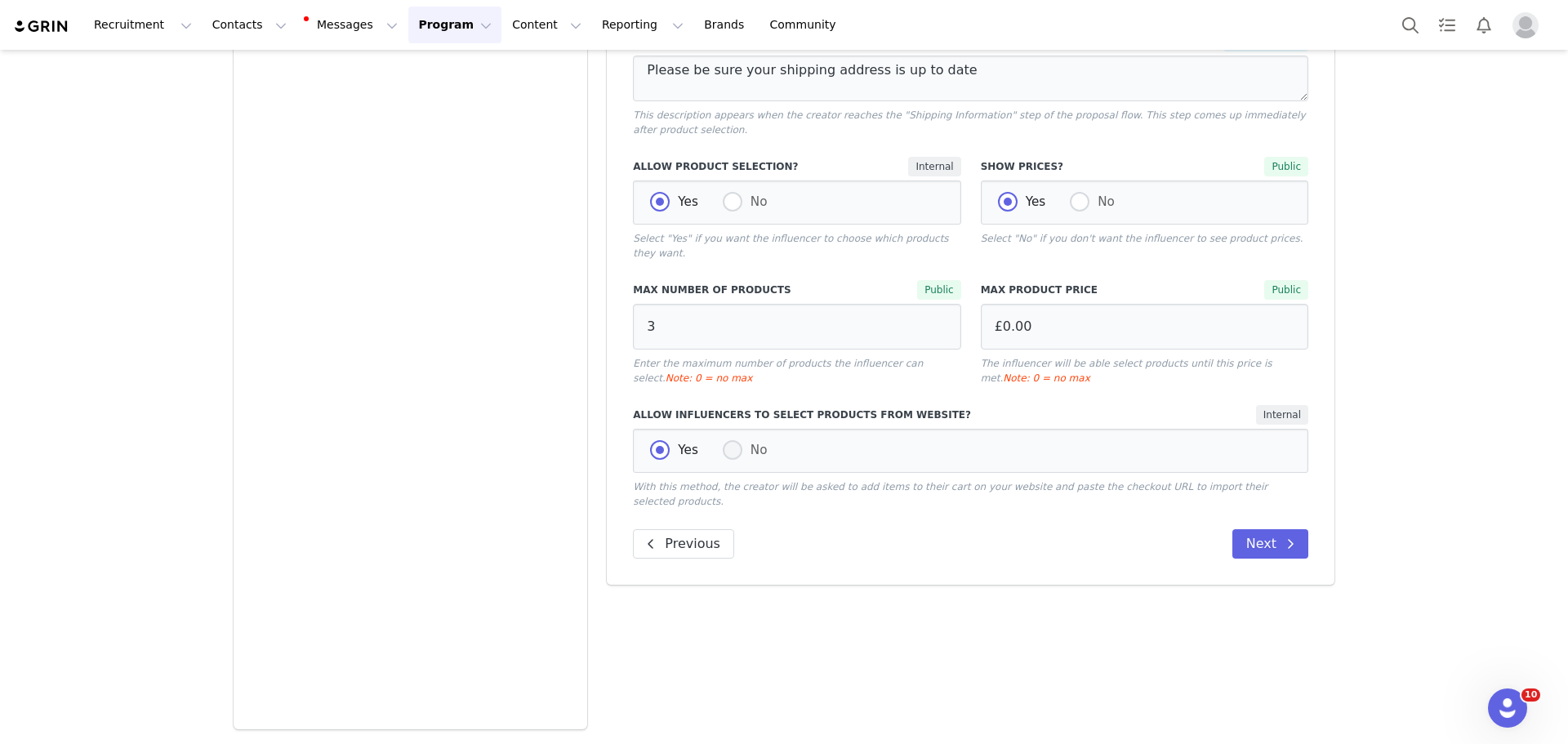
radio input "false"
radio input "true"
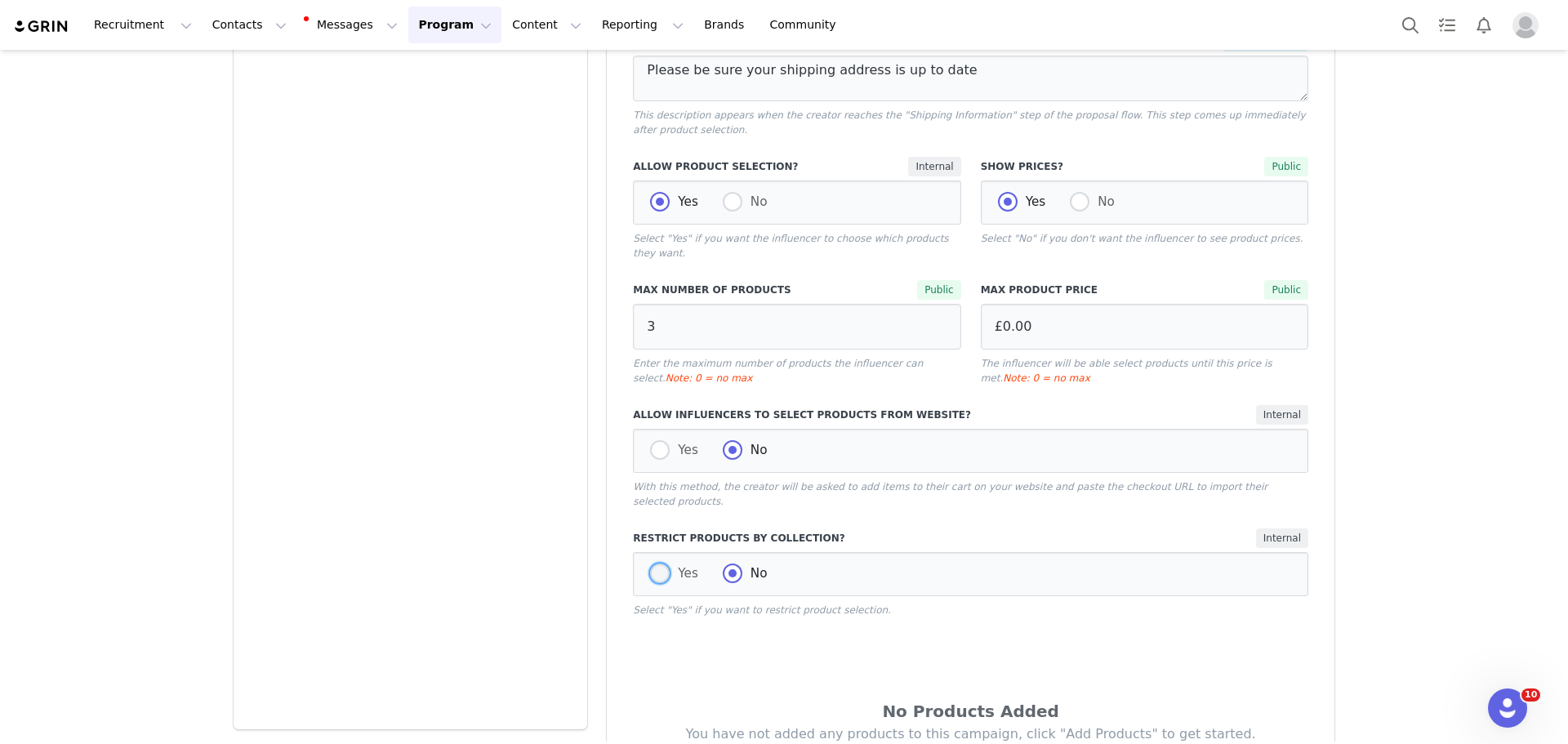
click at [658, 563] on span at bounding box center [660, 573] width 19 height 19
click at [658, 563] on input "Yes" at bounding box center [660, 574] width 19 height 21
radio input "true"
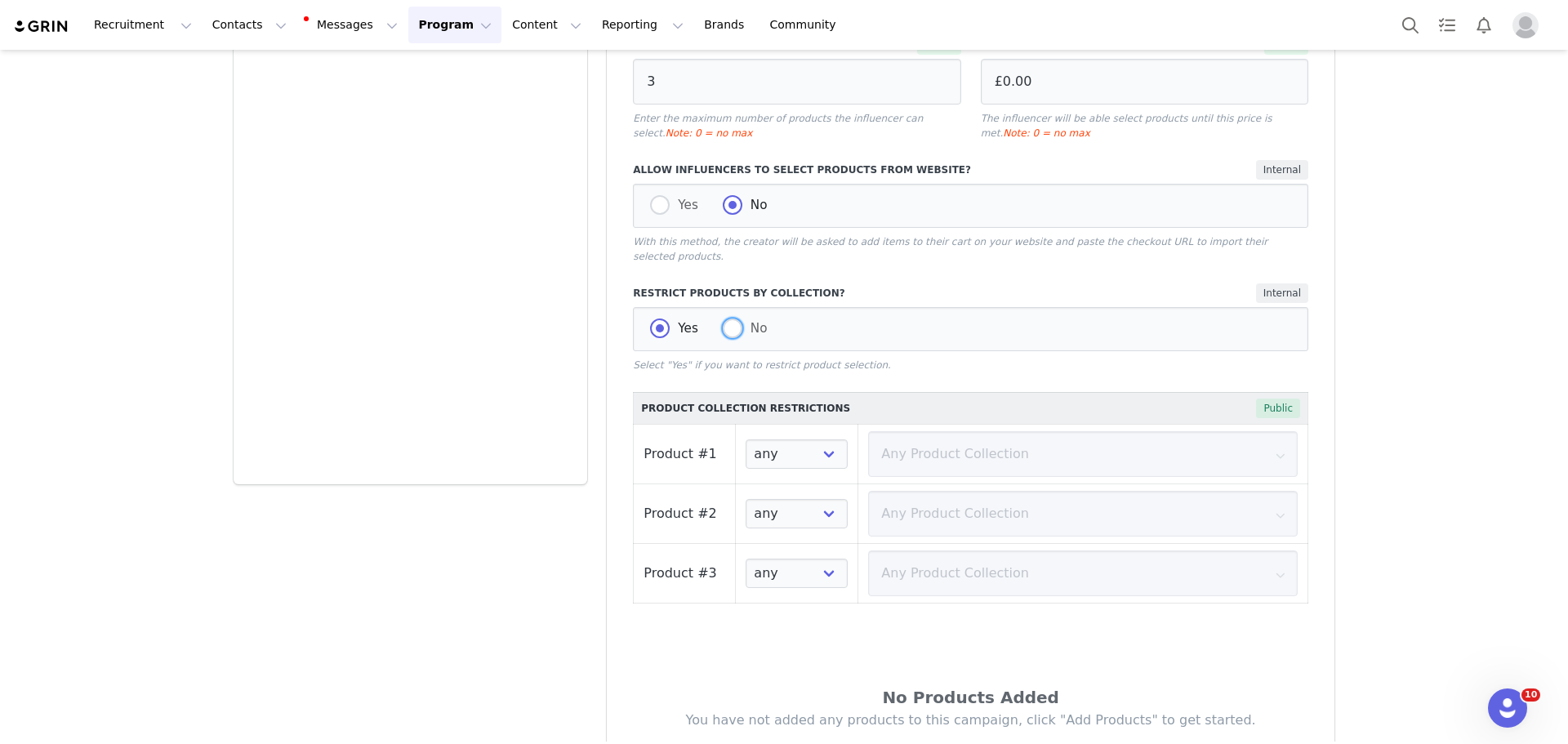
click at [726, 319] on span at bounding box center [733, 328] width 19 height 19
click at [726, 319] on input "No" at bounding box center [733, 329] width 19 height 21
radio input "true"
radio input "false"
radio input "true"
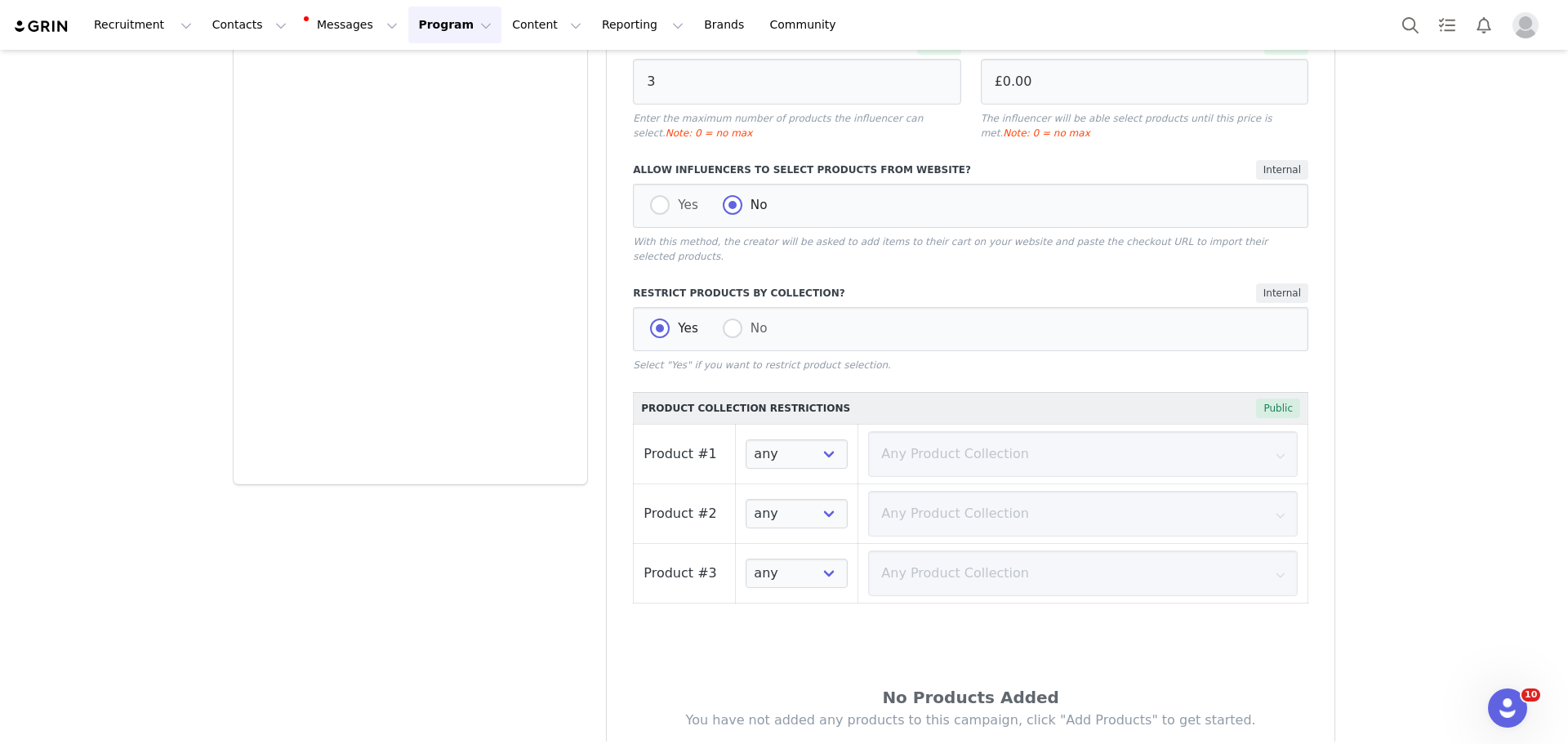
scroll to position [699, 0]
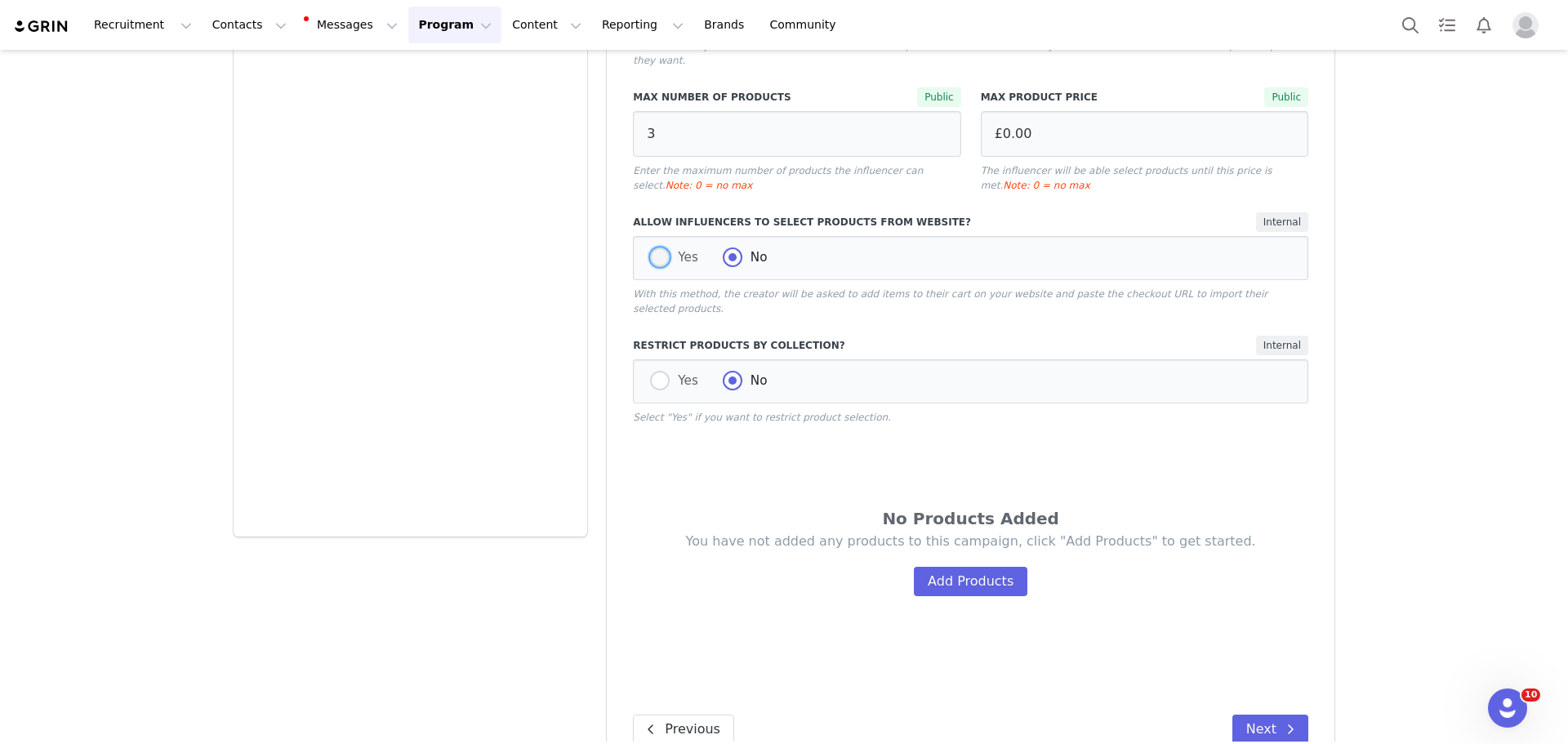
click at [651, 248] on span at bounding box center [660, 257] width 19 height 19
click at [651, 248] on input "Yes" at bounding box center [660, 258] width 19 height 21
radio input "true"
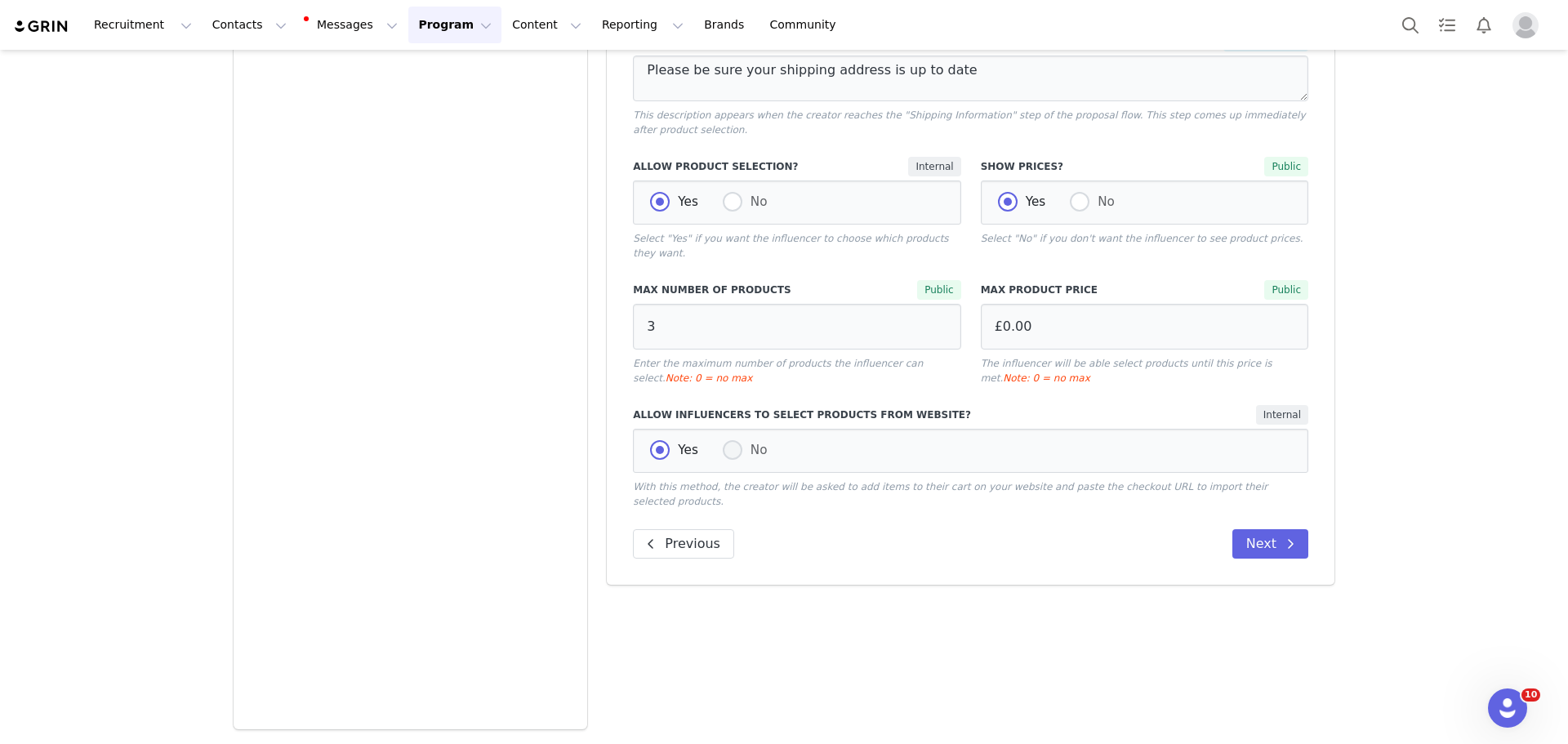
drag, startPoint x: 709, startPoint y: 415, endPoint x: 724, endPoint y: 418, distance: 15.3
click at [713, 428] on div "Yes No" at bounding box center [970, 450] width 675 height 44
click at [736, 440] on label "No" at bounding box center [745, 451] width 45 height 21
click at [736, 440] on input "No" at bounding box center [733, 451] width 19 height 21
radio input "true"
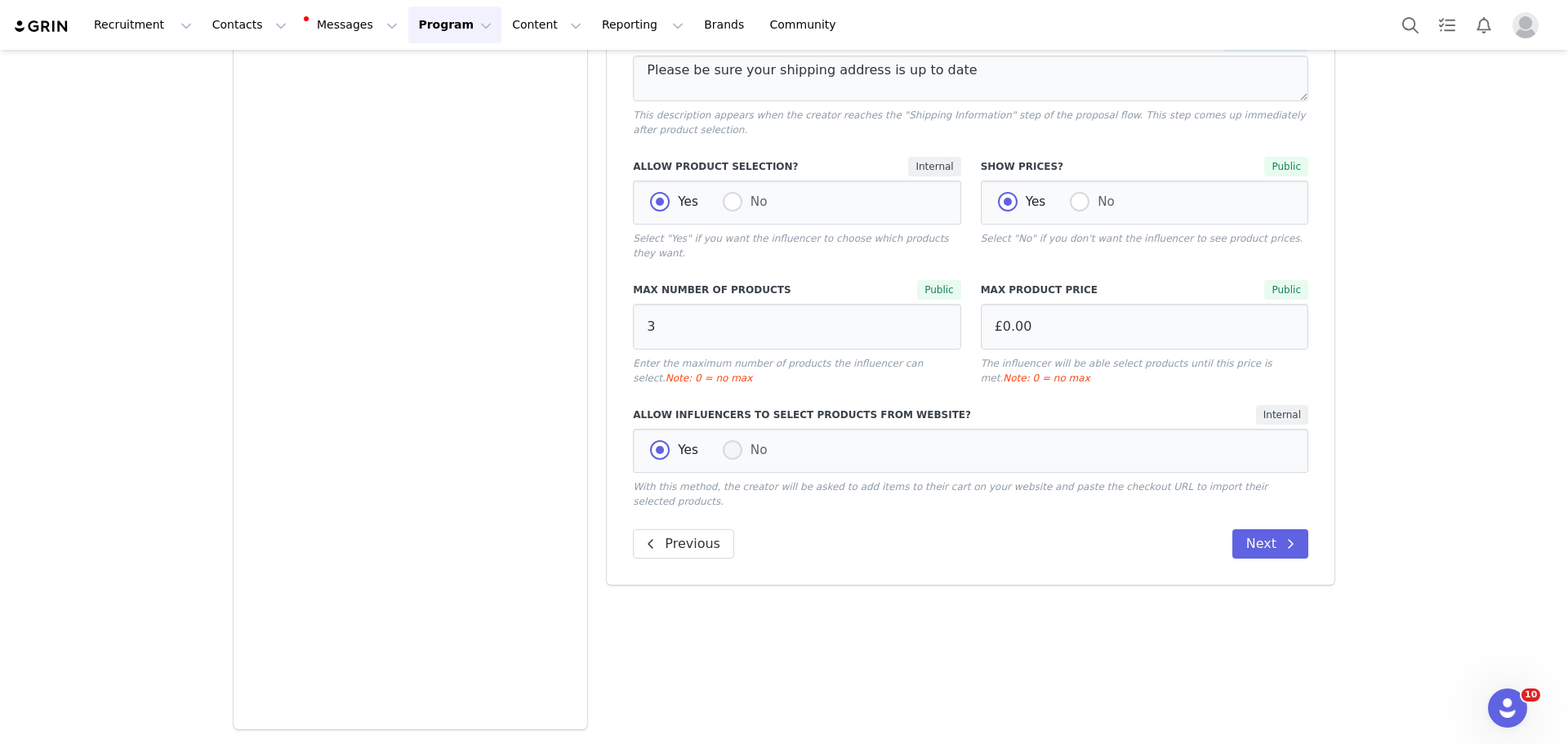
radio input "false"
radio input "true"
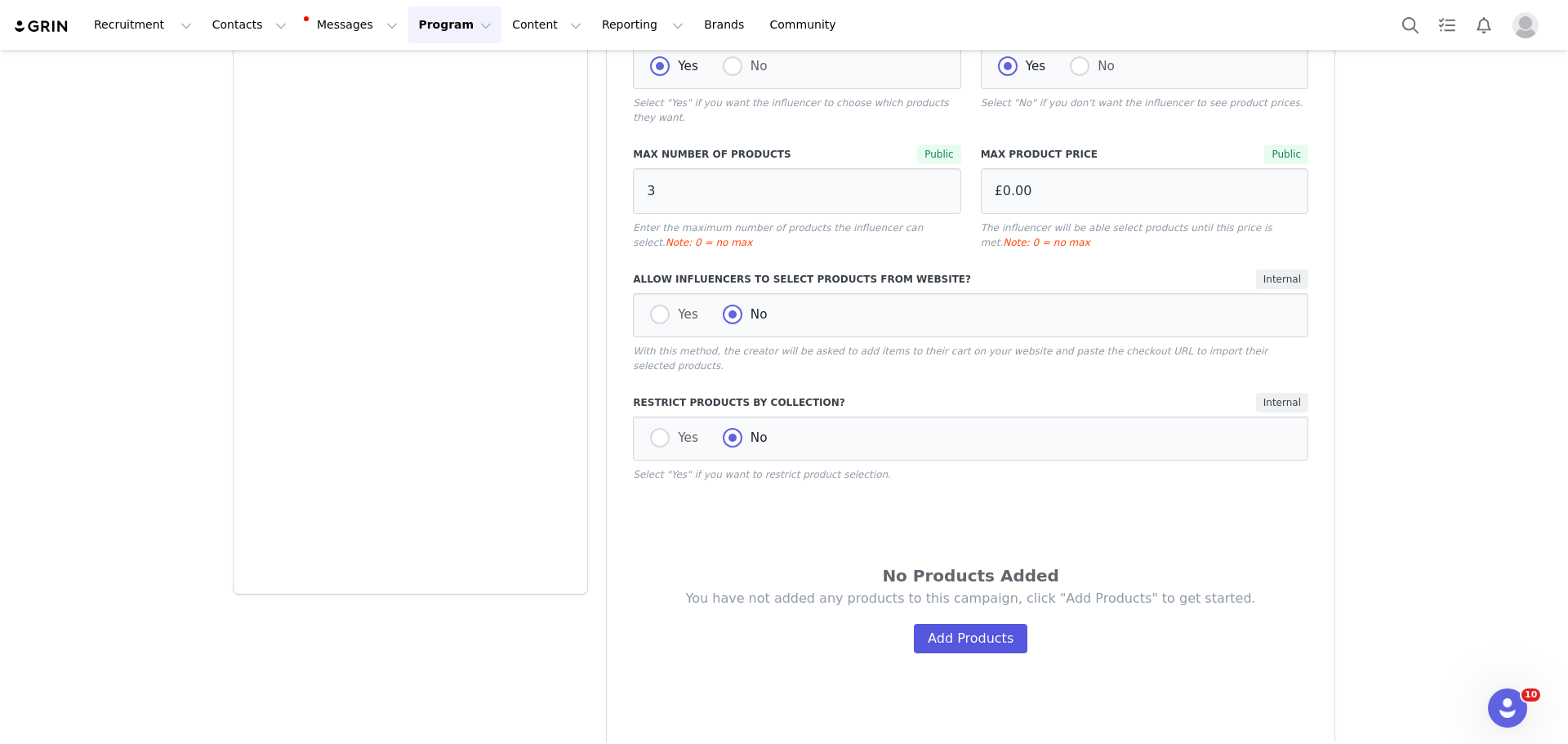
scroll to position [699, 0]
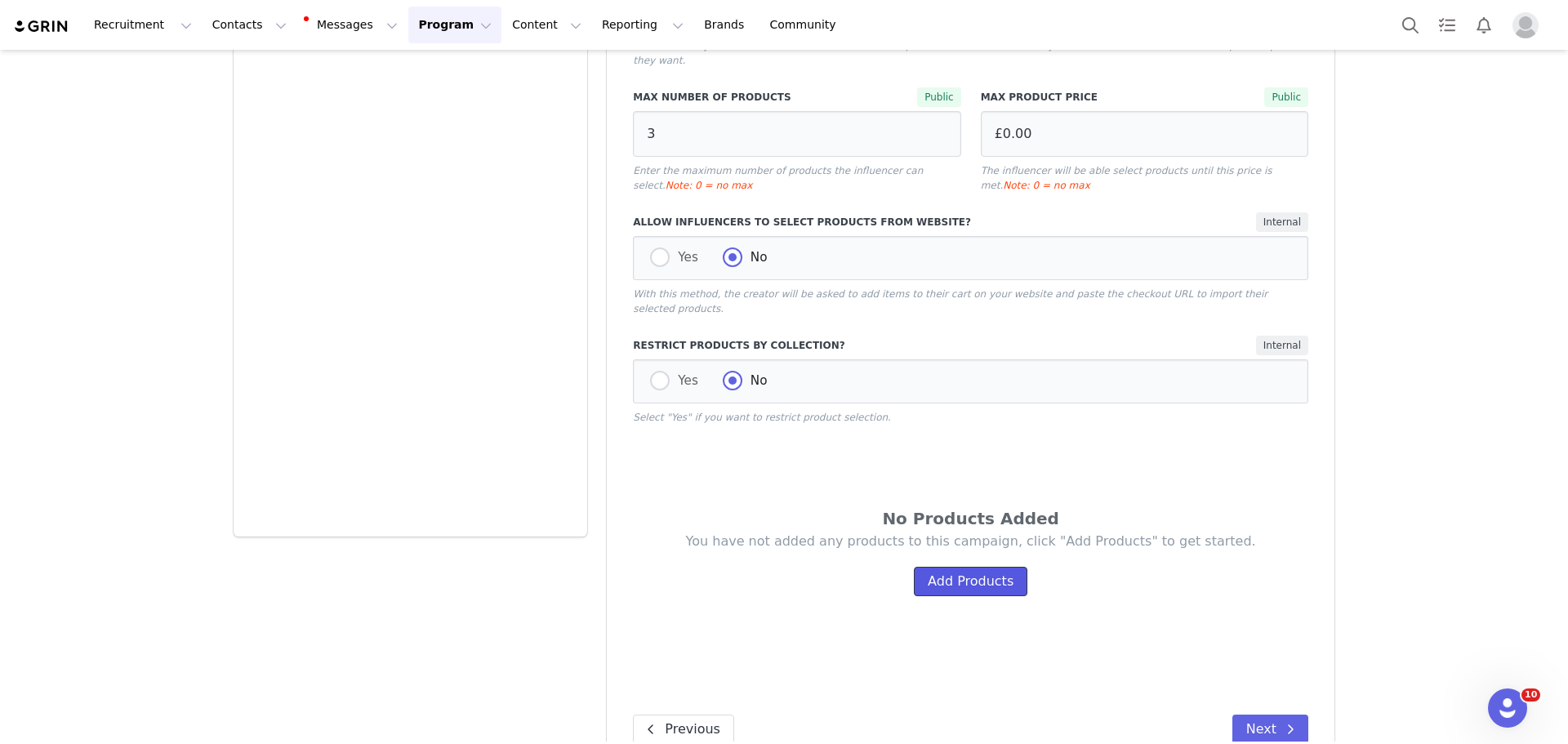
click at [956, 566] on button "Add Products" at bounding box center [971, 581] width 114 height 29
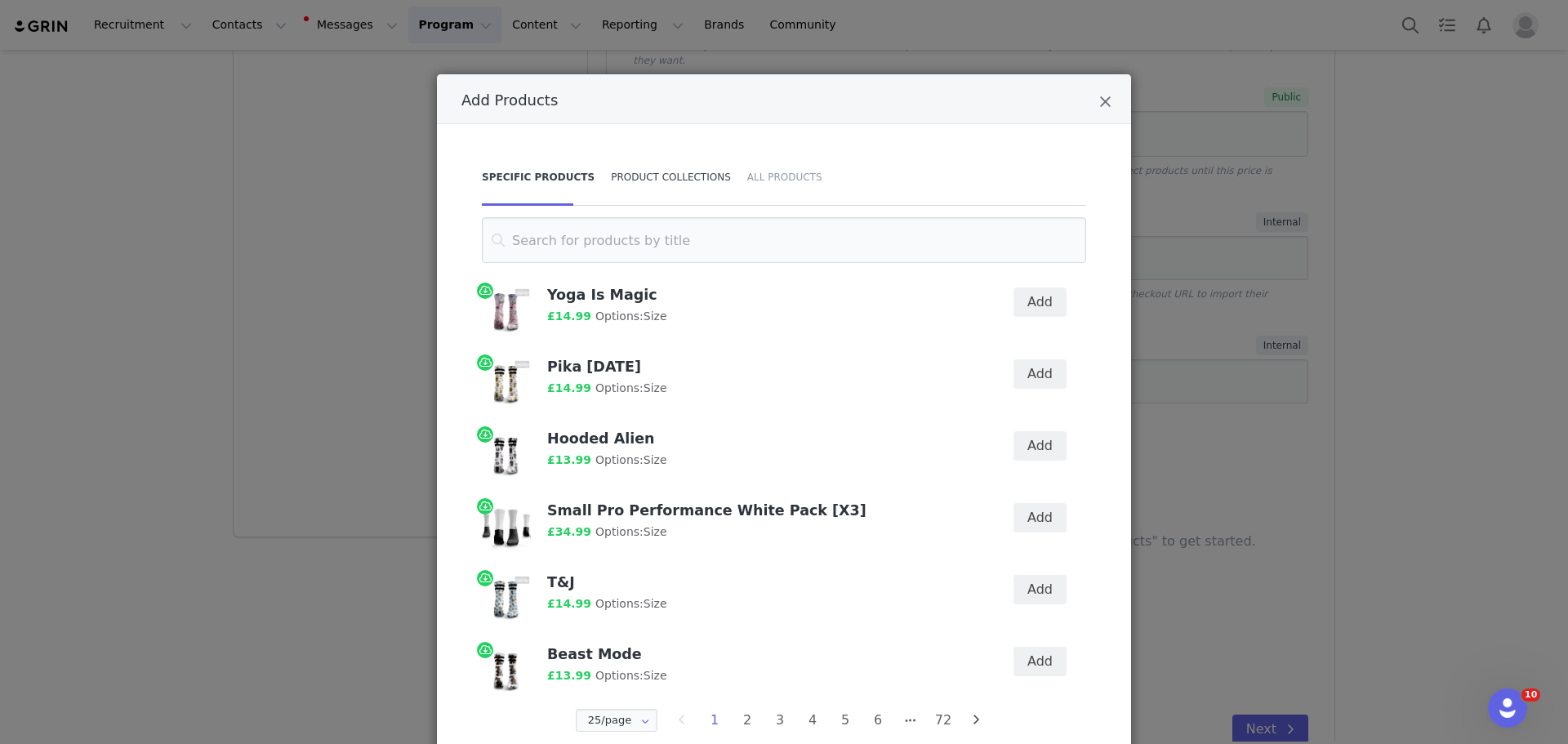
click at [662, 177] on div "Product Collections" at bounding box center [670, 177] width 136 height 57
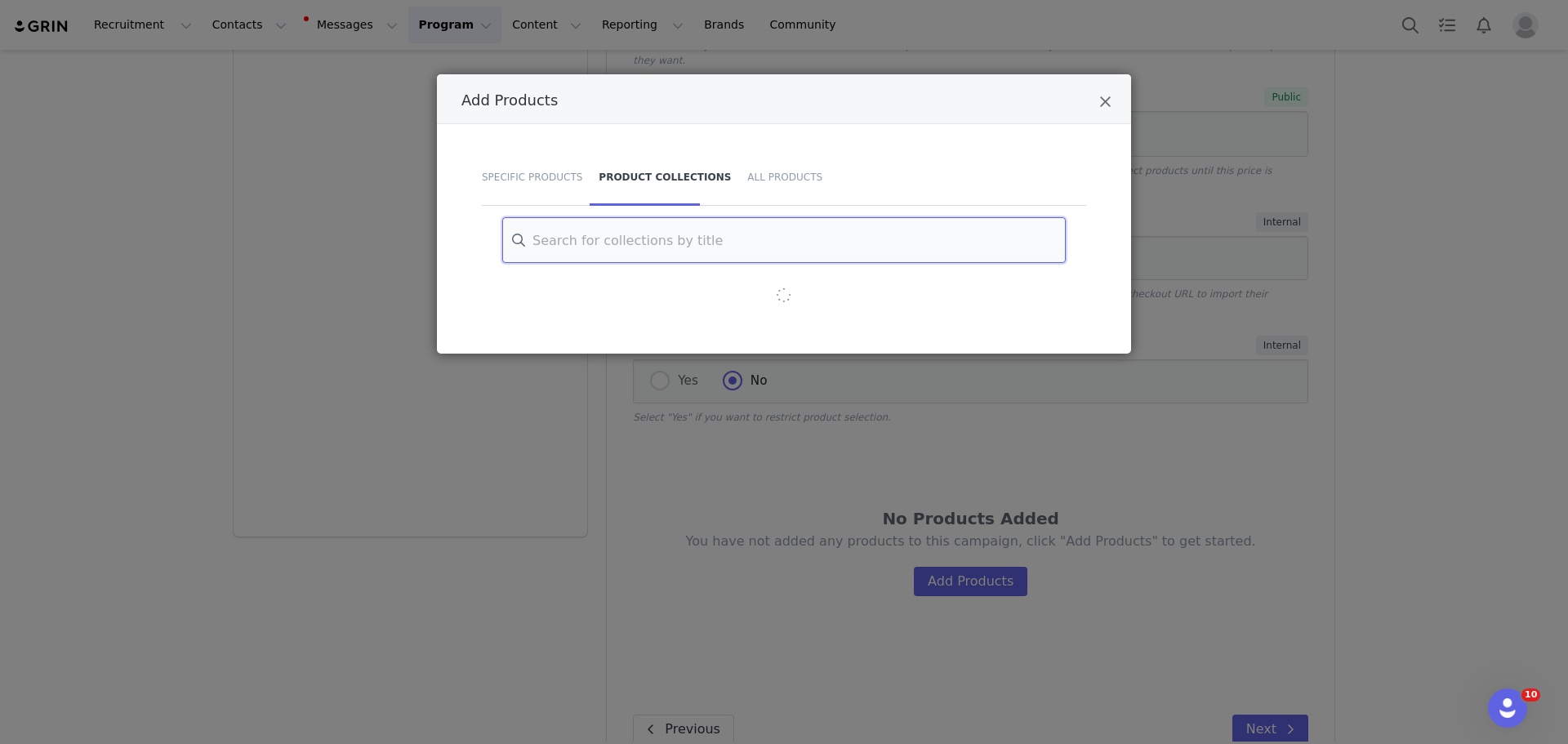
click at [634, 250] on input "Add Products" at bounding box center [784, 240] width 563 height 46
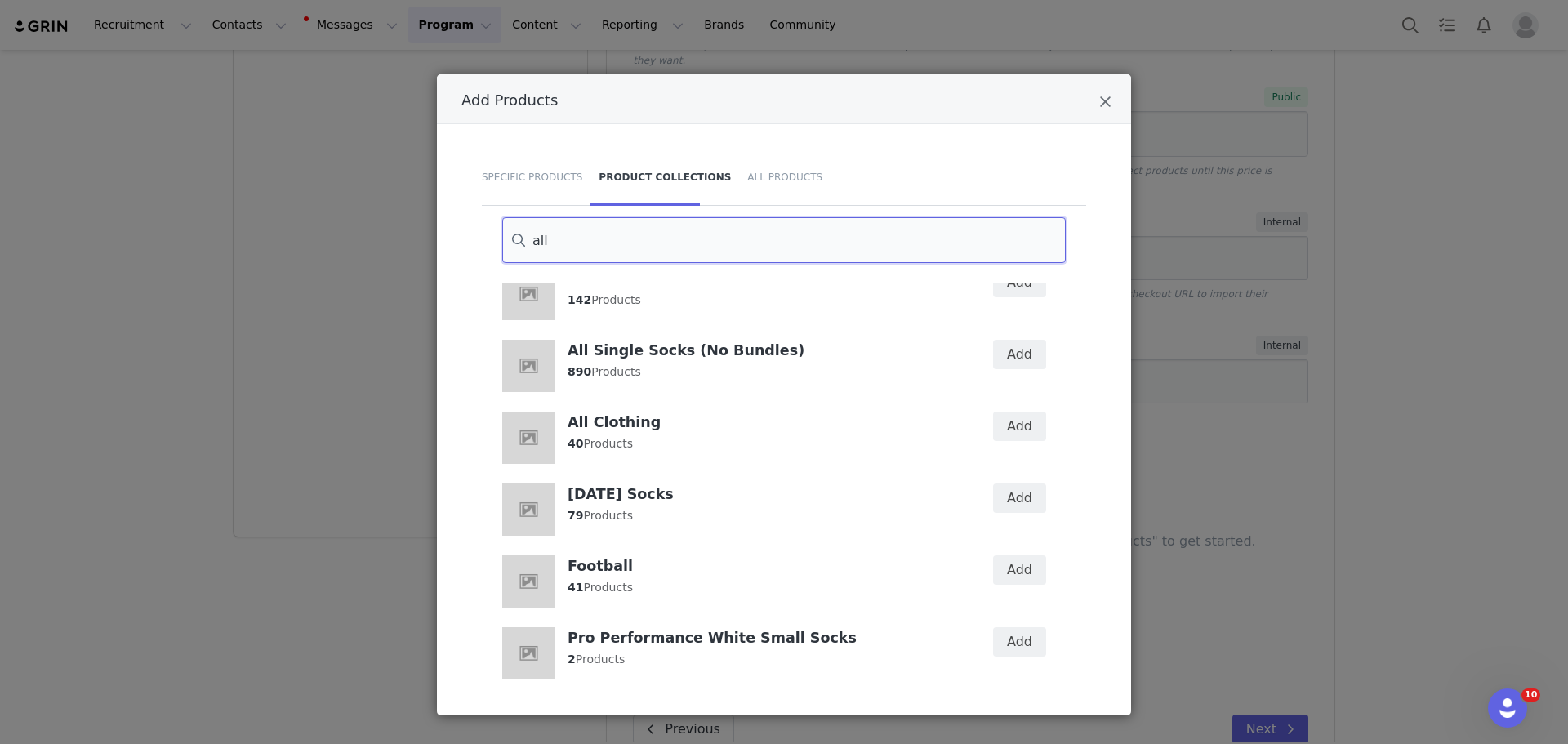
scroll to position [305, 0]
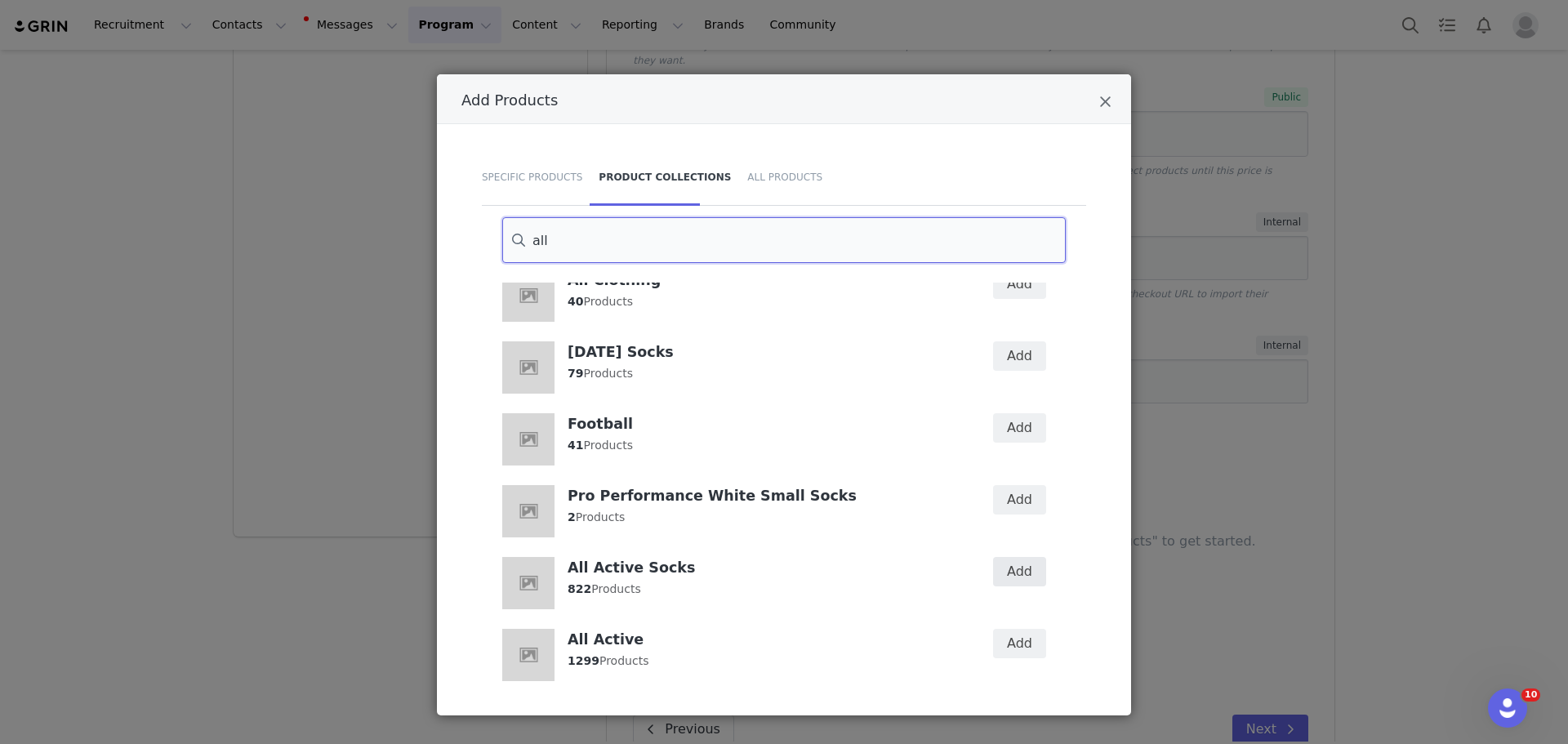
type input "all"
click at [1000, 572] on button "Add" at bounding box center [1019, 571] width 53 height 29
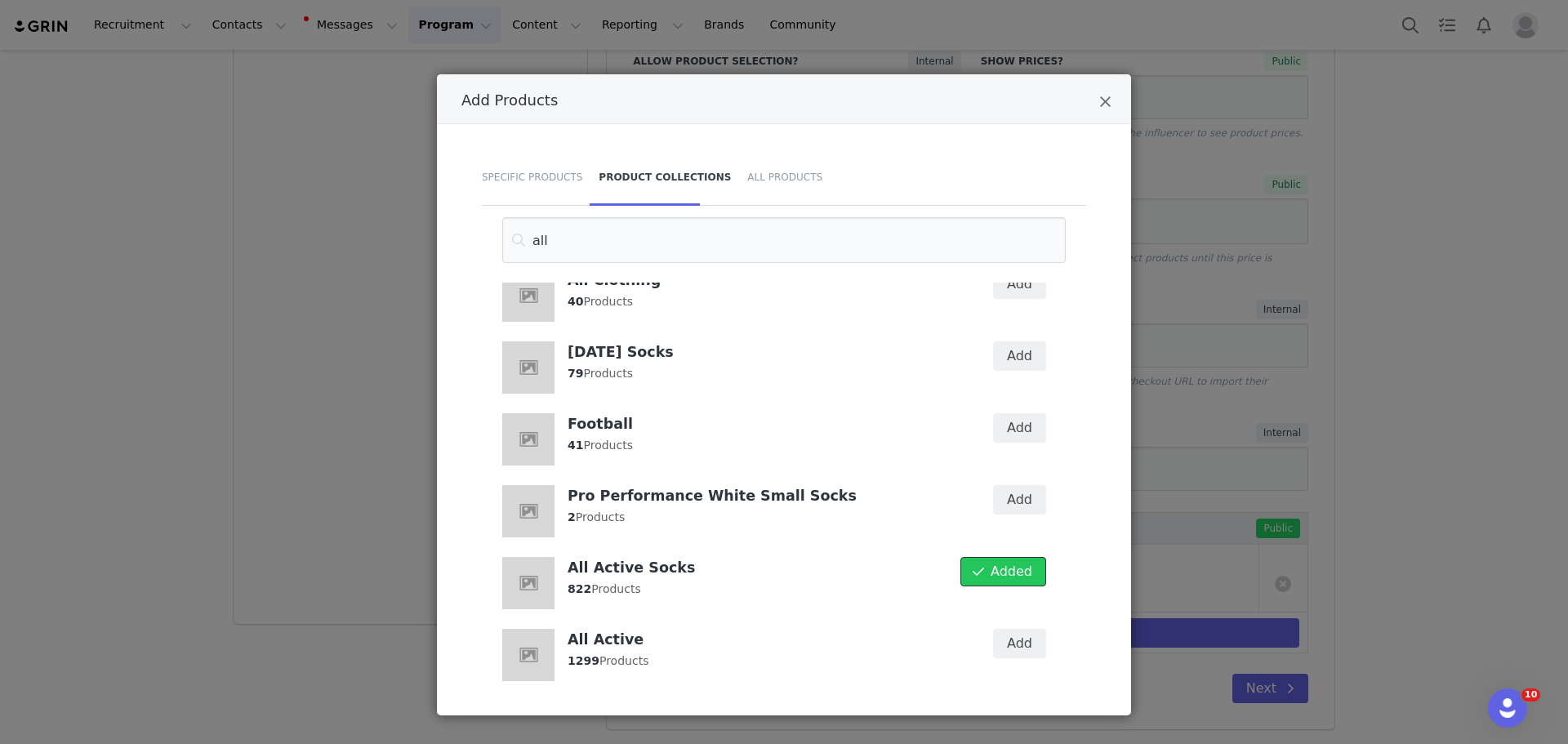
scroll to position [571, 0]
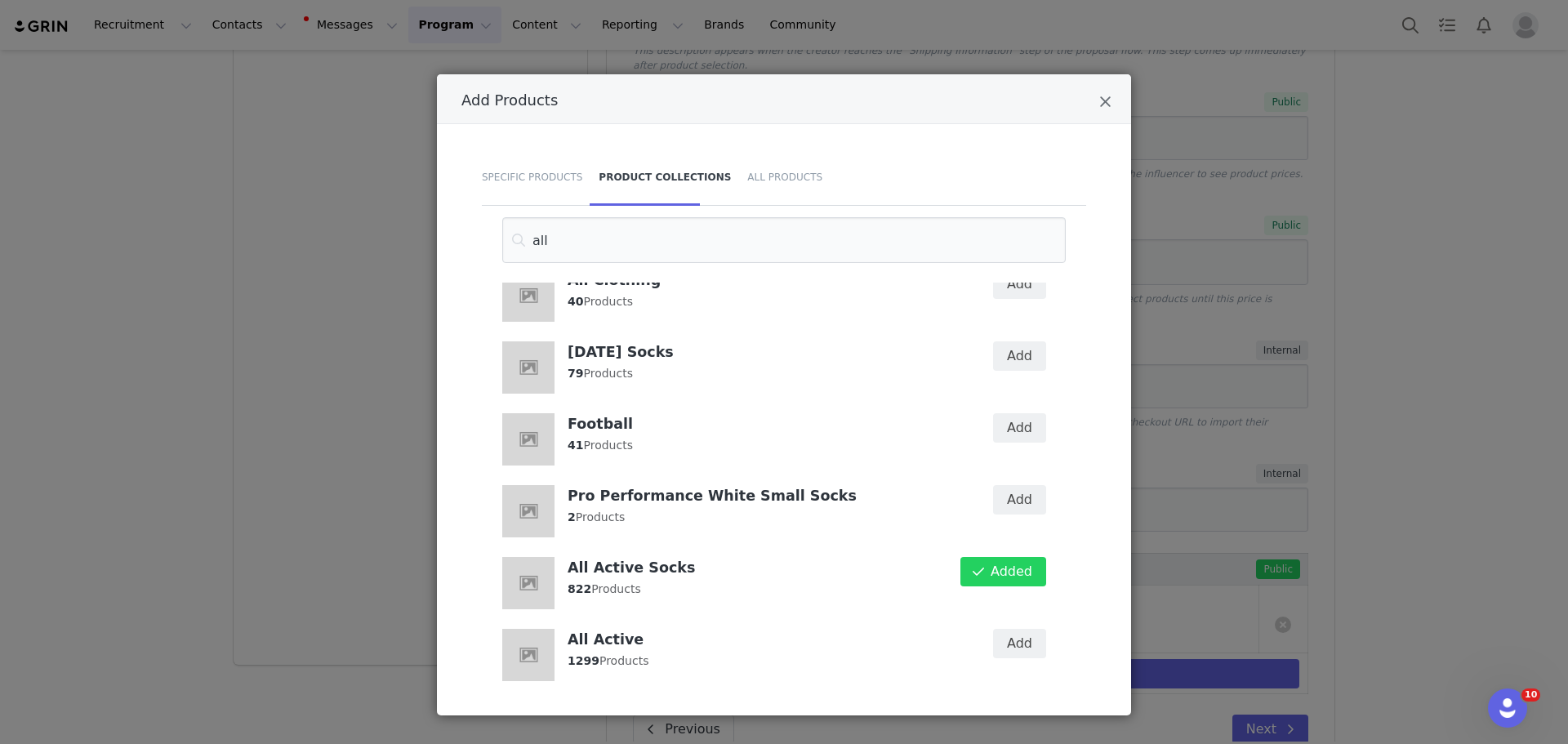
click at [1492, 617] on div "Add Products Specific Products Product Collections All Products all All Socks 1…" at bounding box center [784, 372] width 1568 height 744
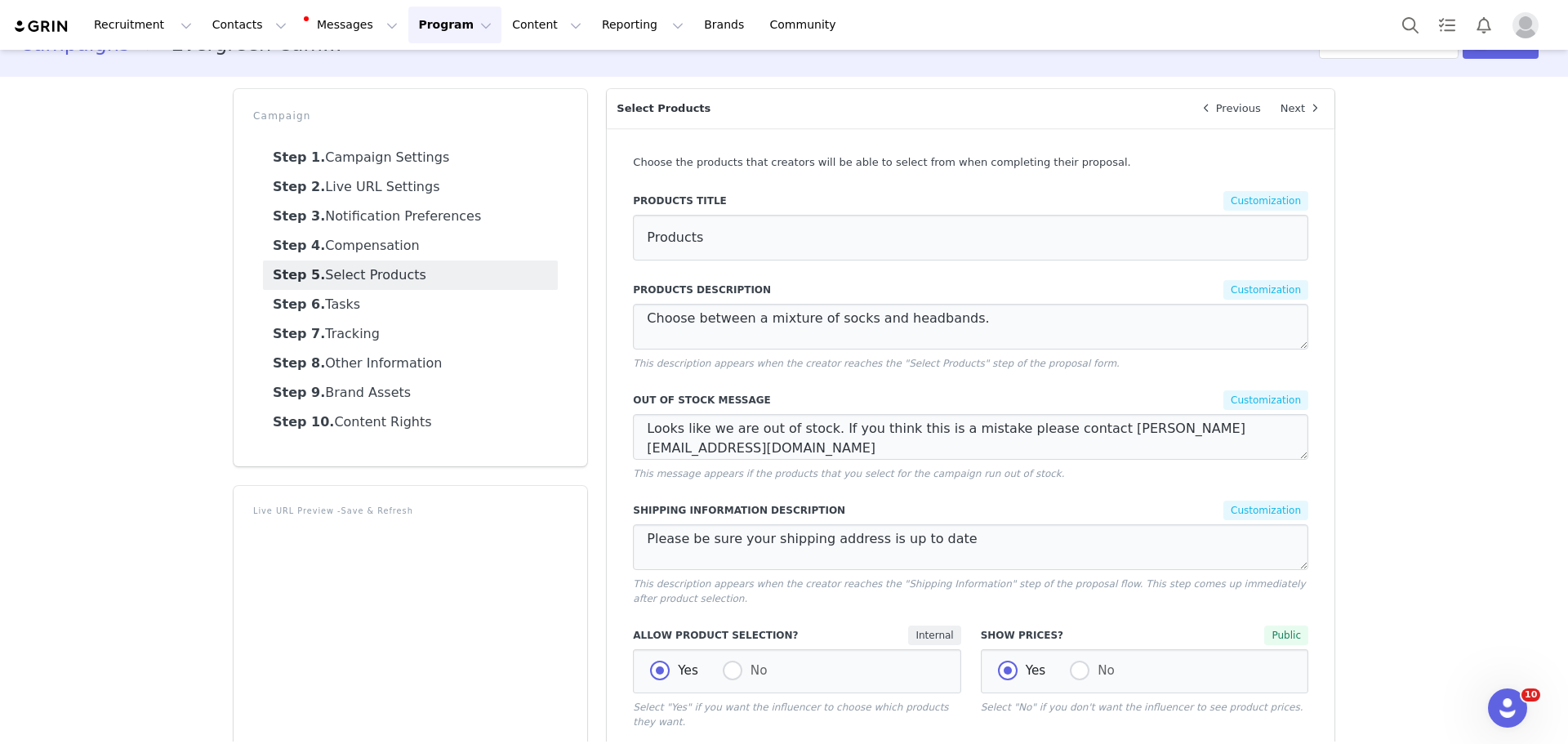
scroll to position [0, 0]
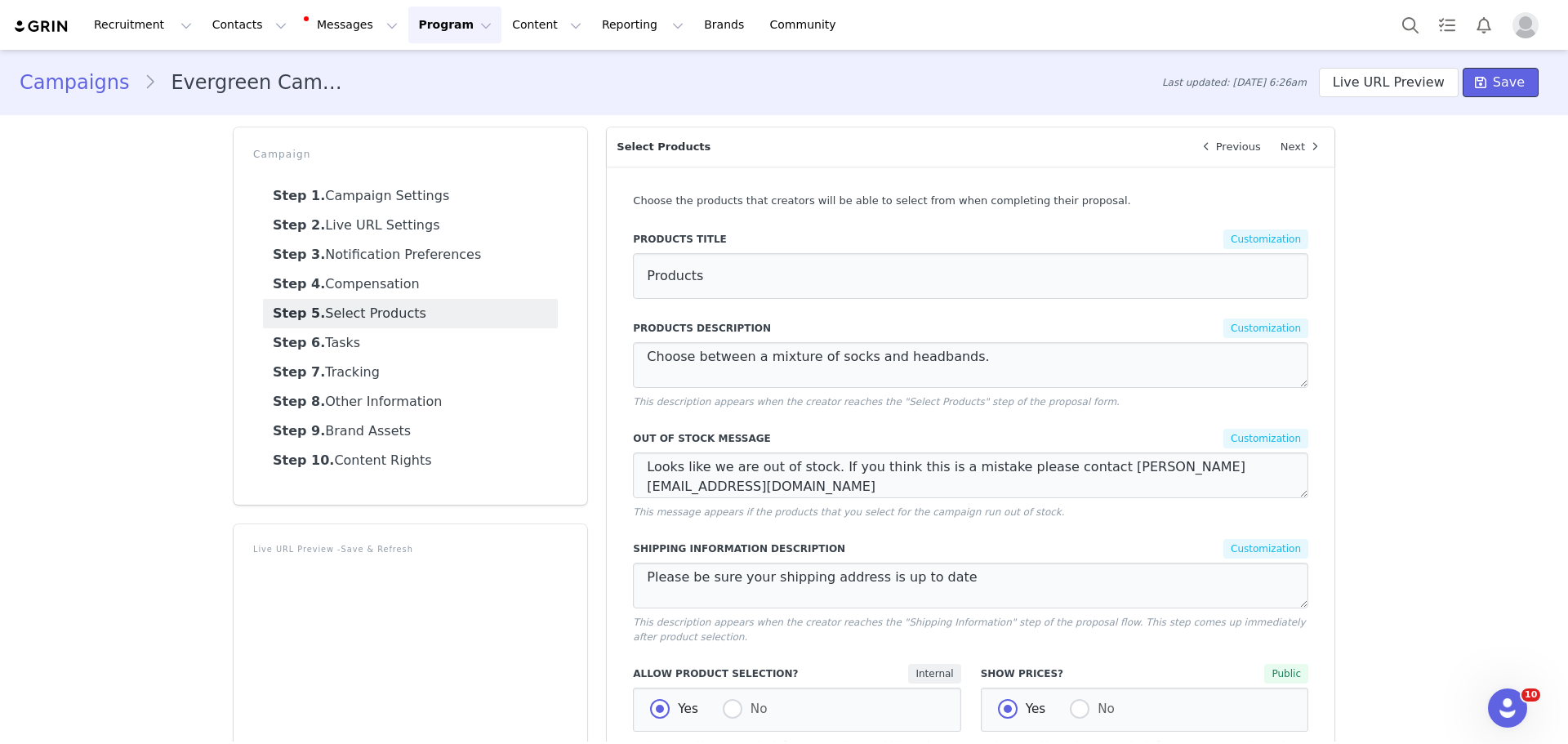
click at [1483, 78] on button "Save" at bounding box center [1501, 83] width 76 height 29
click at [349, 350] on link "Step 6. Tasks" at bounding box center [410, 343] width 294 height 29
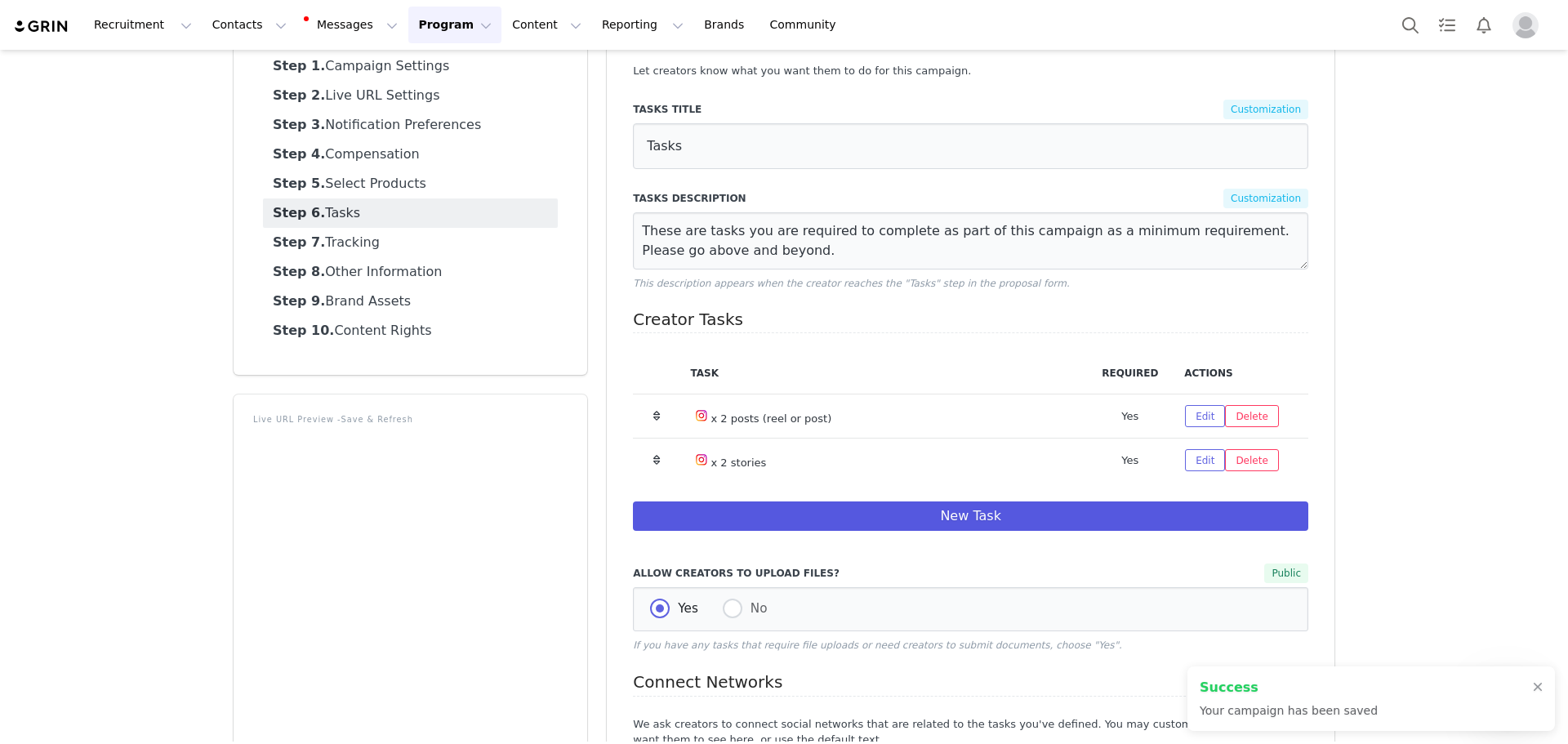
scroll to position [163, 0]
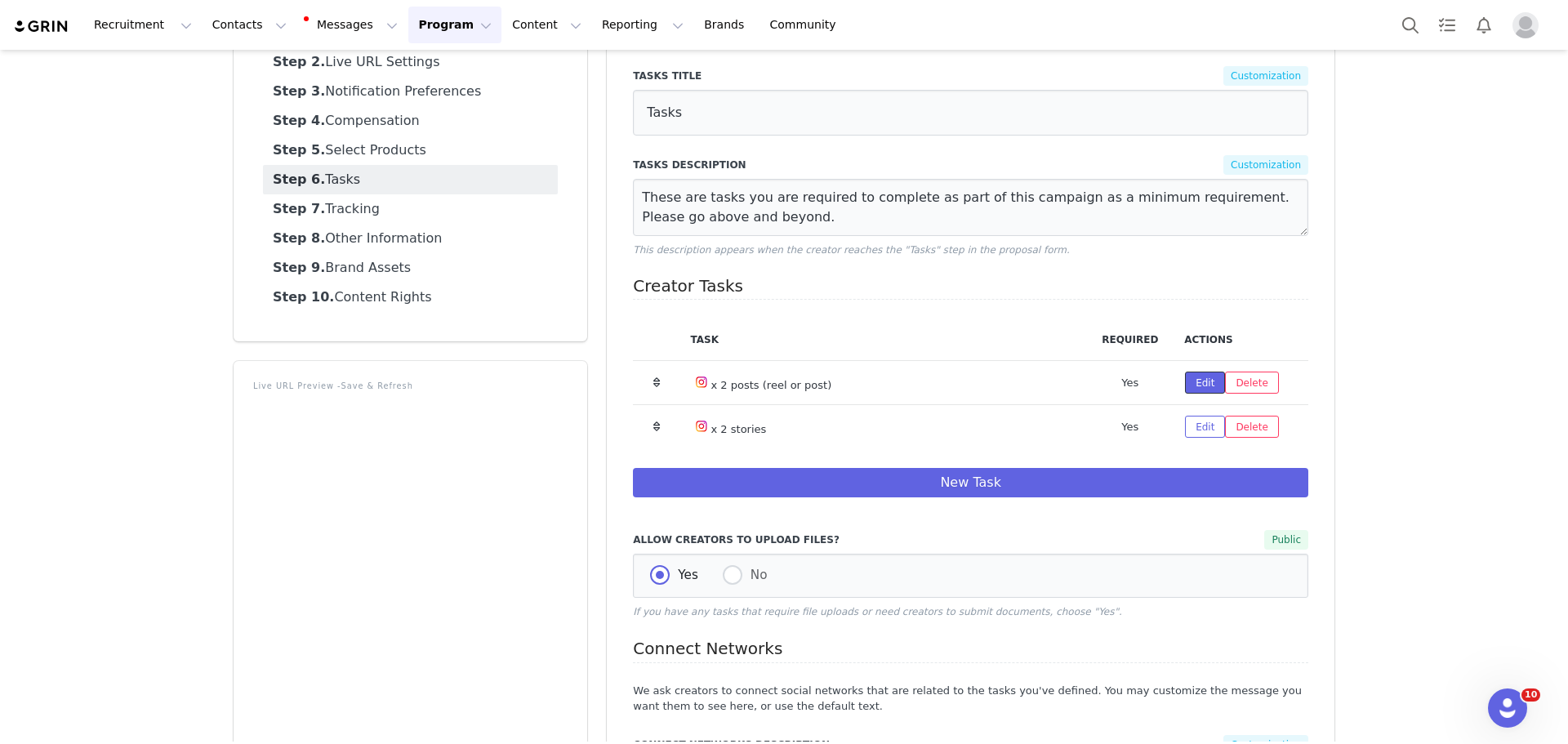
click at [1185, 381] on button "Edit" at bounding box center [1205, 382] width 40 height 22
select select "5"
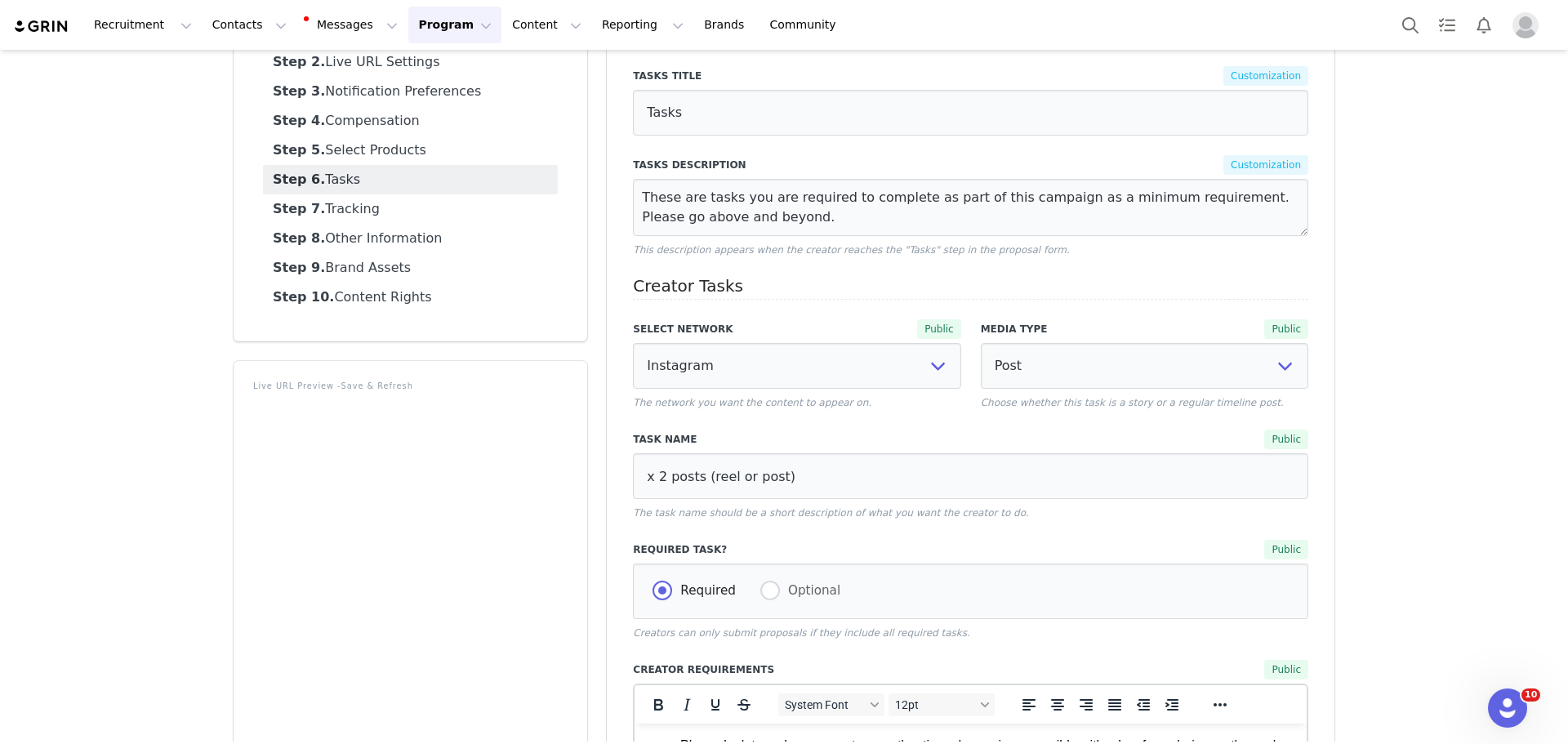
scroll to position [0, 0]
drag, startPoint x: 766, startPoint y: 480, endPoint x: 727, endPoint y: 482, distance: 39.1
click at [727, 482] on input "x 2 posts (reel or post)" at bounding box center [970, 476] width 675 height 46
click at [656, 484] on input "x 2 posts (reel)" at bounding box center [970, 476] width 675 height 46
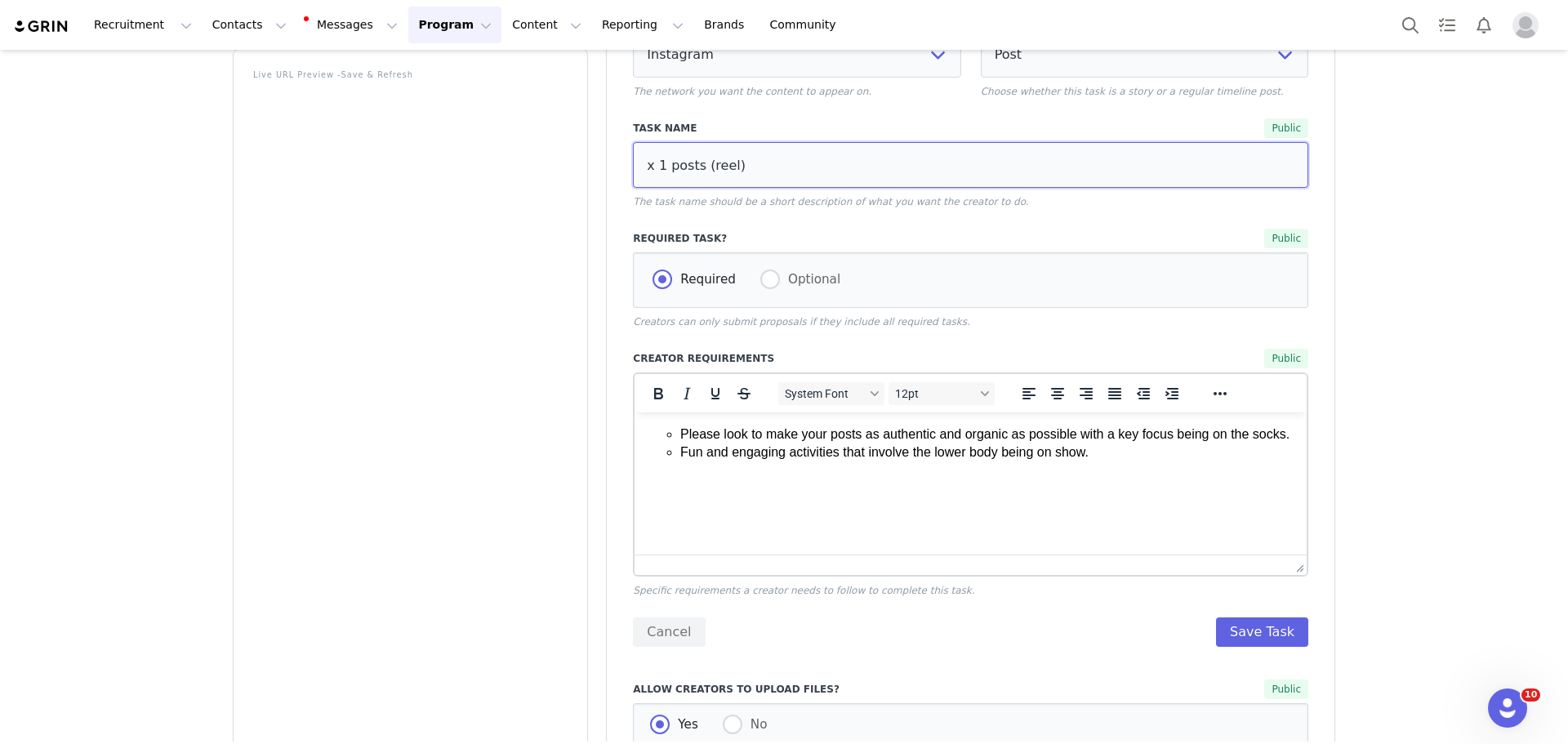
scroll to position [490, 0]
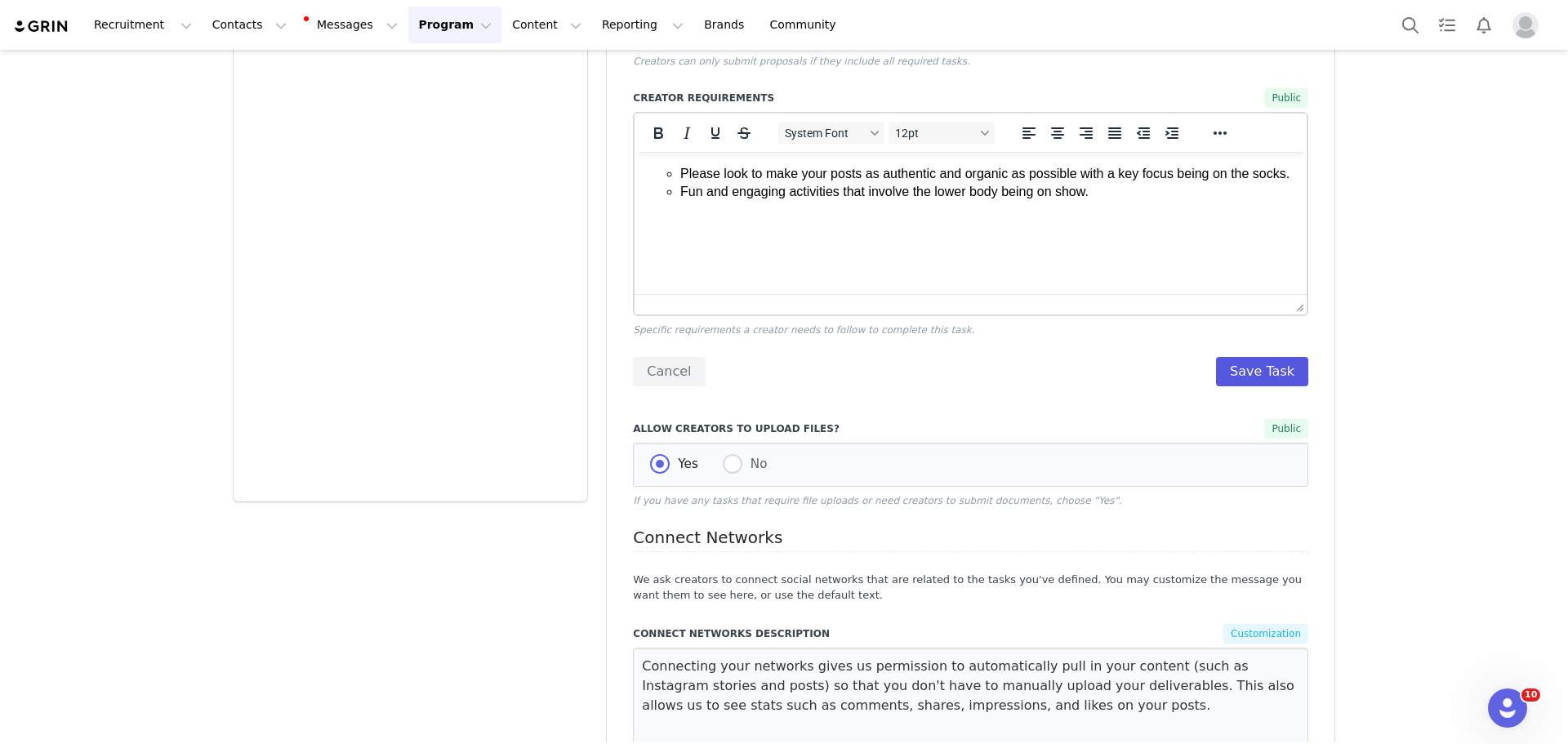
type input "x 1 posts (reel)"
click at [1269, 369] on button "Save Task" at bounding box center [1262, 371] width 92 height 29
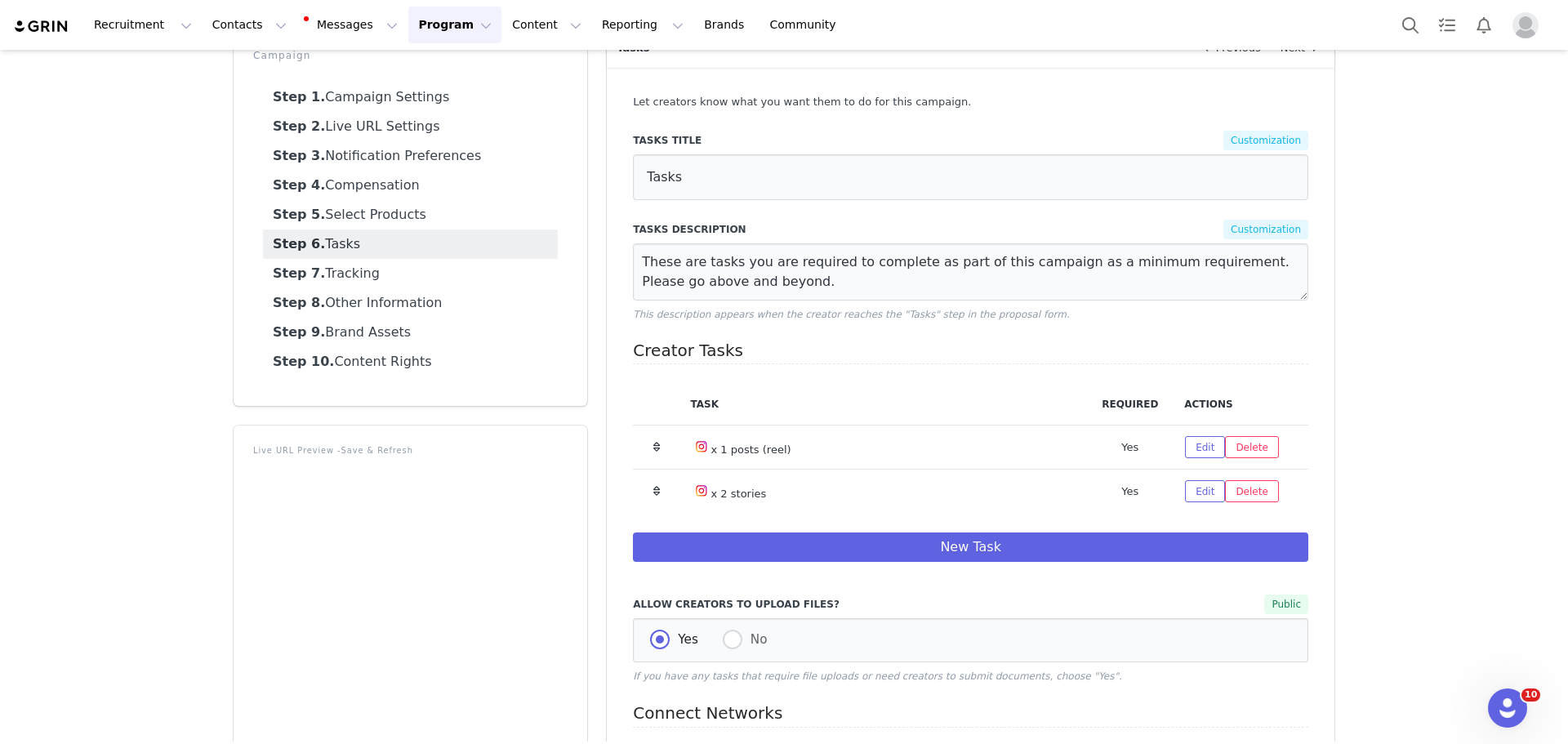
scroll to position [0, 0]
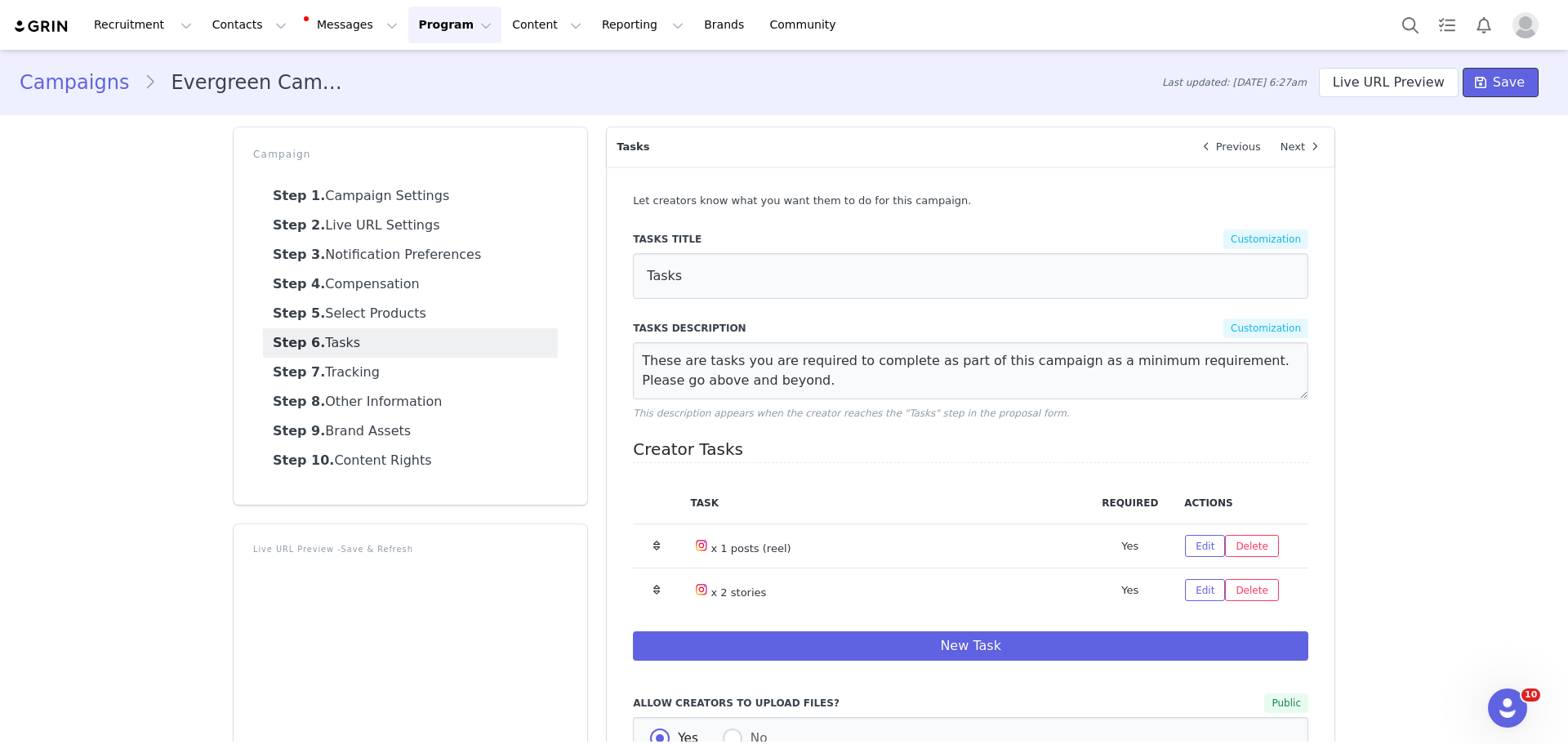
click at [1507, 89] on span "Save" at bounding box center [1509, 83] width 32 height 19
click at [463, 370] on link "Step 7. Tracking" at bounding box center [410, 372] width 294 height 29
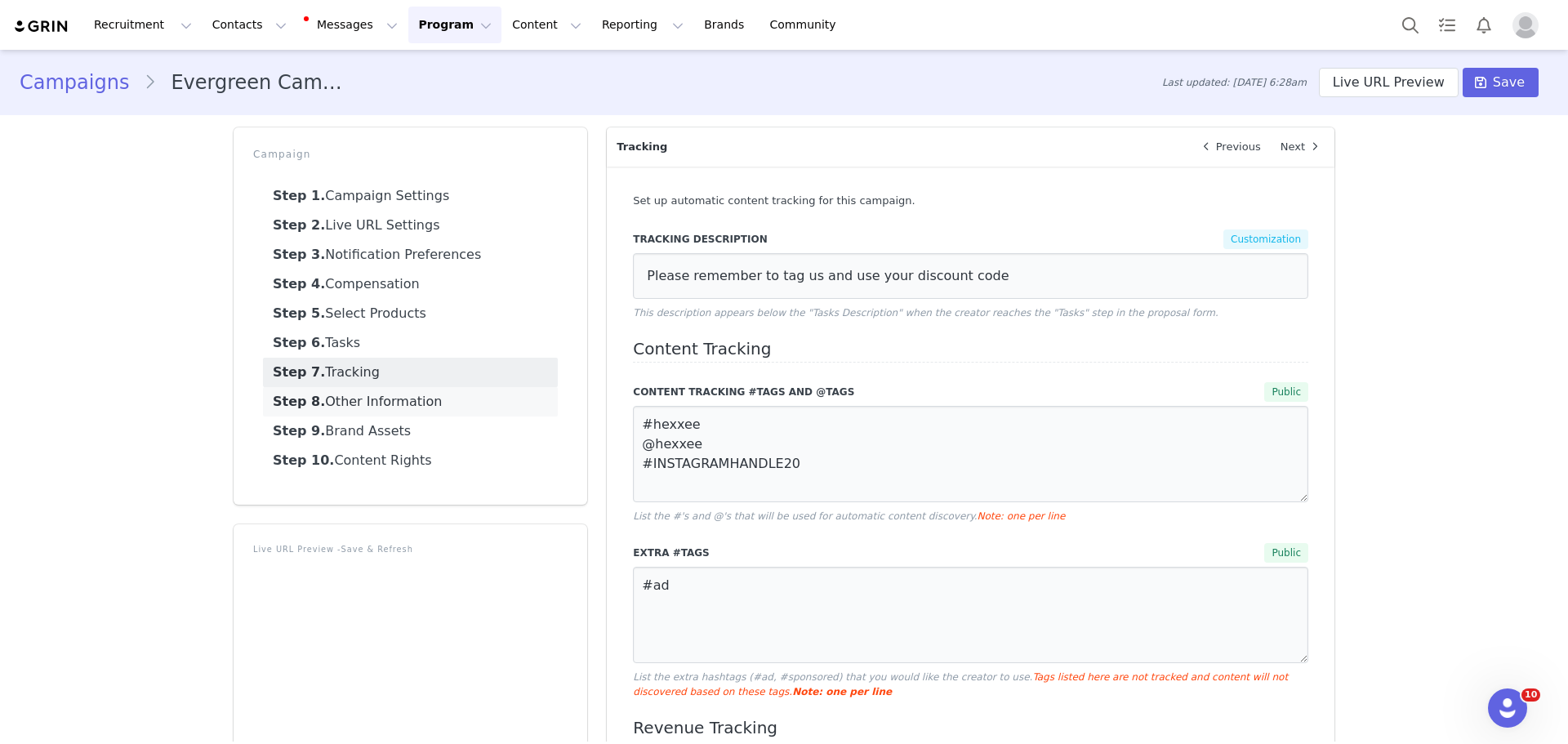
click at [352, 407] on link "Step 8. Other Information" at bounding box center [410, 401] width 294 height 29
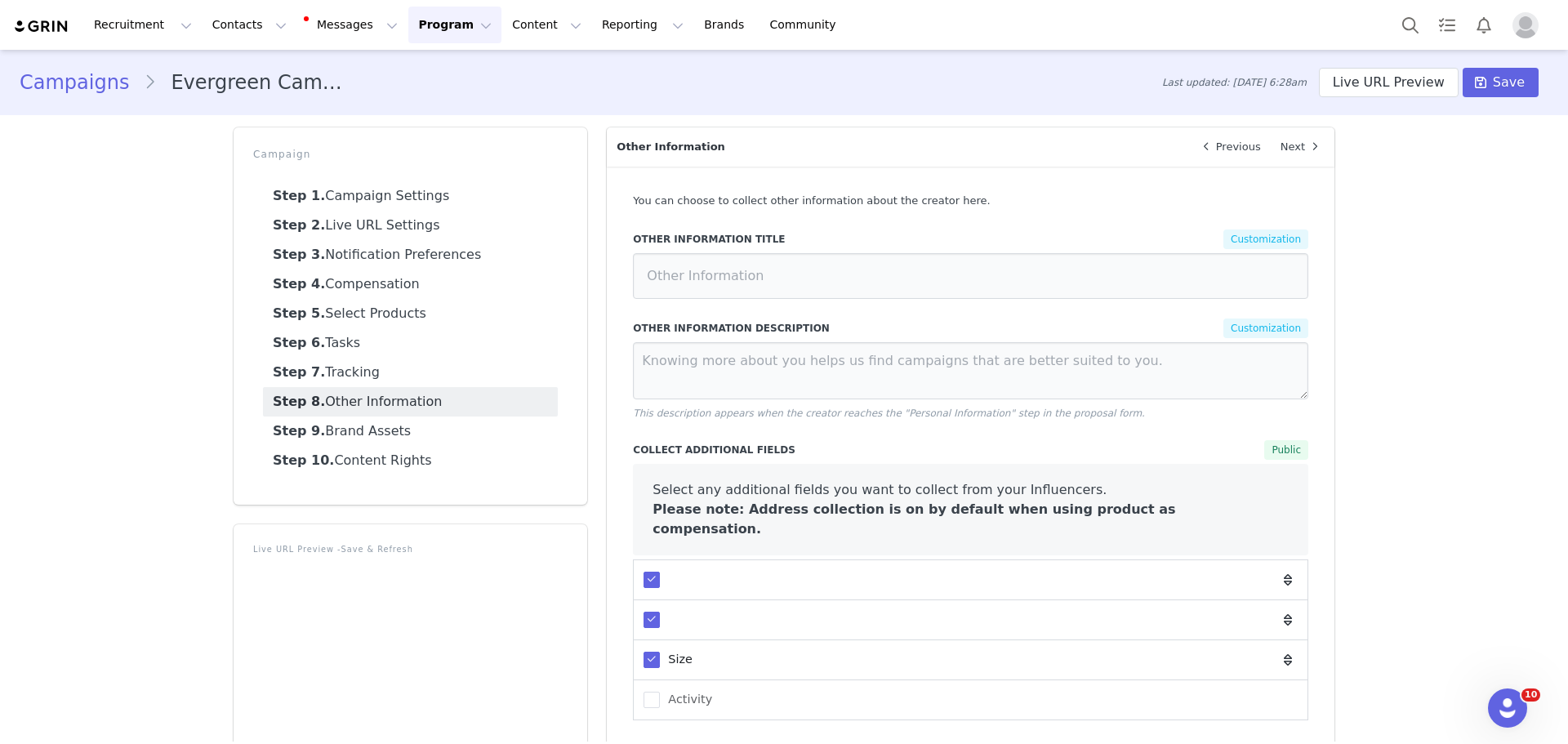
click at [352, 407] on link "Step 8. Other Information" at bounding box center [410, 401] width 294 height 29
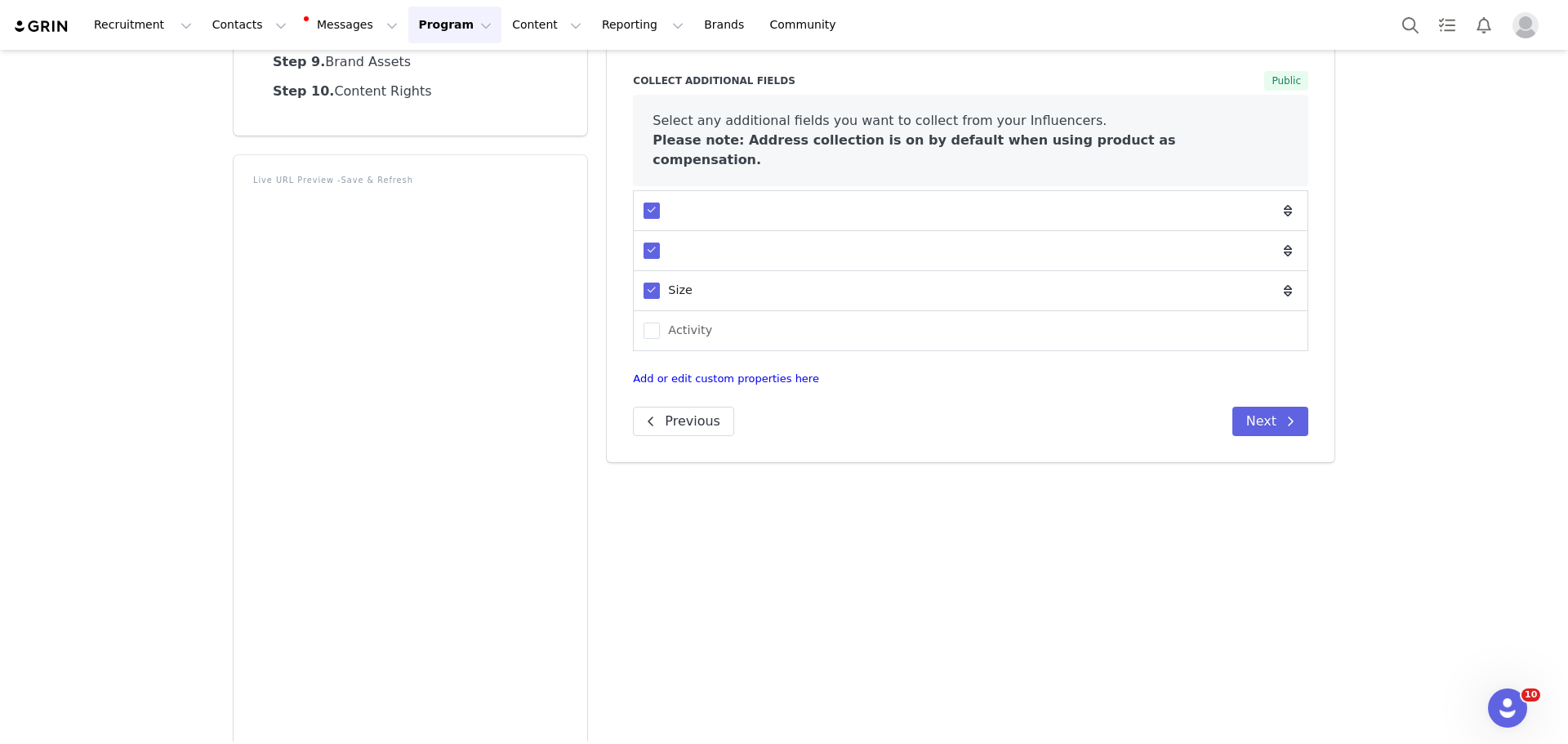
scroll to position [163, 0]
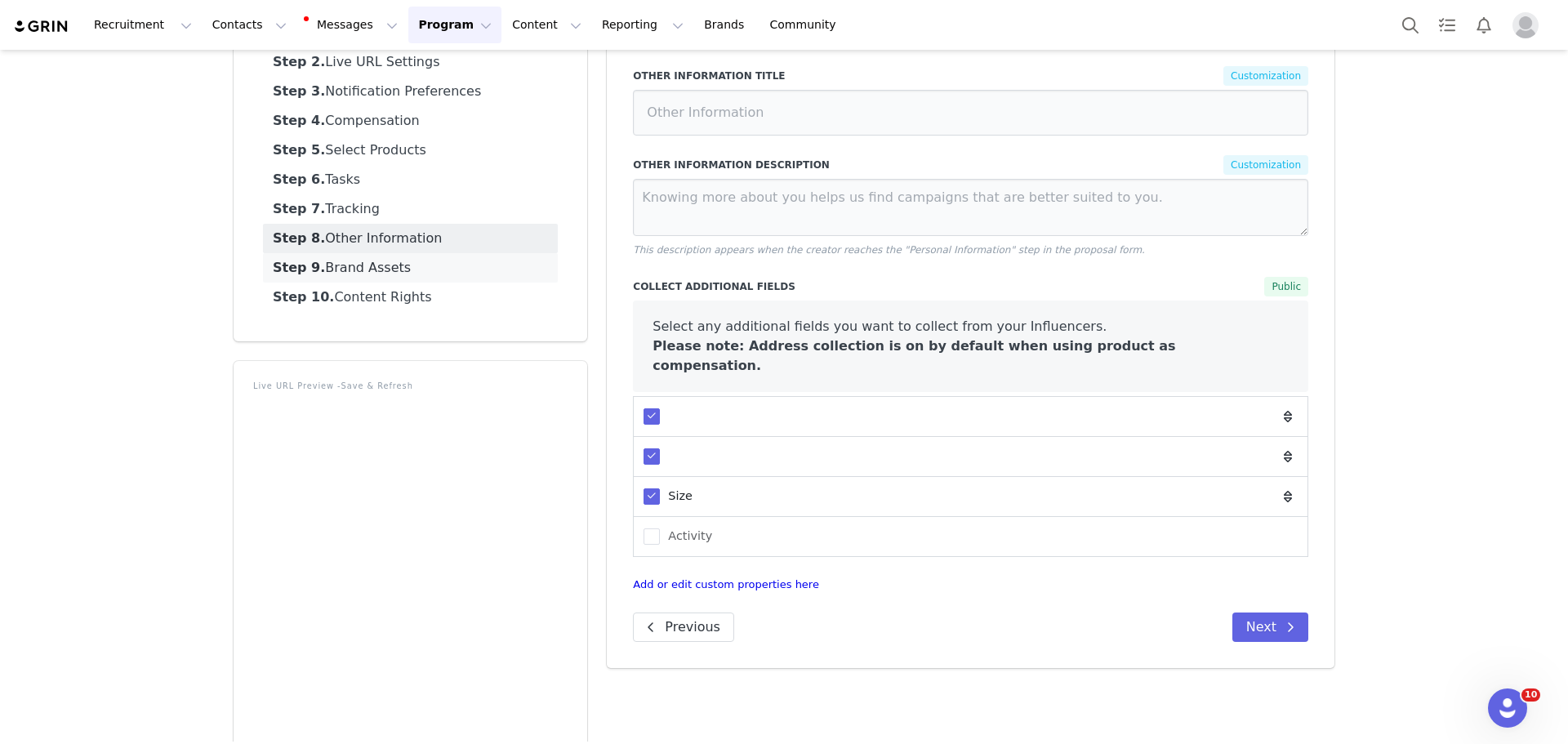
click at [308, 266] on strong "Step 9." at bounding box center [299, 267] width 52 height 16
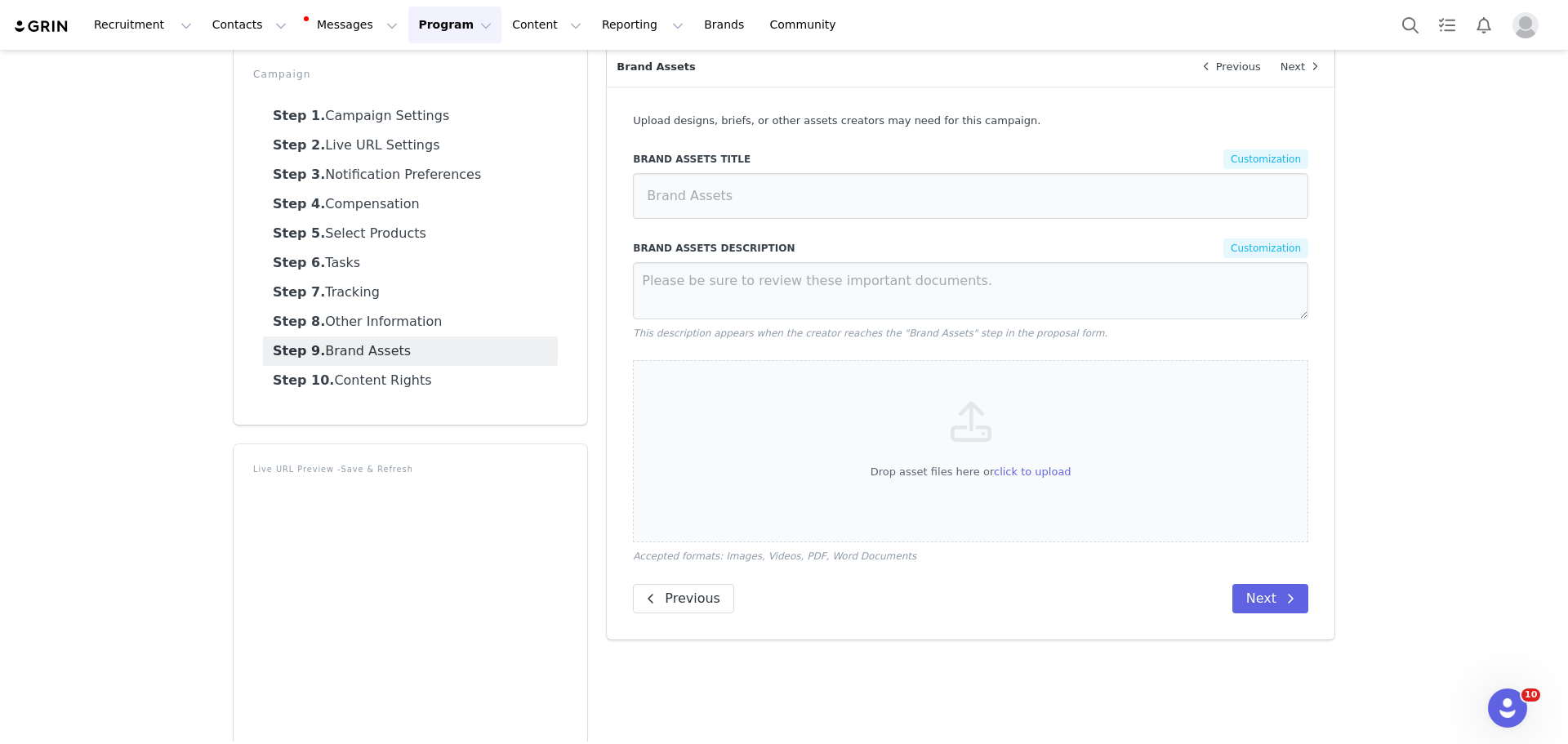
scroll to position [0, 0]
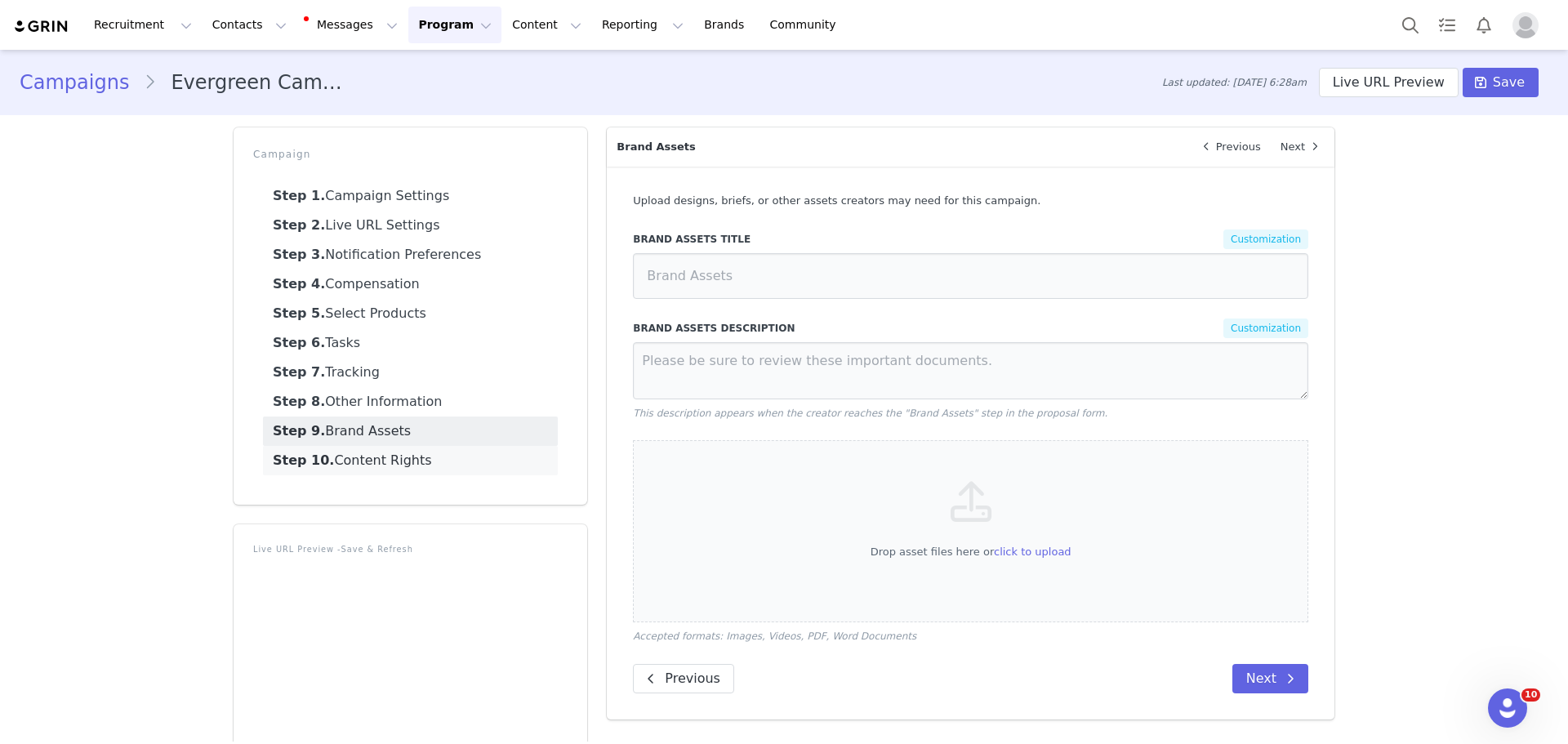
click at [382, 461] on link "Step 10. Content Rights" at bounding box center [410, 460] width 294 height 29
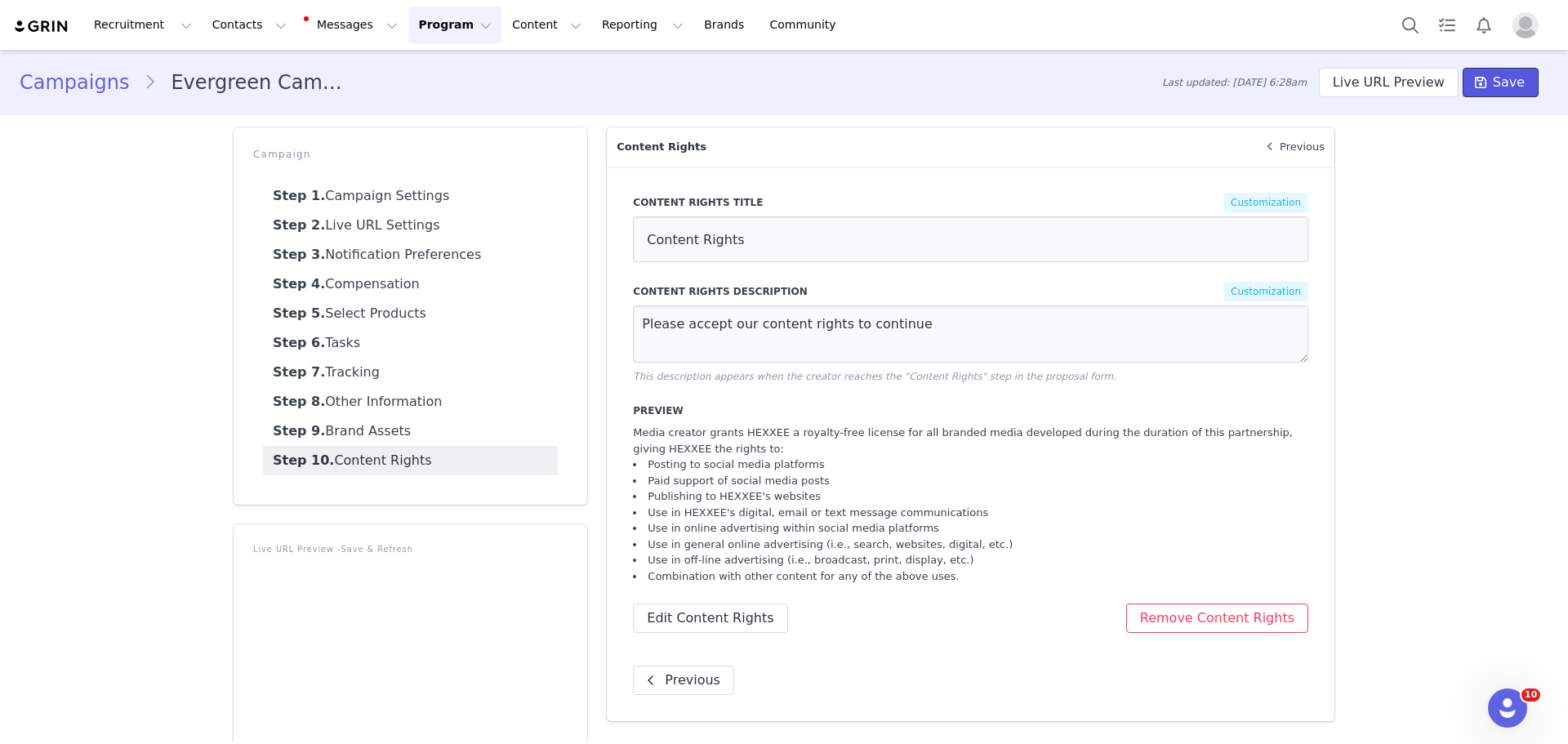
click at [1500, 91] on span "Save" at bounding box center [1509, 83] width 32 height 19
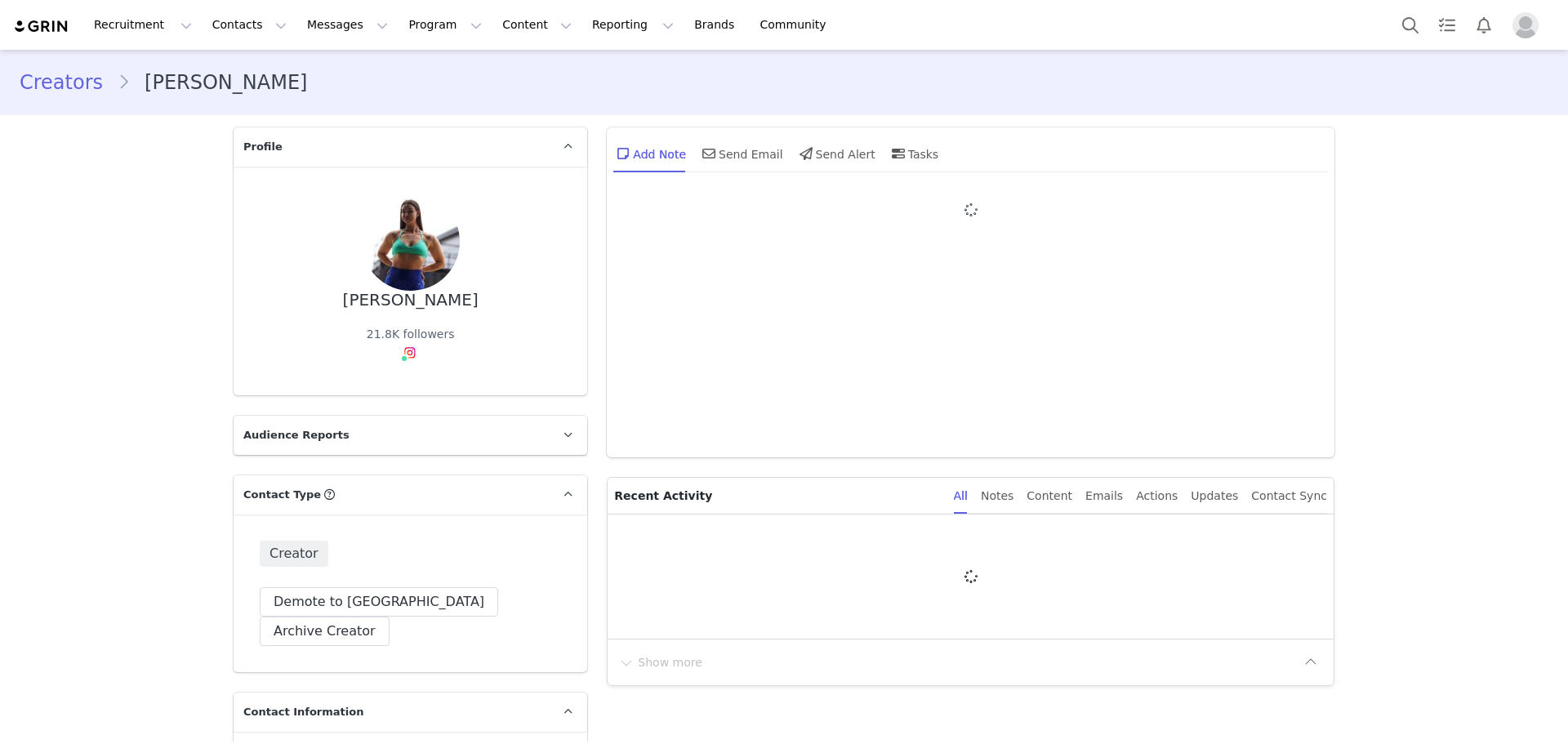
type input "+44 ([GEOGRAPHIC_DATA])"
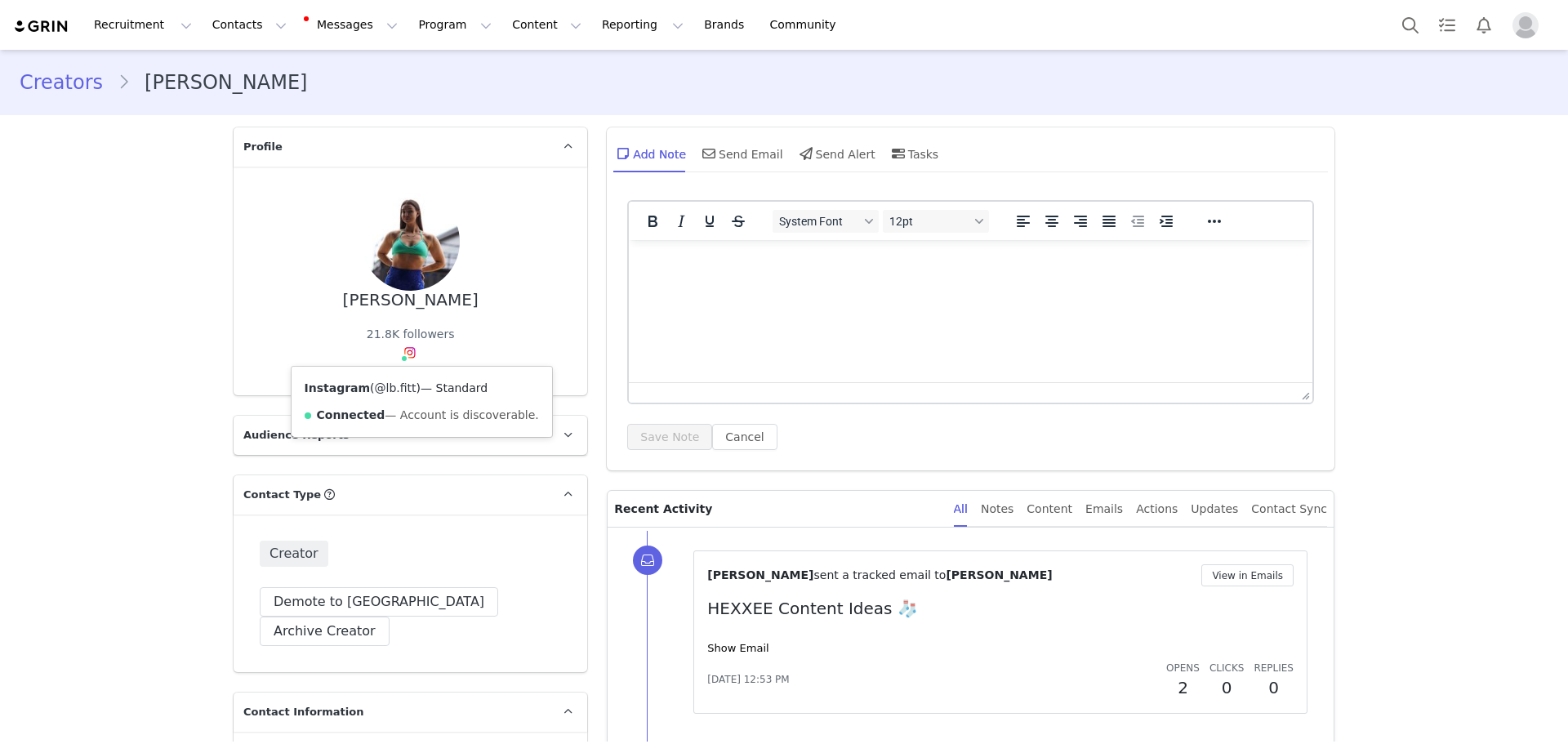
click at [402, 389] on link "@lb.fitt" at bounding box center [395, 388] width 42 height 13
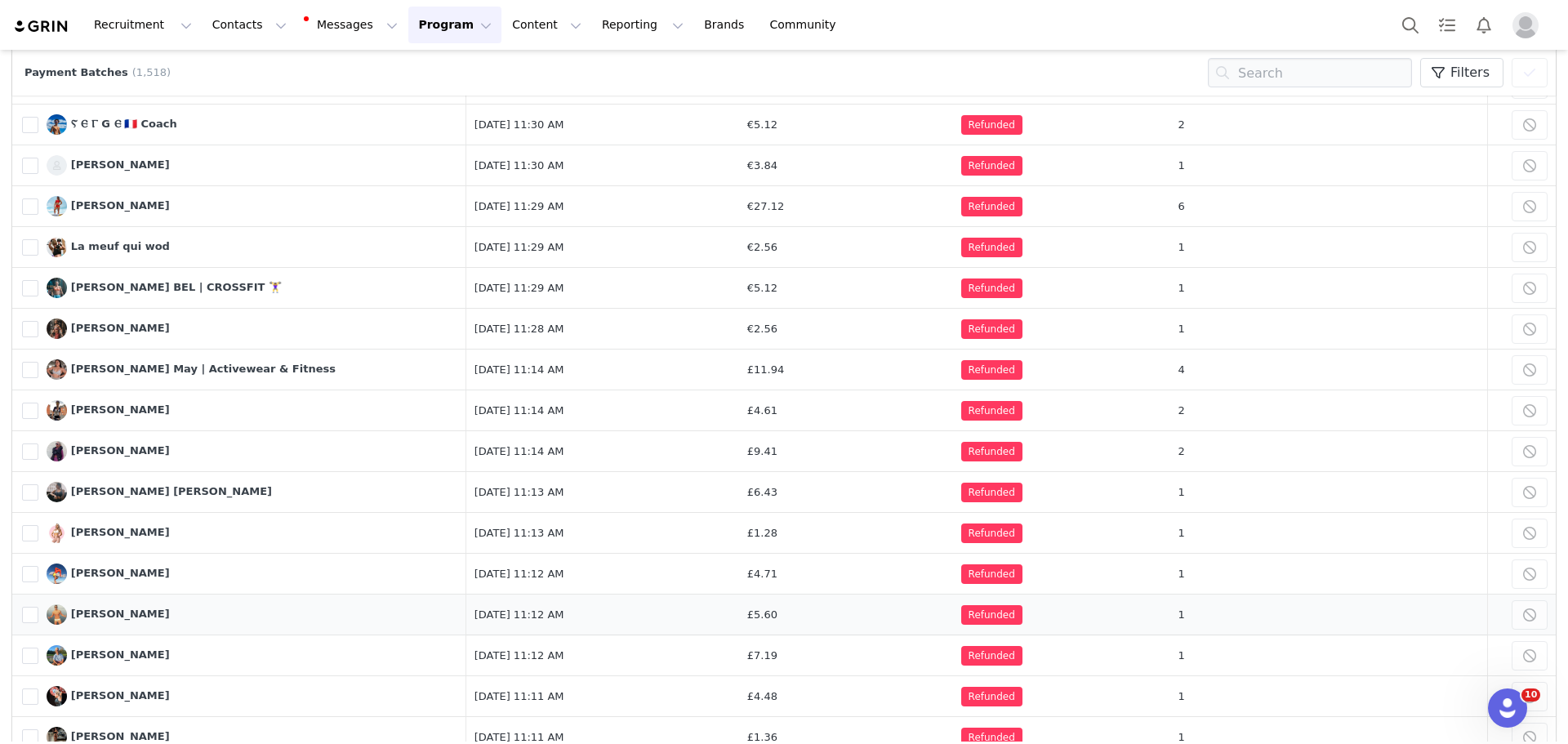
scroll to position [378, 0]
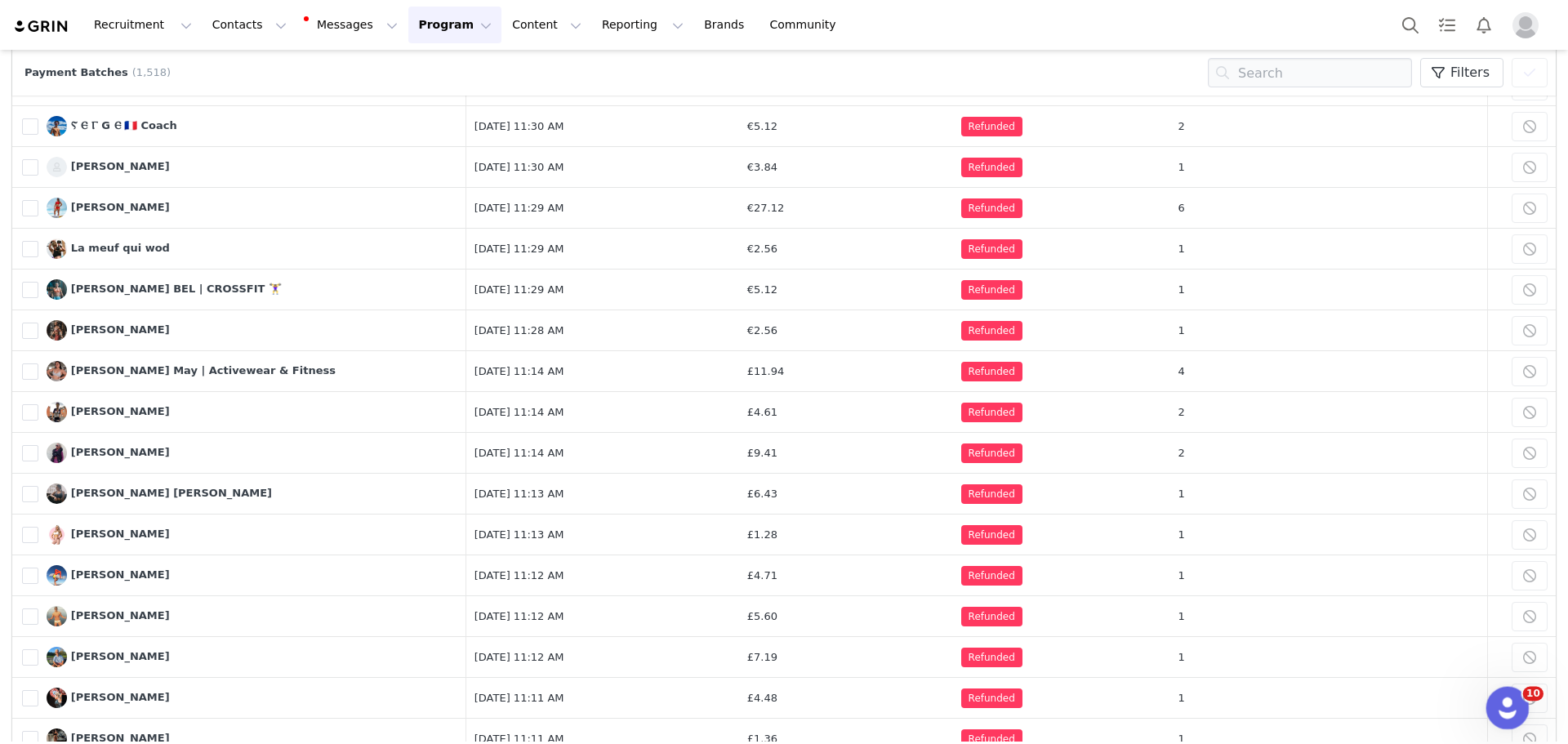
click at [1501, 716] on icon "Open Intercom Messenger" at bounding box center [1506, 706] width 27 height 27
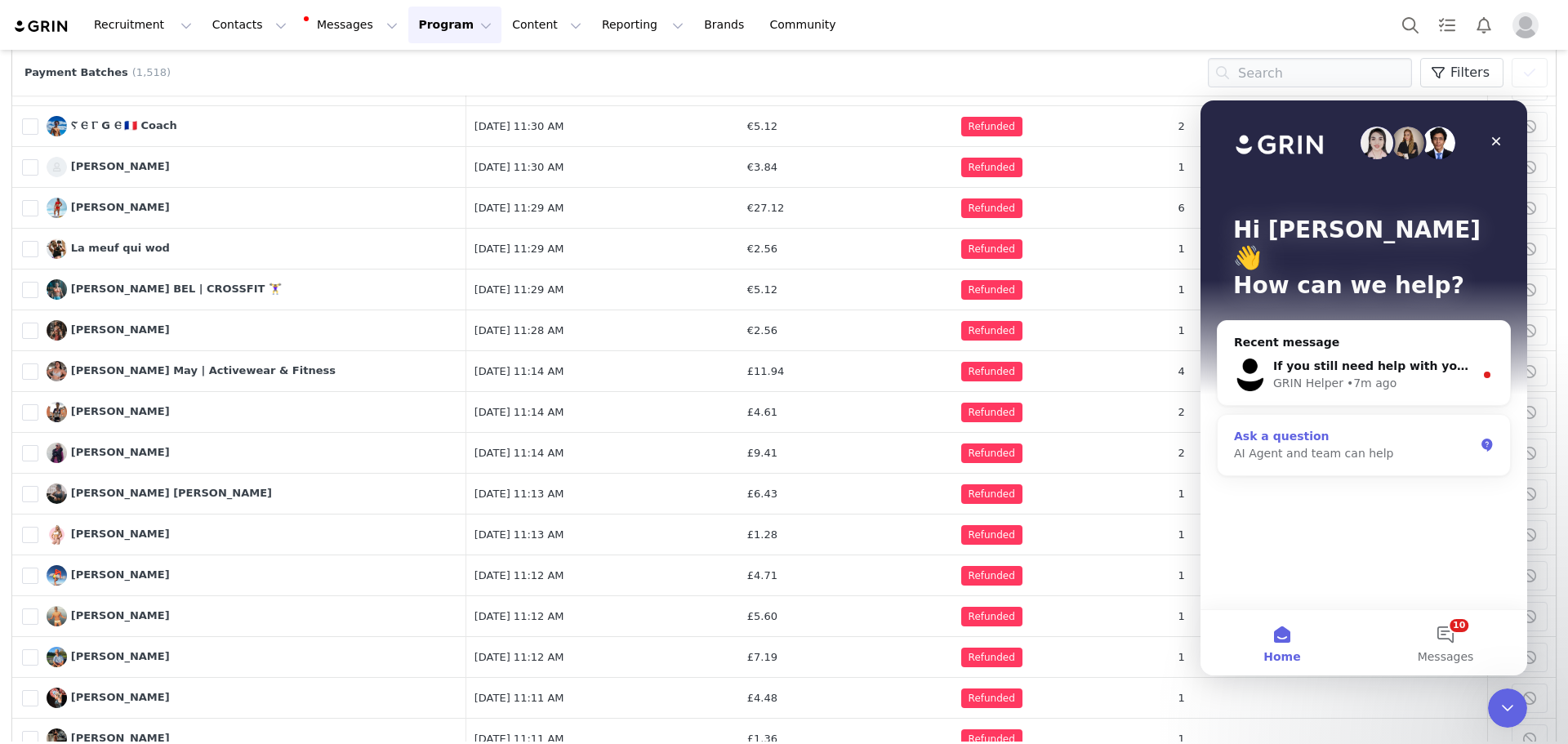
click at [1369, 438] on div "Ask a question AI Agent and team can help" at bounding box center [1363, 445] width 292 height 60
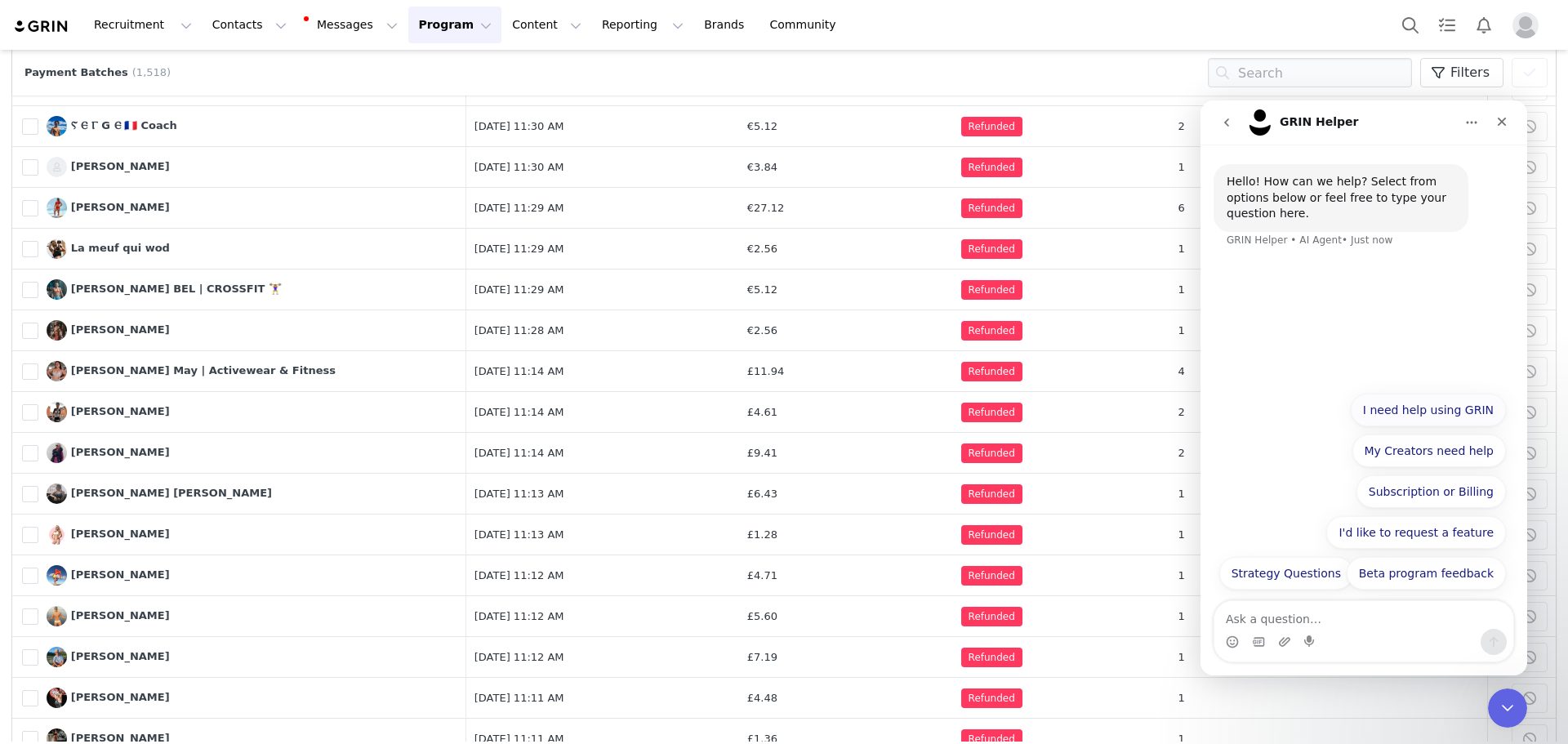
click at [1460, 402] on button "I need help using GRIN" at bounding box center [1428, 410] width 155 height 33
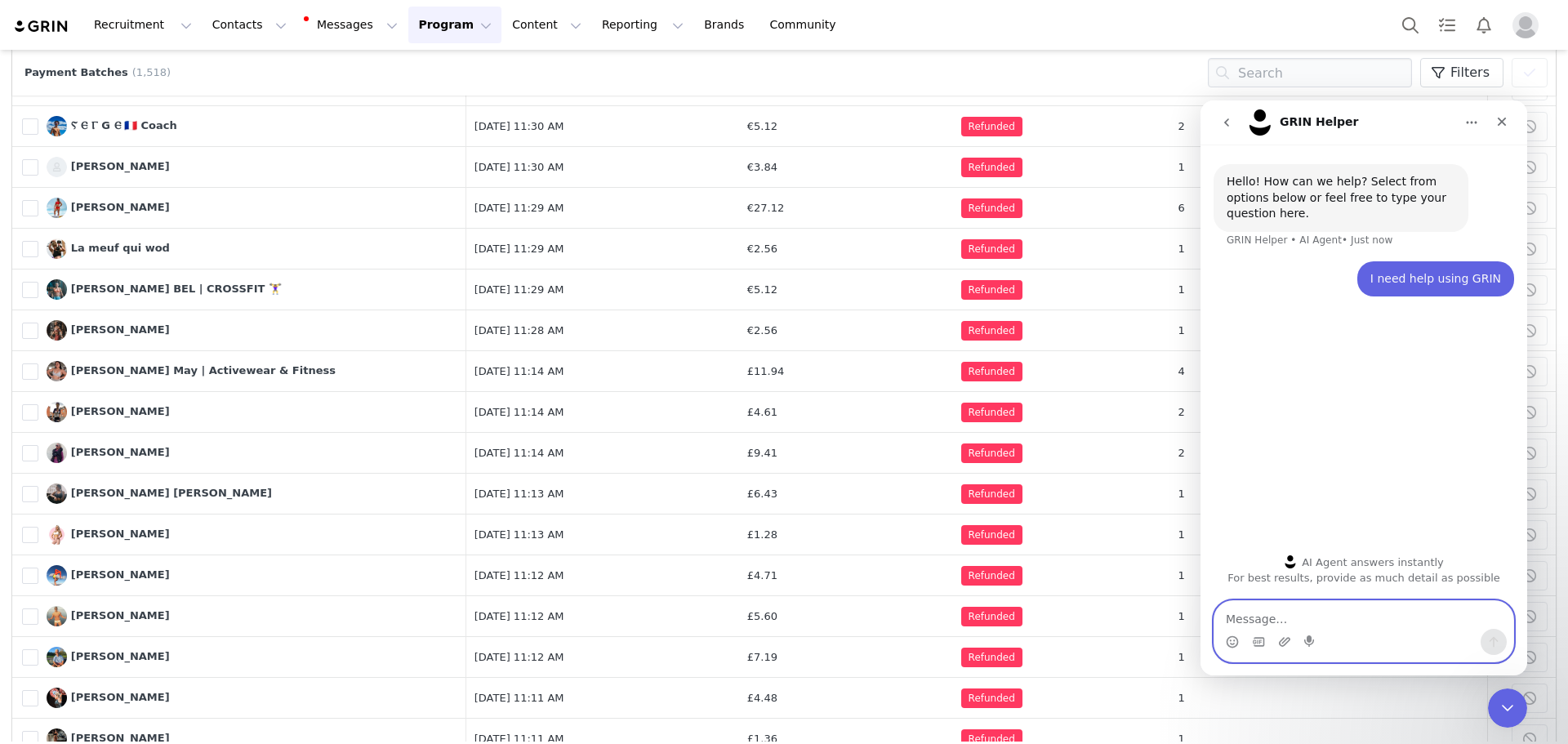
click at [1244, 618] on textarea "Message…" at bounding box center [1364, 615] width 299 height 28
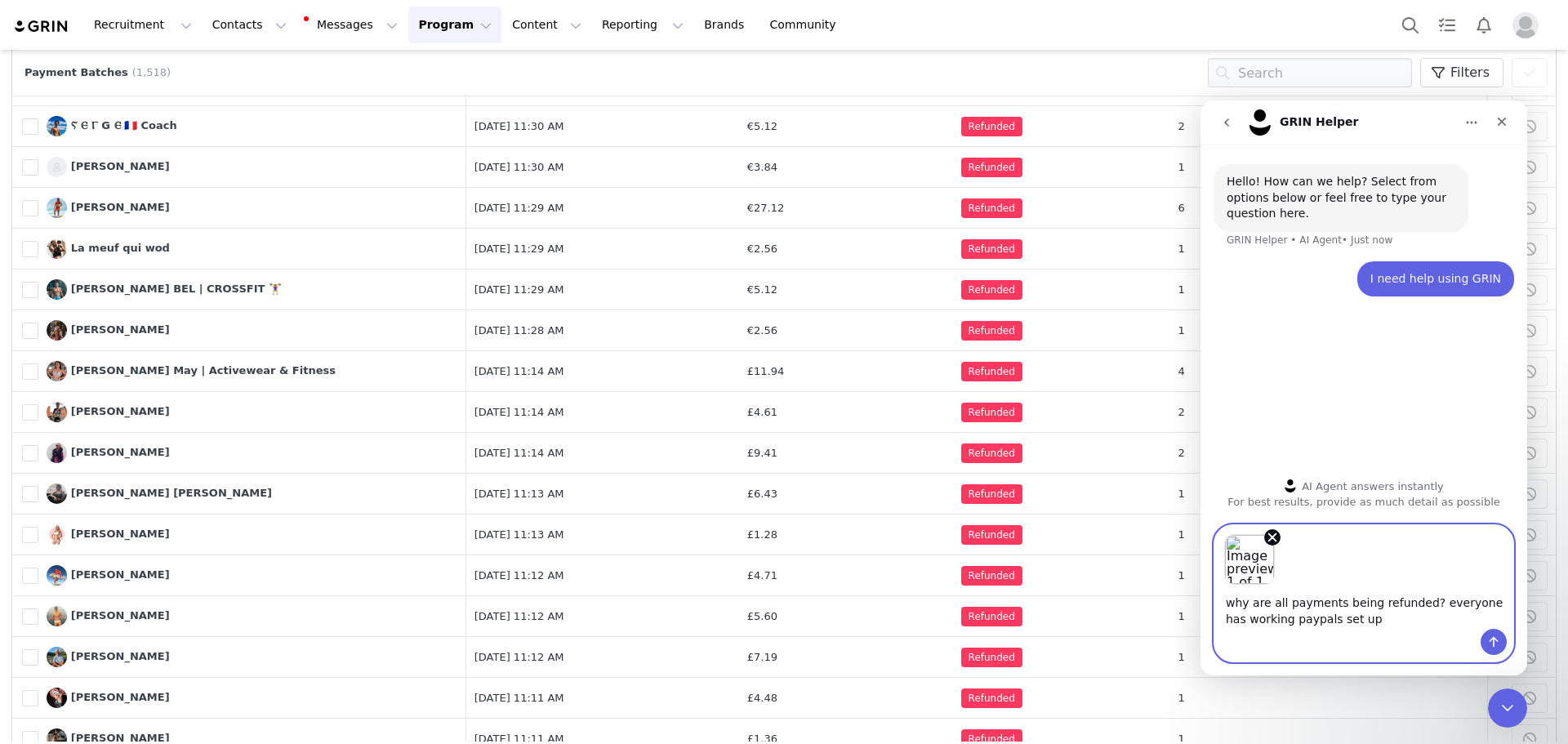
type textarea "why are all payments being refunded? everyone has working paypals set up"
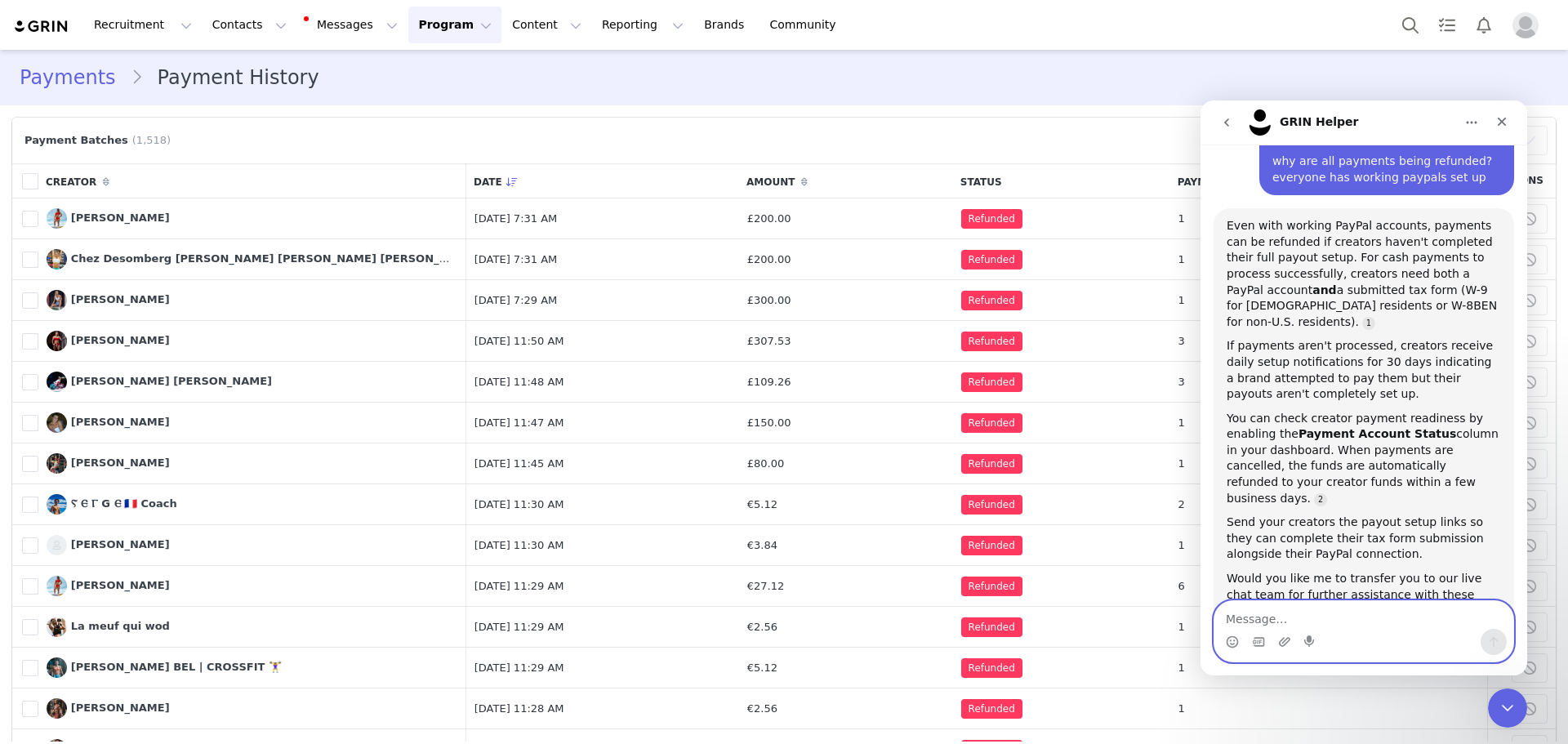
scroll to position [296, 0]
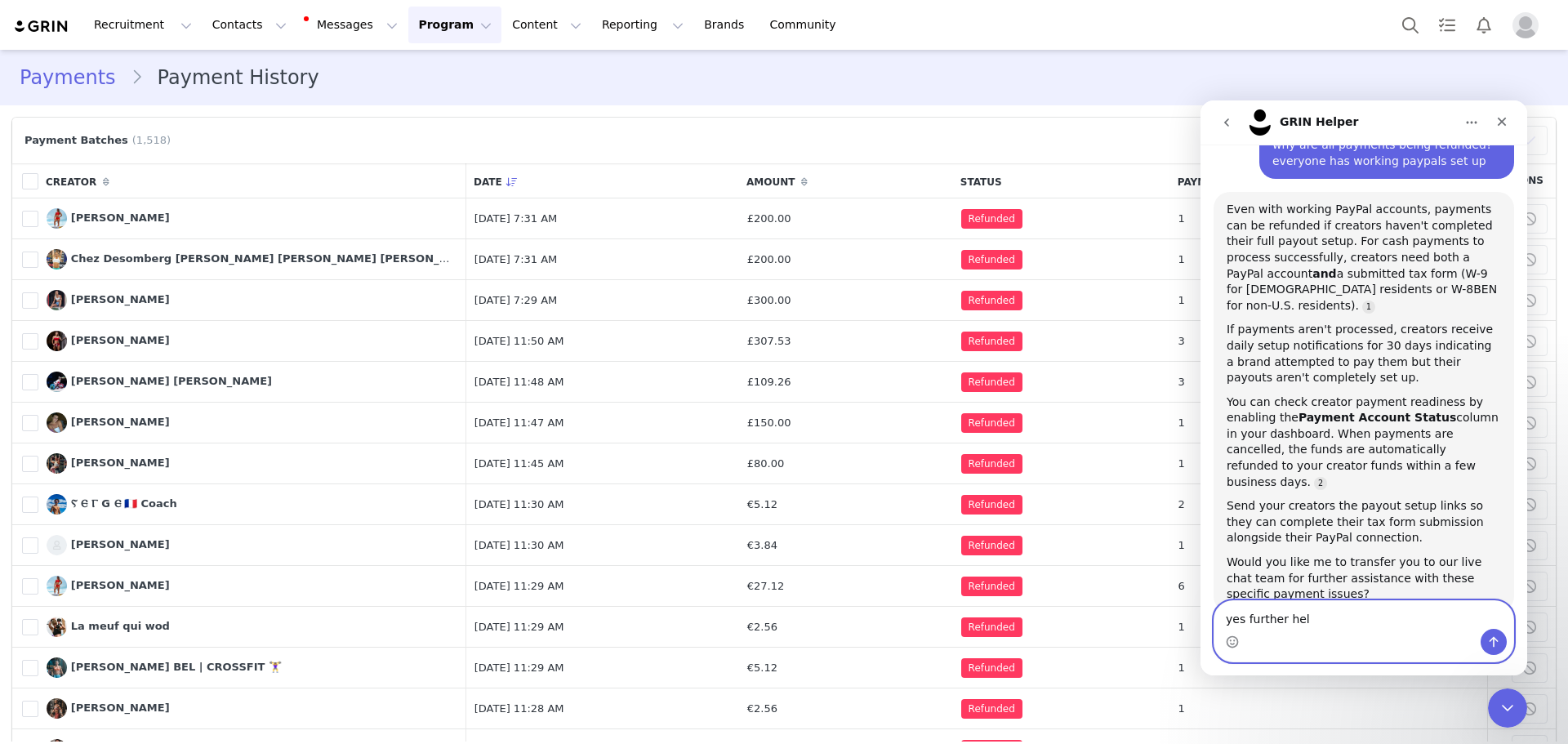
type textarea "yes further help"
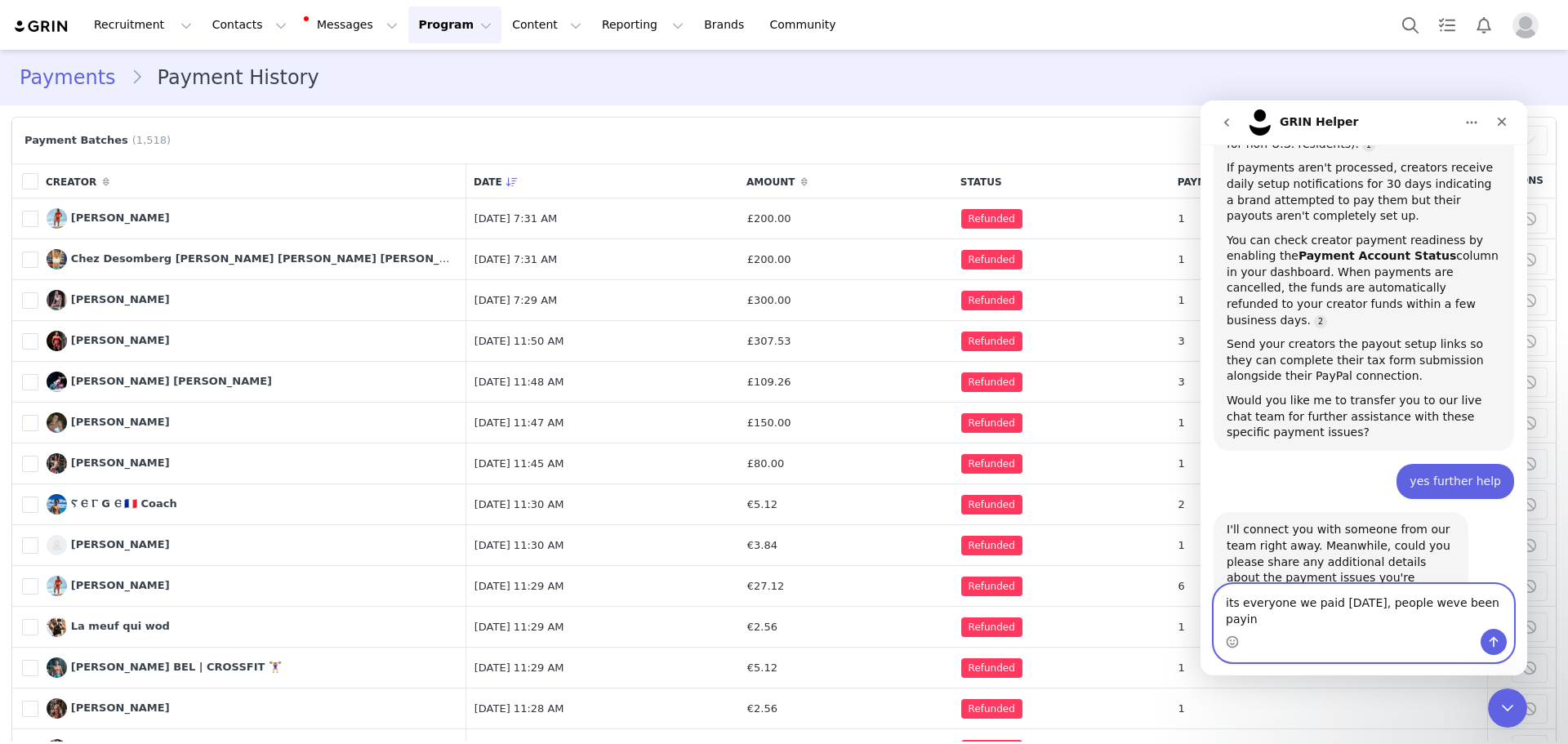
scroll to position [474, 0]
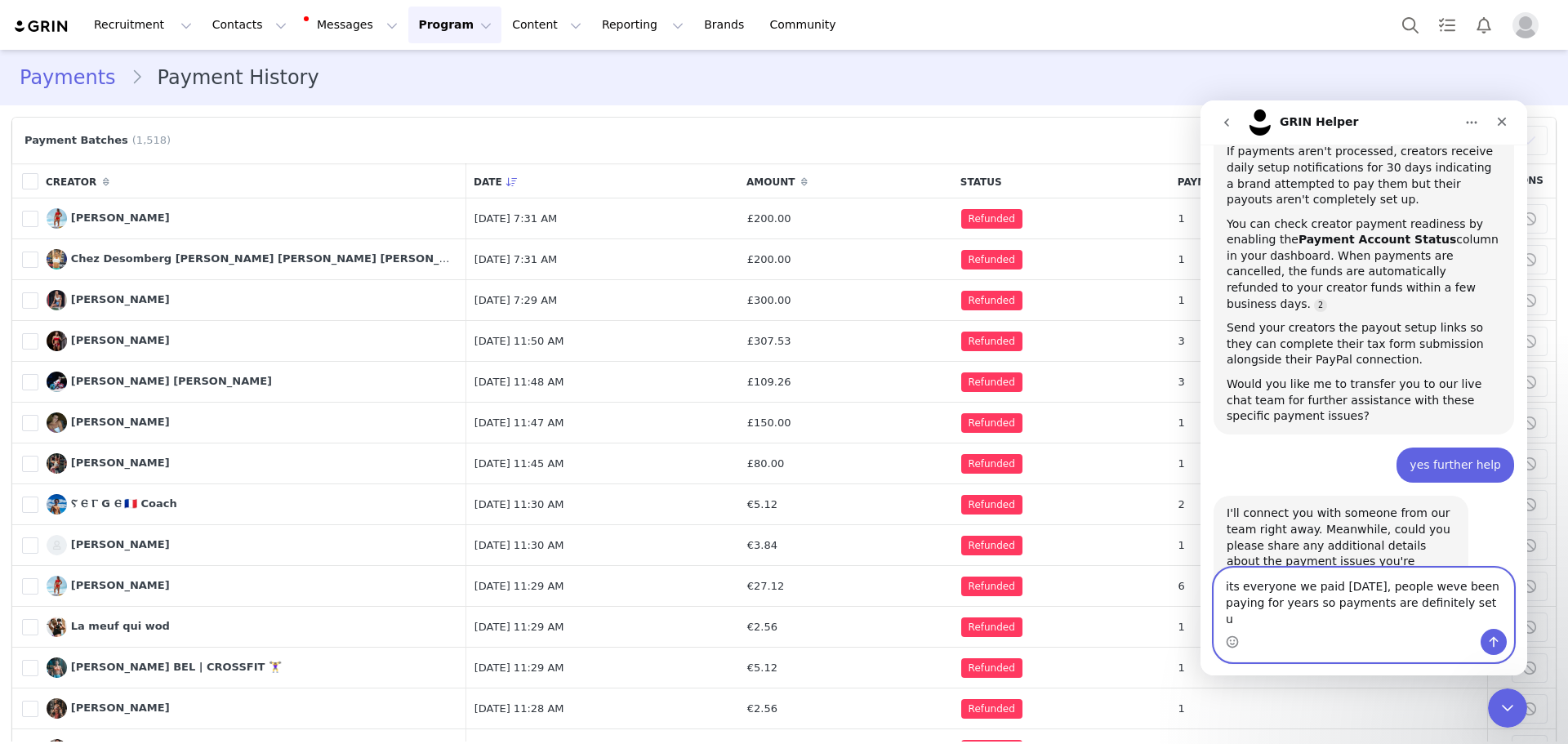
type textarea "its everyone we paid yesterday, people weve been paying for years so payments a…"
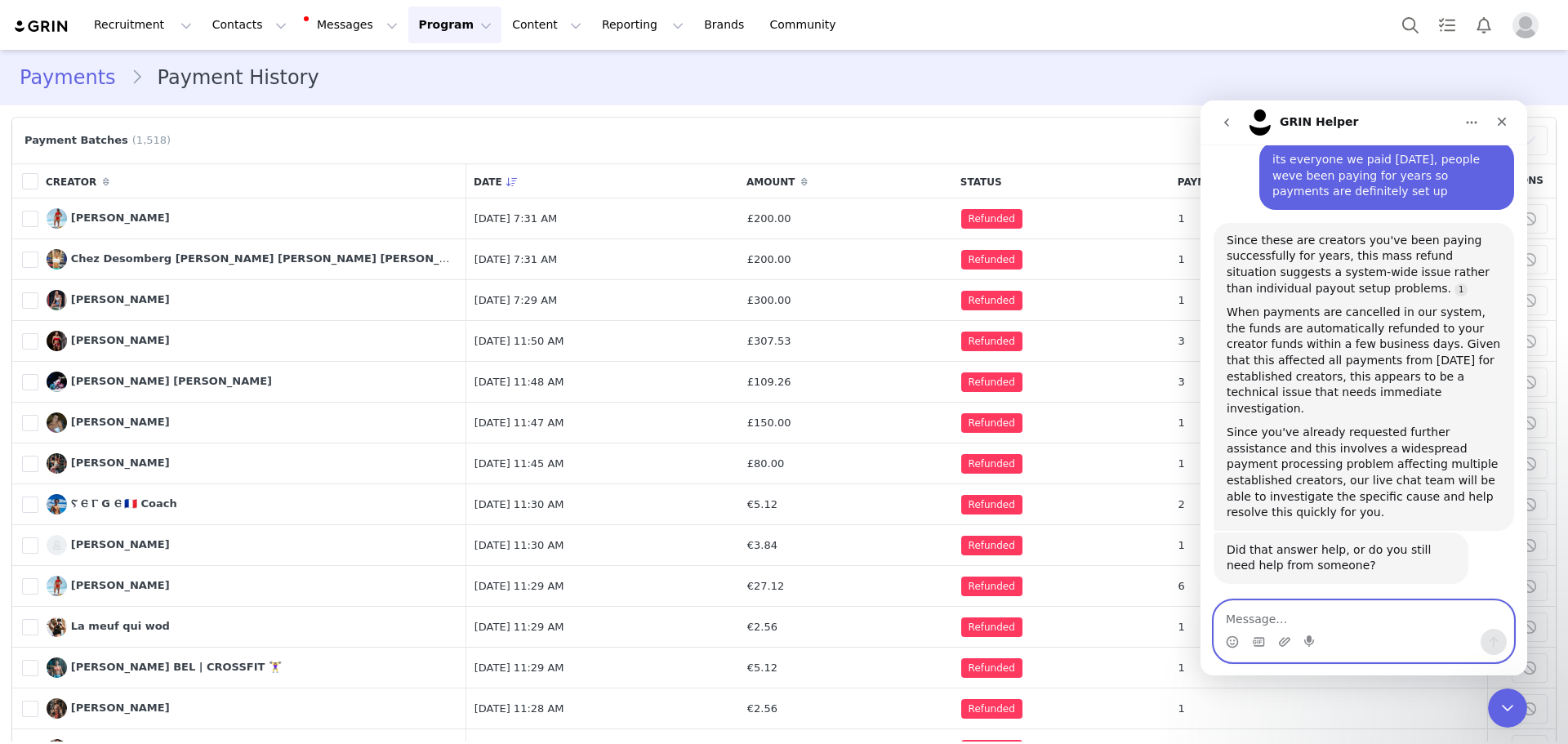
scroll to position [961, 0]
